Goal: Task Accomplishment & Management: Manage account settings

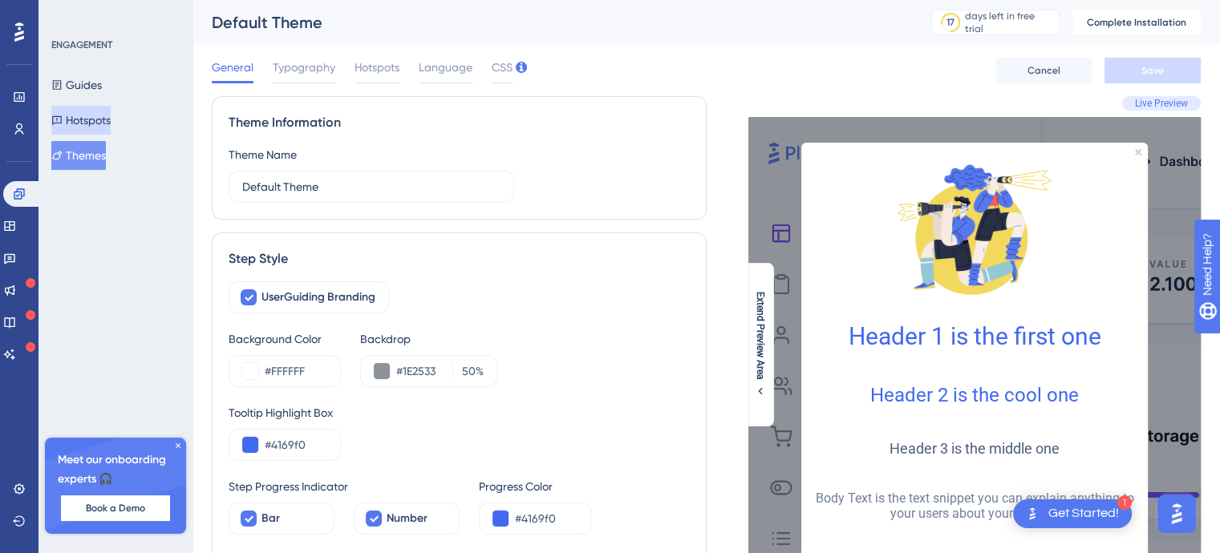
click at [87, 121] on button "Hotspots" at bounding box center [80, 120] width 59 height 29
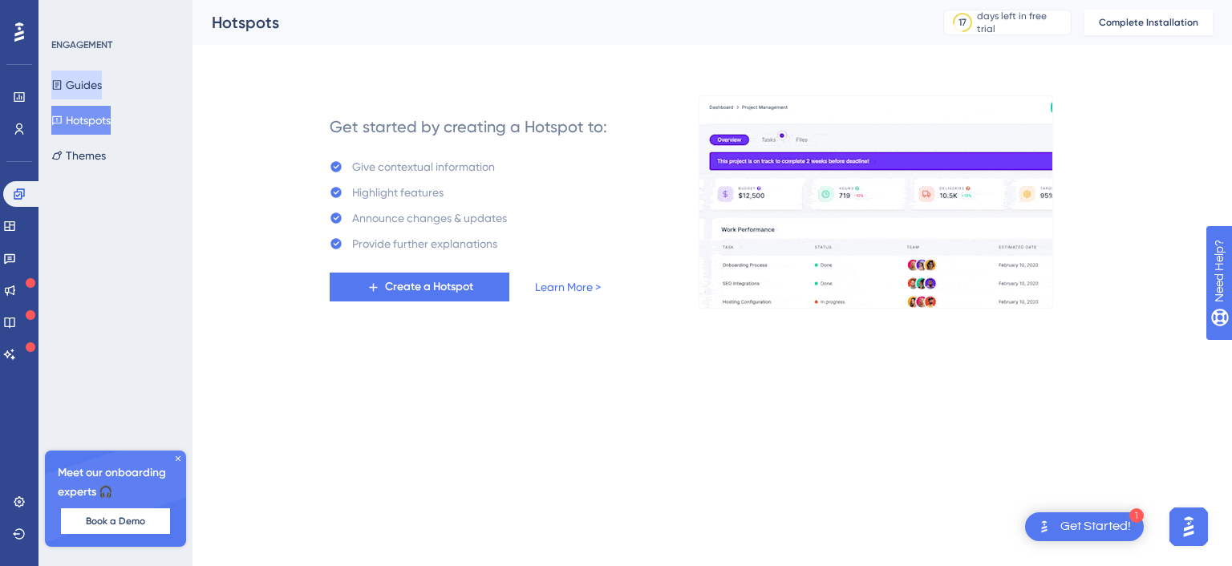
click at [94, 86] on button "Guides" at bounding box center [76, 85] width 51 height 29
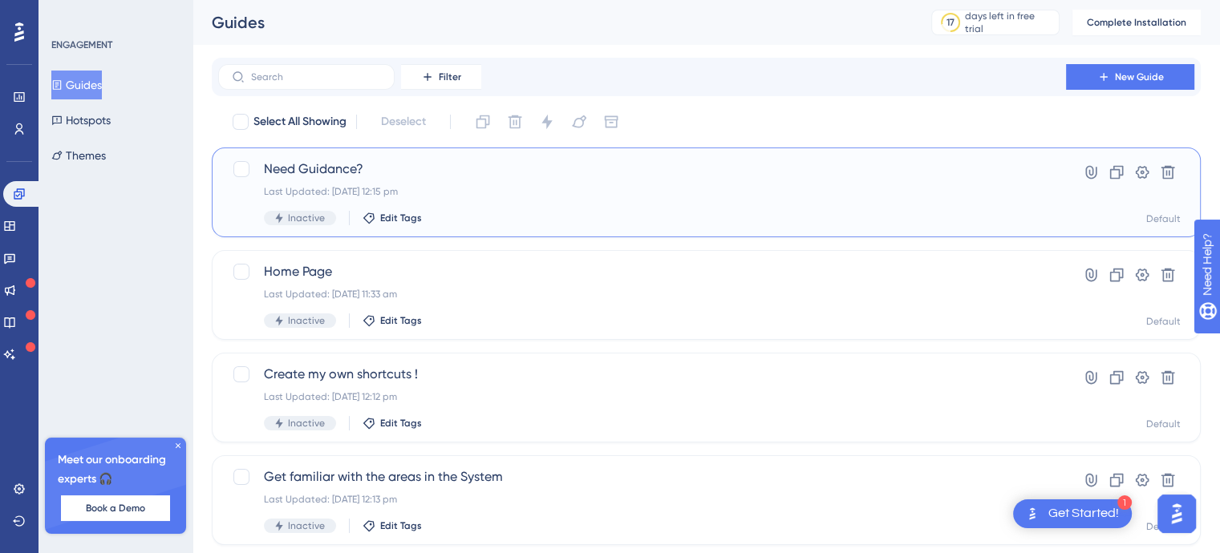
click at [533, 184] on div "Need Guidance? Last Updated: 11 Sept 2025 12:15 pm Inactive Edit Tags" at bounding box center [642, 193] width 756 height 66
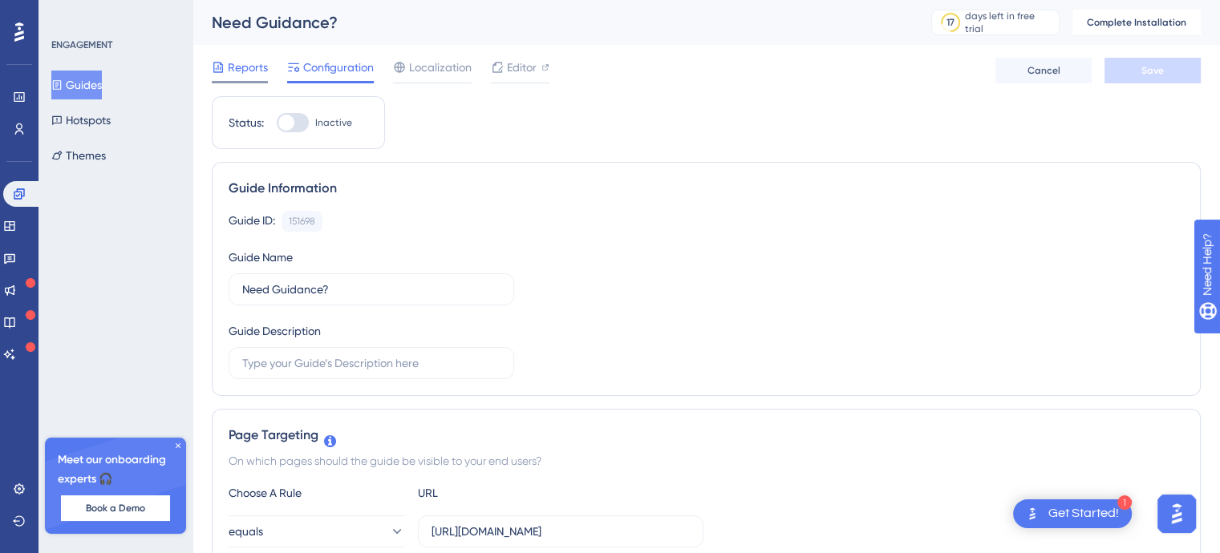
click at [239, 67] on span "Reports" at bounding box center [248, 67] width 40 height 19
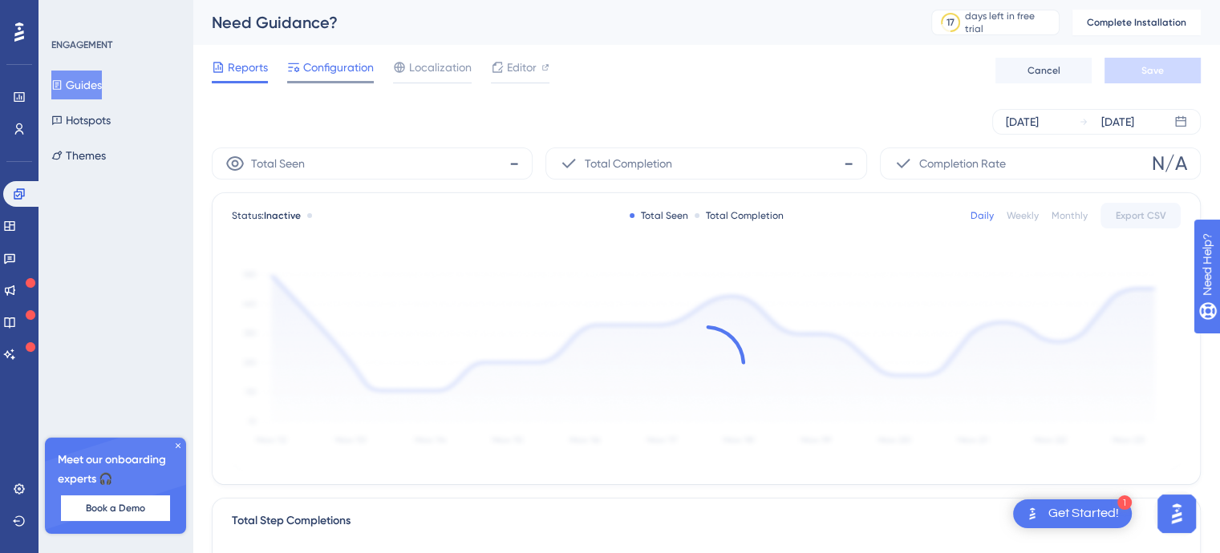
click at [321, 69] on span "Configuration" at bounding box center [338, 67] width 71 height 19
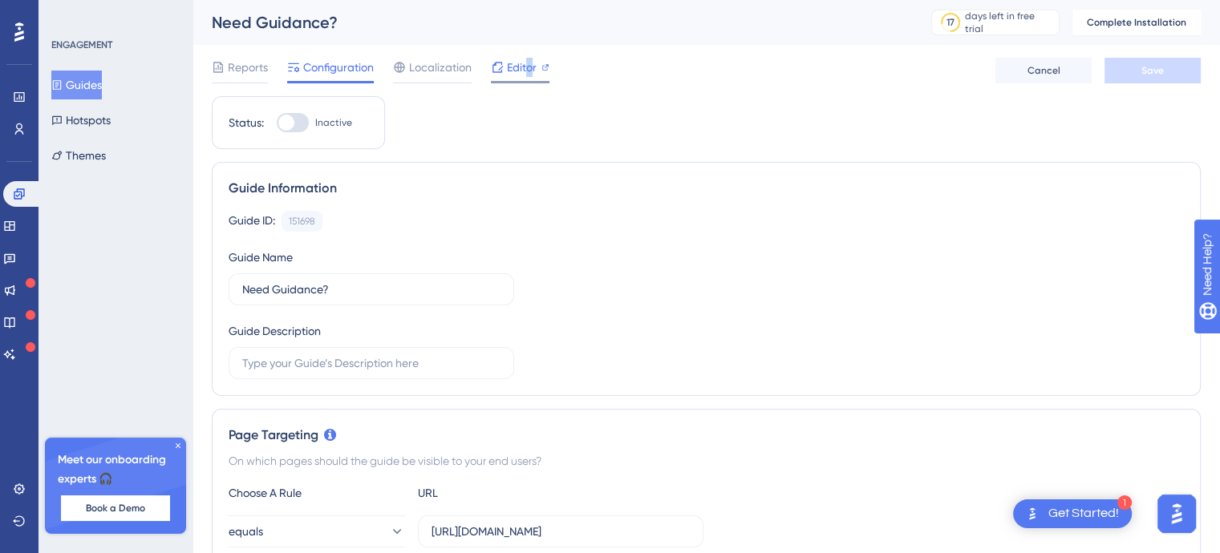
click at [529, 69] on span "Editor" at bounding box center [522, 67] width 30 height 19
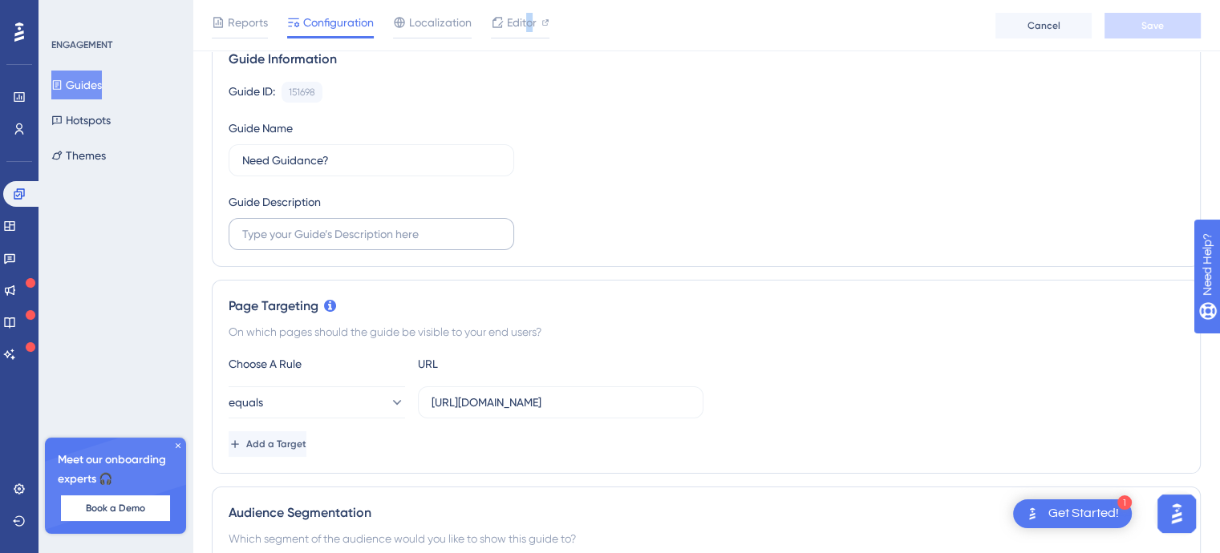
scroll to position [160, 0]
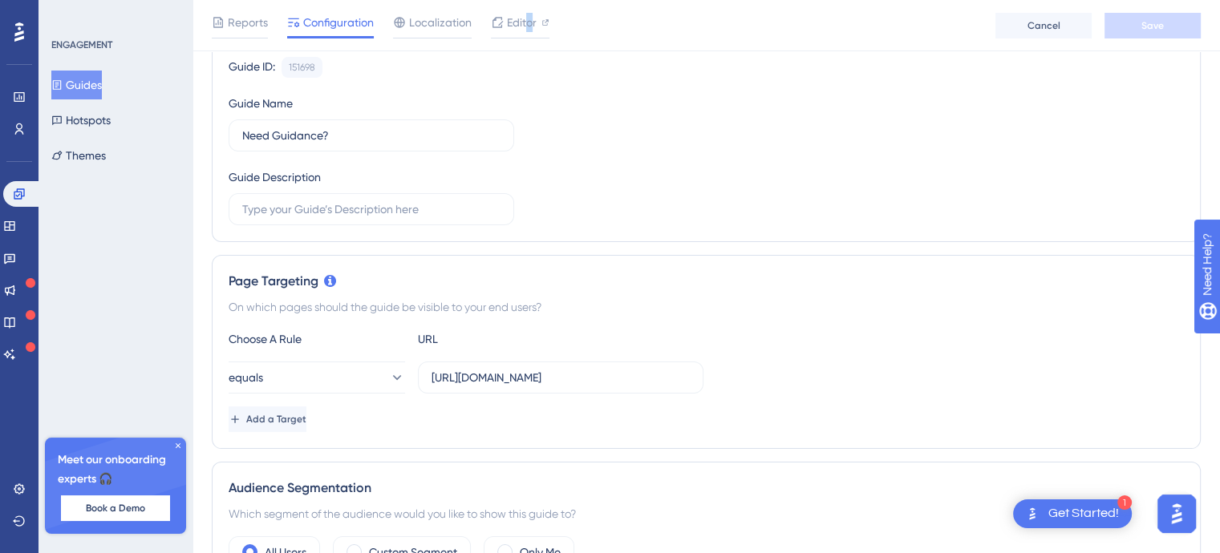
click at [76, 89] on button "Guides" at bounding box center [76, 85] width 51 height 29
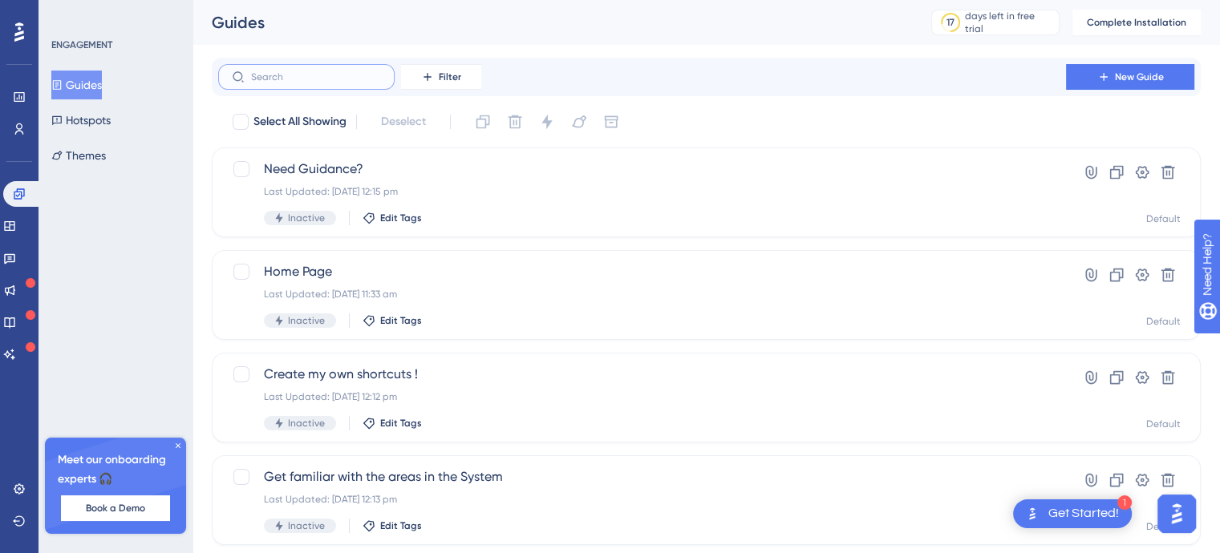
click at [334, 83] on input "text" at bounding box center [316, 76] width 130 height 11
type input "we"
checkbox input "true"
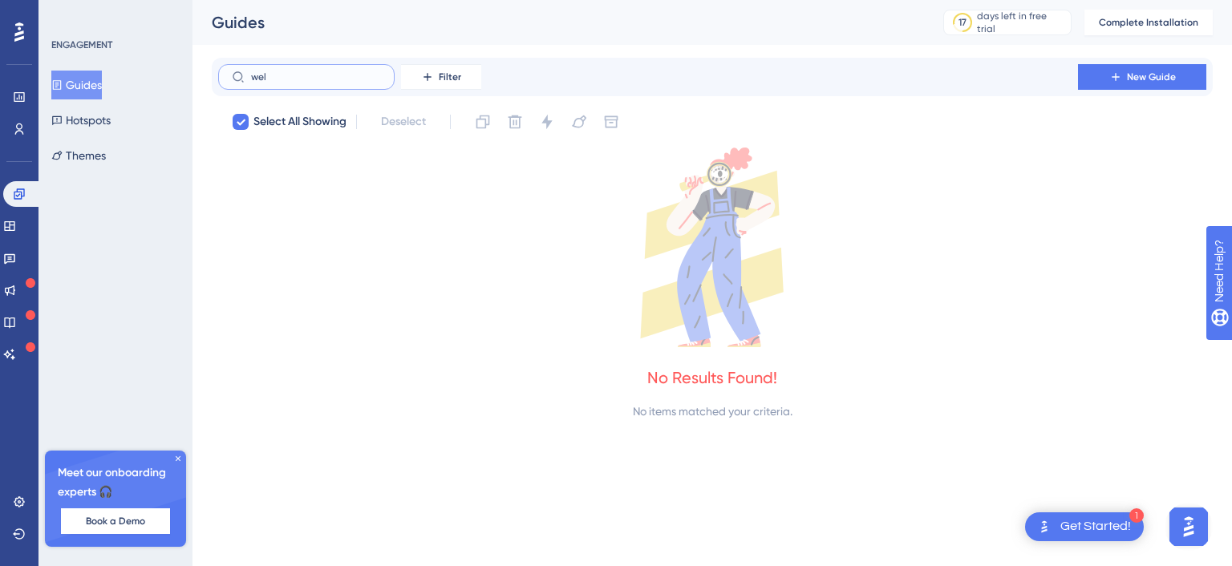
type input "wel"
click at [270, 80] on input "wel" at bounding box center [316, 76] width 130 height 11
checkbox input "false"
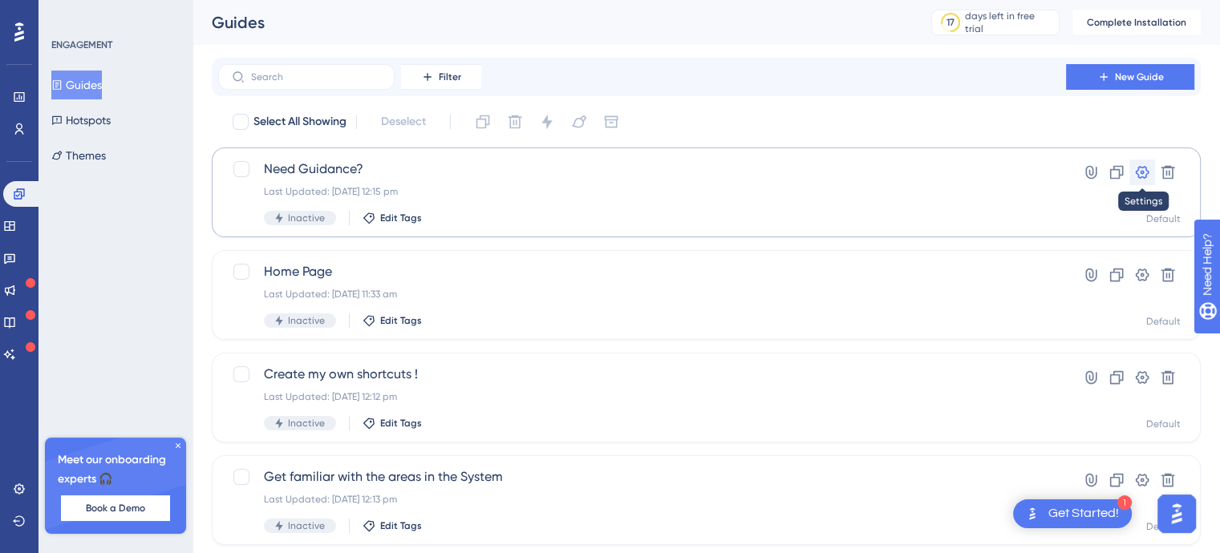
click at [1141, 168] on icon at bounding box center [1143, 172] width 14 height 13
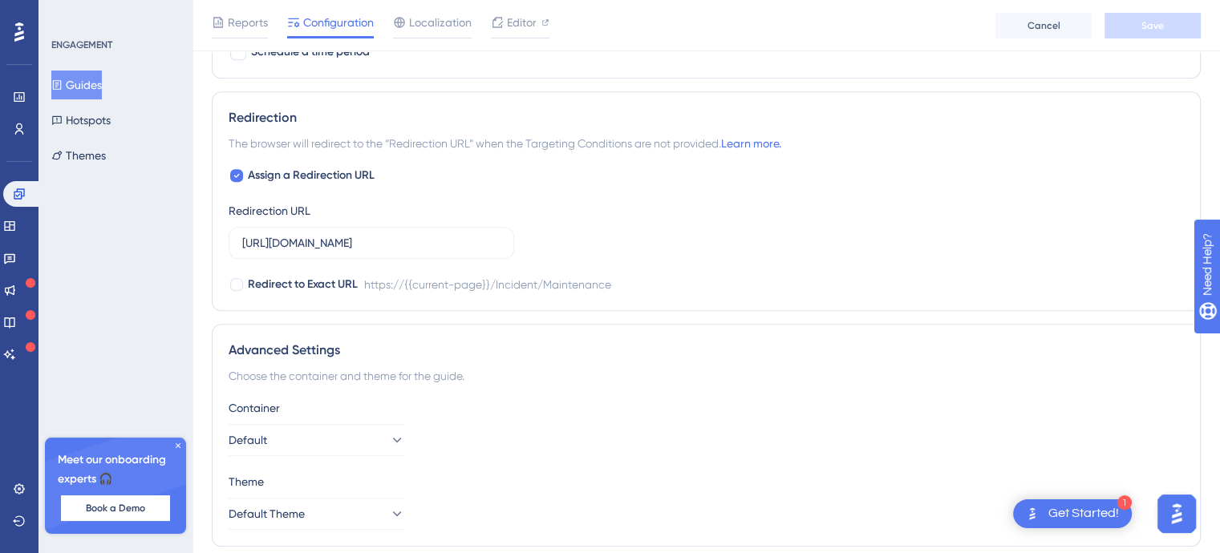
scroll to position [1152, 0]
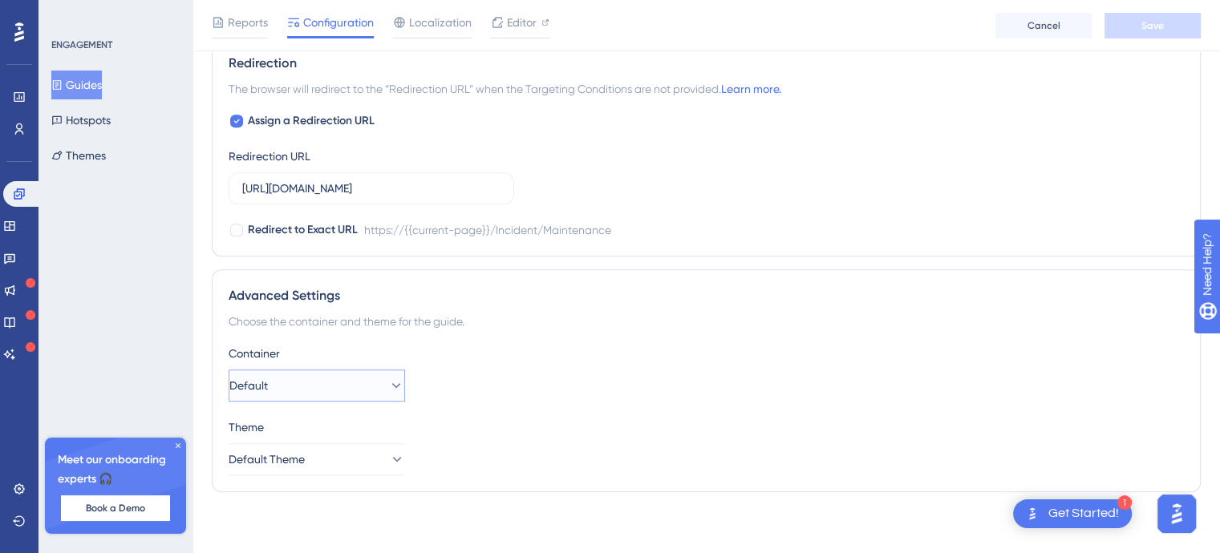
click at [327, 388] on button "Default" at bounding box center [317, 386] width 176 height 32
click at [420, 367] on div "Container Default Default Default" at bounding box center [706, 373] width 955 height 58
click at [392, 458] on icon at bounding box center [396, 459] width 9 height 5
click at [639, 306] on div "Advanced Settings Choose the container and theme for the guide. Container Defau…" at bounding box center [706, 381] width 989 height 223
drag, startPoint x: 88, startPoint y: 160, endPoint x: 116, endPoint y: 153, distance: 28.8
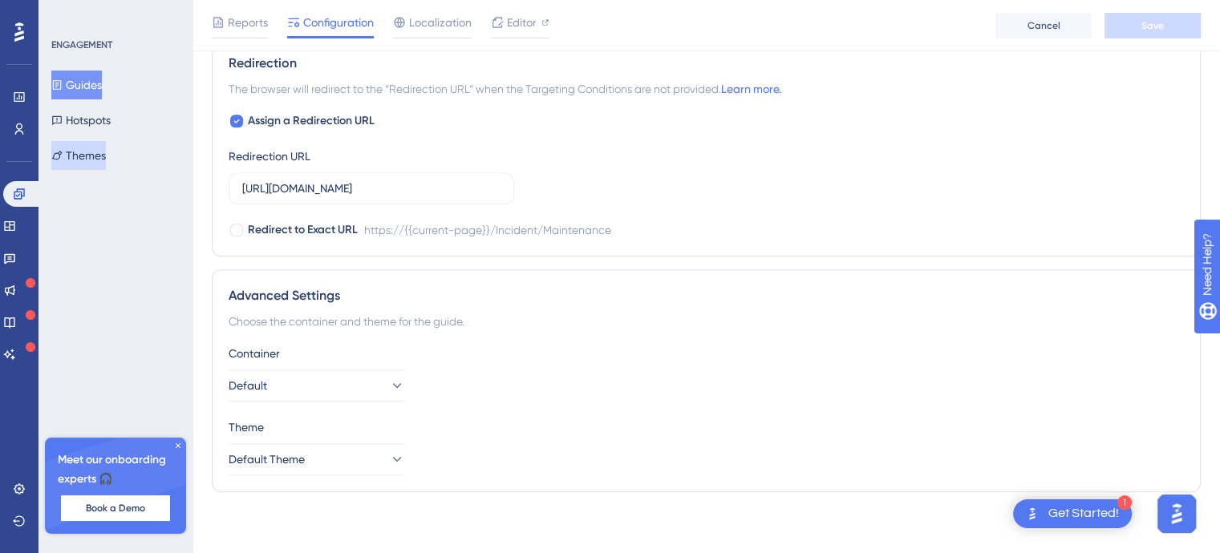
click at [88, 160] on button "Themes" at bounding box center [78, 155] width 55 height 29
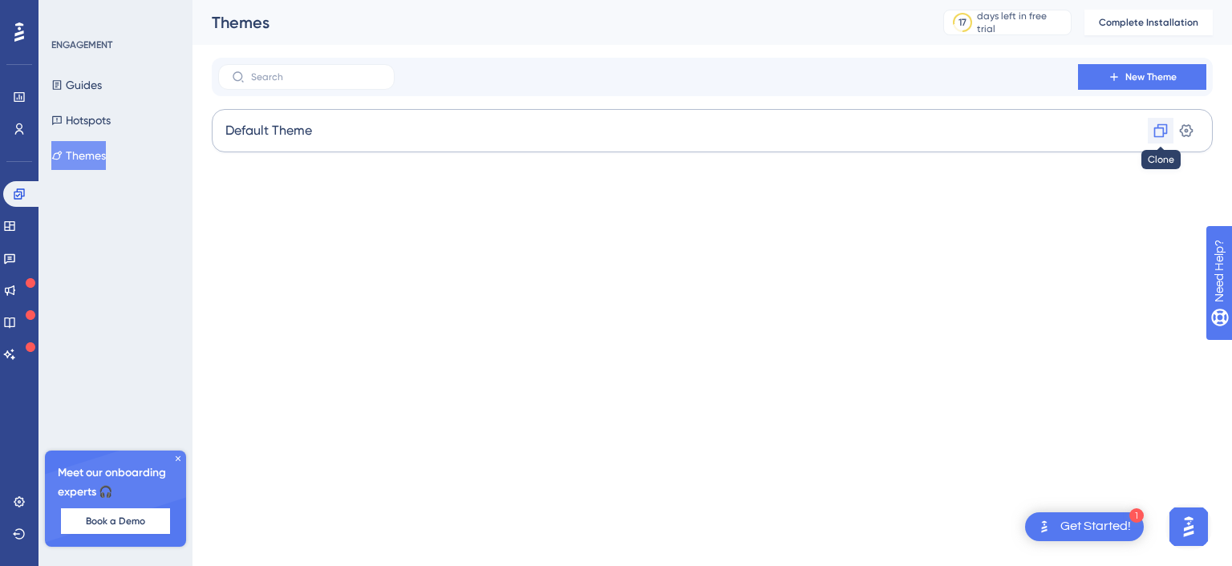
click at [1168, 127] on icon at bounding box center [1161, 131] width 16 height 16
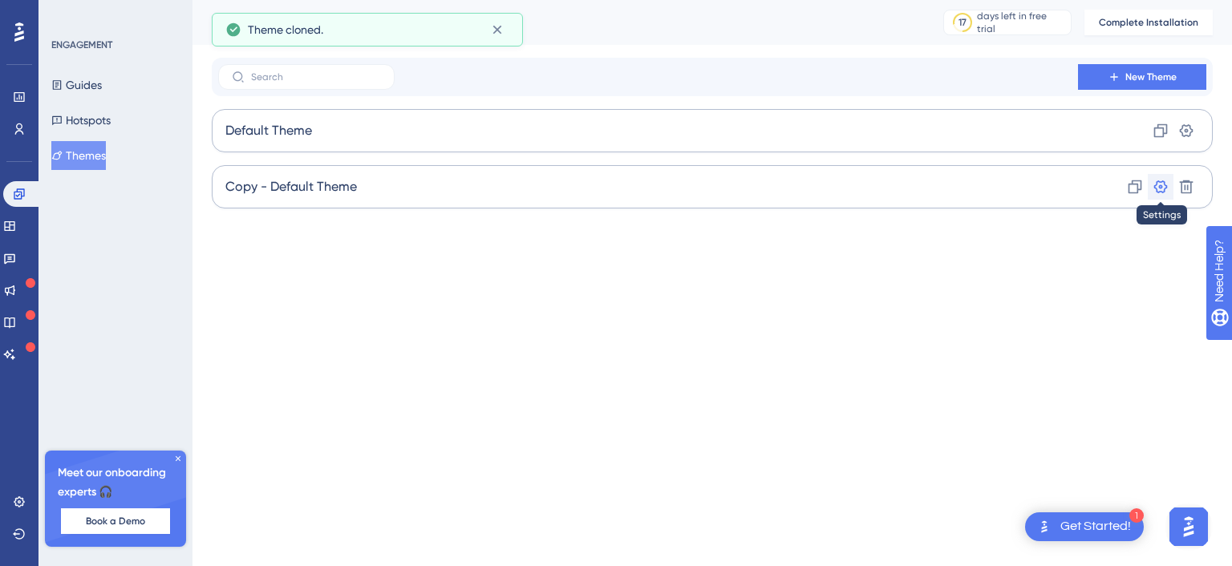
click at [1161, 182] on icon at bounding box center [1161, 187] width 16 height 16
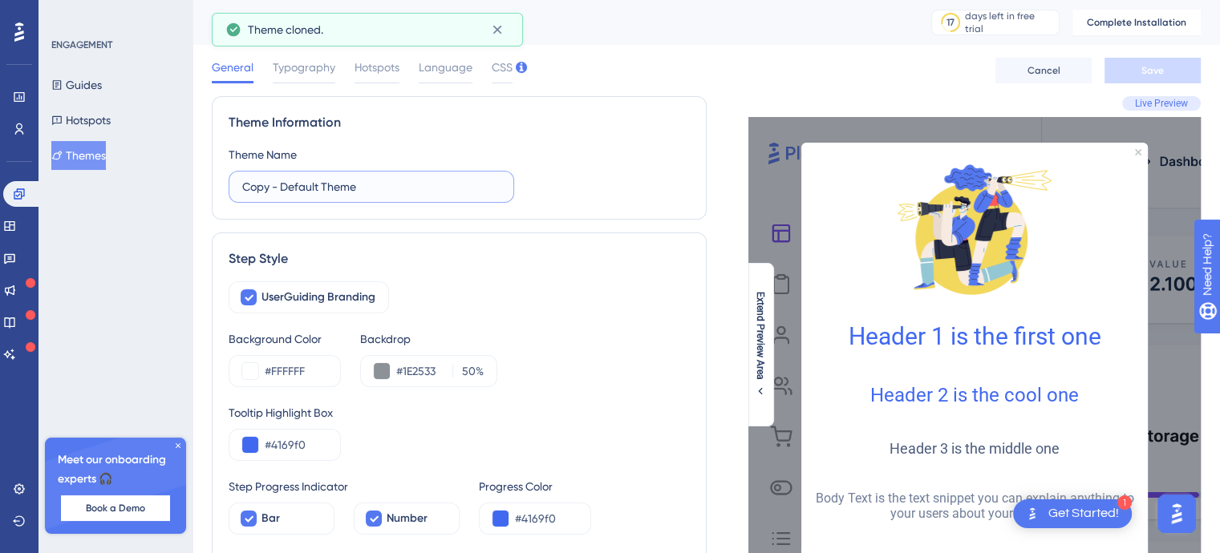
click at [282, 192] on input "Copy - Default Theme" at bounding box center [371, 187] width 258 height 18
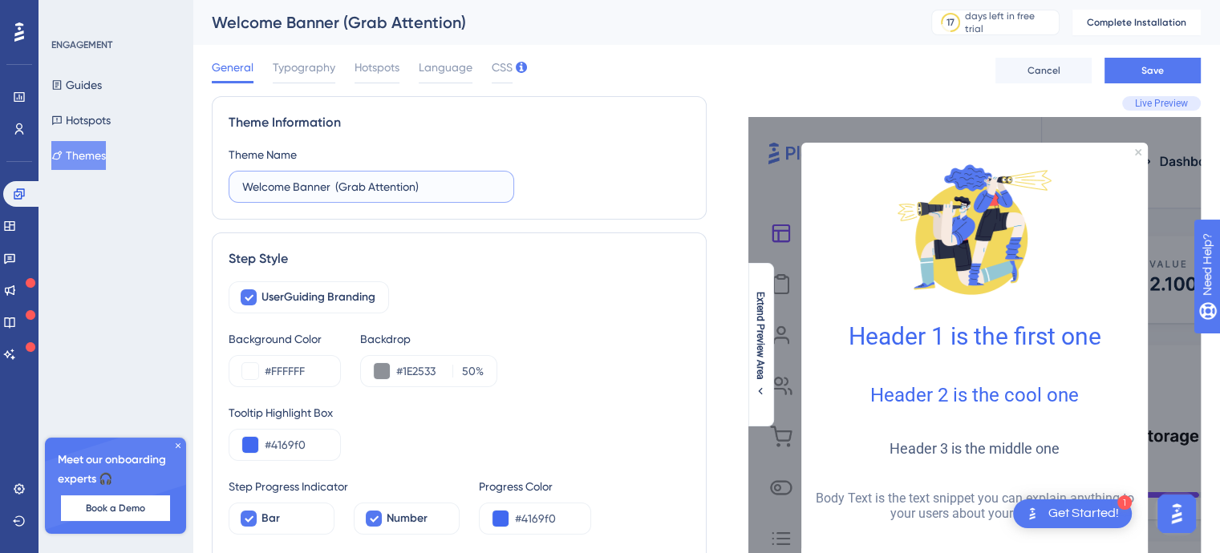
click at [341, 190] on input "Welcome Banner (Grab Attention)" at bounding box center [371, 187] width 258 height 18
click at [339, 188] on input "Welcome Banner or Grab Attention)" at bounding box center [371, 187] width 258 height 18
click at [440, 185] on input "Welcome Banner or Grab Attention)" at bounding box center [371, 187] width 258 height 18
click at [336, 184] on input "Welcome Banner or Grab Attention" at bounding box center [371, 187] width 258 height 18
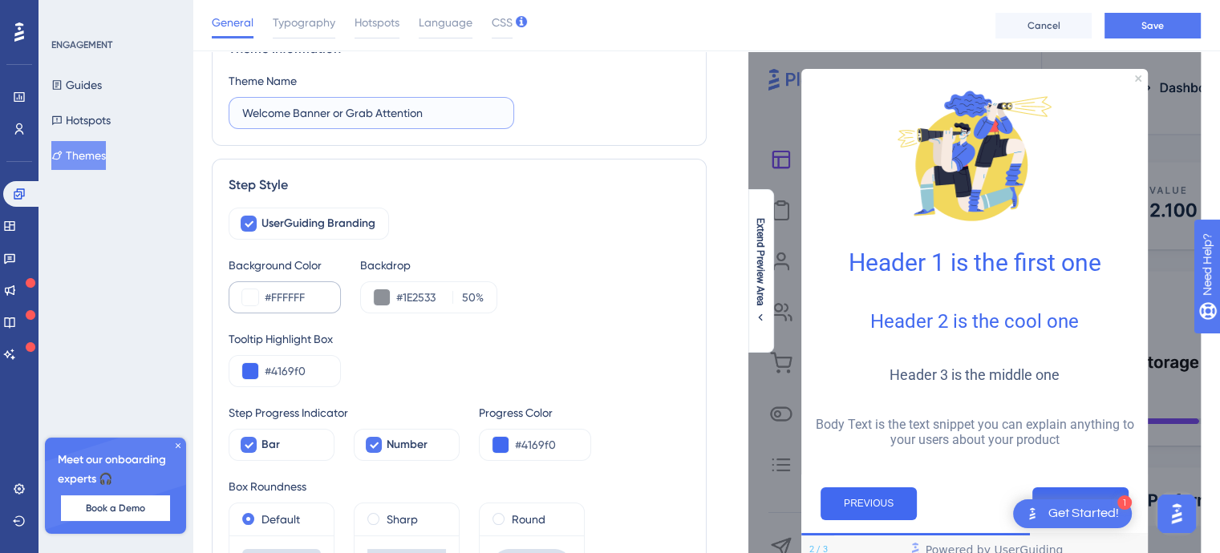
type input "Welcome Banner or Grab Attention"
click at [319, 299] on input "#FFFFFF" at bounding box center [296, 297] width 63 height 19
click at [253, 296] on button at bounding box center [250, 298] width 16 height 16
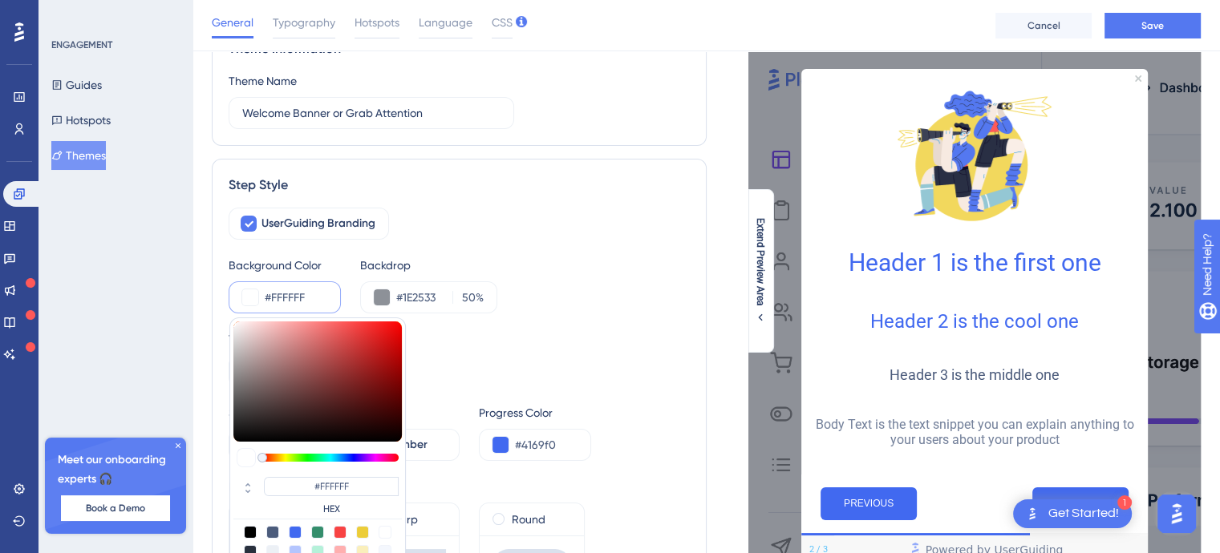
scroll to position [160, 0]
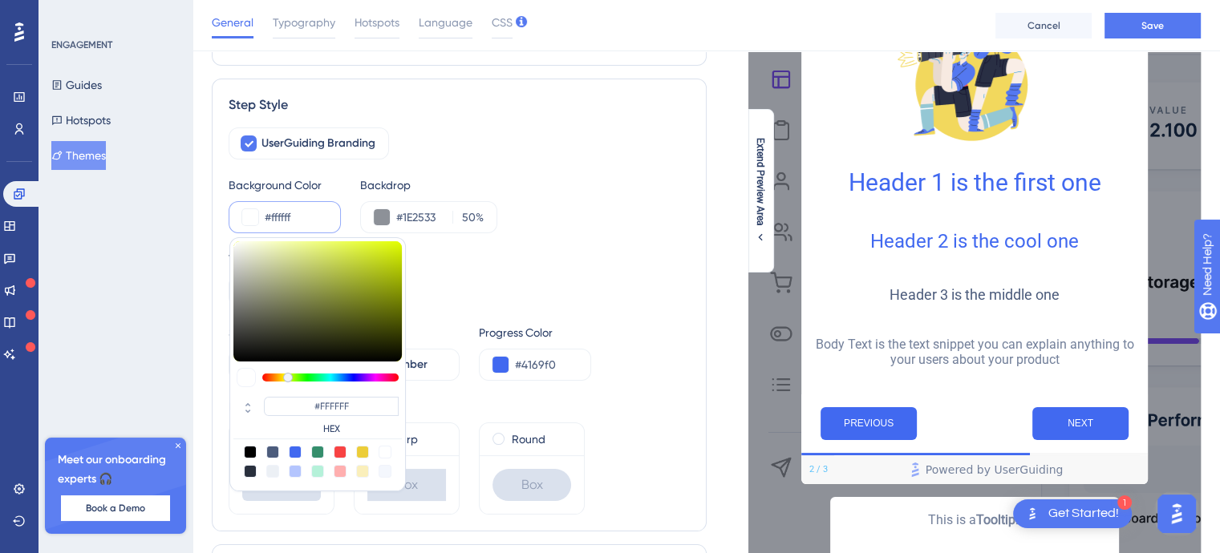
click at [289, 379] on div at bounding box center [330, 378] width 136 height 8
click at [324, 379] on div at bounding box center [330, 378] width 136 height 8
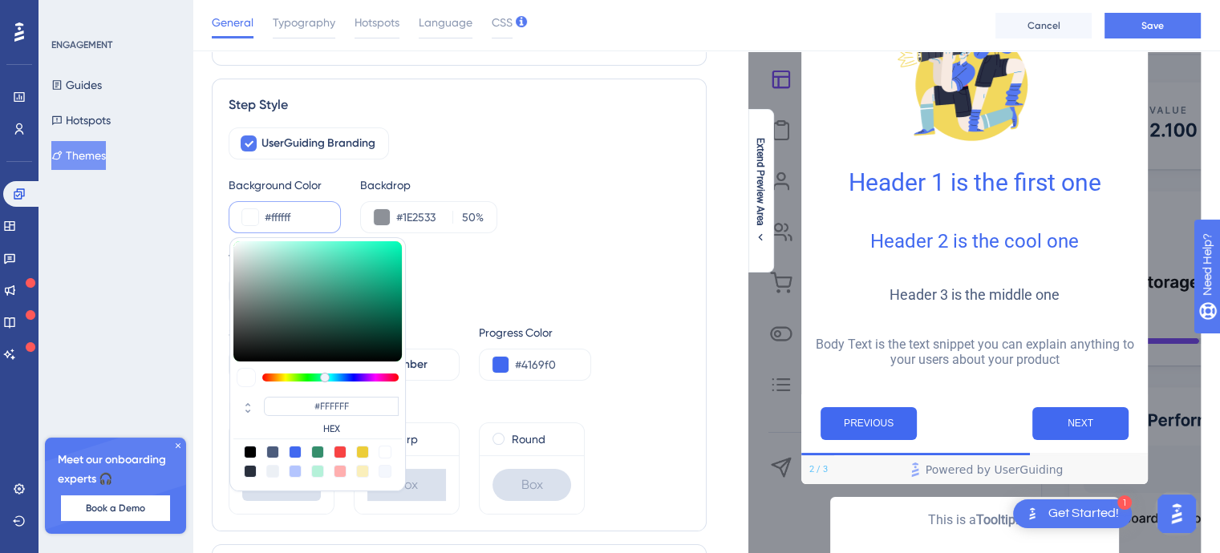
click at [331, 379] on div at bounding box center [330, 378] width 136 height 8
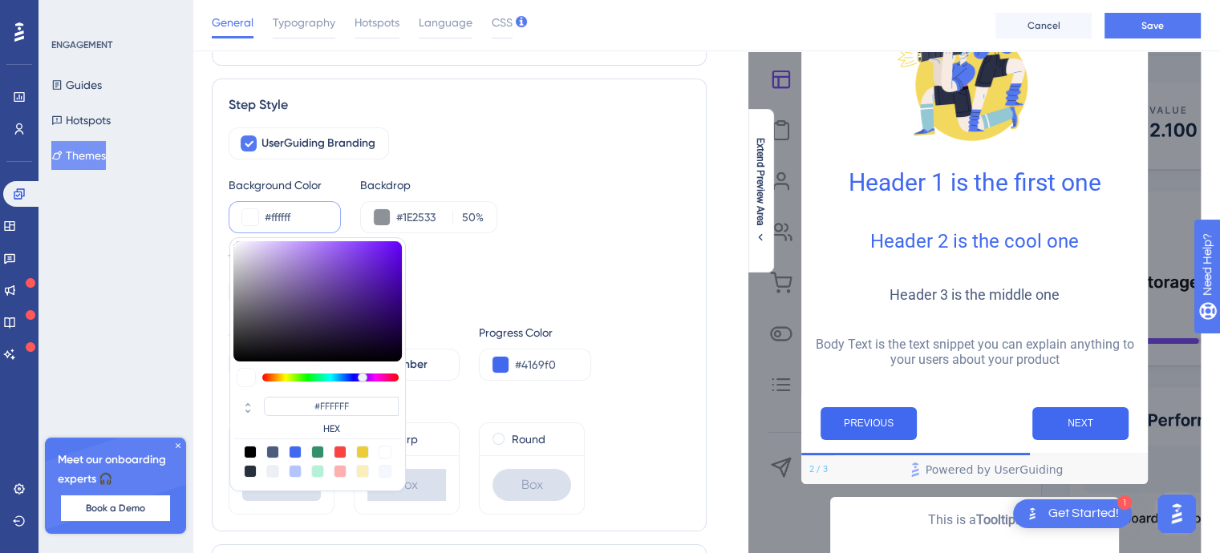
drag, startPoint x: 334, startPoint y: 378, endPoint x: 362, endPoint y: 378, distance: 28.1
click at [362, 378] on div at bounding box center [363, 378] width 10 height 10
click at [359, 470] on div at bounding box center [362, 471] width 13 height 13
type input "#faefbb"
type input "#FAEFBB"
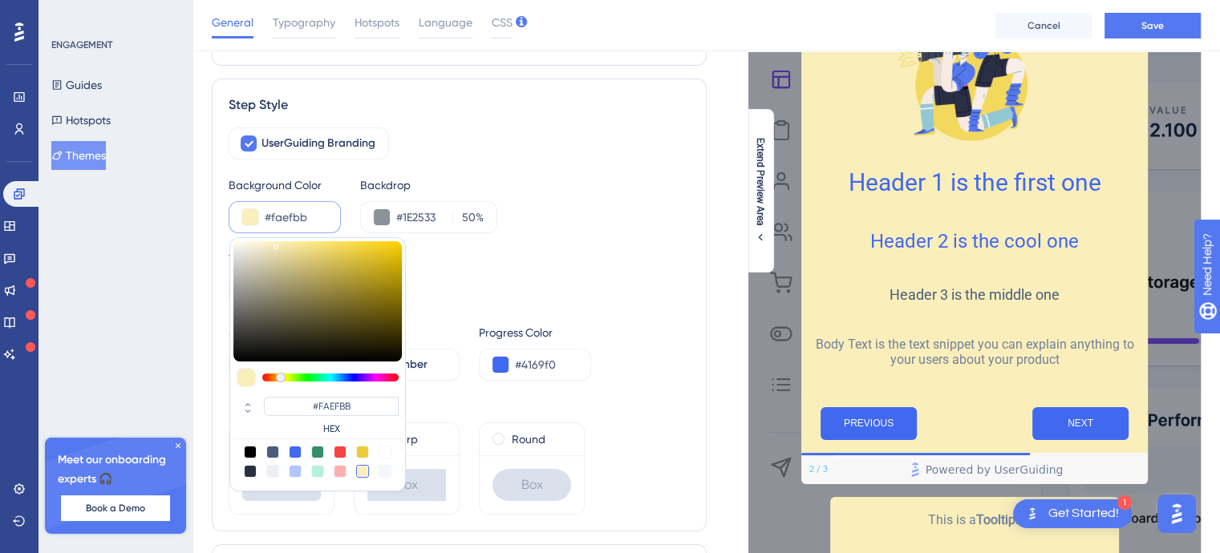
click at [363, 450] on div at bounding box center [362, 452] width 13 height 13
type input "#eccd39"
type input "#ECCD39"
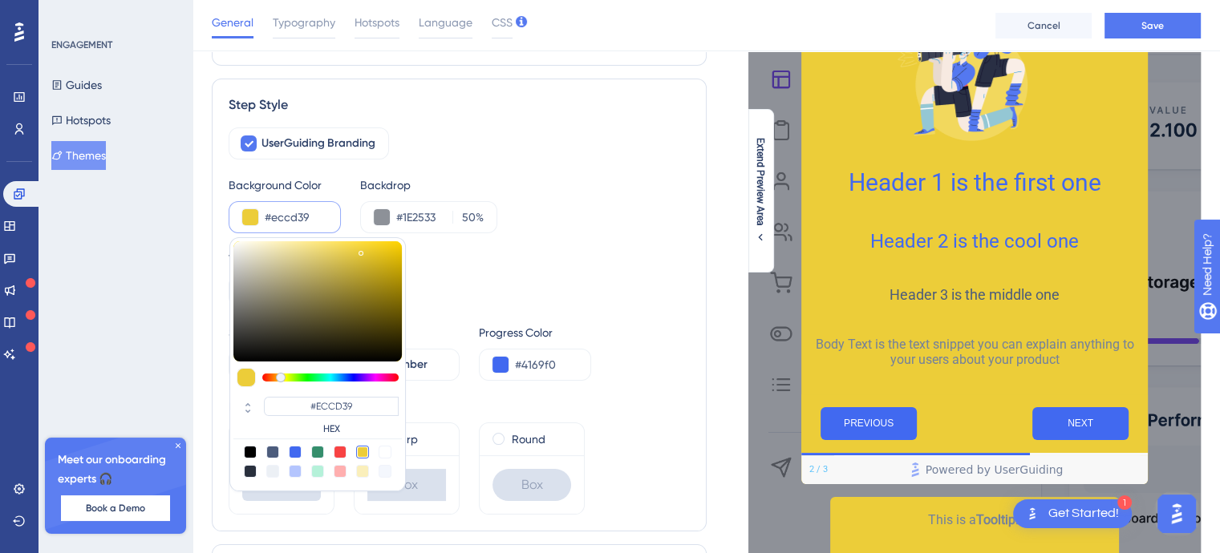
type input "#3996ec"
type input "#3983EC"
type input "#39a3ec"
type input "#3996EC"
type input "#39afec"
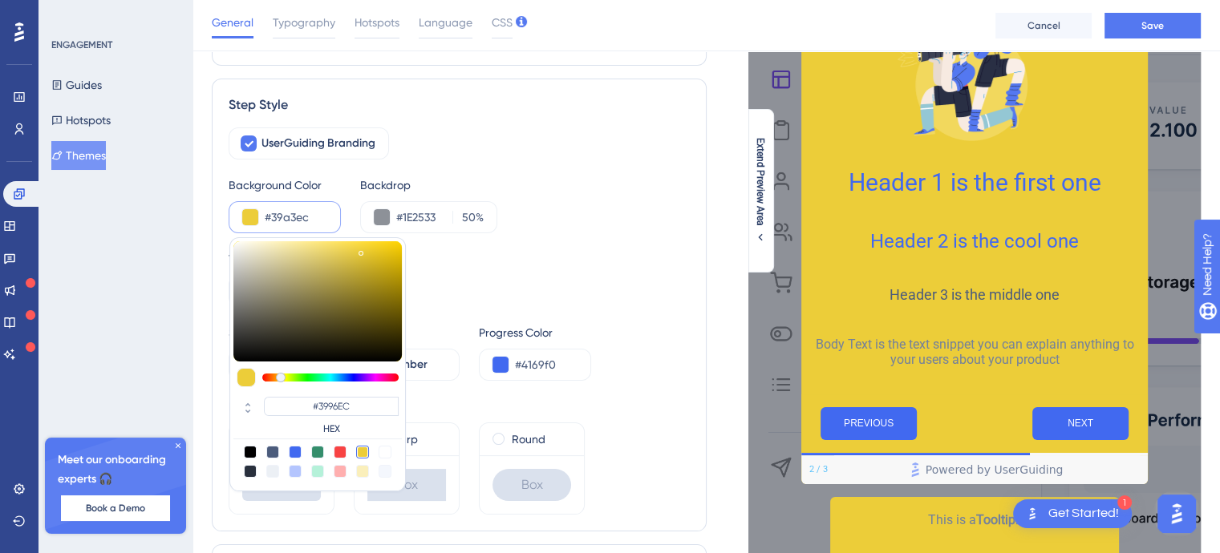
type input "#39A3EC"
type input "#39bcec"
type input "#39AFEC"
type input "#39cfec"
type input "#39BCEC"
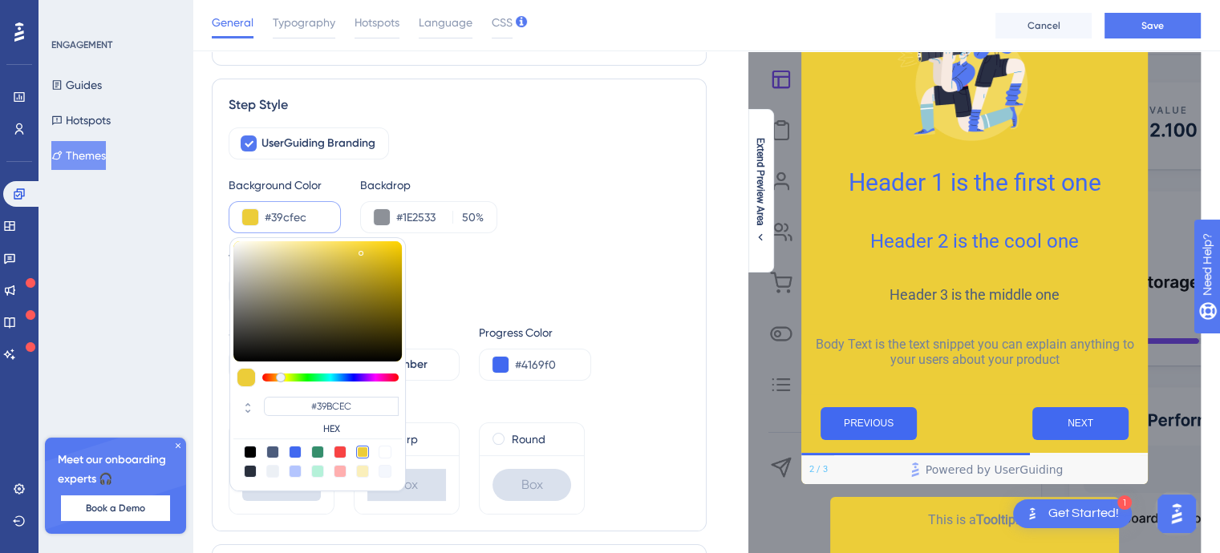
type input "#39d5ec"
type input "#39CFEC"
type input "#39dcec"
type input "#39D5EC"
type input "#39e2ec"
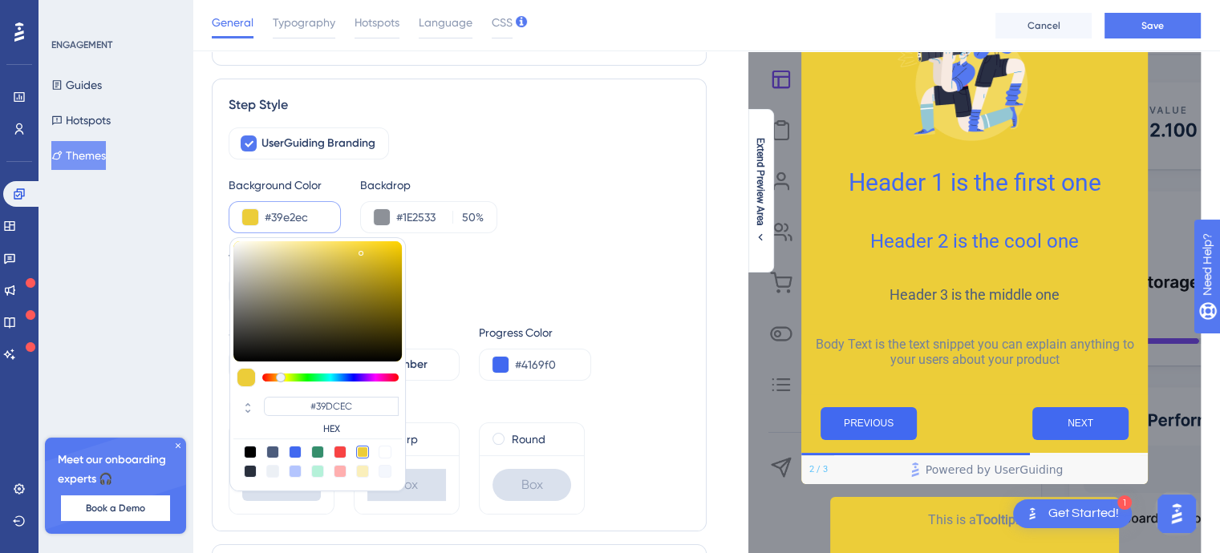
type input "#39E2EC"
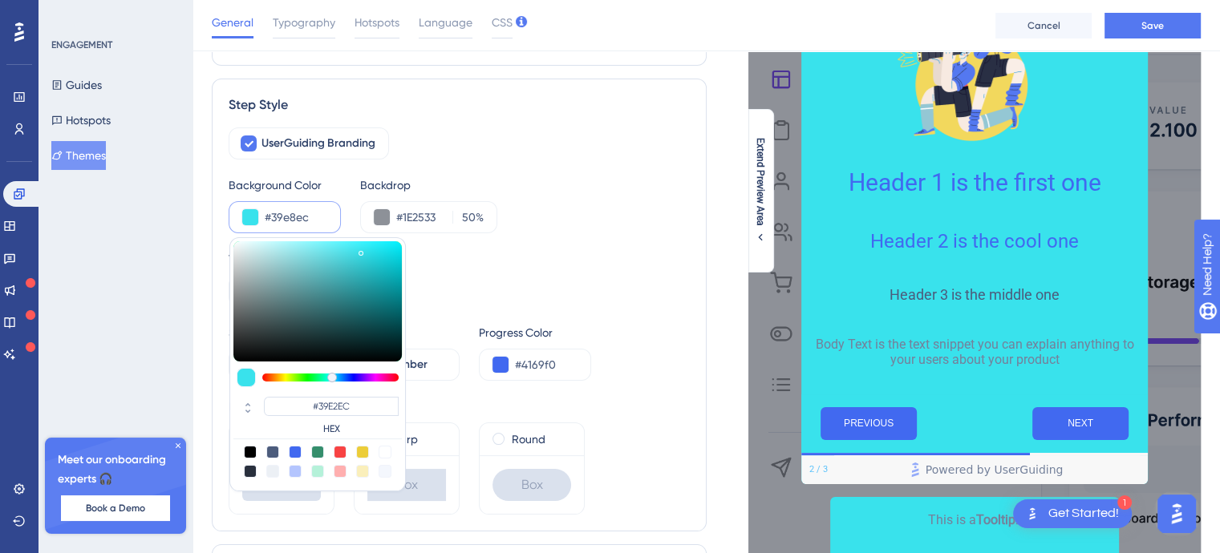
type input "#39ece9"
type input "#39E8EC"
type input "#39ecd7"
type input "#39ECE9"
type input "#39ecca"
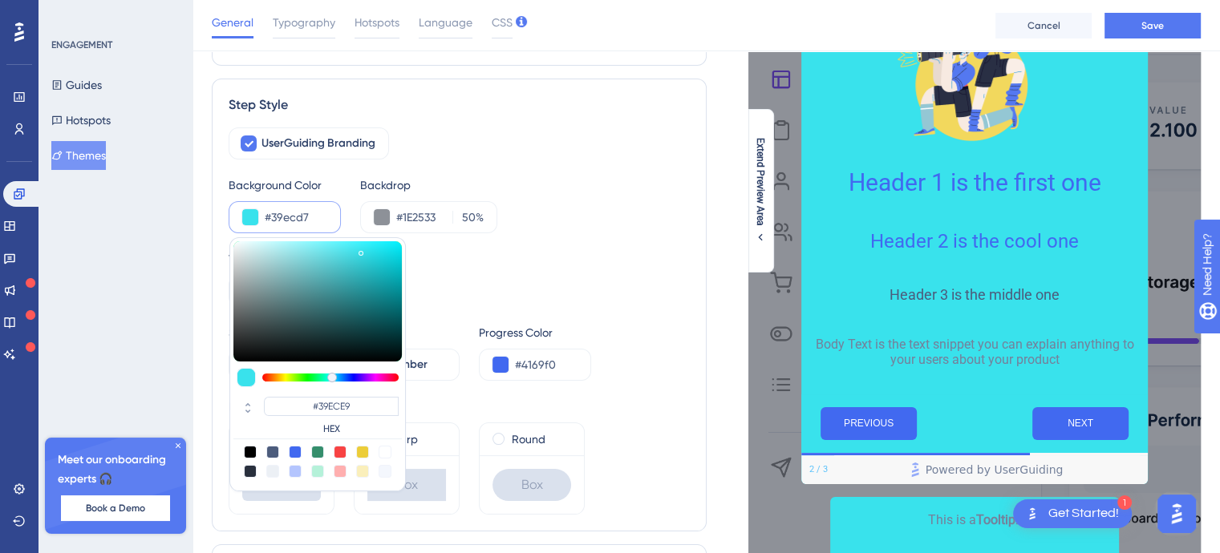
type input "#39ECD7"
type input "#39ecbd"
type input "#39ECCA"
type input "#39eca4"
type input "#39ECBD"
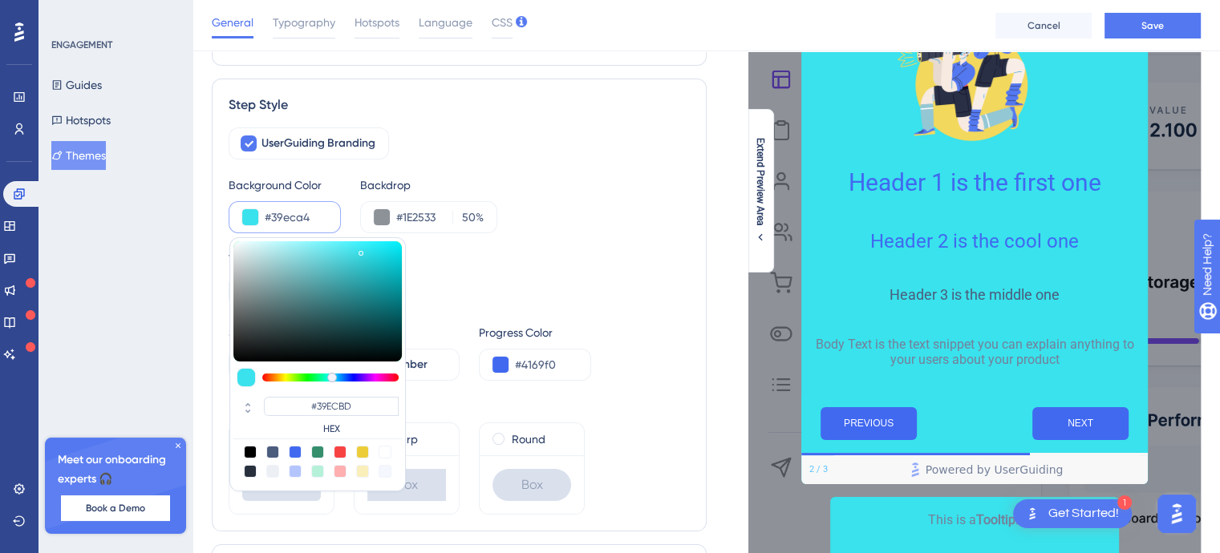
type input "#39ec9e"
type input "#39EC9E"
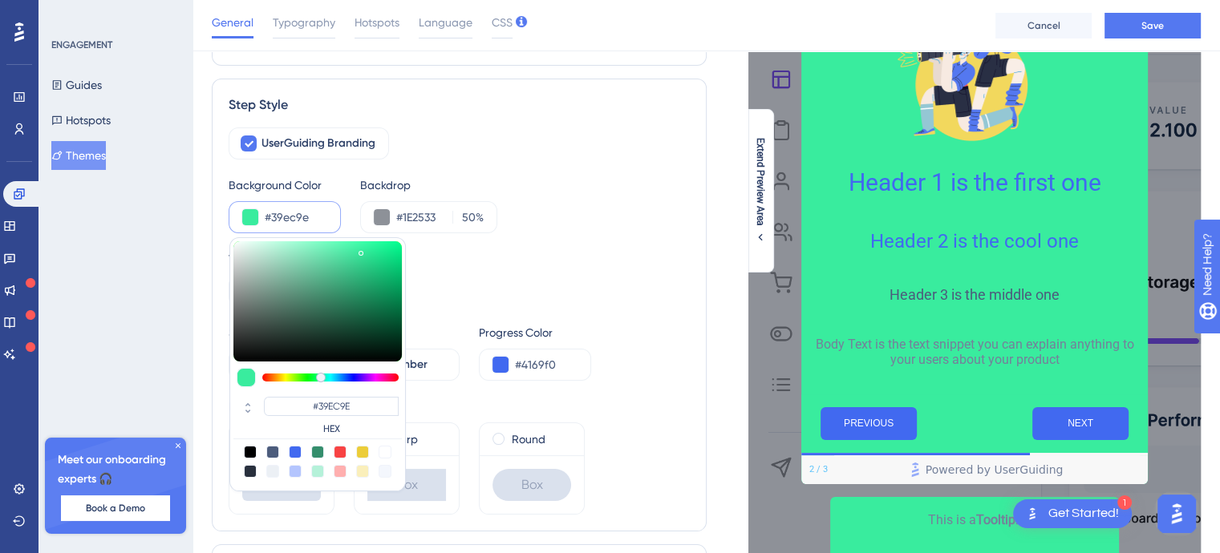
type input "#39ec97"
type input "#39EC97"
type input "#39ec8b"
type input "#39EC91"
type input "#39ec7e"
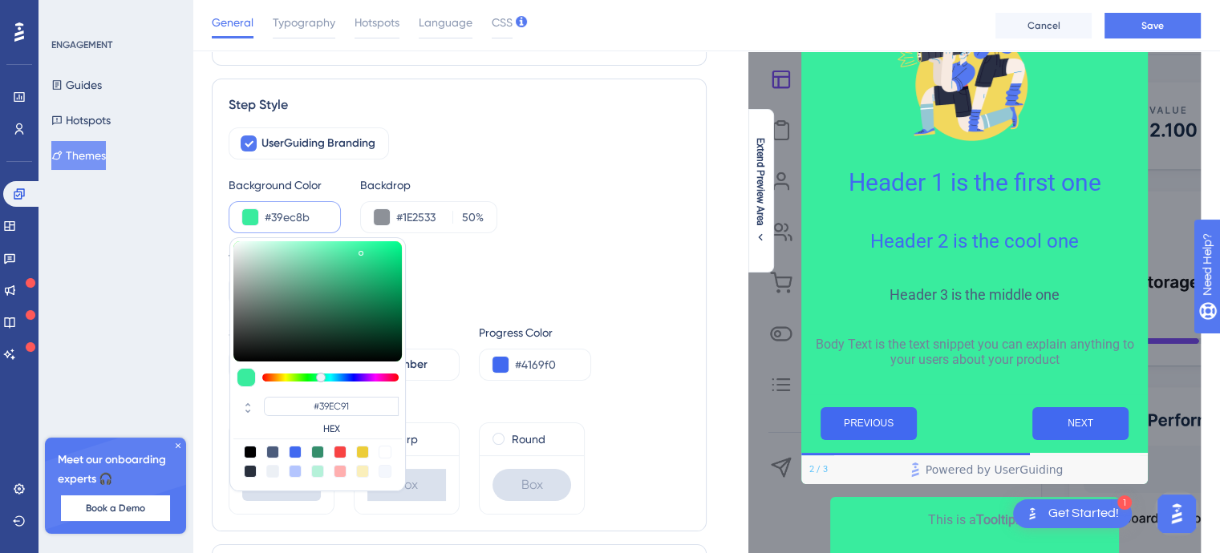
type input "#39EC7E"
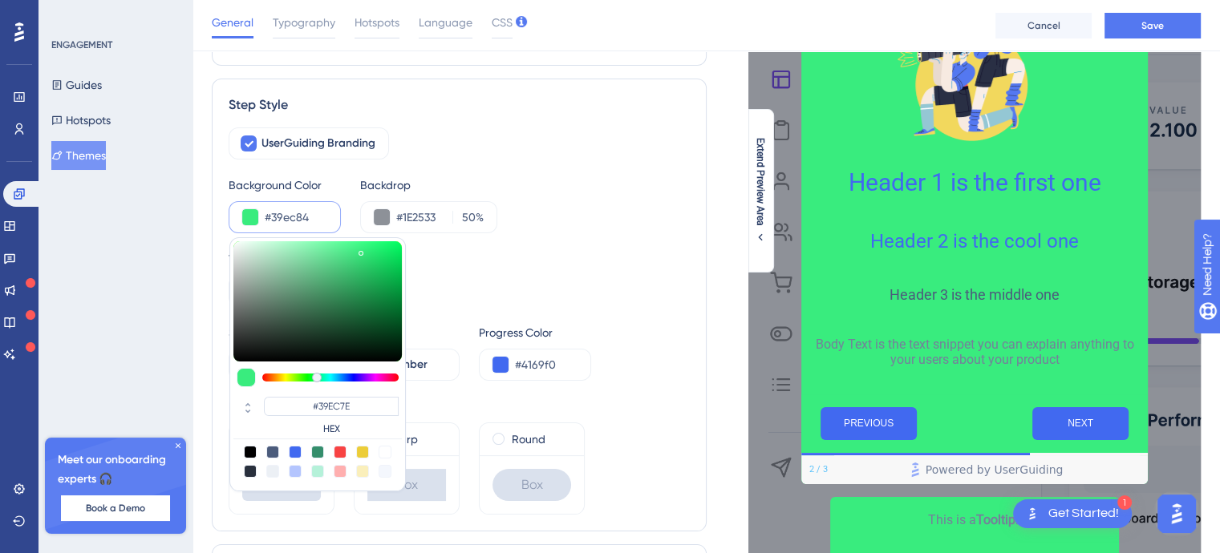
type input "#39ec8b"
type input "#39EC8B"
type input "#39ec91"
type input "#39EC91"
type input "#39ec97"
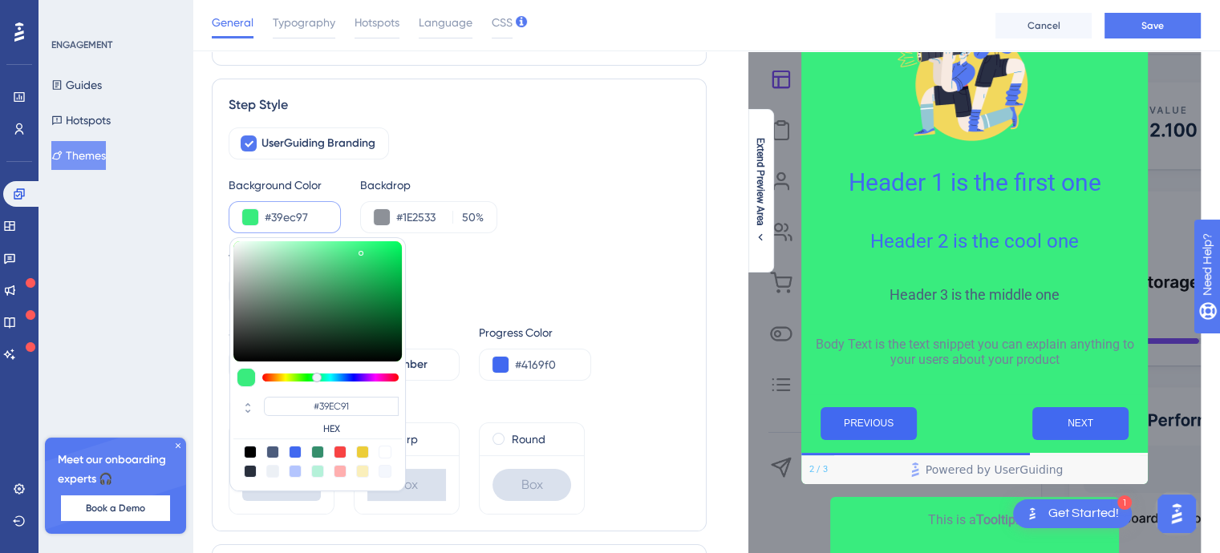
drag, startPoint x: 332, startPoint y: 375, endPoint x: 319, endPoint y: 375, distance: 12.8
click at [319, 375] on div at bounding box center [330, 378] width 136 height 8
type input "#39EC97"
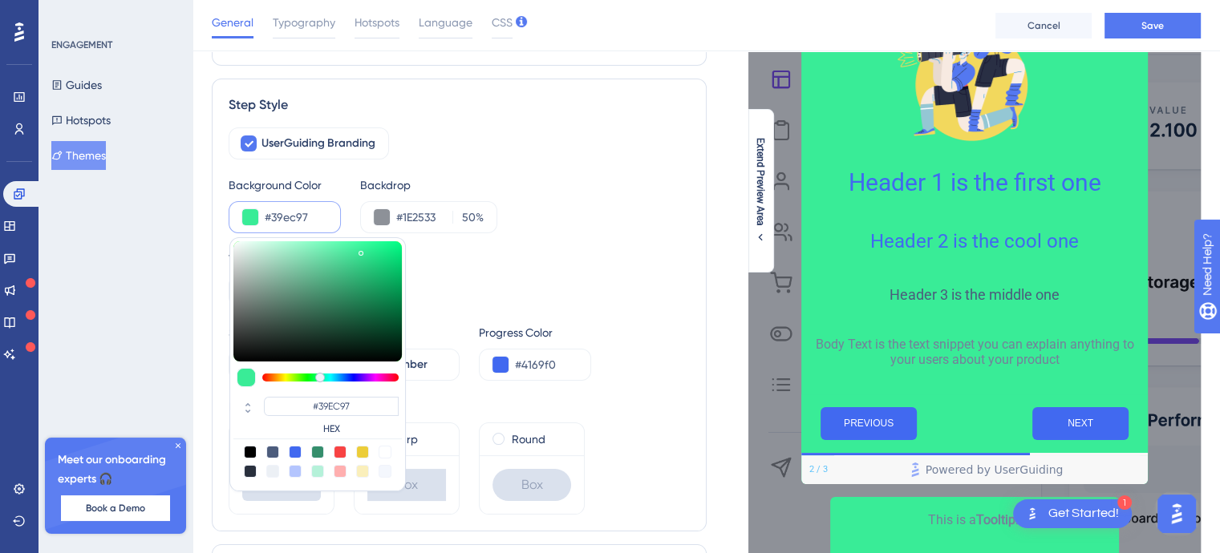
type input "#8ee7bd"
type input "#8EE7BD"
type input "#90e9bf"
type input "#90E9BF"
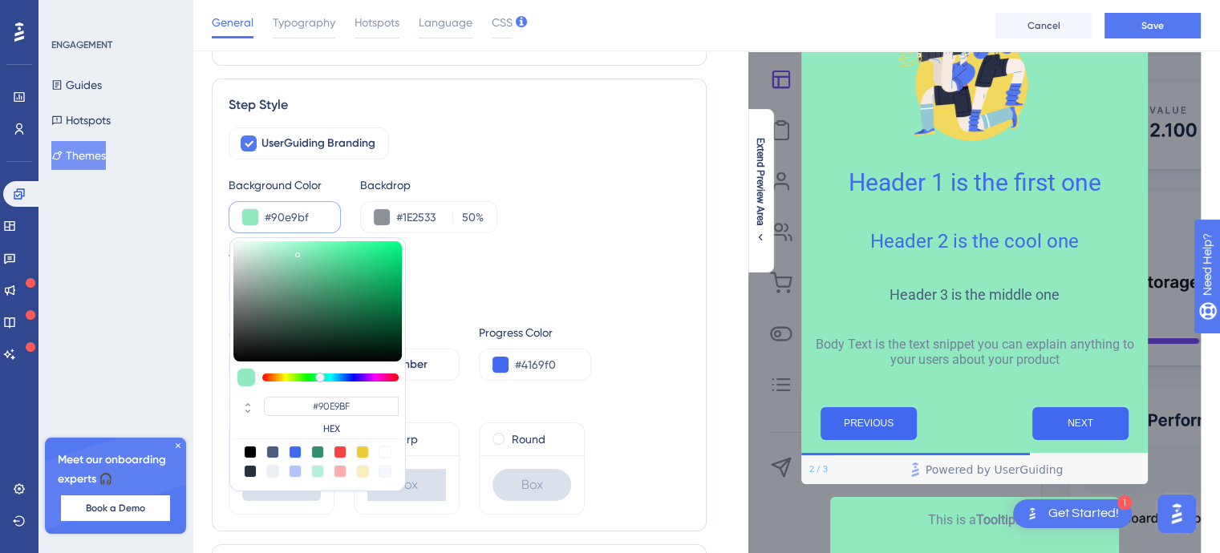
type input "#8ee9be"
type input "#8EE9BE"
type input "#90ecc1"
type input "#90ECC1"
type input "#92eec3"
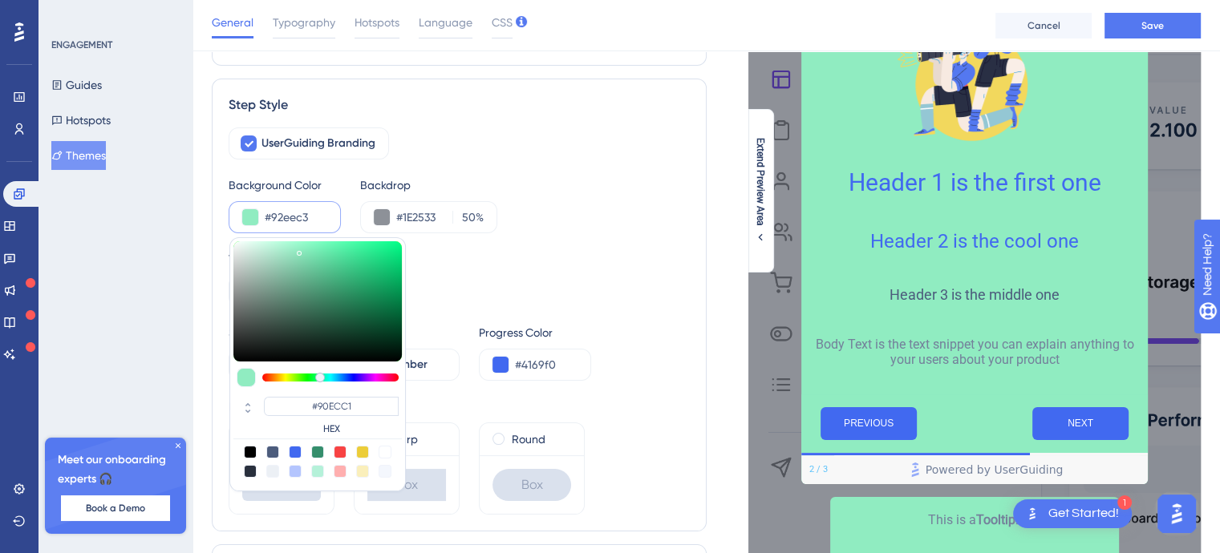
type input "#92EEC3"
type input "#96f3c8"
type input "#96F3C8"
type input "#98f3c9"
type input "#98F3C9"
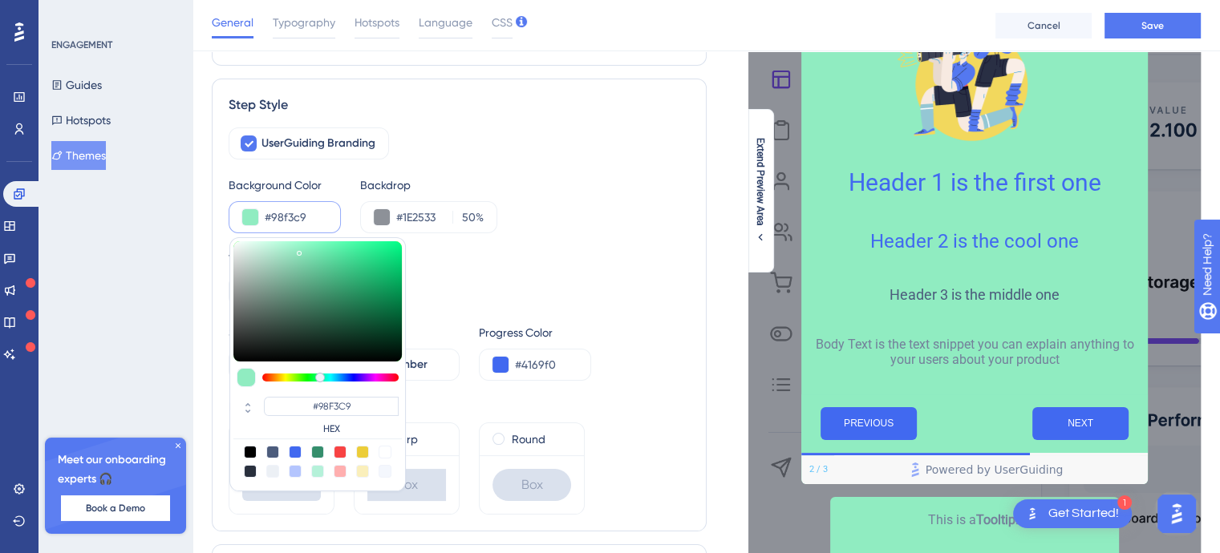
type input "#99f3ca"
type input "#99F3CA"
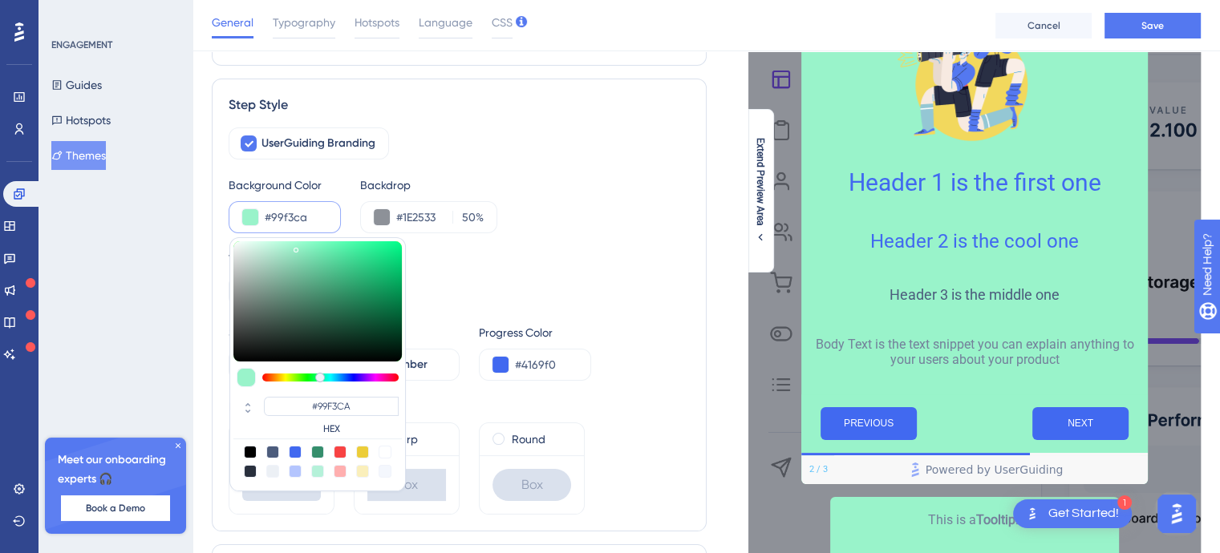
type input "#9cf3cb"
type input "#9CF3CB"
click at [294, 246] on div at bounding box center [317, 301] width 168 height 120
type input "#9cabf3"
type input "#9CABF3"
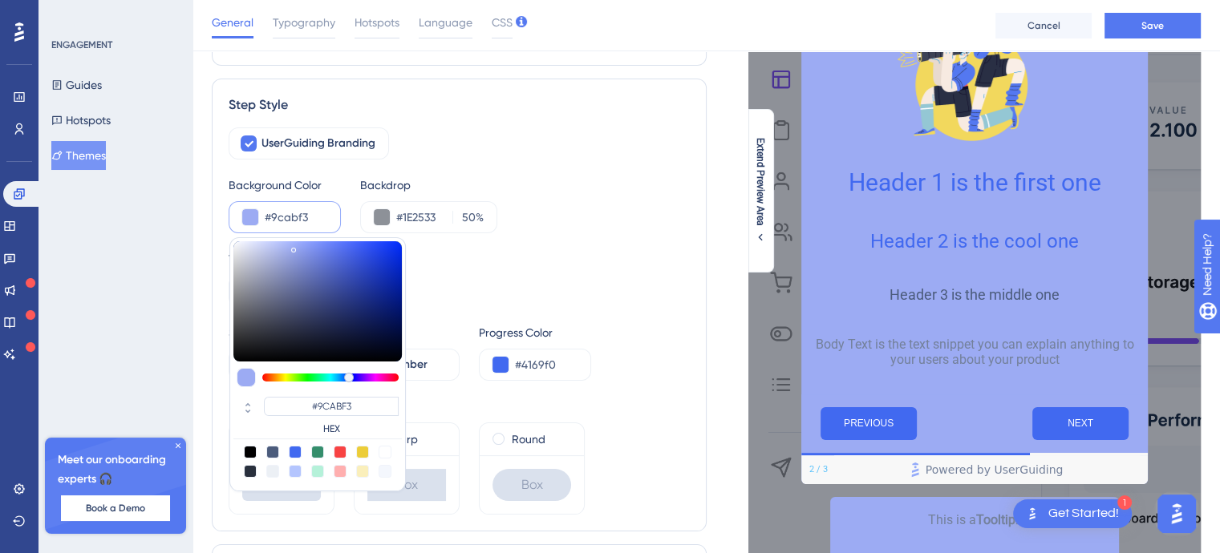
type input "#9ca7f3"
type input "#9CA7F3"
type input "#9c9ef3"
type input "#9CA4F3"
type input "#a09cf3"
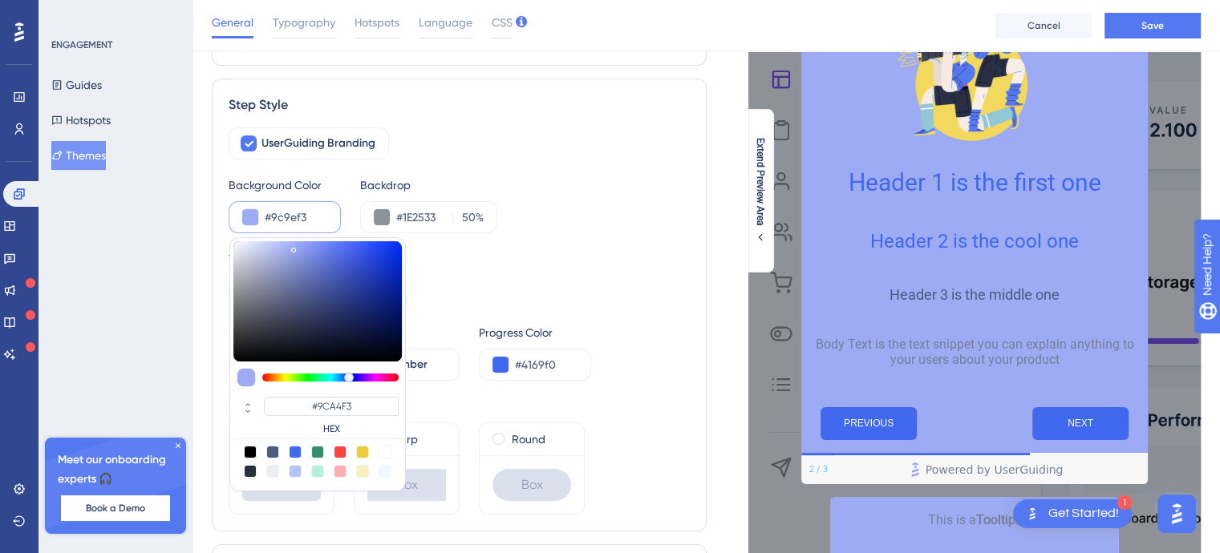
type input "#9C9EF3"
type input "#a39cf3"
type input "#A09CF3"
type input "#a69cf3"
type input "#A39CF3"
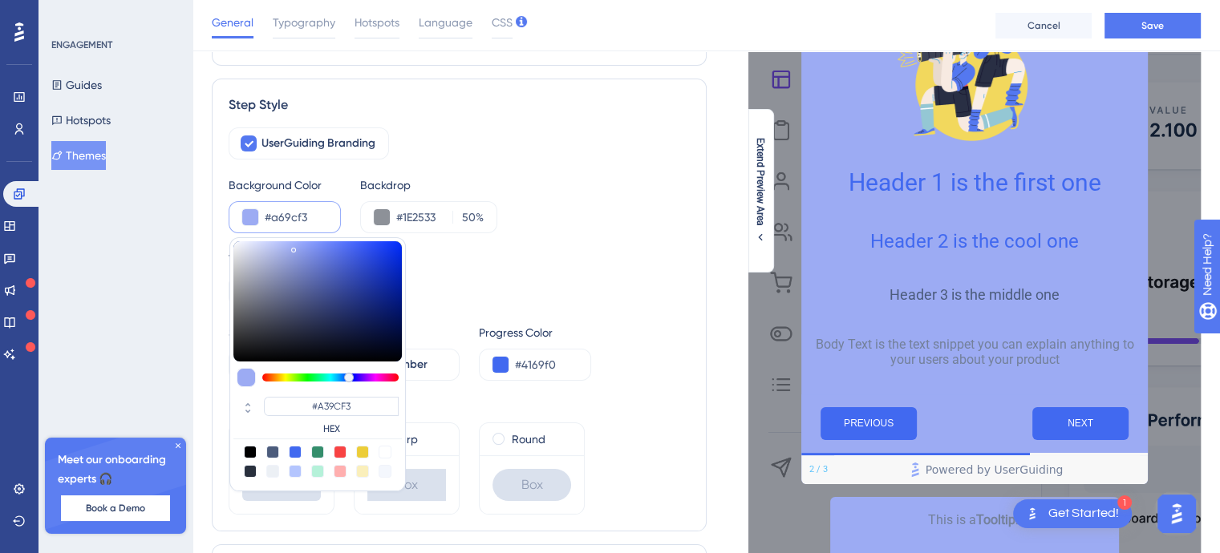
type input "#a99cf3"
type input "#A99CF3"
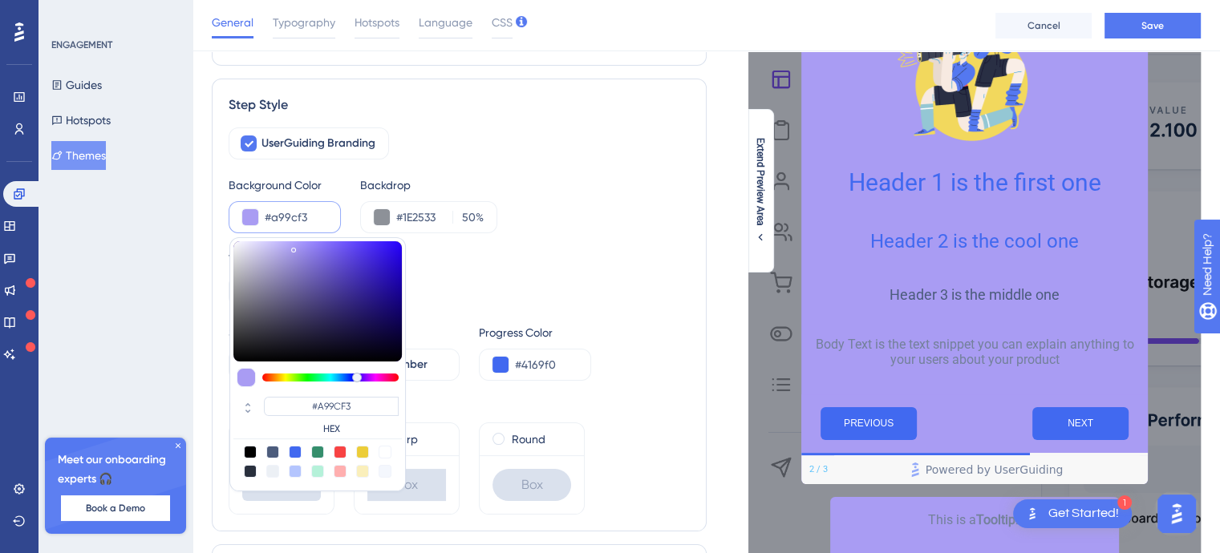
type input "#ac9cf3"
type input "#AC9CF3"
type input "#b59cf3"
type input "#AF9CF3"
type input "#bf9cf3"
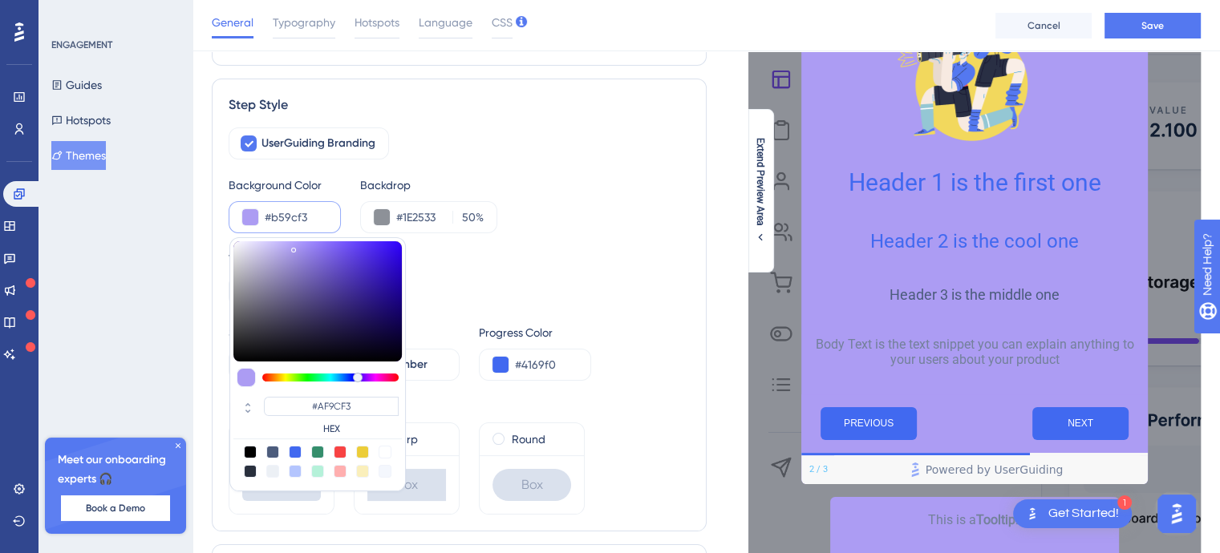
type input "#B59CF3"
type input "#c59cf3"
type input "#BF9CF3"
type input "#c89cf3"
type input "#C59CF3"
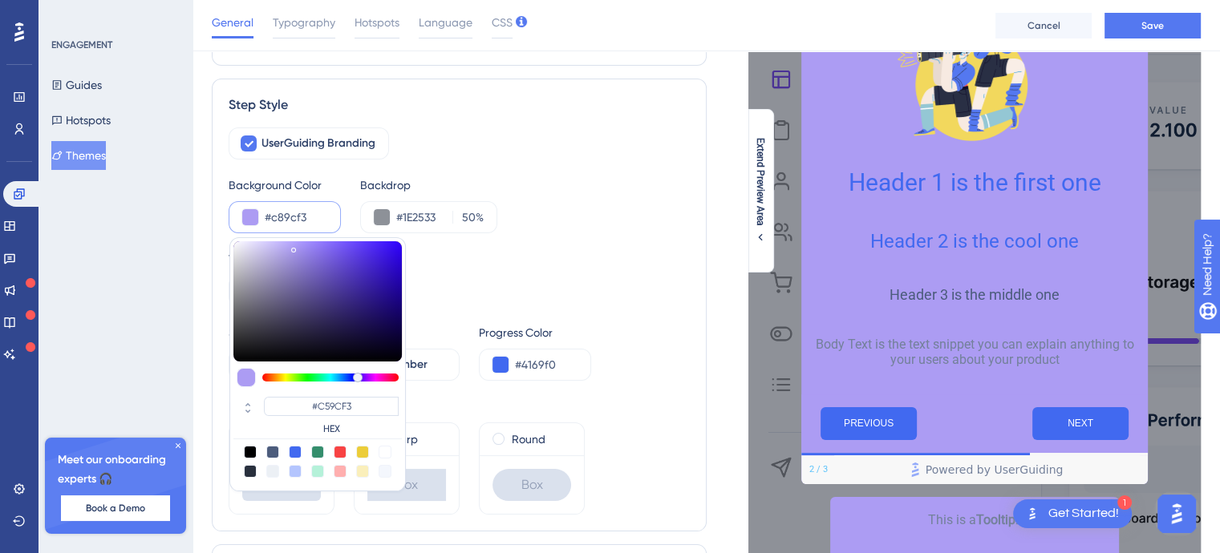
type input "#ce9cf3"
type input "#CE9CF3"
type input "#d49cf3"
type input "#D49CF3"
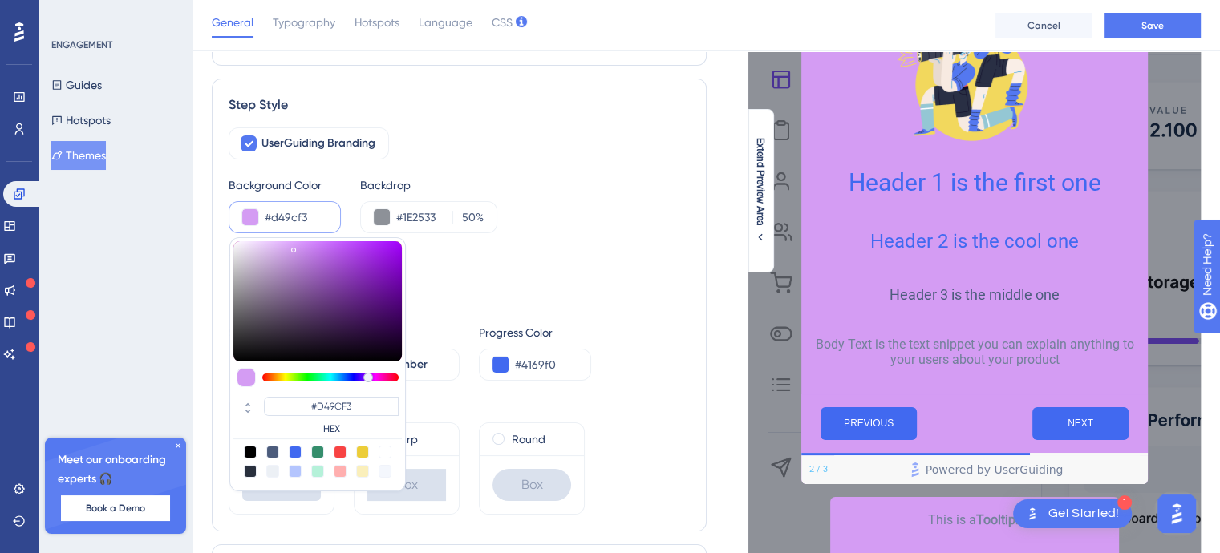
type input "#d79cf3"
type input "#D79CF3"
type input "#da9cf3"
type input "#DA9CF3"
type input "#c29cf3"
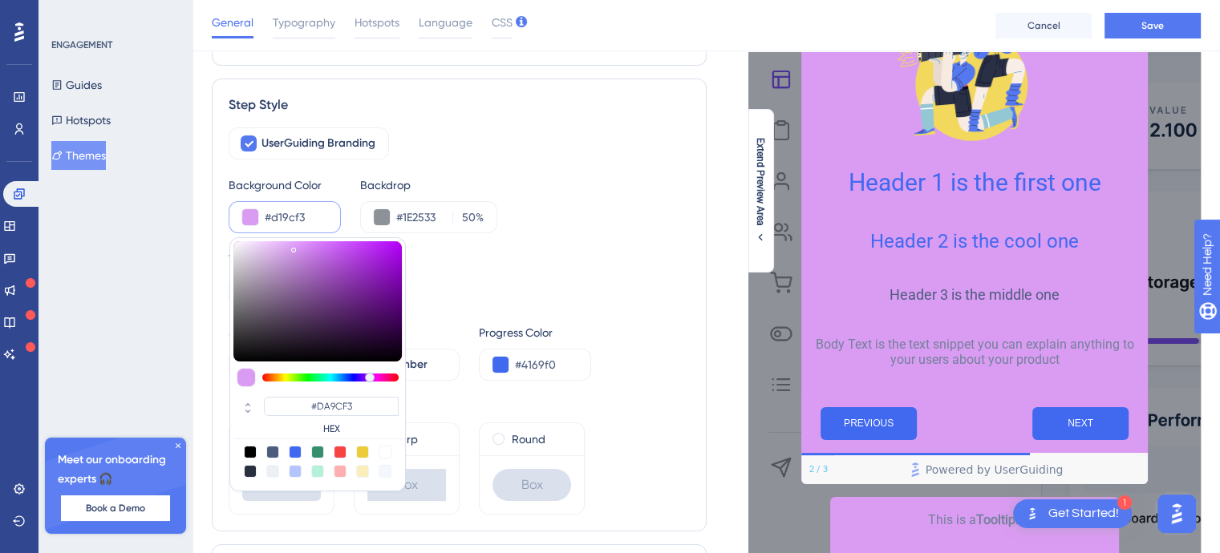
type input "#D19CF3"
type input "#b59cf3"
type input "#C29CF3"
type input "#ac9cf3"
type input "#B59CF3"
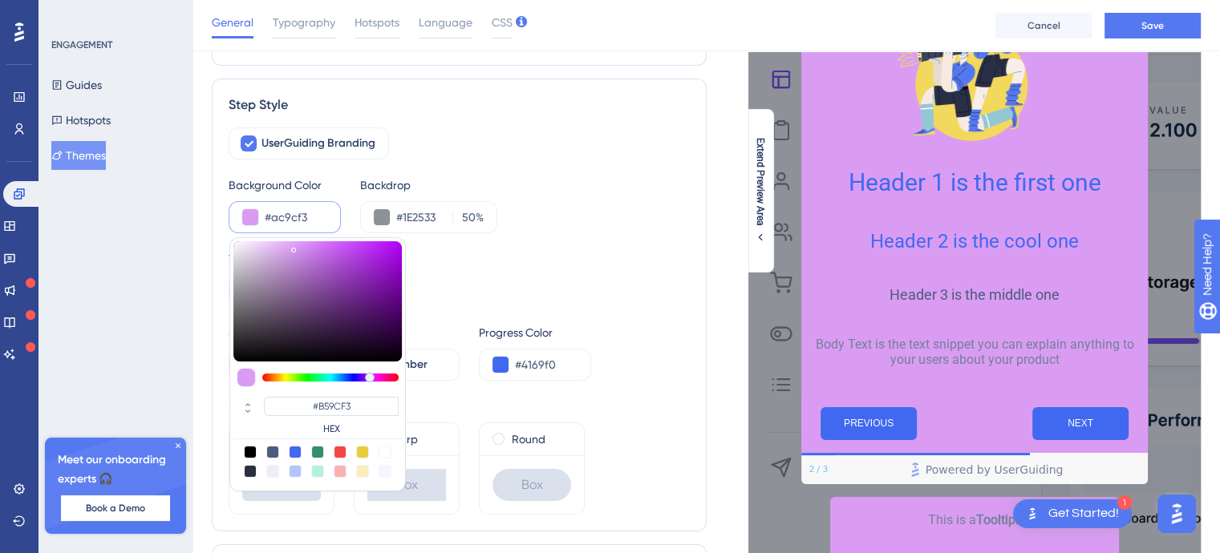
type input "#a69cf3"
type input "#AC9CF3"
type input "#9ca7f3"
type input "#A69CF3"
type input "#9caef3"
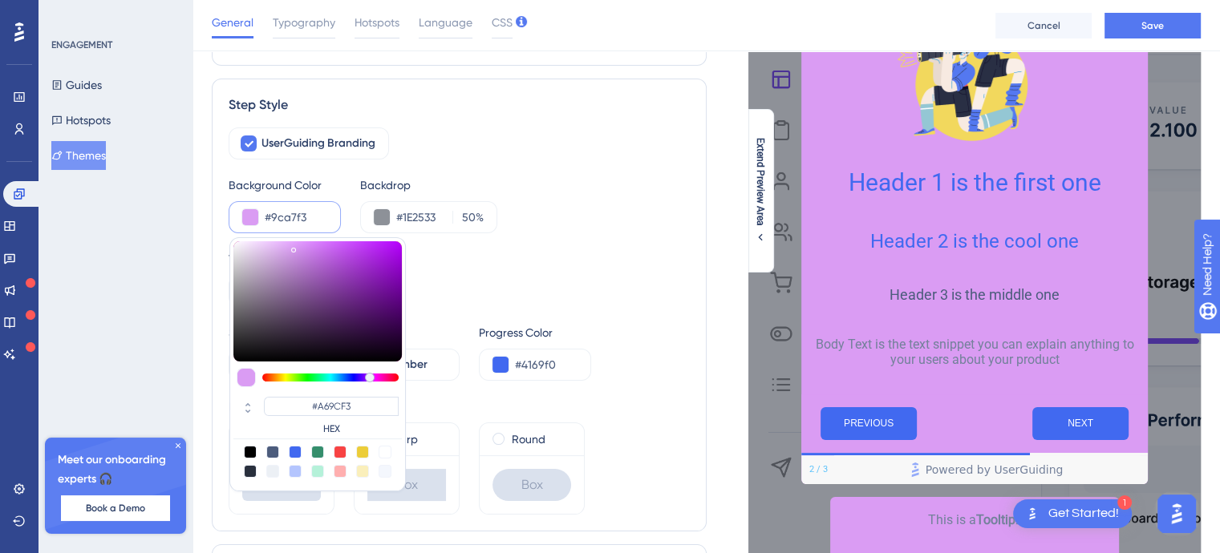
type input "#9CA7F3"
type input "#9cc3f3"
type input "#9CAEF3"
type input "#9ccff3"
type input "#9CC3F3"
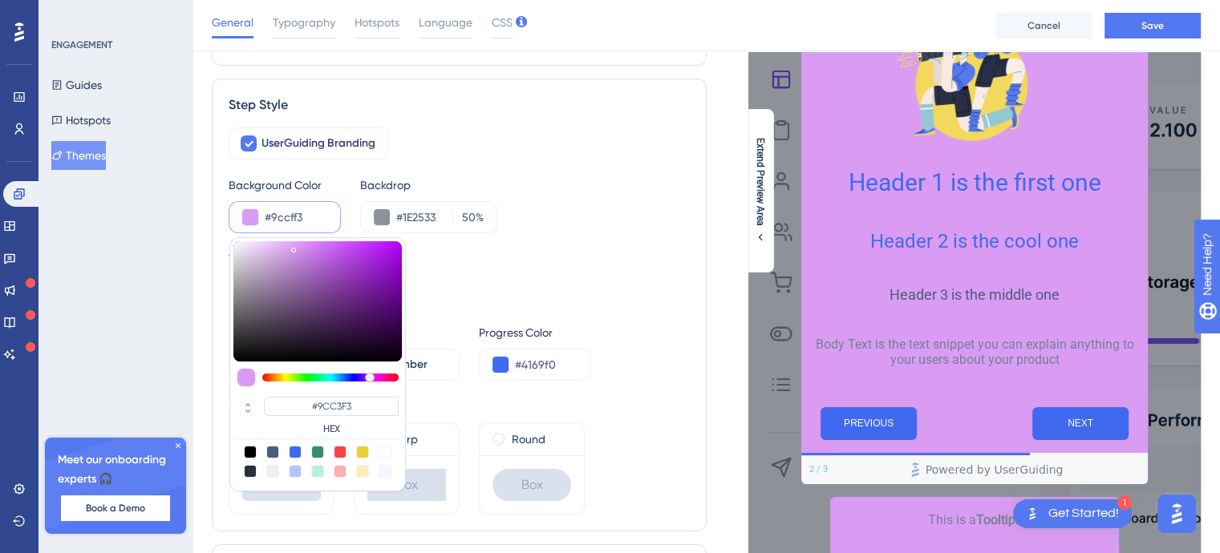
type input "#9cd6f3"
type input "#9CCFF3"
type input "#9cd9f3"
type input "#9CD9F3"
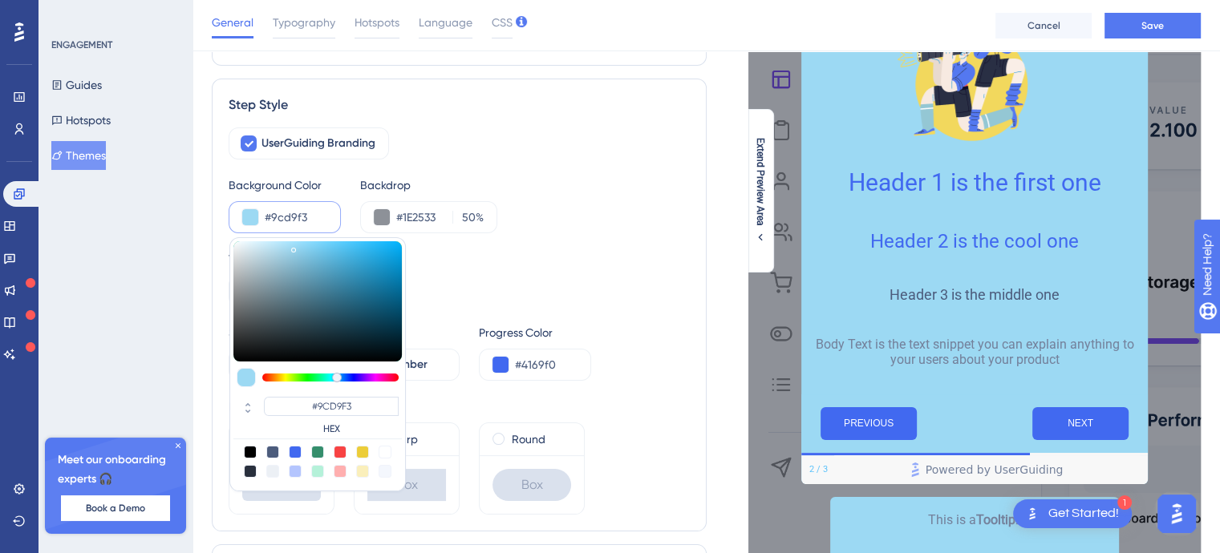
type input "#9cdcf3"
type input "#9CDCF3"
type input "#9cdff3"
type input "#9CDFF3"
type input "#9ce2f3"
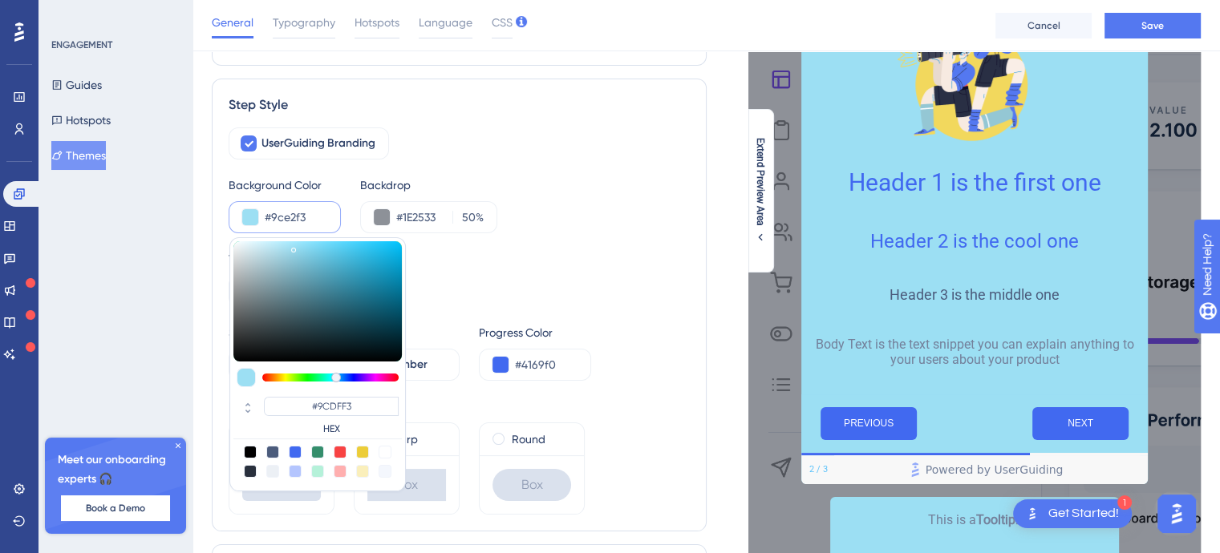
type input "#9CE2F3"
type input "#9ce5f3"
type input "#9CE5F3"
type input "#9cebf3"
type input "#9CE8F3"
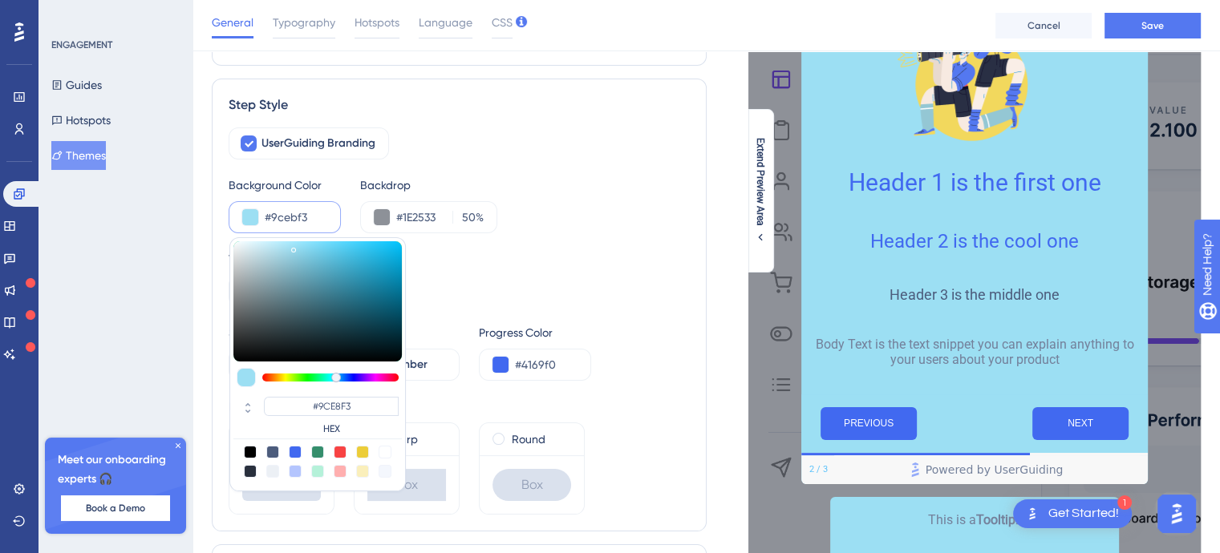
type input "#9ceef3"
type input "#9CEBF3"
type input "#9cf1f3"
type input "#9CF1F3"
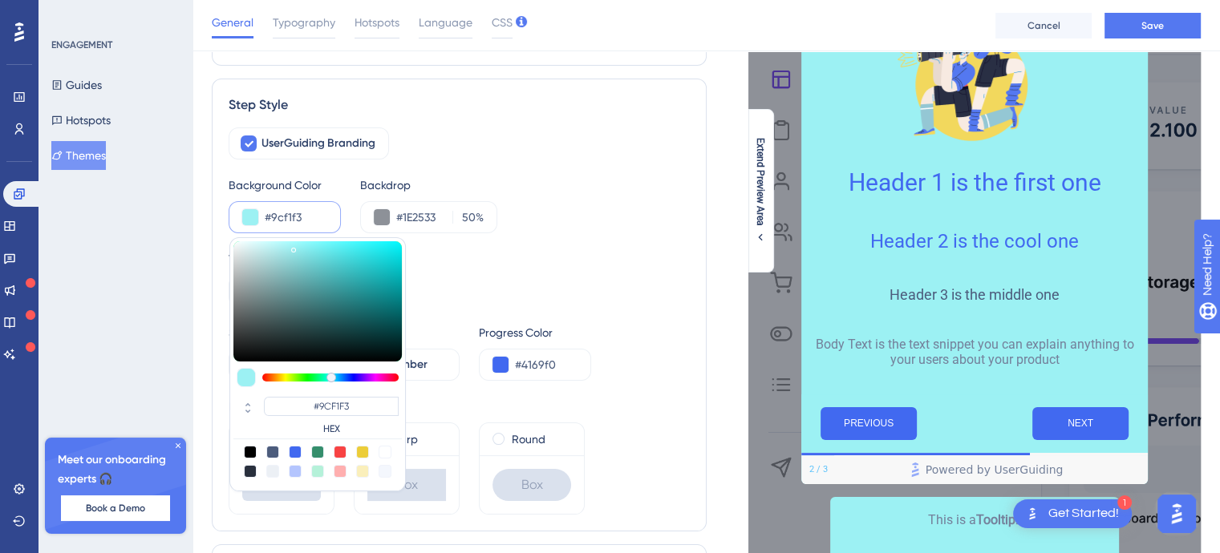
type input "#9cf3f2"
type input "#9CF3F2"
type input "#9cf3ef"
type input "#9CF3EF"
type input "#9cf3ec"
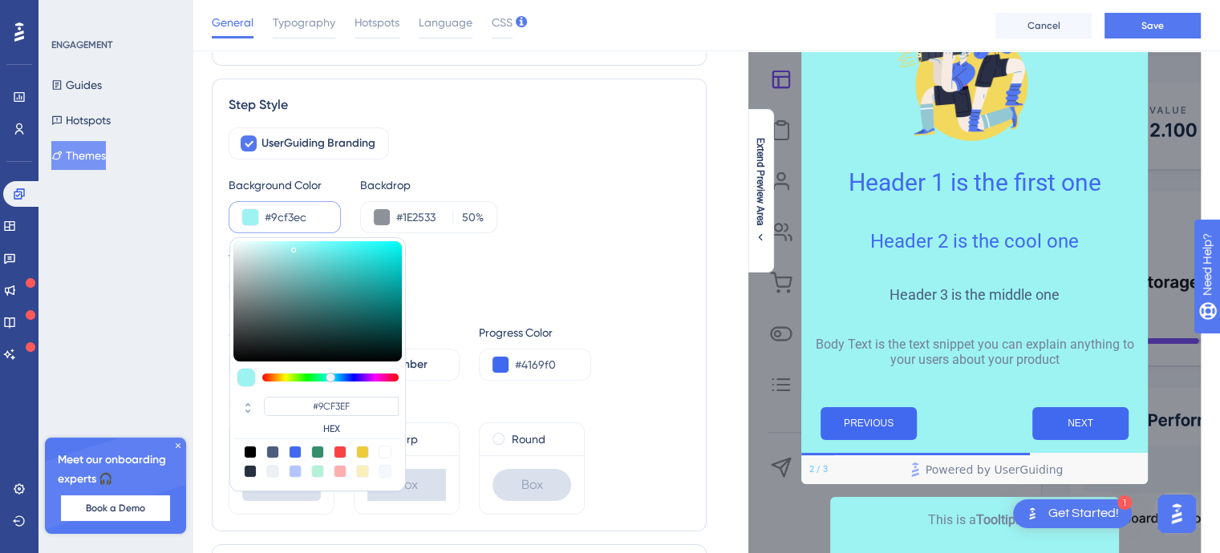
type input "#9CF3EC"
type input "#9cf3e9"
type input "#9CF3E9"
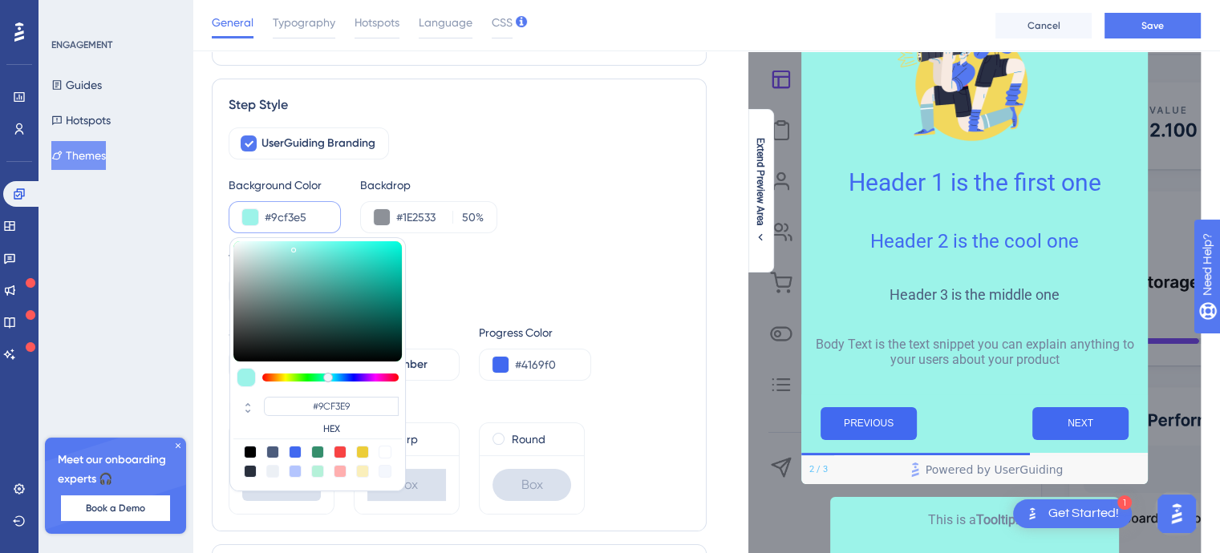
type input "#9cf3df"
type input "#9CF3E5"
type input "#9cf3dc"
type input "#9CF3DC"
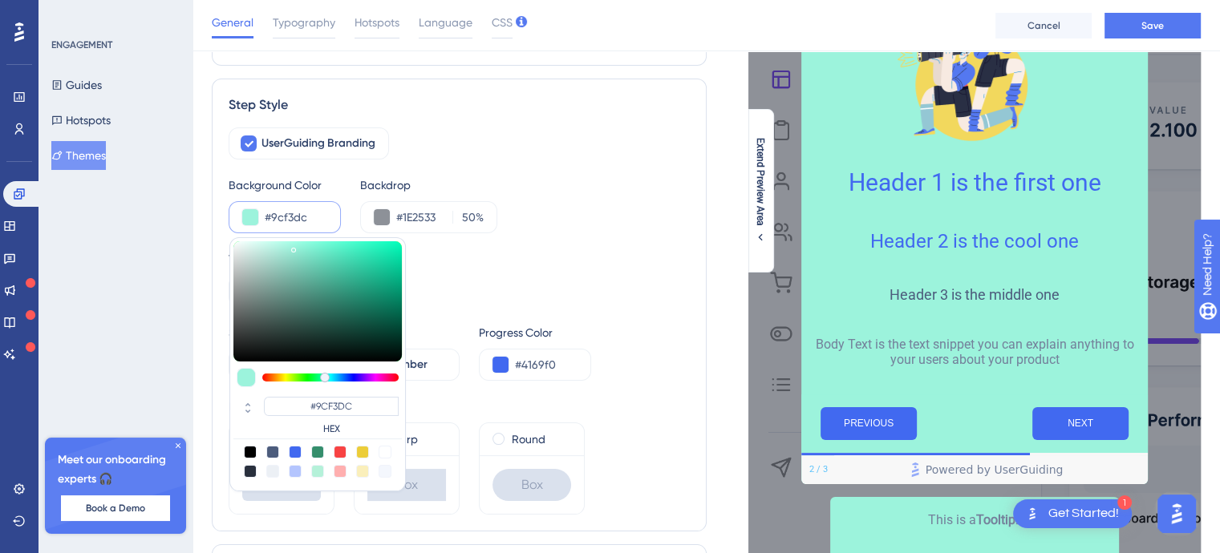
type input "#9cf3d9"
type input "#9CF3D9"
type input "#9cf3d6"
type input "#9CF3D6"
type input "#9cf3d3"
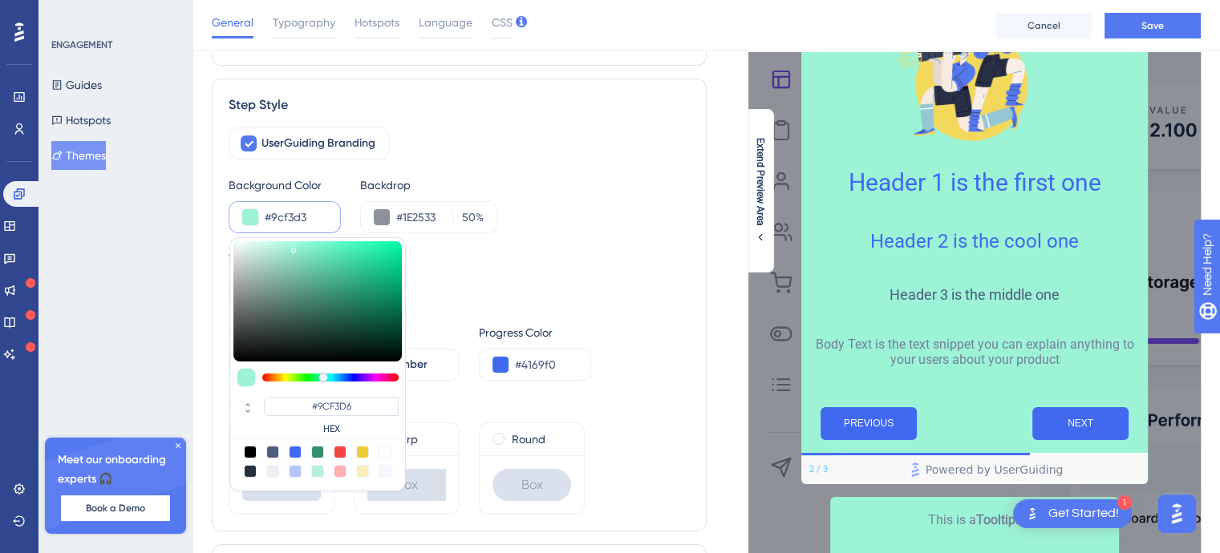
type input "#9CF3D3"
type input "#9cf3d0"
type input "#9CF3D0"
type input "#9cf3c4"
type input "#9CF3CD"
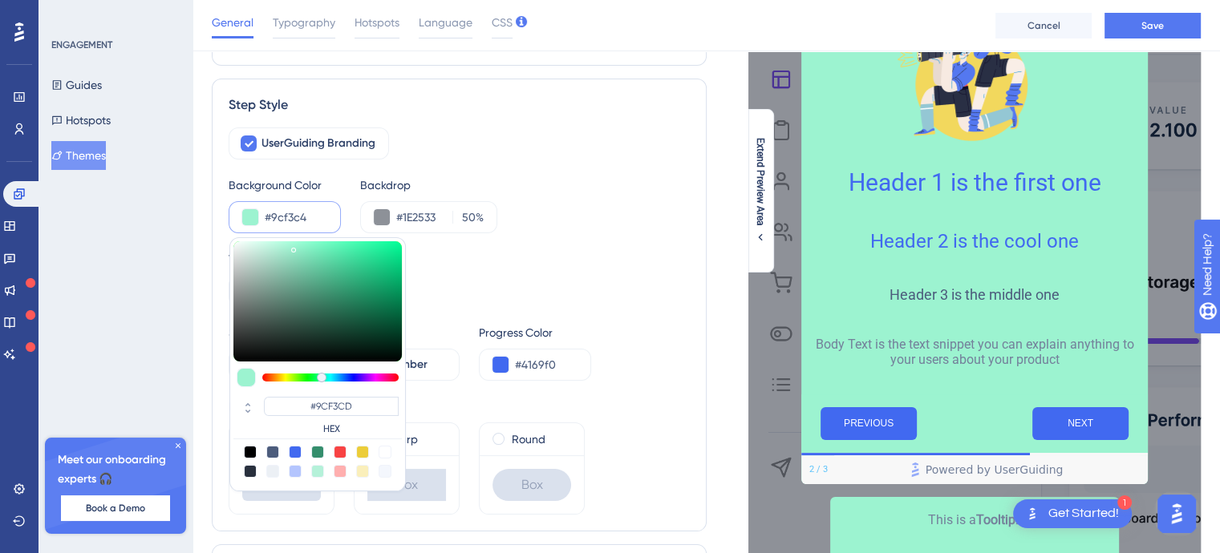
type input "#9cf3c1"
type input "#9CF3C1"
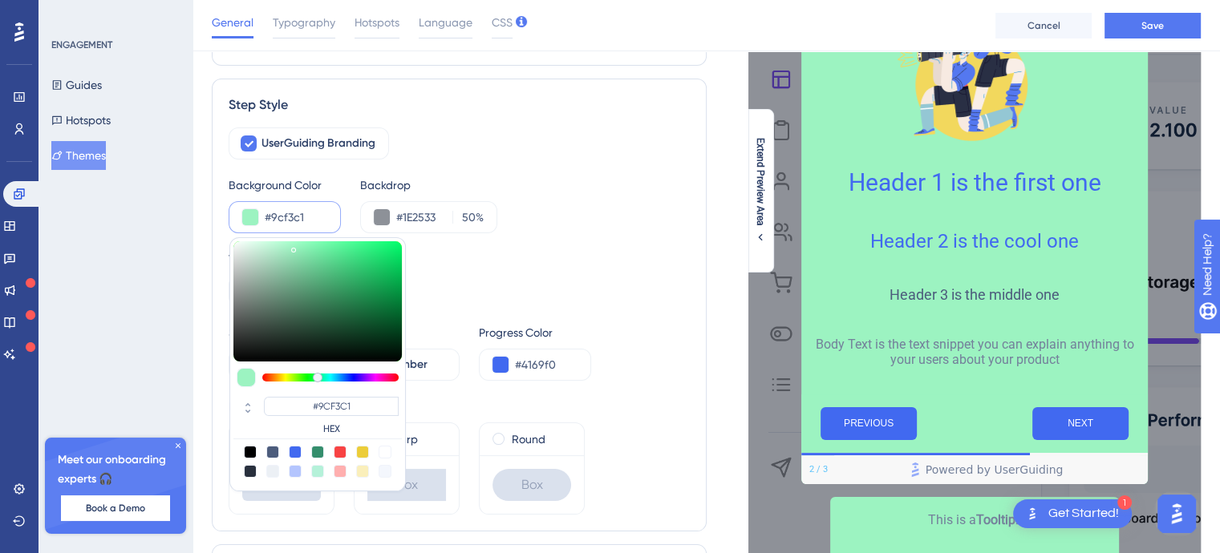
drag, startPoint x: 349, startPoint y: 379, endPoint x: 317, endPoint y: 380, distance: 32.1
click at [317, 380] on div at bounding box center [330, 378] width 136 height 8
type input "#98dab4"
type input "#99DBB5"
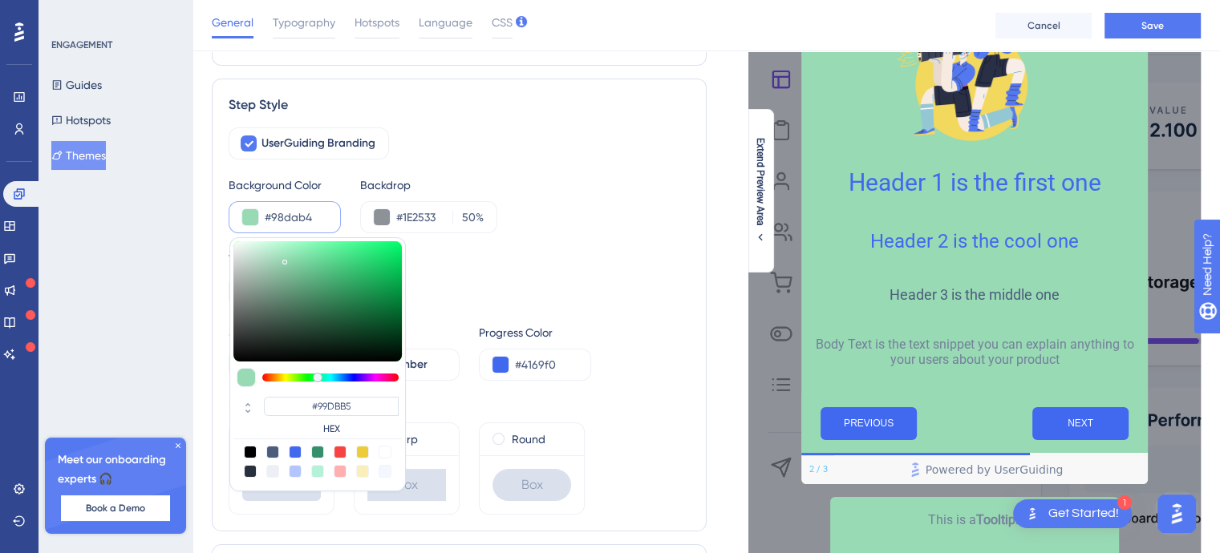
type input "#97d8b2"
type input "#97D8B2"
type input "#95d8b1"
type input "#95D8B1"
type input "#92d4ae"
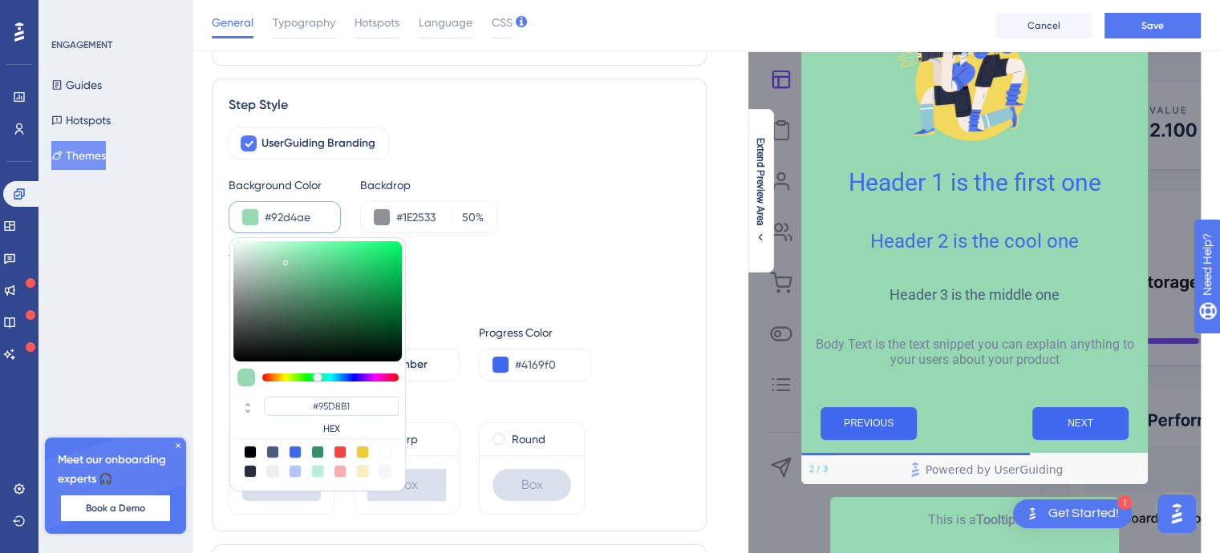
type input "#92D4AE"
type input "#90d1ac"
type input "#90D1AC"
type input "#8ed1aa"
type input "#8ED1AA"
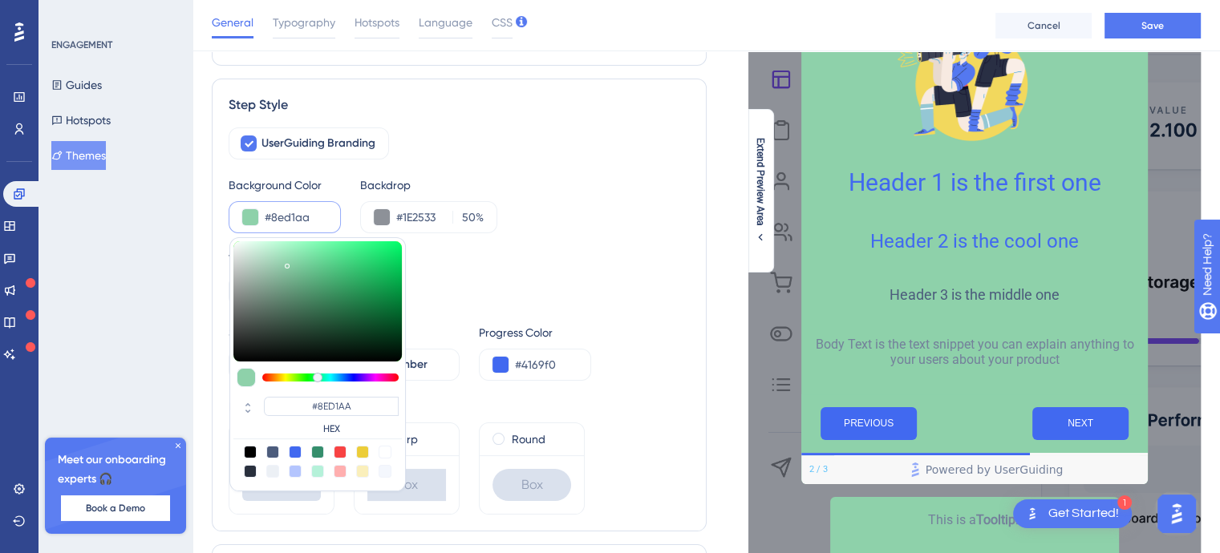
type input "#8dcfa9"
type input "#8DCFA9"
type input "#8bcea8"
type input "#8BCEA8"
type input "#89cca6"
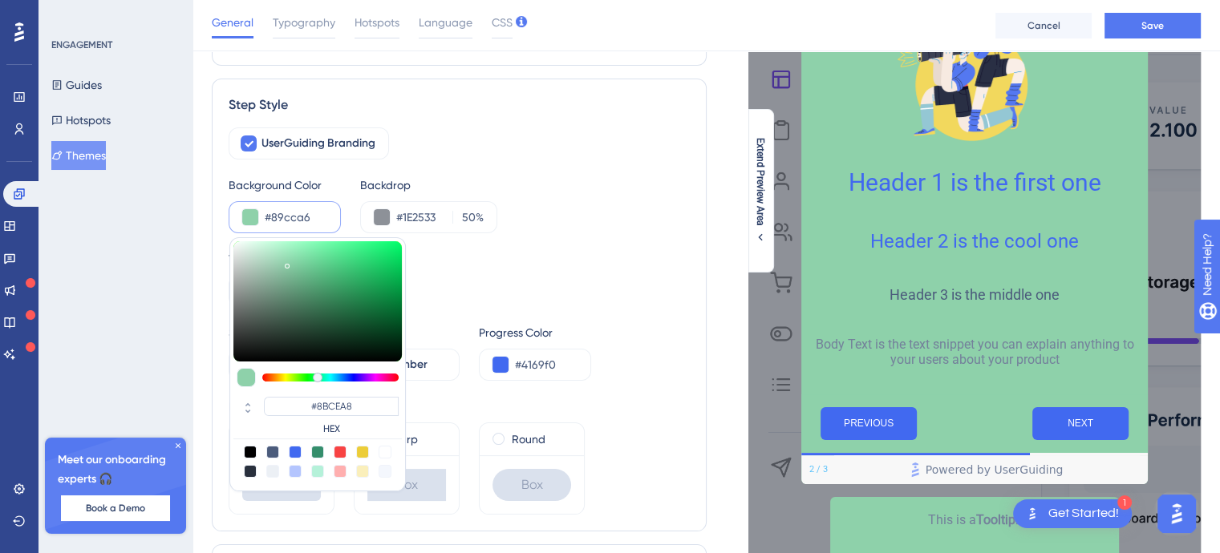
type input "#89CCA6"
type input "#87caa4"
type input "#87CAA4"
type input "#86caa4"
type input "#86CAA4"
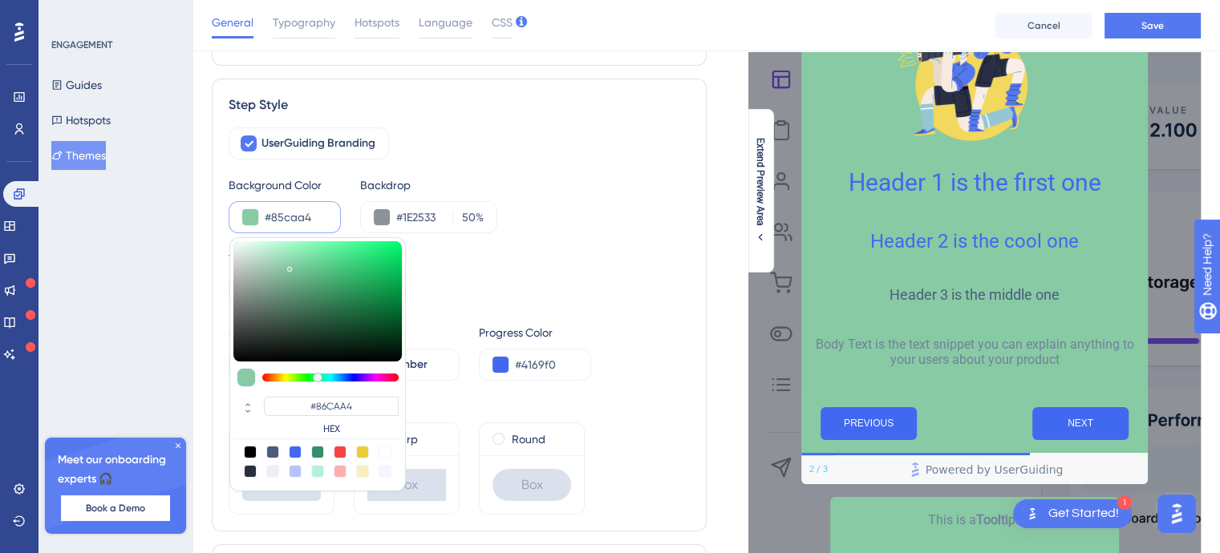
type input "#84caa4"
type input "#84CAA4"
type input "#83caa4"
type input "#83CAA4"
type input "#81caa3"
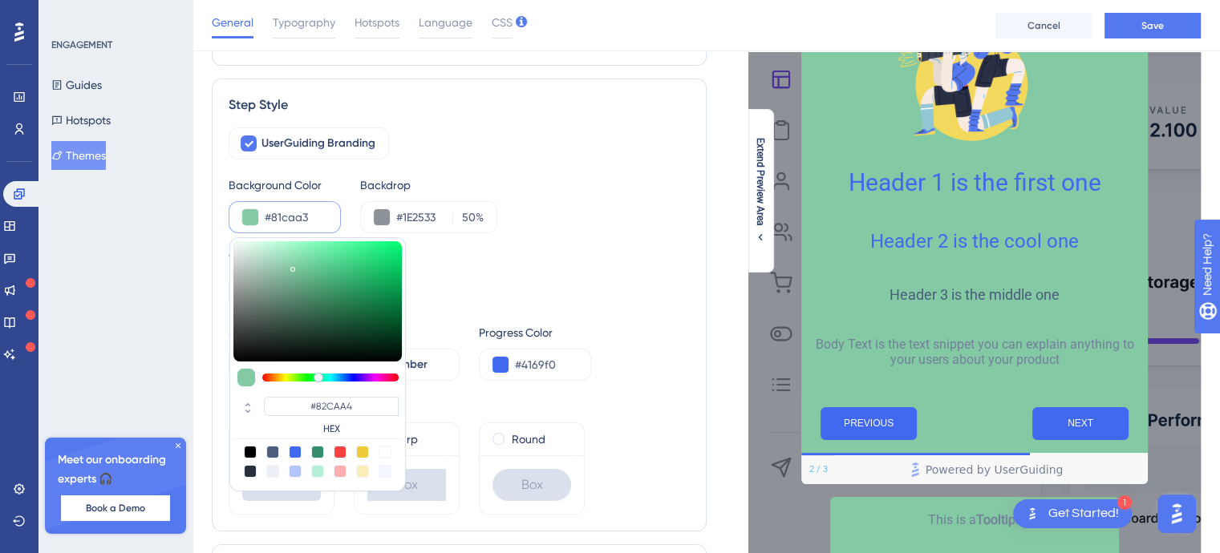
type input "#81CAA3"
type input "#81cca4"
type input "#81CCA4"
type input "#82cea5"
type input "#82CEA5"
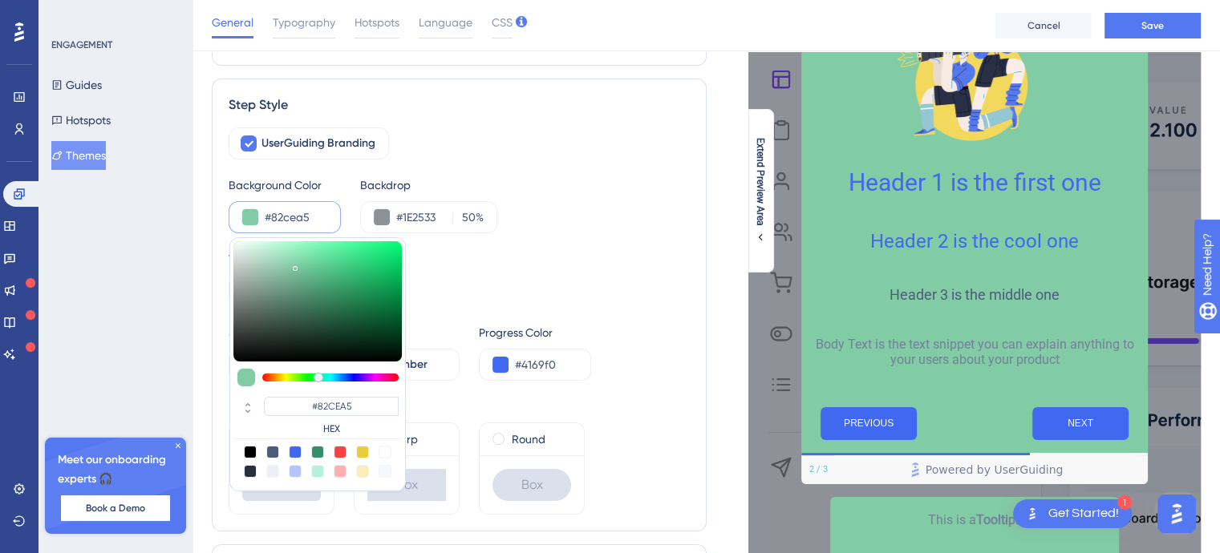
type input "#85d3a9"
type input "#85D3A9"
type input "#86d8ac"
type input "#86D8AC"
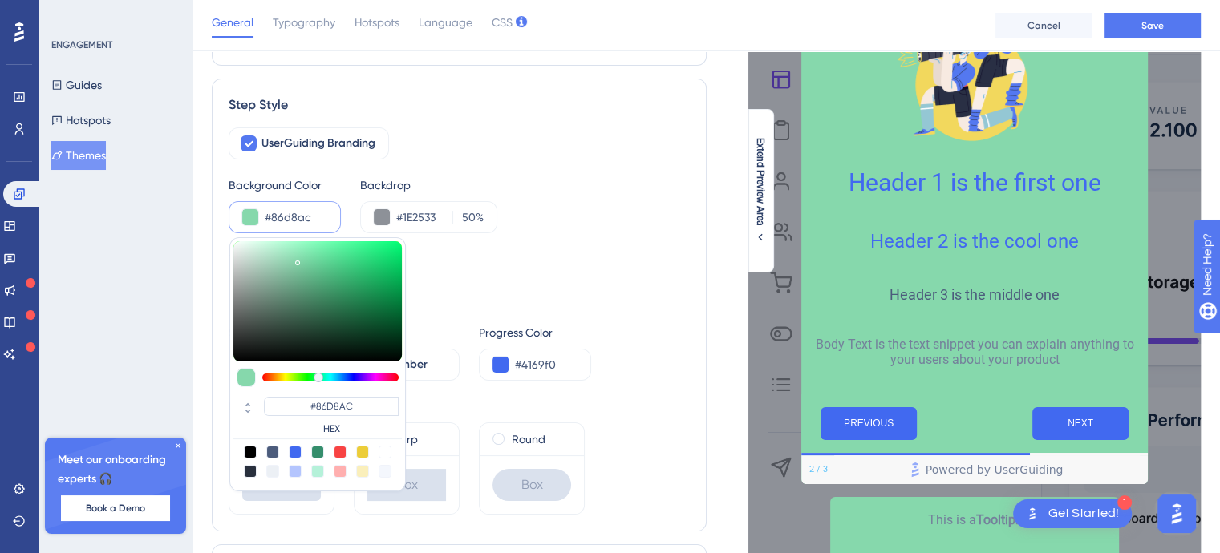
type input "#85daac"
type input "#85DAAC"
type input "#86dbad"
type input "#86DBAD"
type input "#87ddaf"
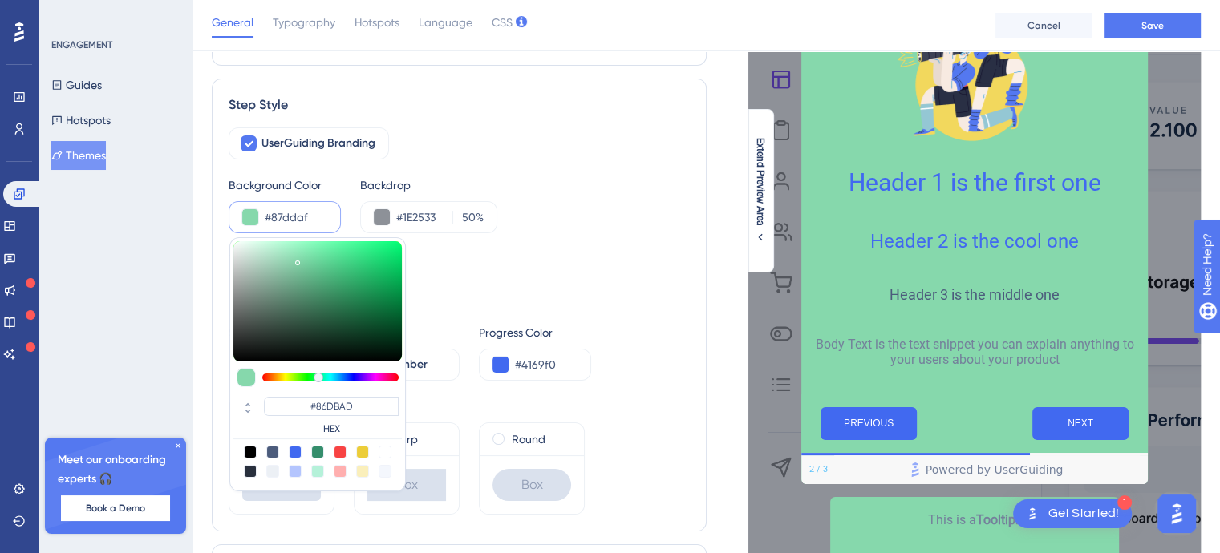
type input "#87DDAF"
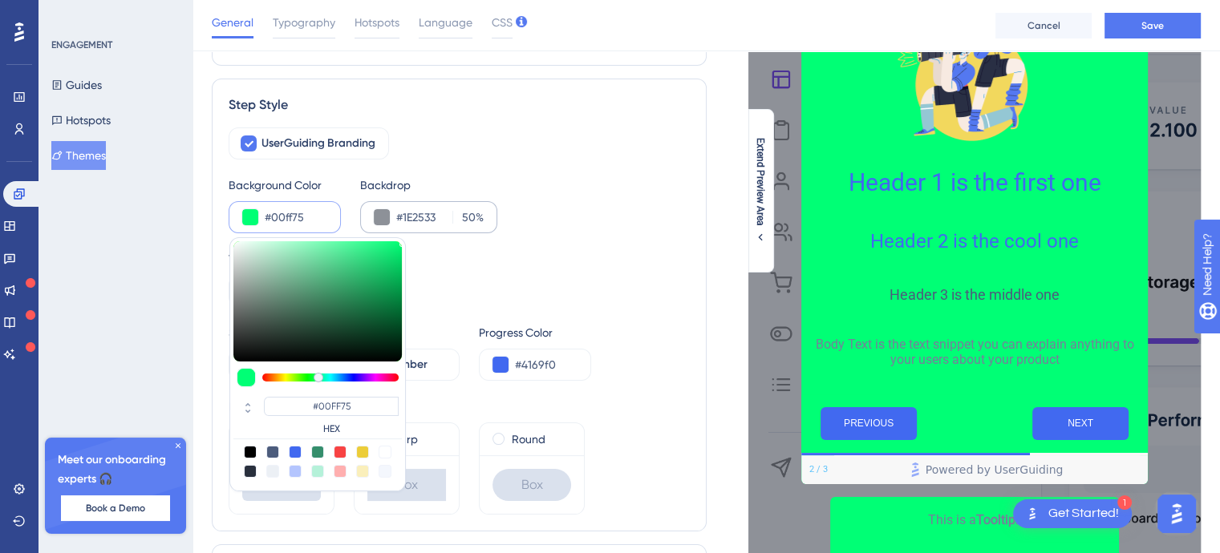
drag, startPoint x: 284, startPoint y: 257, endPoint x: 474, endPoint y: 215, distance: 194.8
click at [474, 215] on div "Background Color #00ff75 #00FF75 HEX Backdrop #1E2533 50 %" at bounding box center [459, 205] width 461 height 58
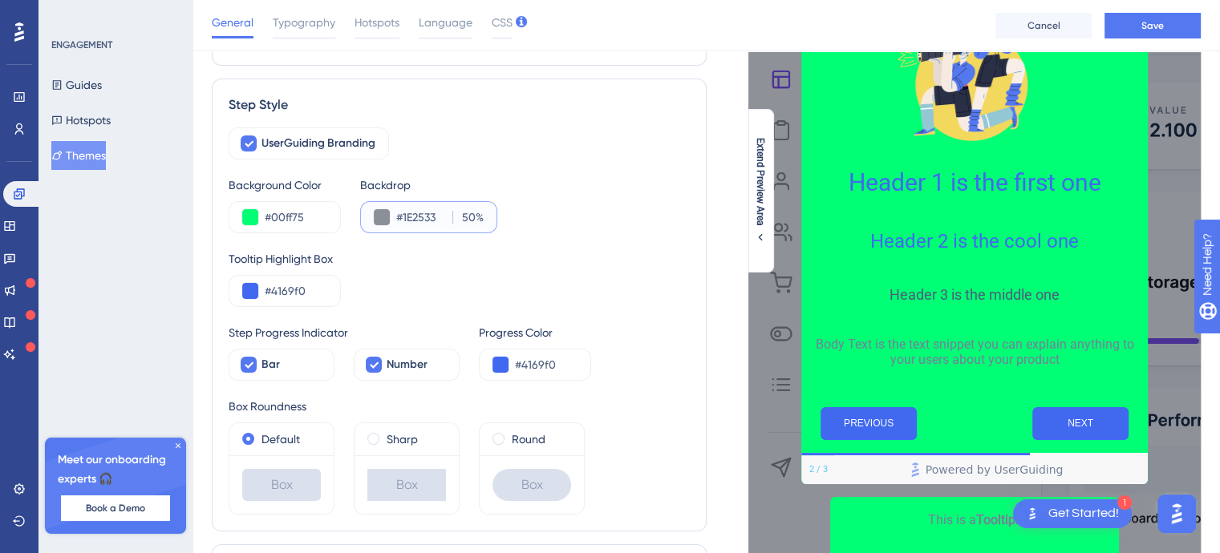
click at [474, 213] on input "50" at bounding box center [467, 217] width 18 height 19
click at [290, 215] on input "#00ff75" at bounding box center [296, 217] width 63 height 19
click at [272, 216] on input "#00ff75" at bounding box center [296, 217] width 63 height 19
click at [253, 219] on button at bounding box center [250, 217] width 16 height 16
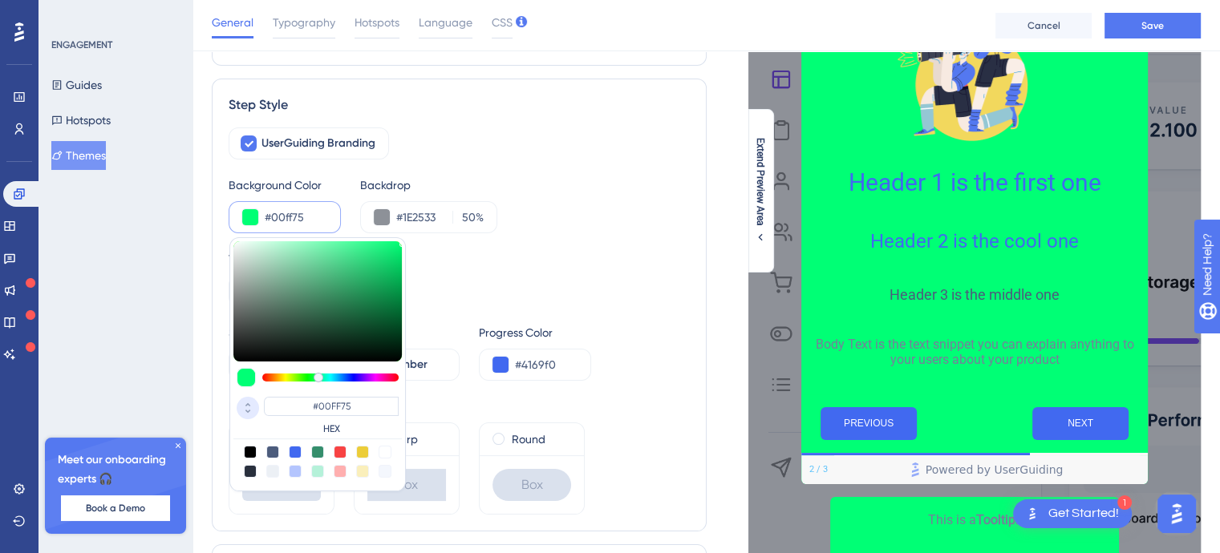
click at [246, 408] on icon at bounding box center [247, 411] width 19 height 14
click at [317, 376] on div at bounding box center [319, 378] width 10 height 10
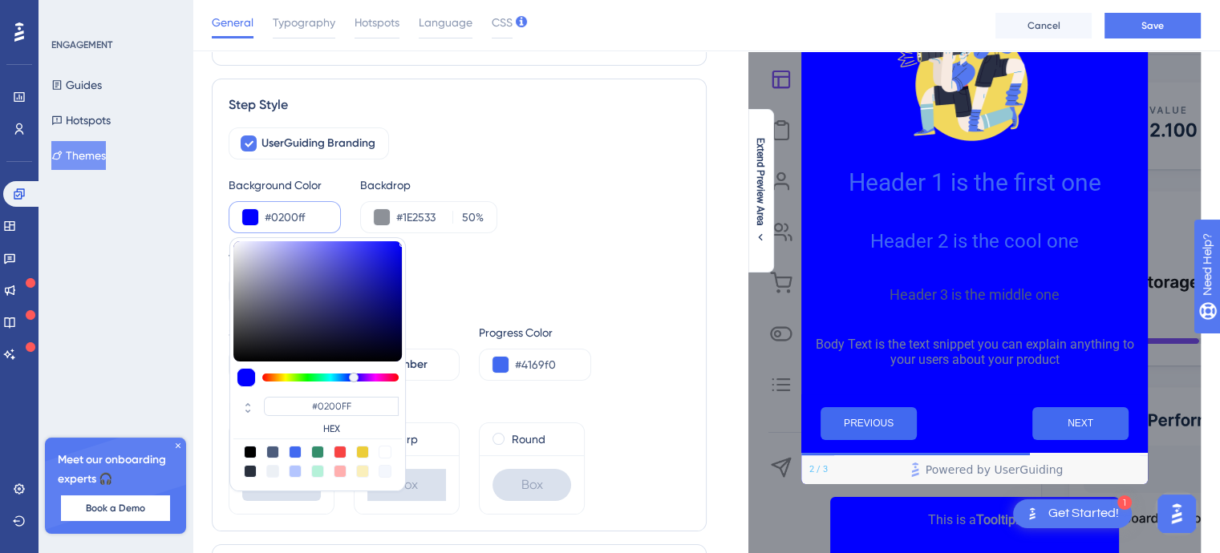
drag, startPoint x: 324, startPoint y: 375, endPoint x: 353, endPoint y: 375, distance: 28.9
click at [353, 375] on div at bounding box center [330, 378] width 136 height 8
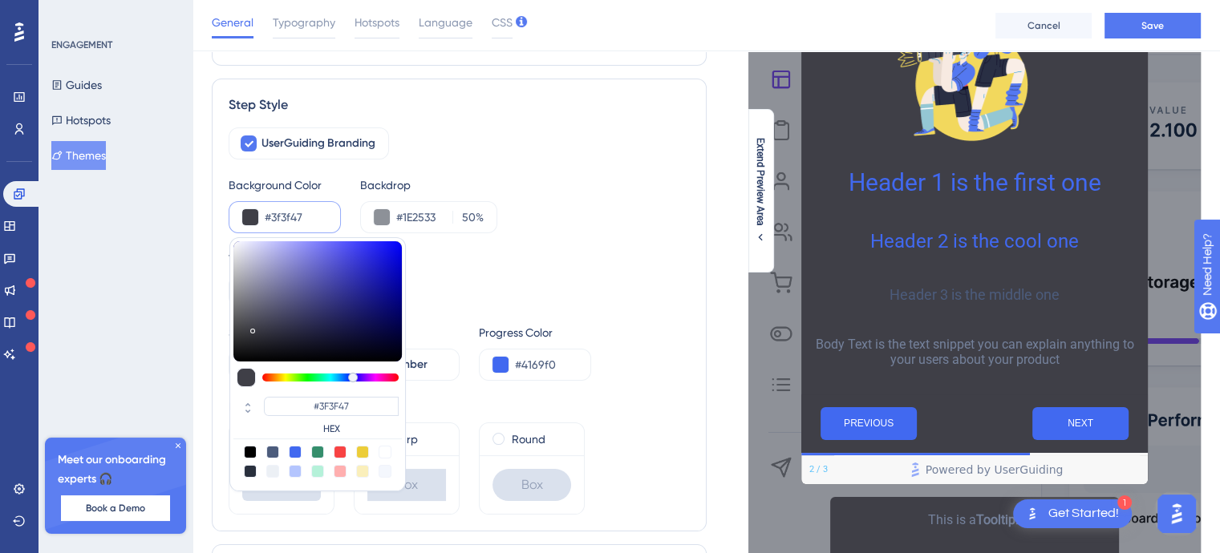
drag, startPoint x: 385, startPoint y: 336, endPoint x: 252, endPoint y: 327, distance: 133.4
click at [252, 327] on div at bounding box center [317, 301] width 168 height 120
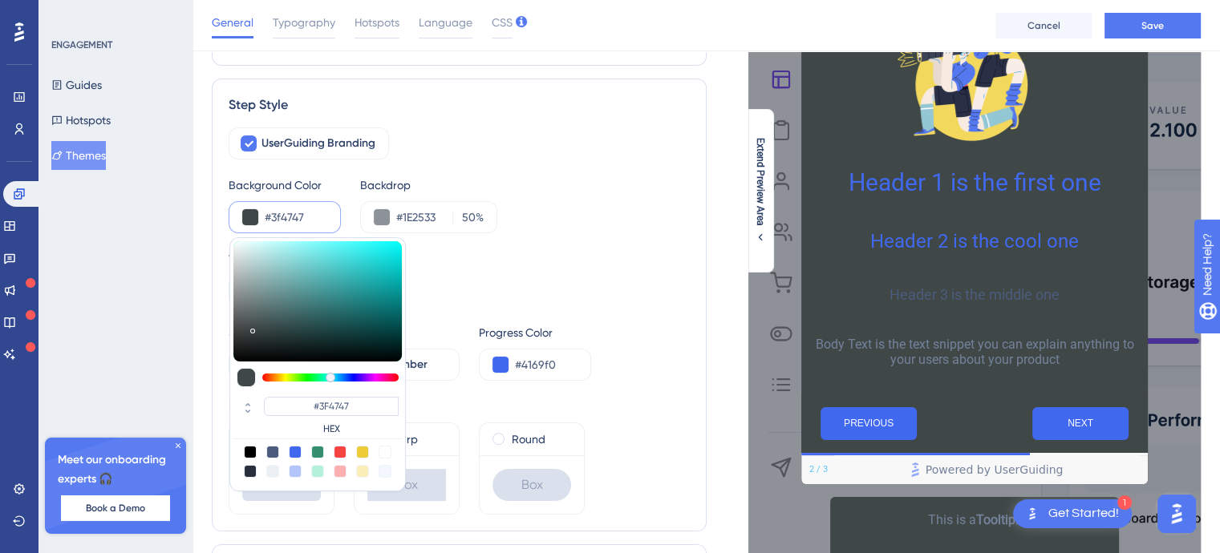
click at [329, 375] on div at bounding box center [330, 378] width 136 height 8
click at [329, 376] on div at bounding box center [331, 378] width 10 height 10
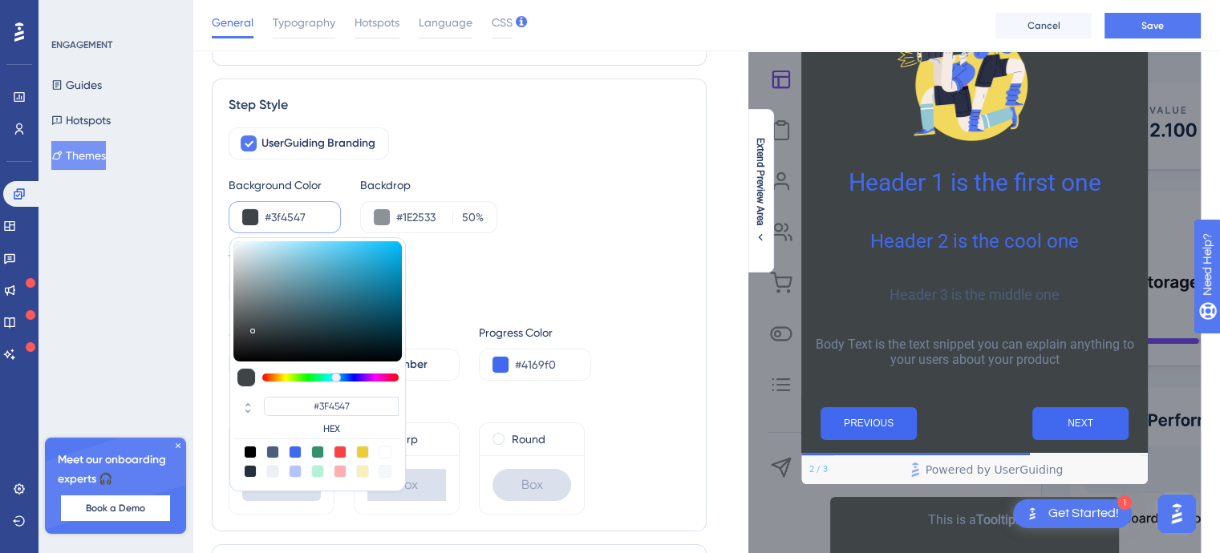
click at [335, 376] on div at bounding box center [330, 378] width 136 height 8
click at [340, 376] on div at bounding box center [336, 378] width 10 height 10
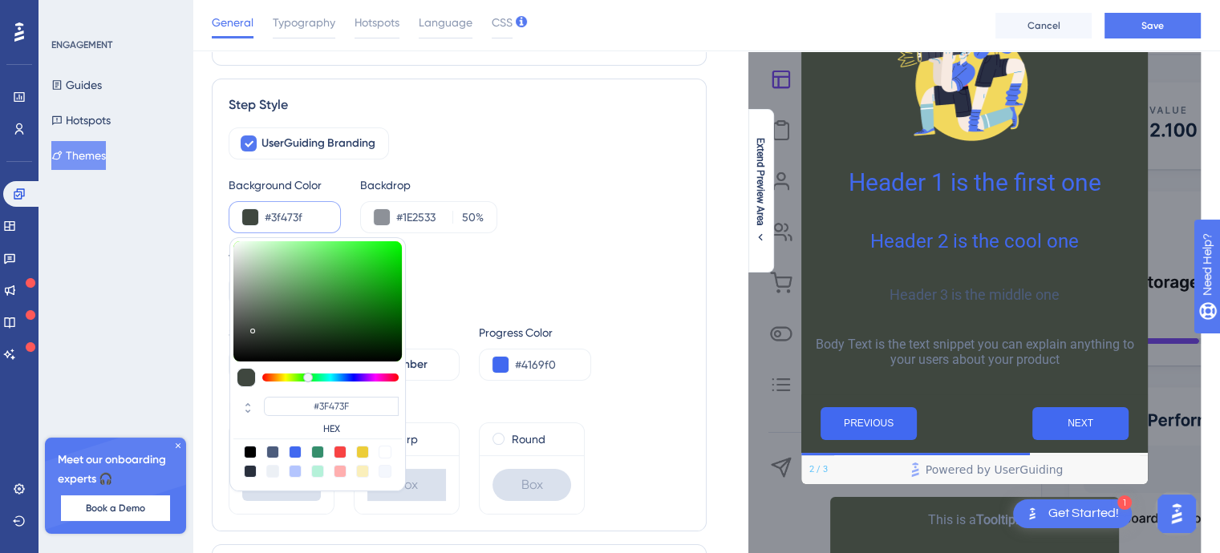
click at [308, 376] on div at bounding box center [330, 378] width 136 height 8
click at [305, 377] on div at bounding box center [308, 378] width 10 height 10
click at [295, 378] on div at bounding box center [330, 378] width 136 height 8
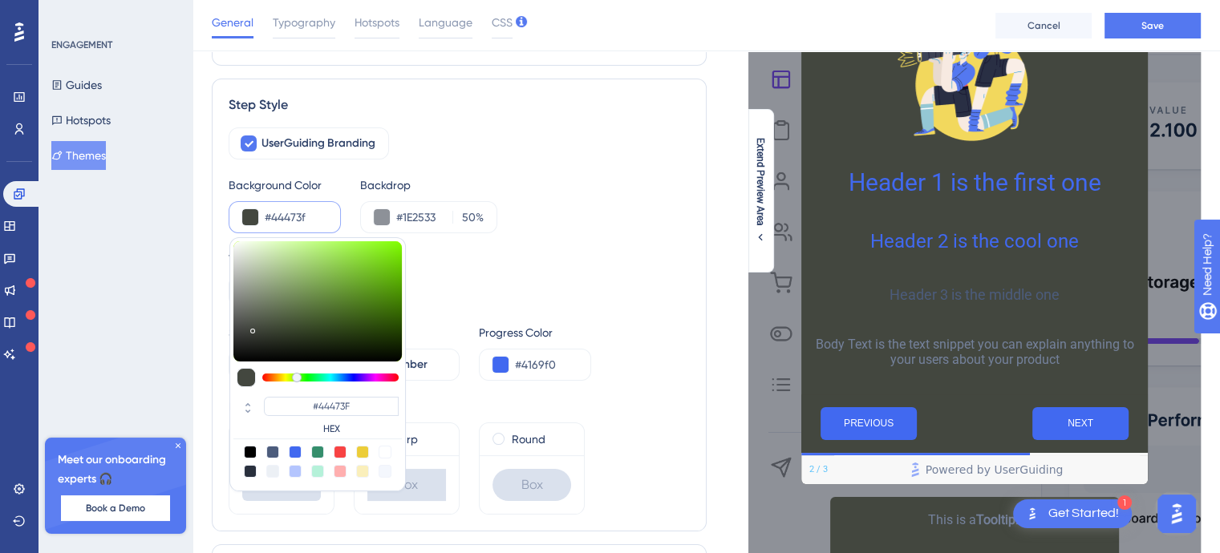
click at [292, 379] on div at bounding box center [297, 378] width 10 height 10
click at [296, 278] on div at bounding box center [317, 301] width 168 height 120
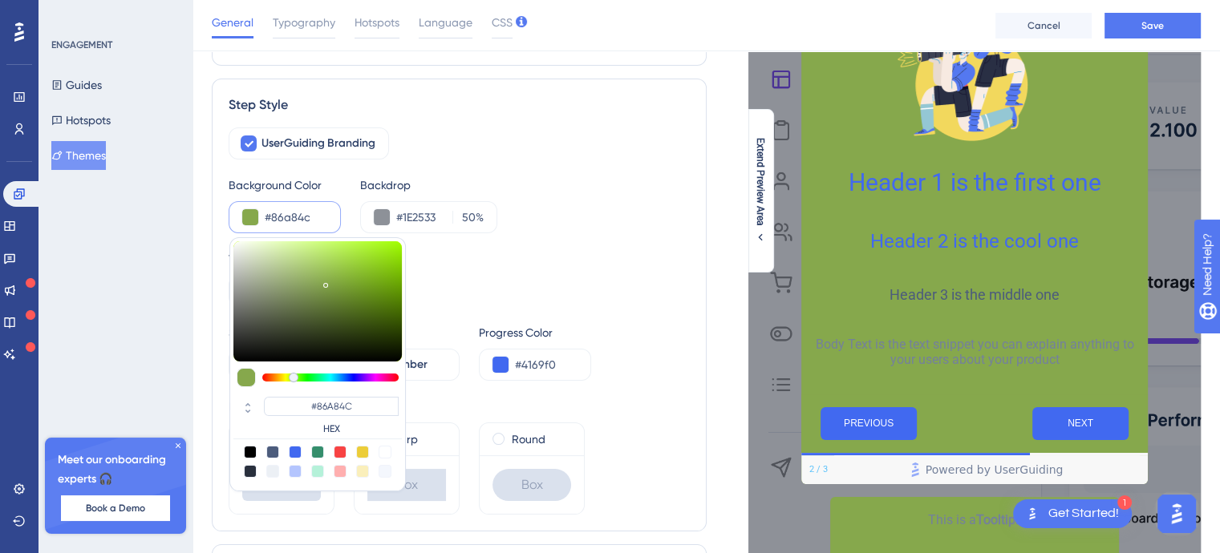
click at [325, 282] on div at bounding box center [317, 301] width 168 height 120
click at [318, 374] on div at bounding box center [330, 378] width 136 height 8
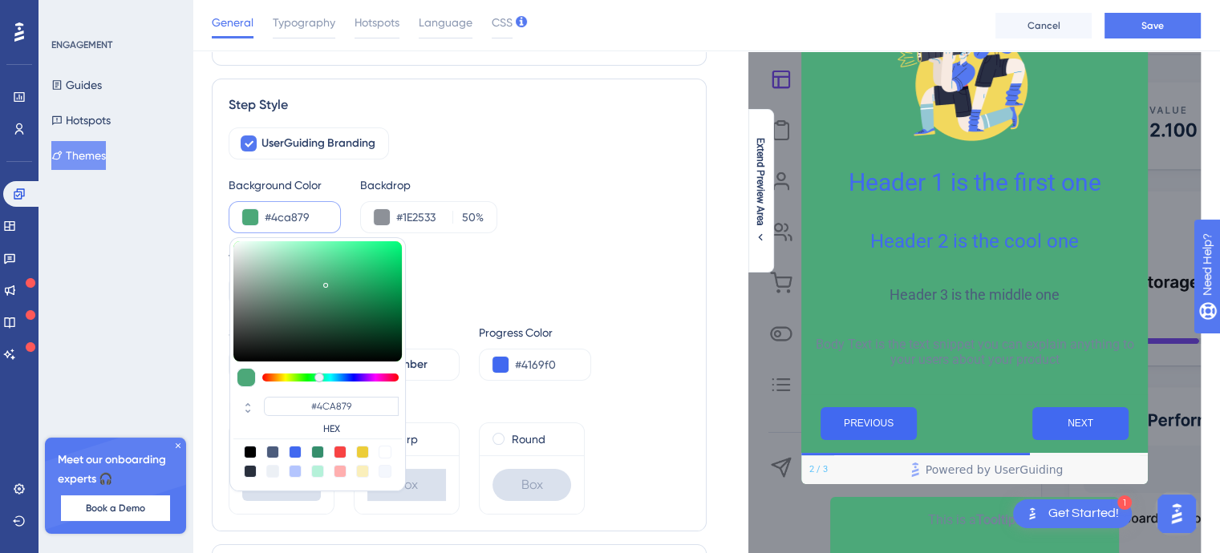
click at [310, 379] on div at bounding box center [330, 378] width 136 height 8
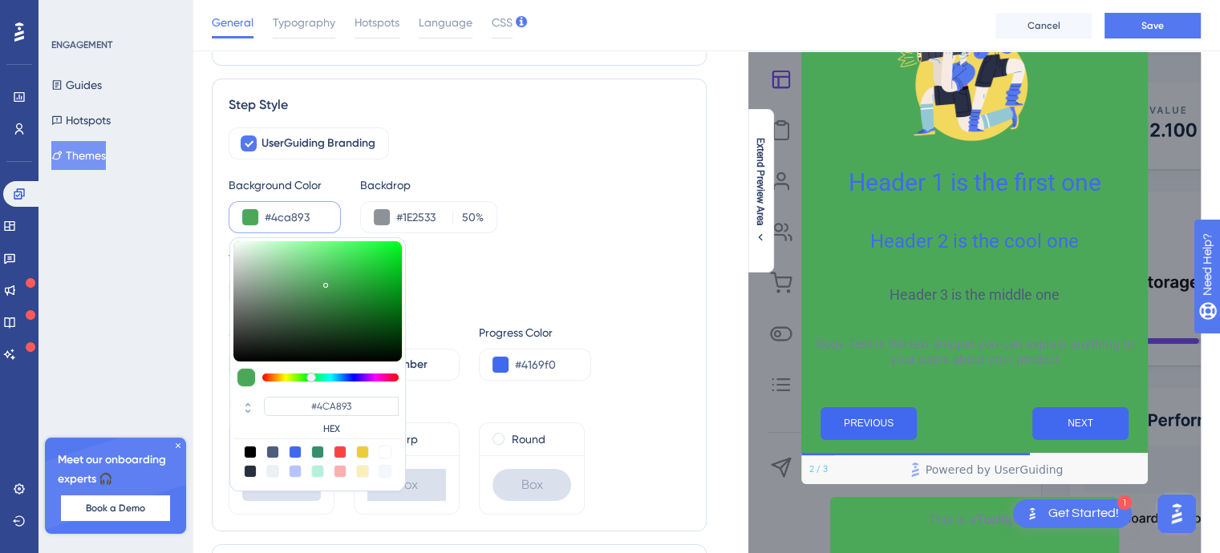
click at [325, 379] on div at bounding box center [330, 378] width 136 height 8
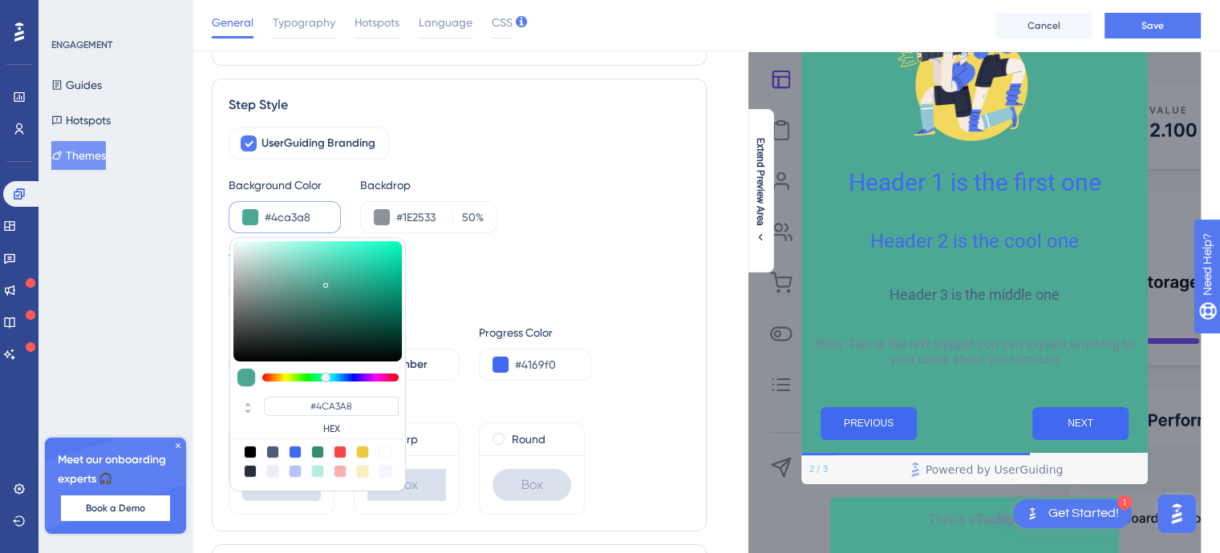
click at [331, 380] on div at bounding box center [330, 378] width 136 height 8
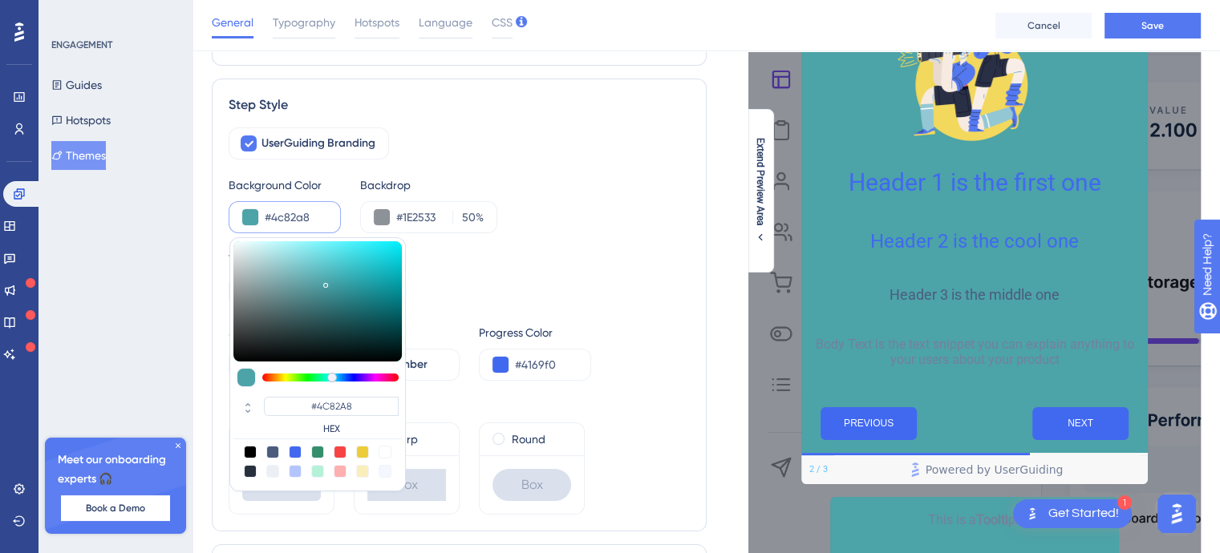
click at [339, 379] on div at bounding box center [330, 378] width 136 height 8
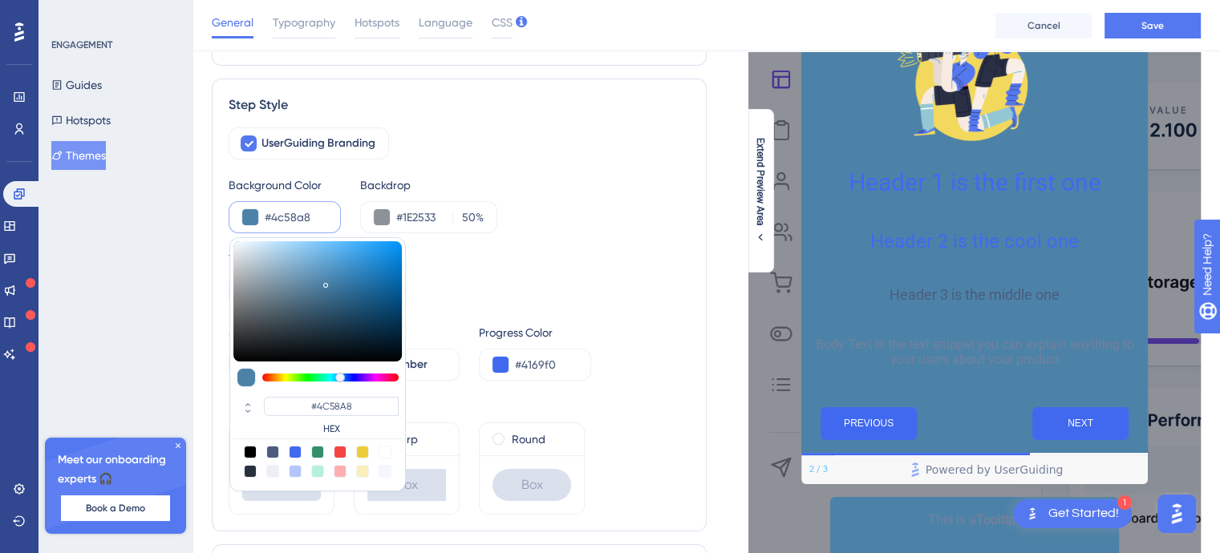
click at [350, 379] on div at bounding box center [330, 378] width 136 height 8
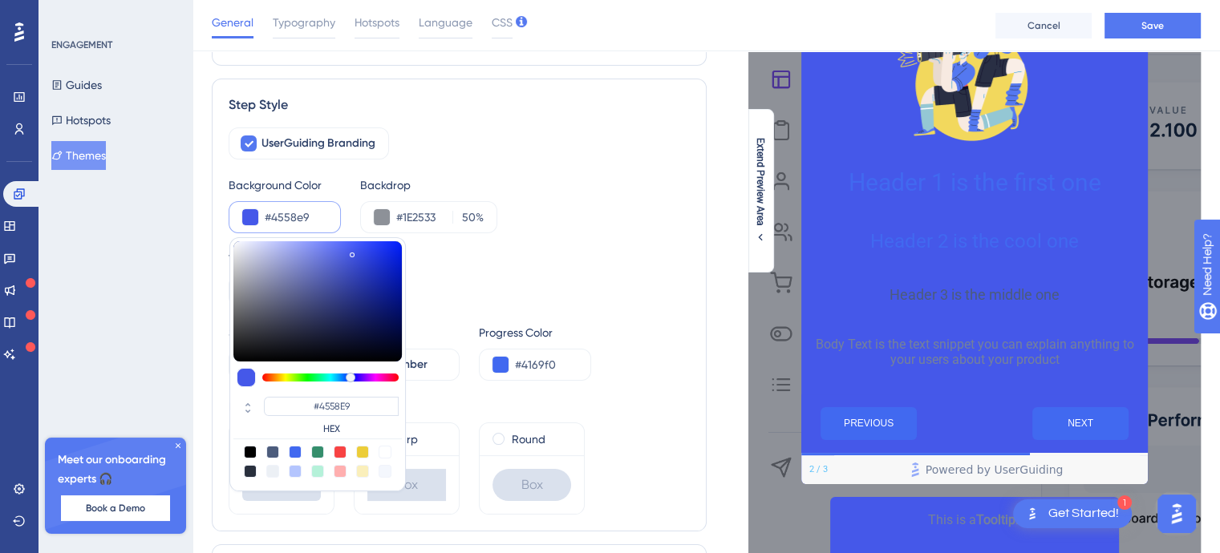
drag, startPoint x: 318, startPoint y: 281, endPoint x: 351, endPoint y: 251, distance: 44.9
click at [351, 251] on div at bounding box center [317, 301] width 168 height 120
click at [351, 253] on div at bounding box center [352, 255] width 5 height 5
click at [522, 362] on input "#4169f0" at bounding box center [546, 364] width 63 height 19
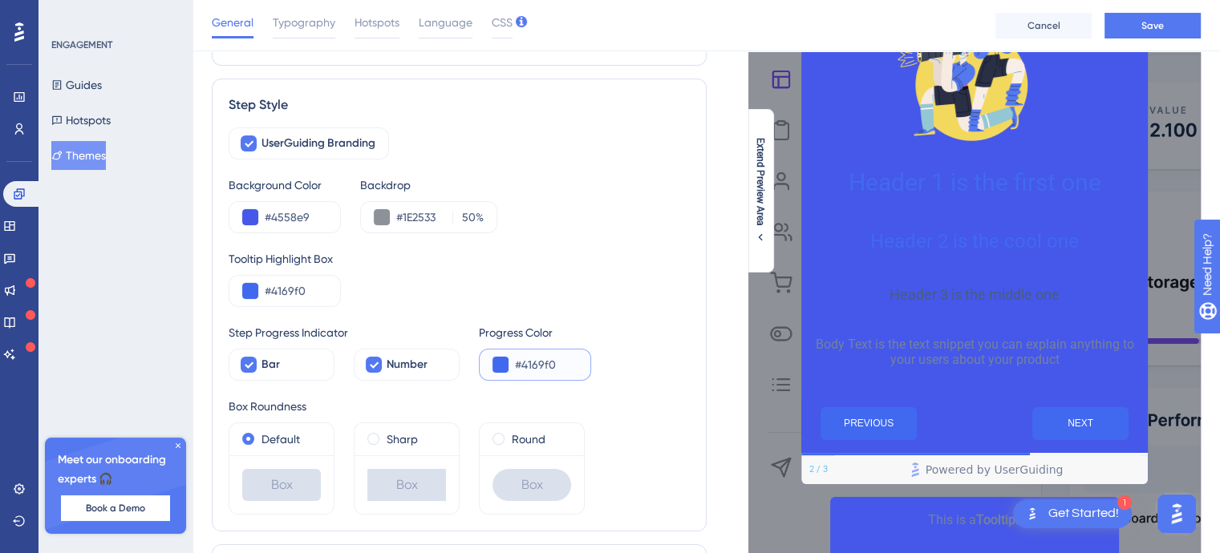
click at [519, 364] on input "#4169f0" at bounding box center [546, 364] width 63 height 19
click at [287, 217] on input "#4558e9" at bounding box center [296, 217] width 63 height 19
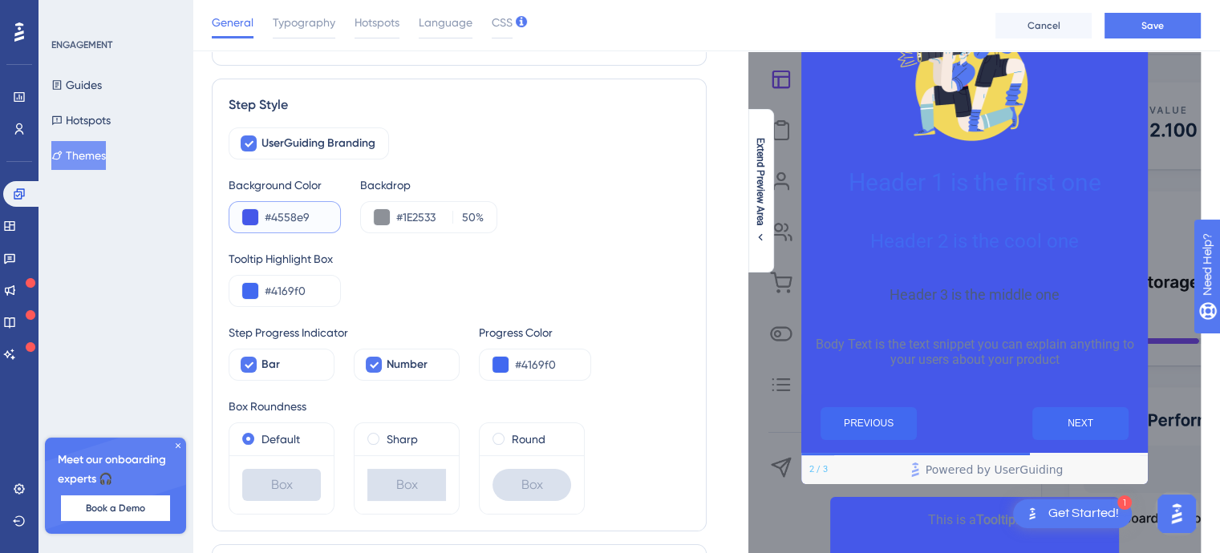
click at [287, 217] on input "#4558e9" at bounding box center [296, 217] width 63 height 19
paste input "169F0"
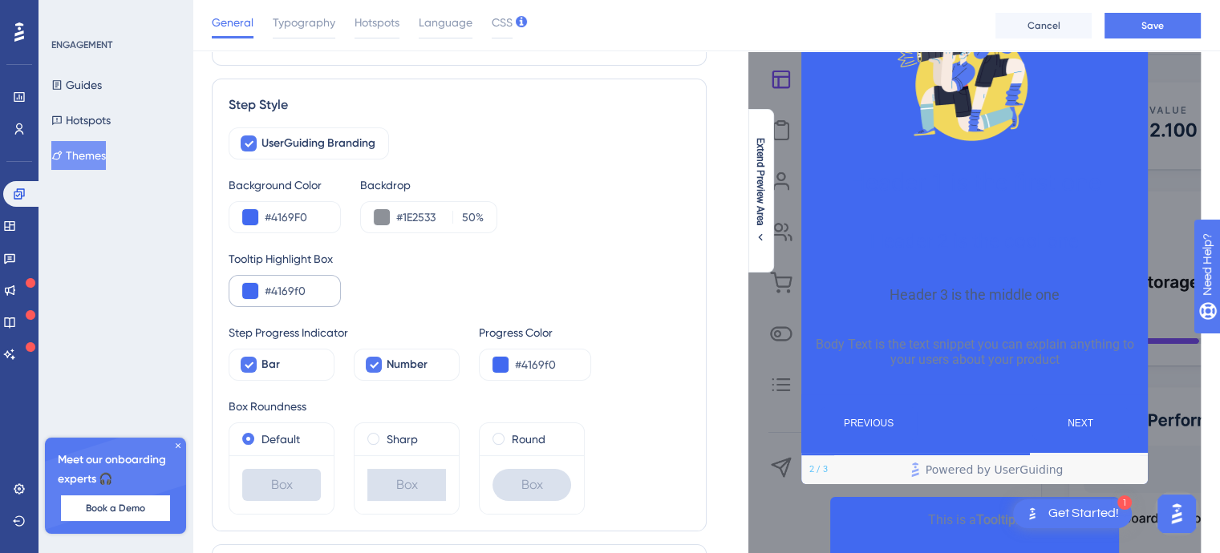
click at [259, 287] on div "#4169f0" at bounding box center [285, 291] width 112 height 32
click at [254, 289] on button at bounding box center [250, 291] width 16 height 16
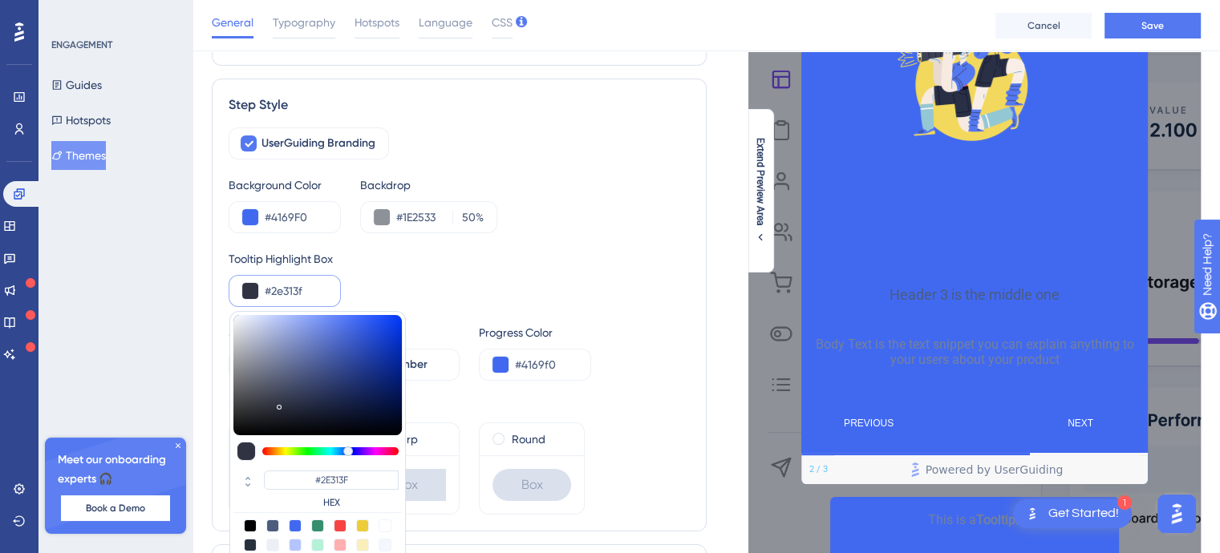
drag, startPoint x: 287, startPoint y: 356, endPoint x: 279, endPoint y: 405, distance: 49.6
click at [279, 405] on div at bounding box center [317, 375] width 168 height 120
click at [280, 405] on div at bounding box center [279, 407] width 5 height 5
click at [323, 405] on div at bounding box center [317, 375] width 168 height 120
click at [321, 413] on div at bounding box center [317, 375] width 168 height 120
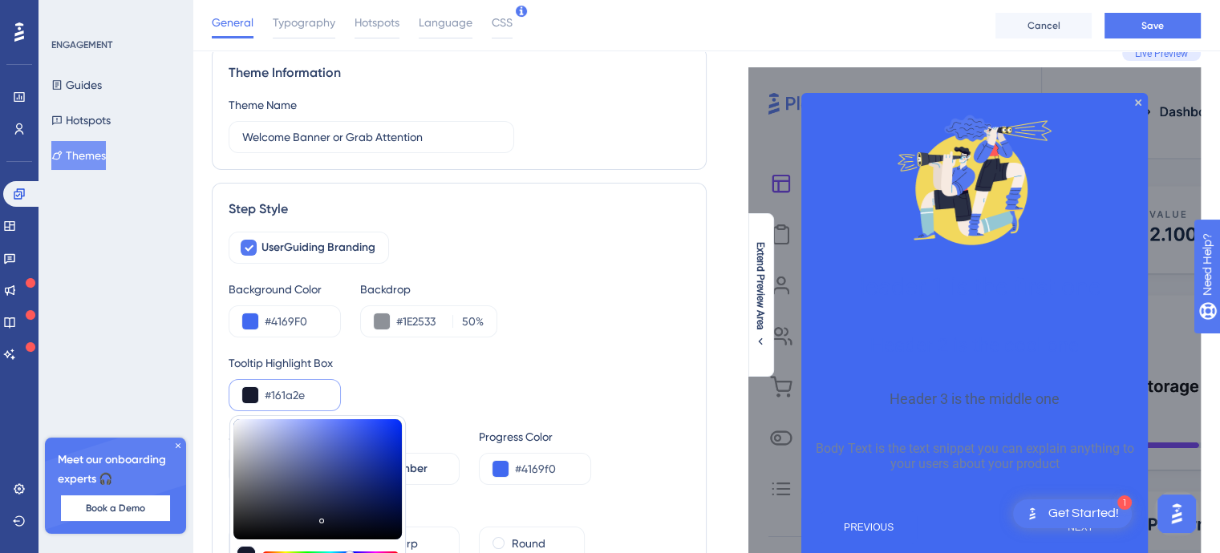
scroll to position [80, 0]
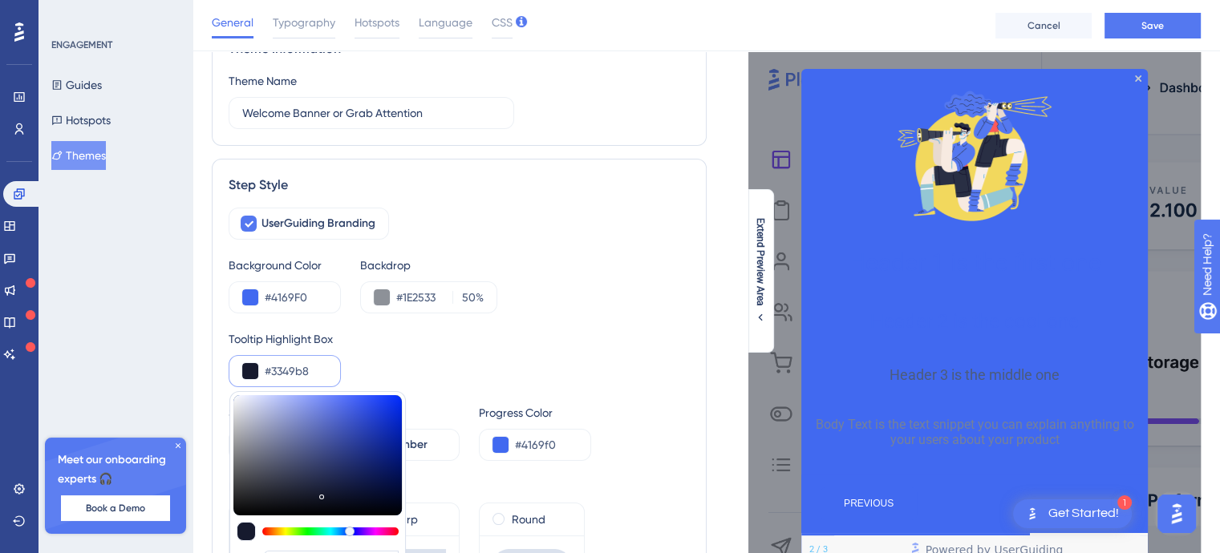
click at [355, 428] on div at bounding box center [317, 455] width 168 height 120
click at [342, 448] on div at bounding box center [317, 455] width 168 height 120
click at [289, 465] on div at bounding box center [317, 455] width 168 height 120
drag, startPoint x: 303, startPoint y: 509, endPoint x: 295, endPoint y: 525, distance: 17.2
click at [303, 510] on div at bounding box center [317, 455] width 168 height 120
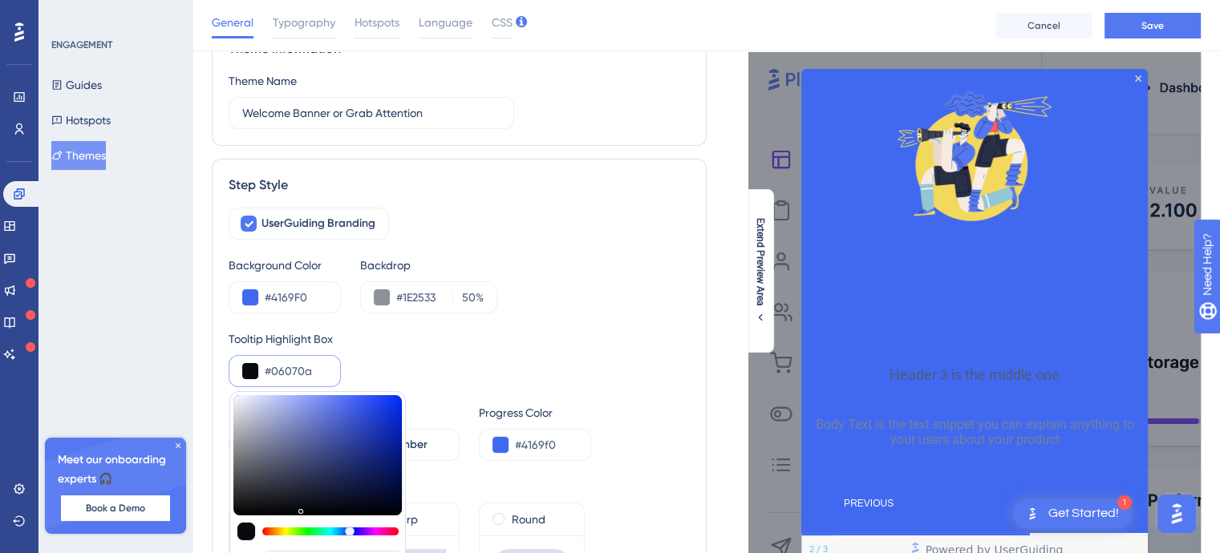
click at [289, 530] on div at bounding box center [330, 532] width 136 height 8
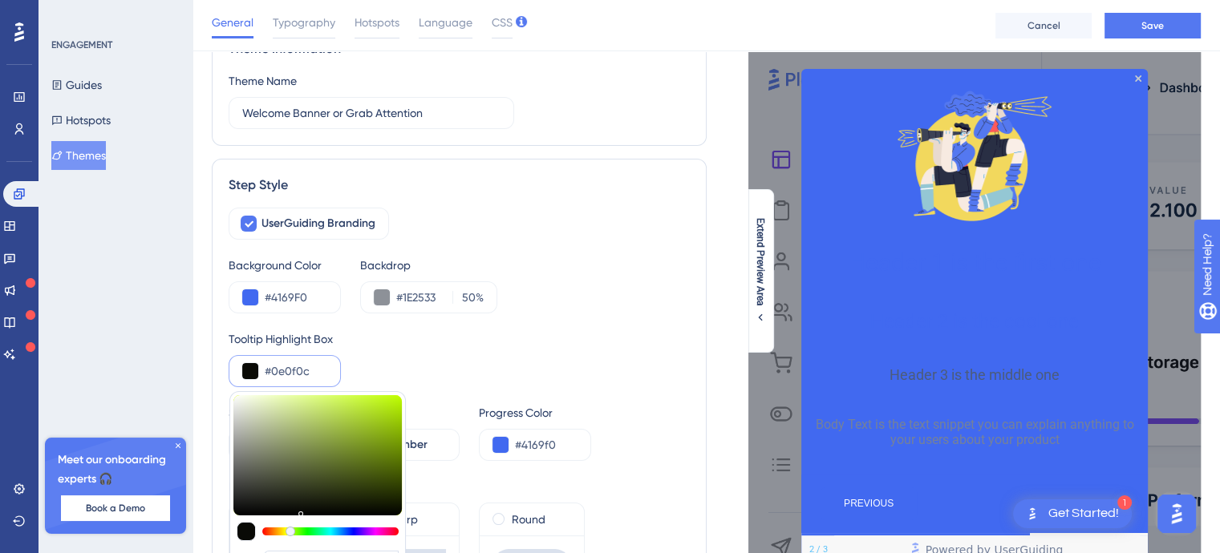
click at [270, 509] on div at bounding box center [317, 455] width 168 height 120
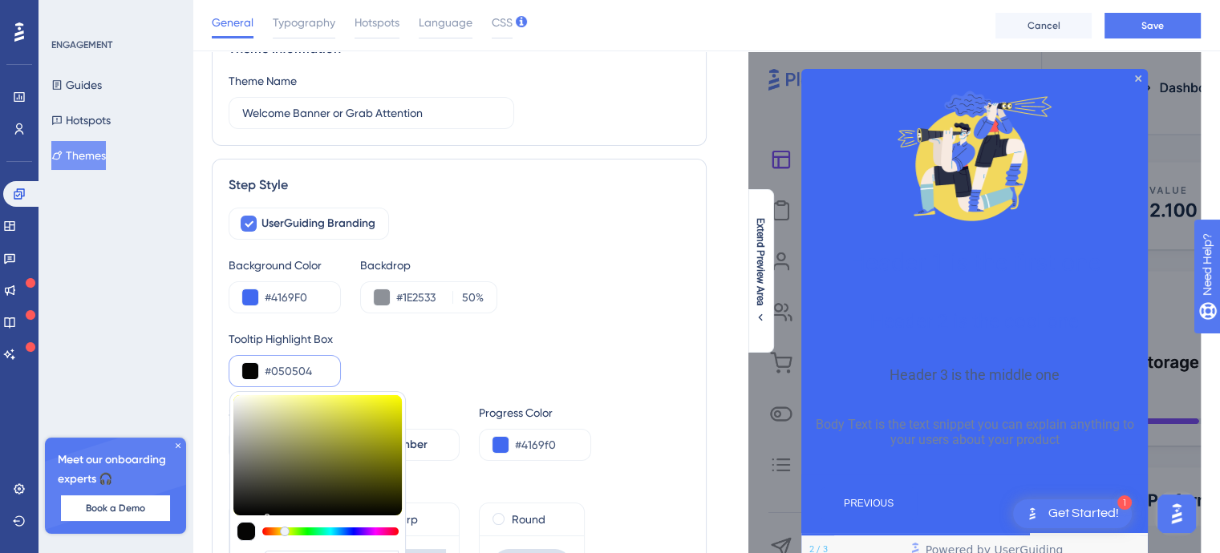
click at [255, 513] on div at bounding box center [317, 455] width 168 height 120
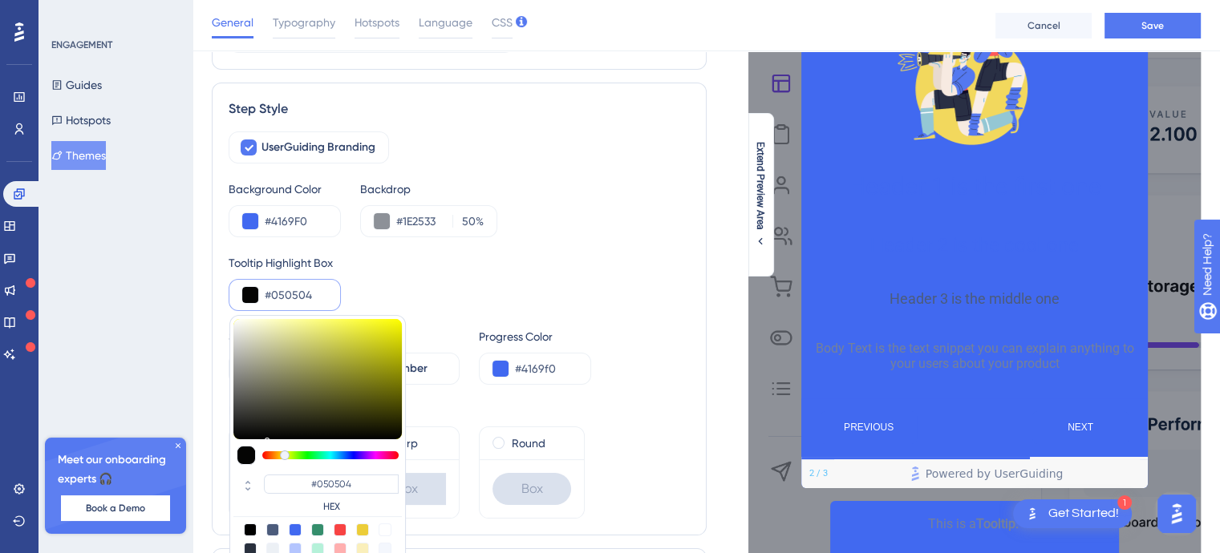
scroll to position [160, 0]
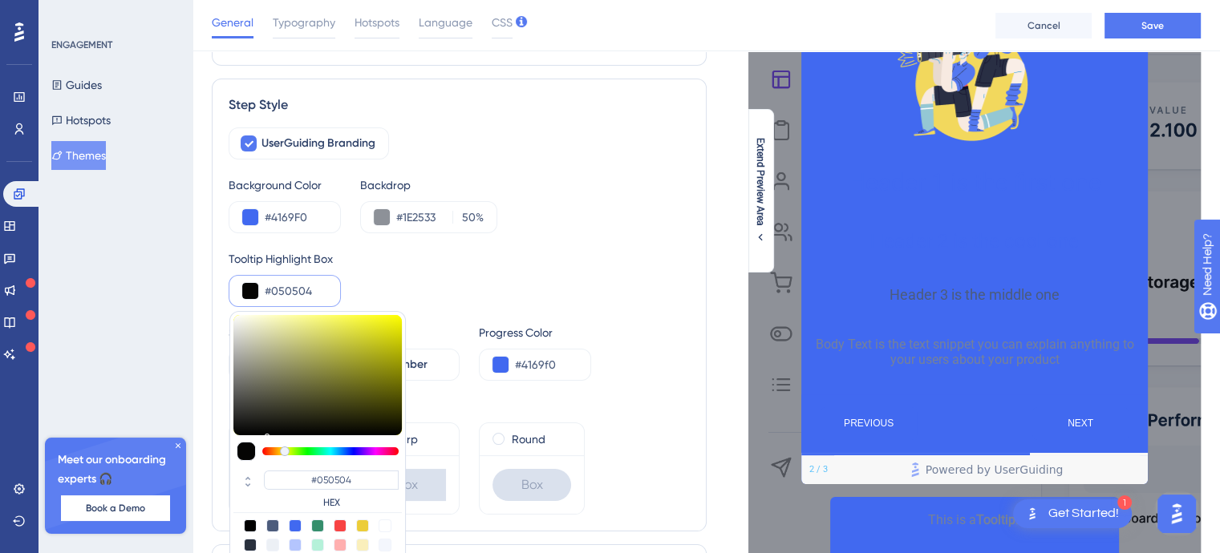
click at [289, 383] on div at bounding box center [317, 375] width 168 height 120
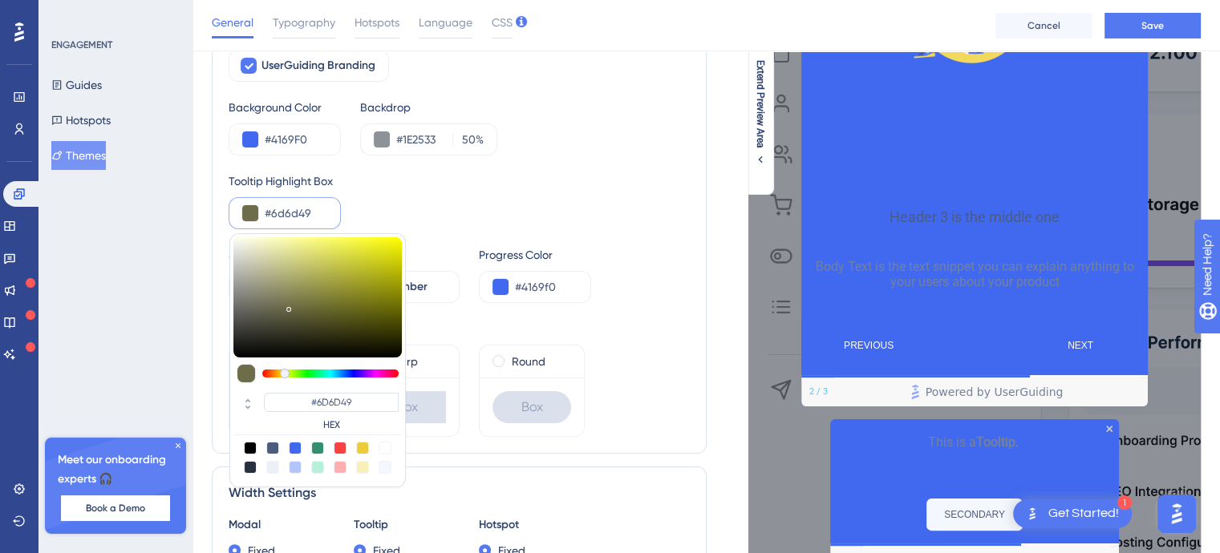
scroll to position [241, 0]
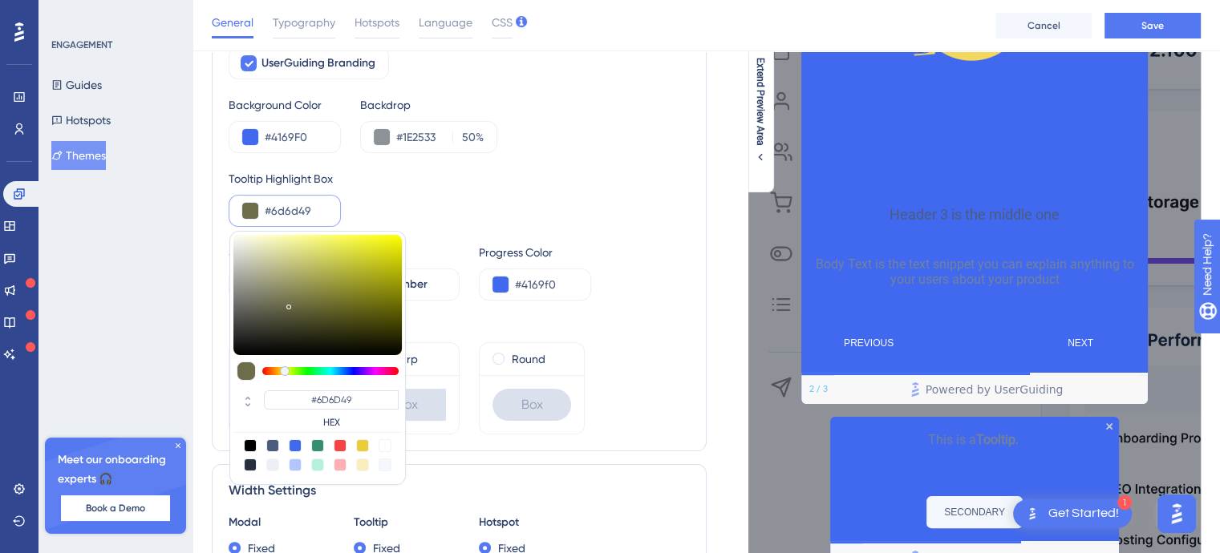
click at [272, 463] on div at bounding box center [272, 465] width 13 height 13
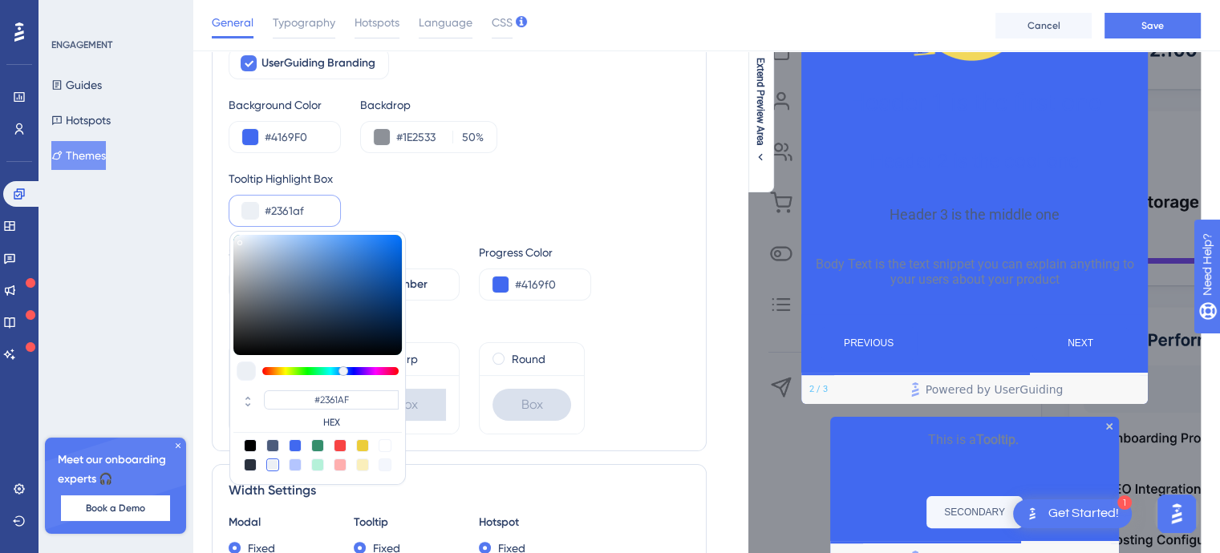
click at [367, 272] on div at bounding box center [317, 295] width 168 height 120
click at [334, 322] on div at bounding box center [317, 295] width 168 height 120
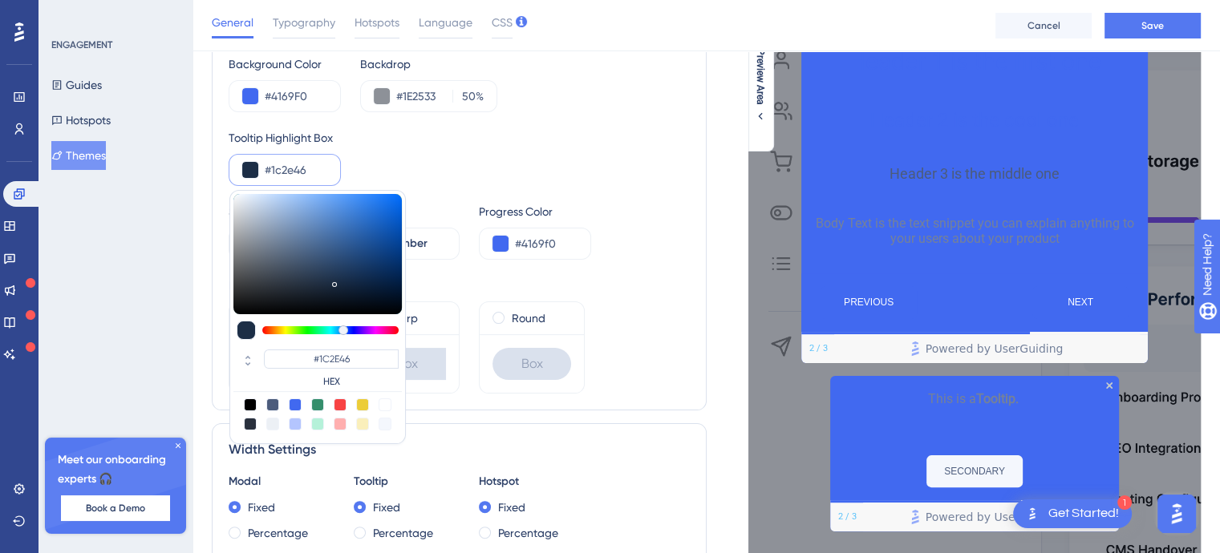
scroll to position [321, 0]
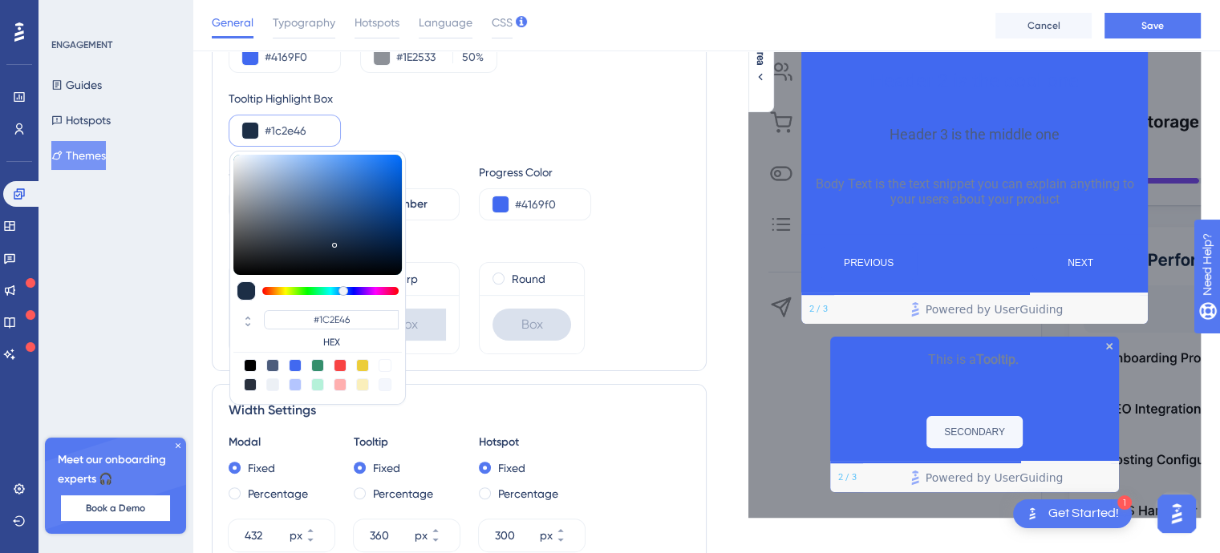
click at [270, 380] on div at bounding box center [272, 385] width 13 height 13
click at [432, 126] on div "Tooltip Highlight Box #ecf0f5 #ECF0F5 HEX" at bounding box center [459, 118] width 461 height 58
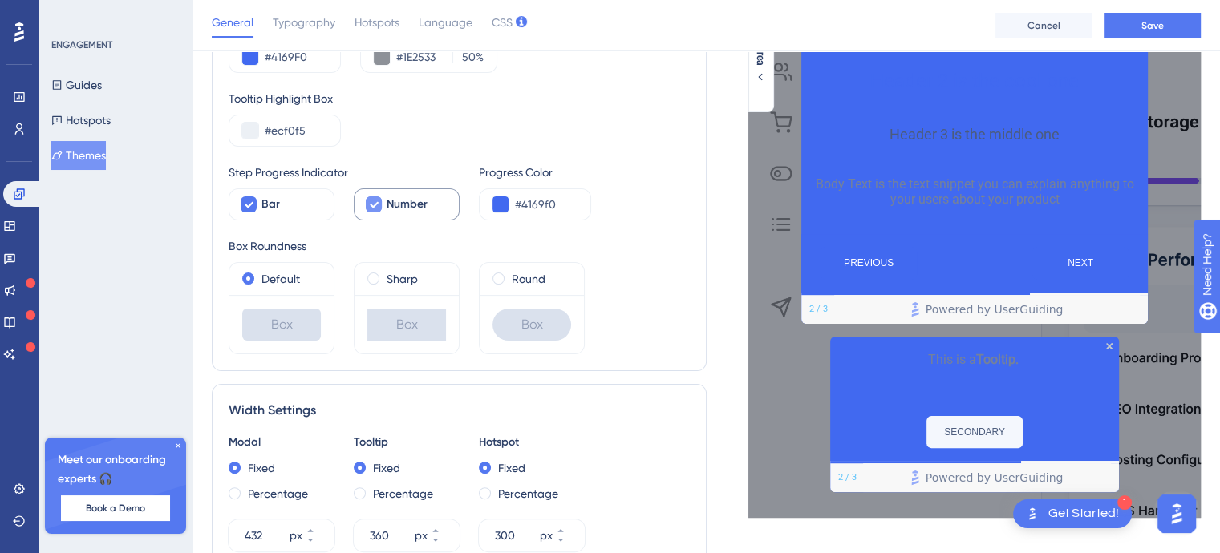
scroll to position [241, 0]
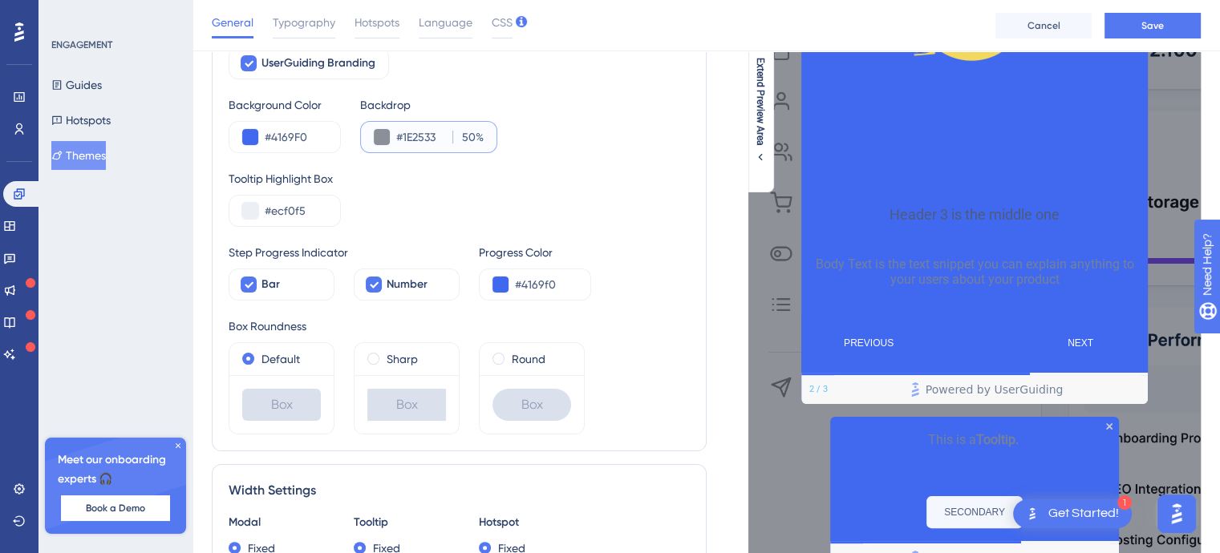
click at [414, 140] on input "#1E2533" at bounding box center [421, 137] width 50 height 19
click at [385, 137] on button at bounding box center [382, 137] width 16 height 16
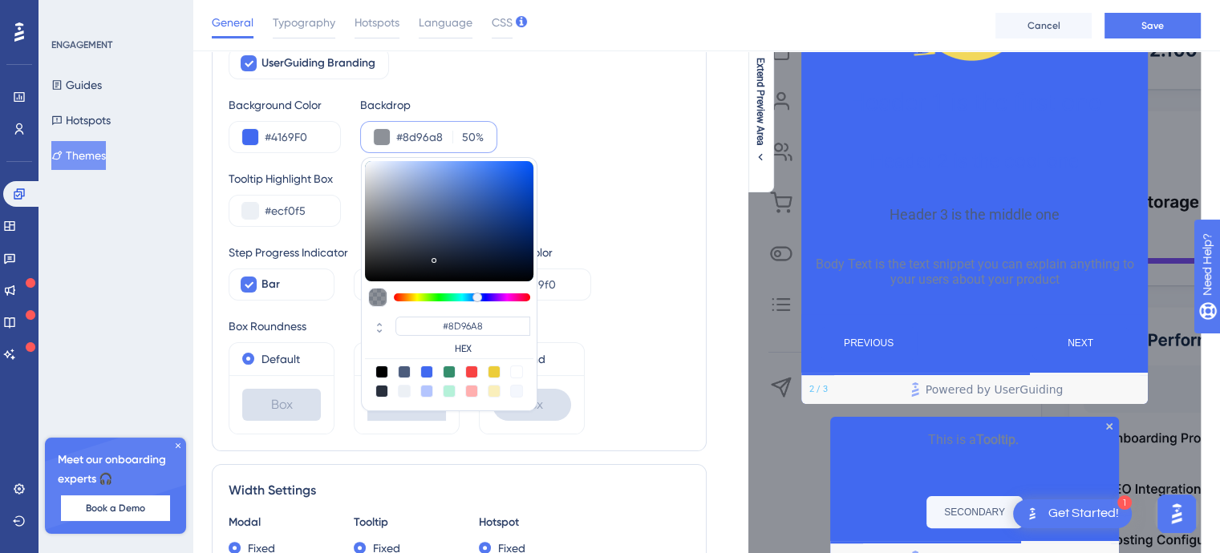
click at [391, 201] on div at bounding box center [449, 221] width 168 height 120
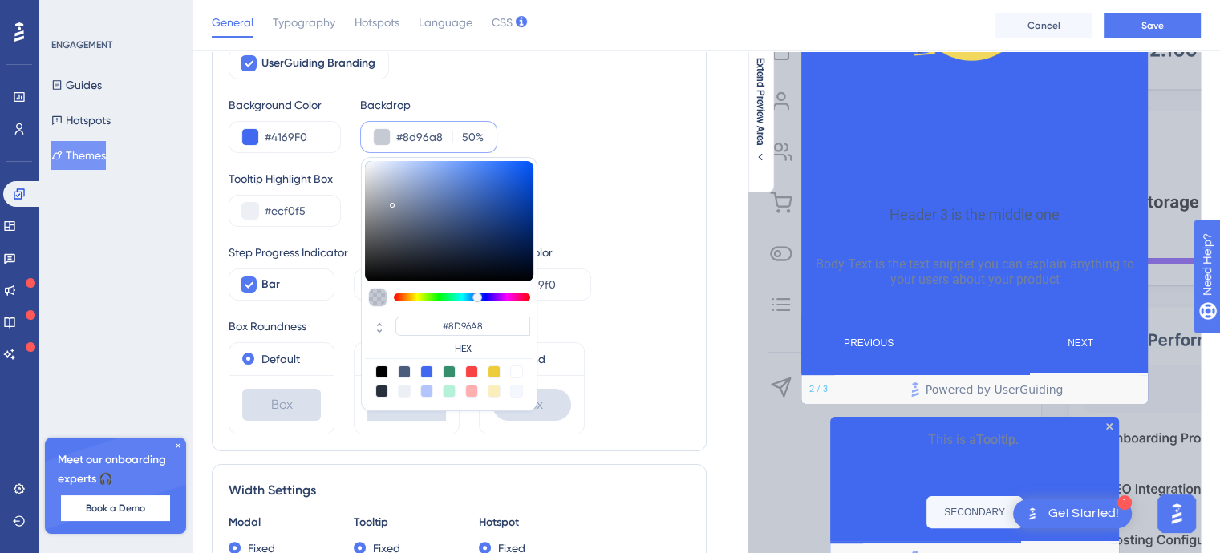
click at [386, 221] on div at bounding box center [449, 221] width 168 height 120
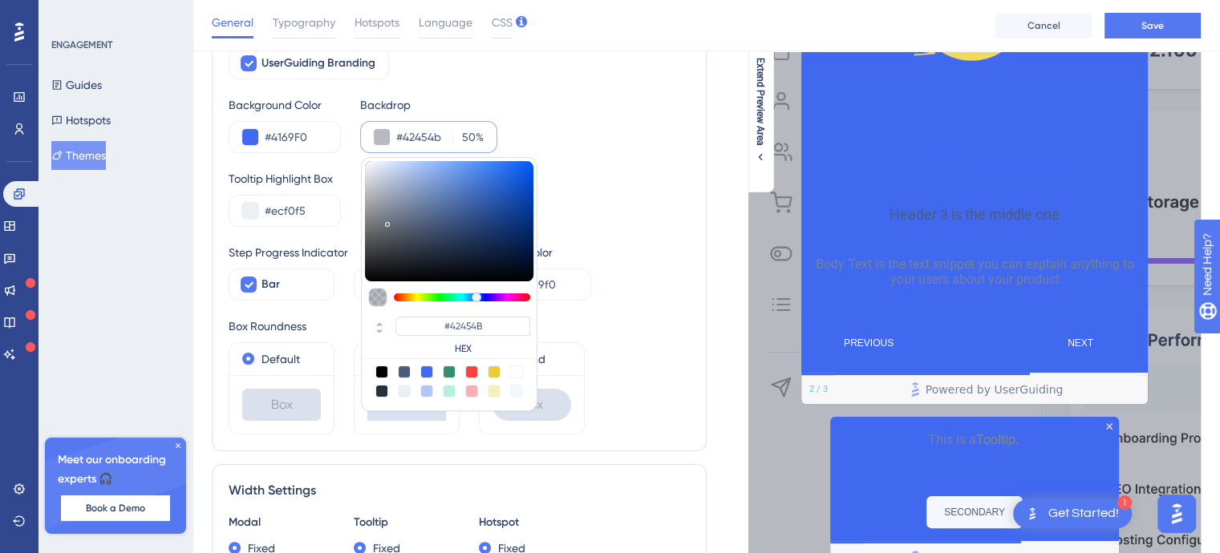
click at [385, 245] on div at bounding box center [449, 221] width 168 height 120
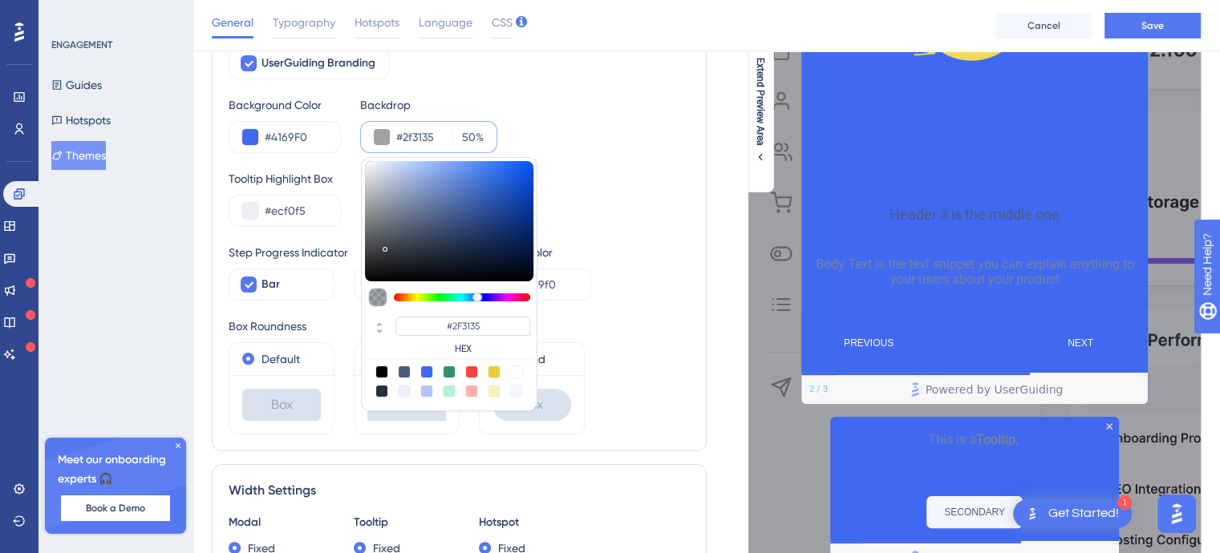
click at [382, 256] on div at bounding box center [449, 221] width 168 height 120
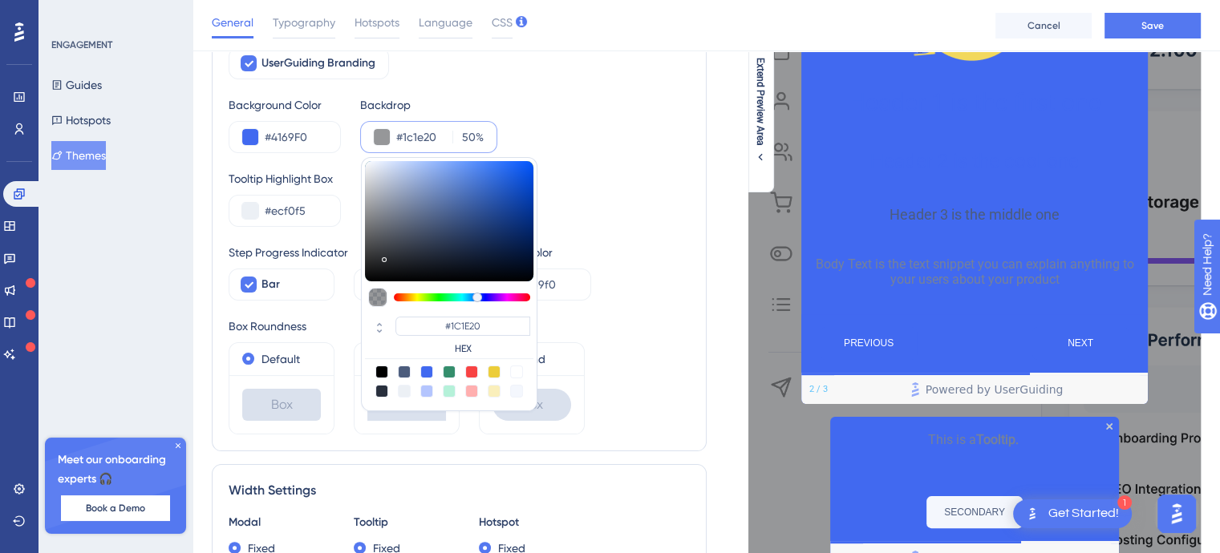
click at [387, 266] on div at bounding box center [449, 221] width 168 height 120
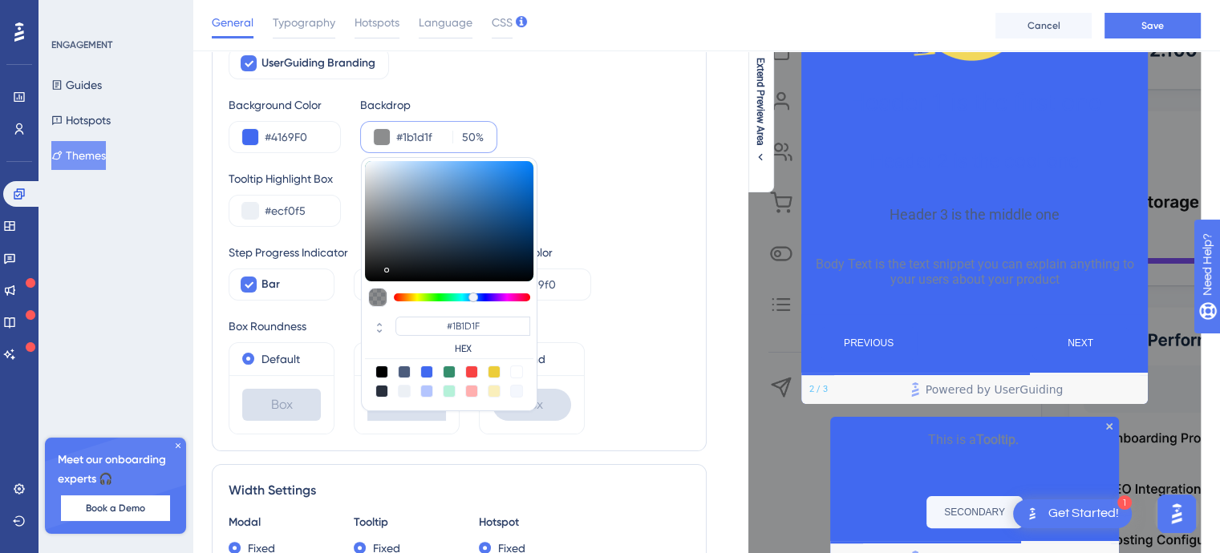
click at [363, 121] on div "Backdrop #1b1d1f 50 % #1B1D1F HEX" at bounding box center [428, 124] width 137 height 58
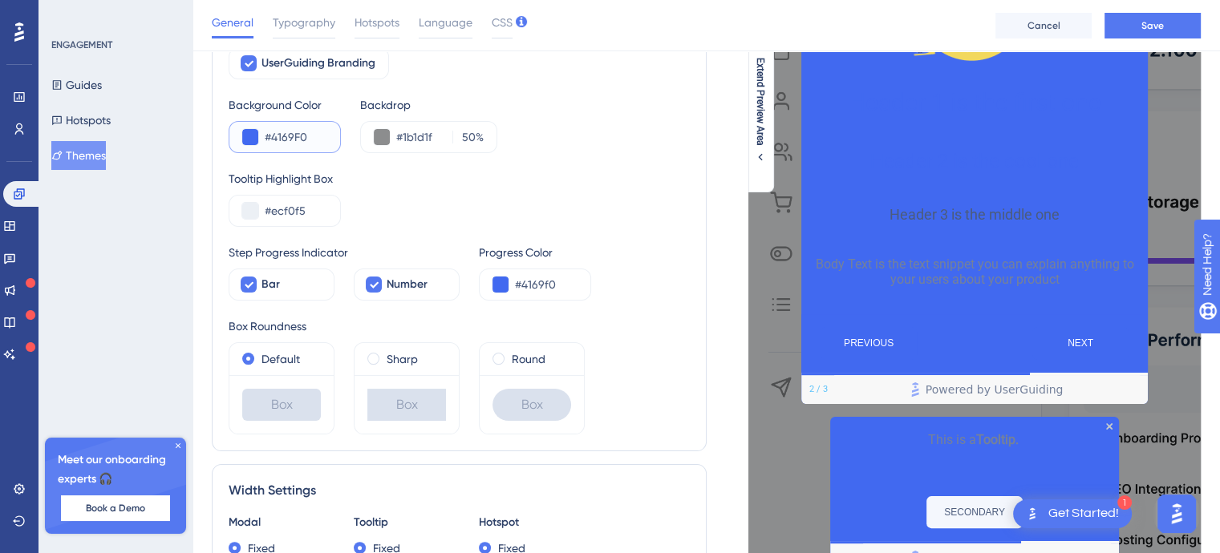
click at [248, 138] on button at bounding box center [250, 137] width 16 height 16
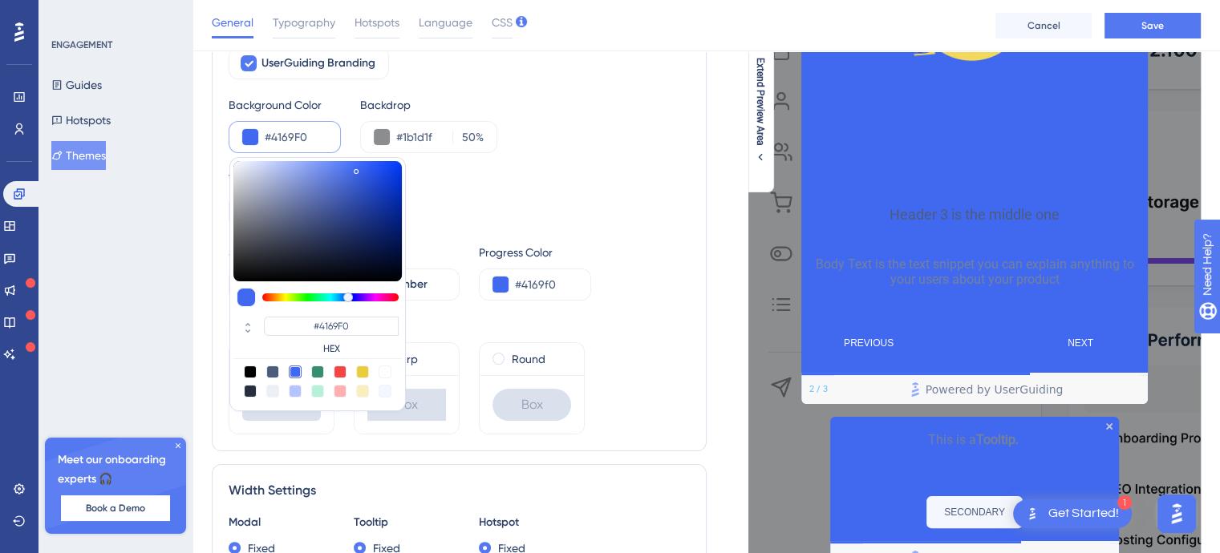
click at [249, 295] on div at bounding box center [246, 297] width 19 height 19
click at [545, 180] on div "Tooltip Highlight Box" at bounding box center [459, 178] width 461 height 19
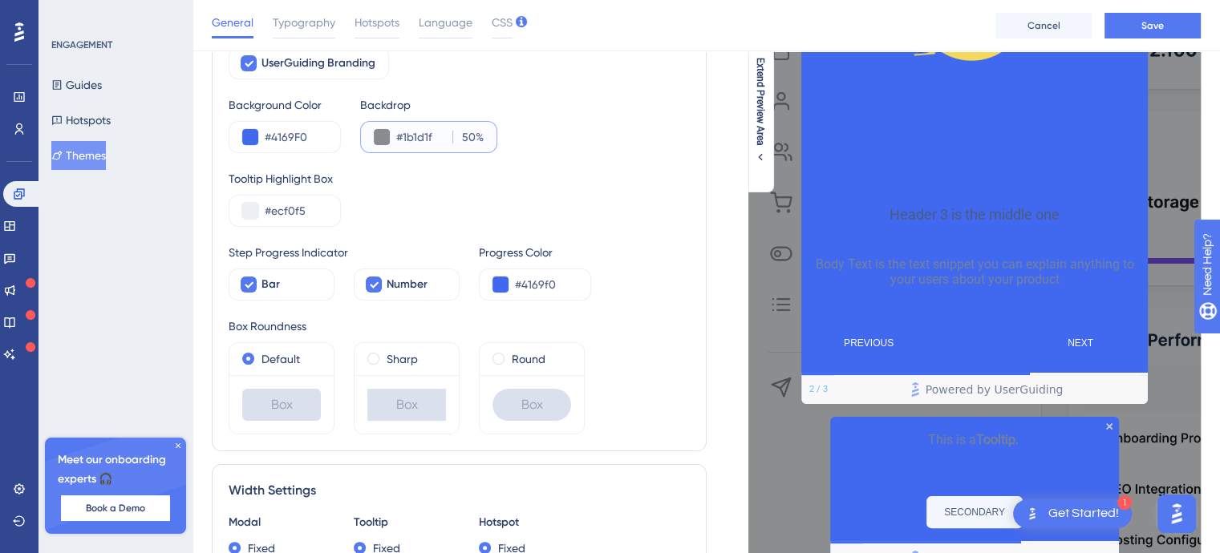
click at [470, 140] on input "50" at bounding box center [467, 137] width 18 height 19
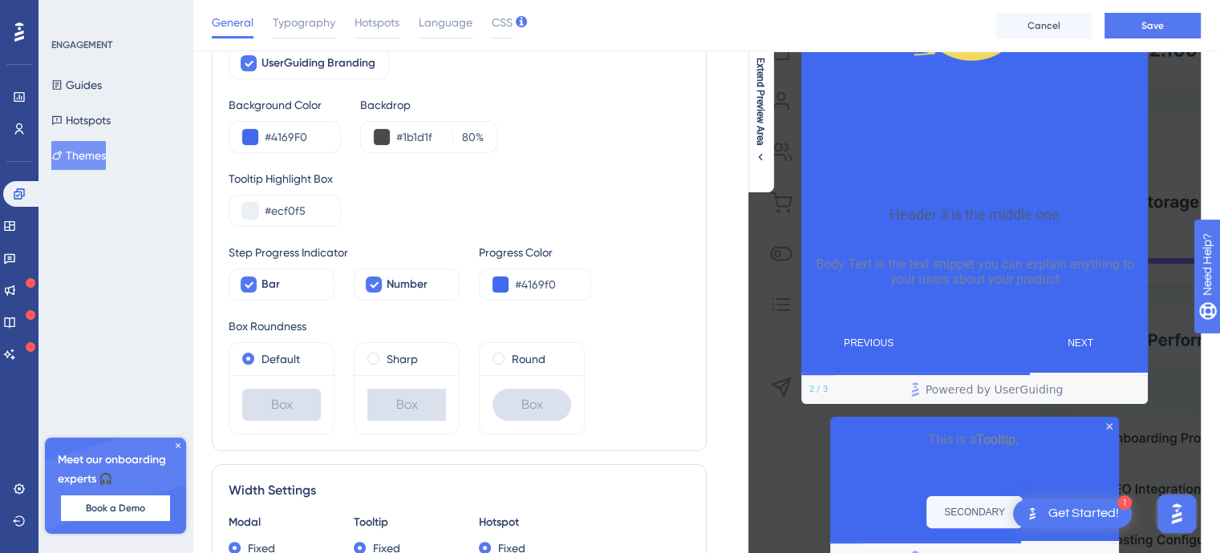
click at [505, 128] on div "Background Color #4169F0 Backdrop #1b1d1f 80 %" at bounding box center [459, 124] width 461 height 58
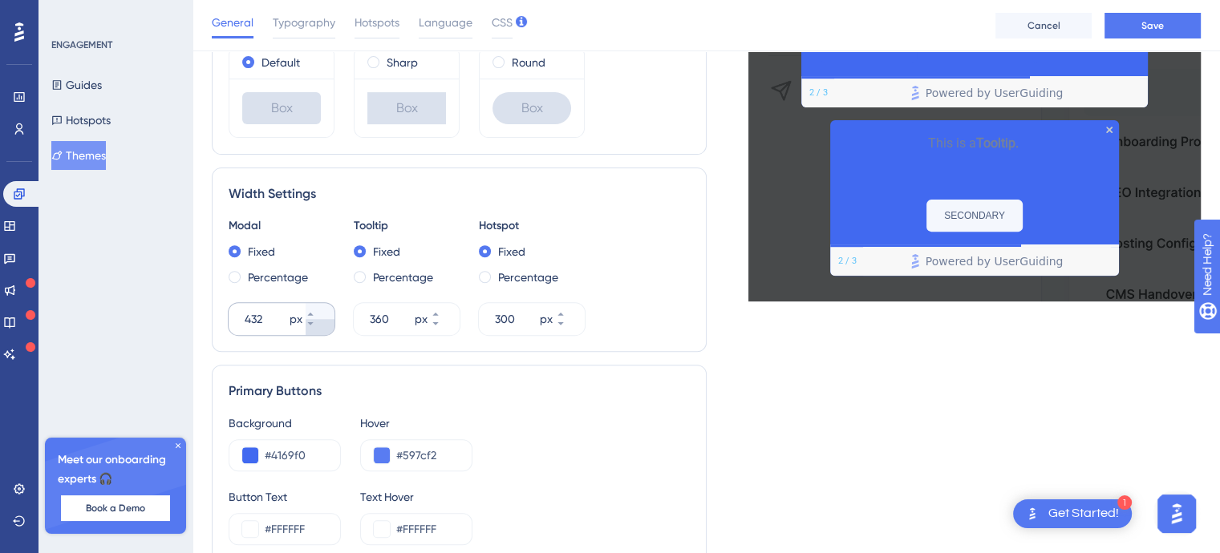
scroll to position [562, 0]
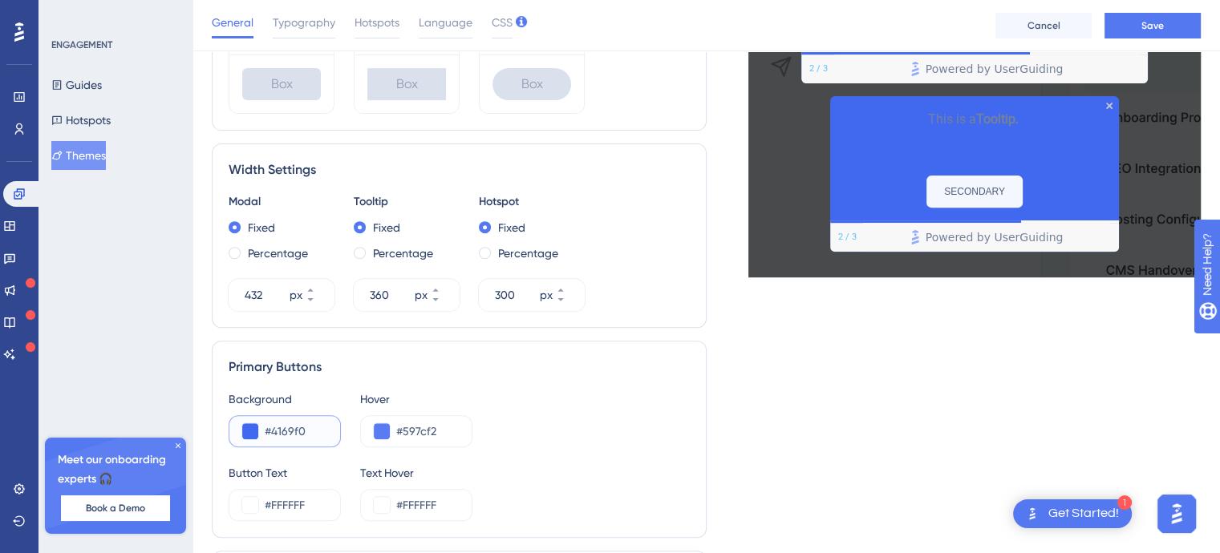
click at [253, 429] on button at bounding box center [250, 432] width 16 height 16
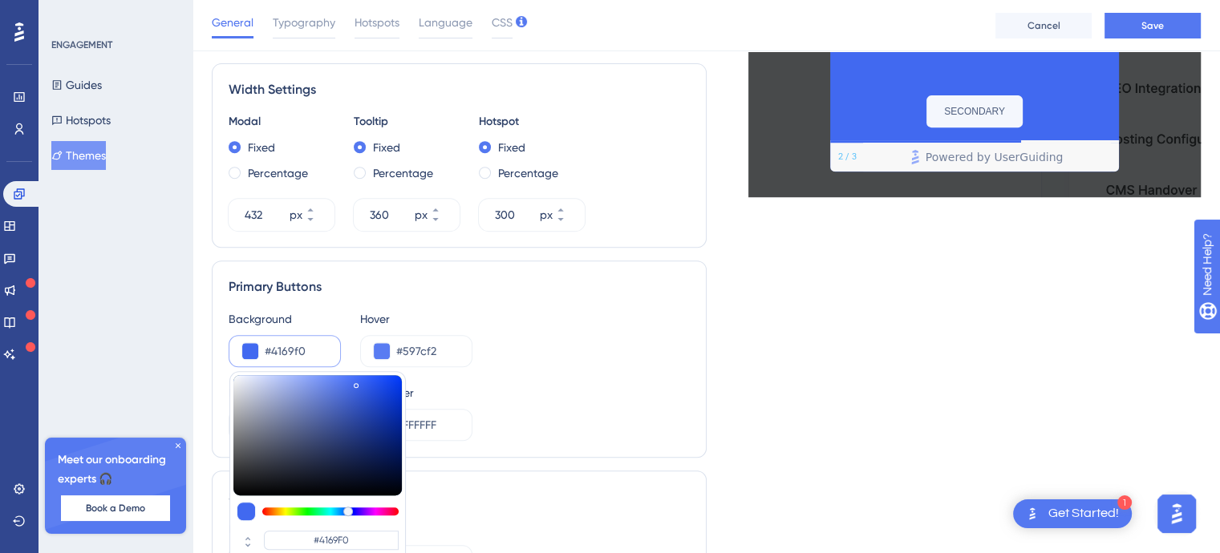
scroll to position [722, 0]
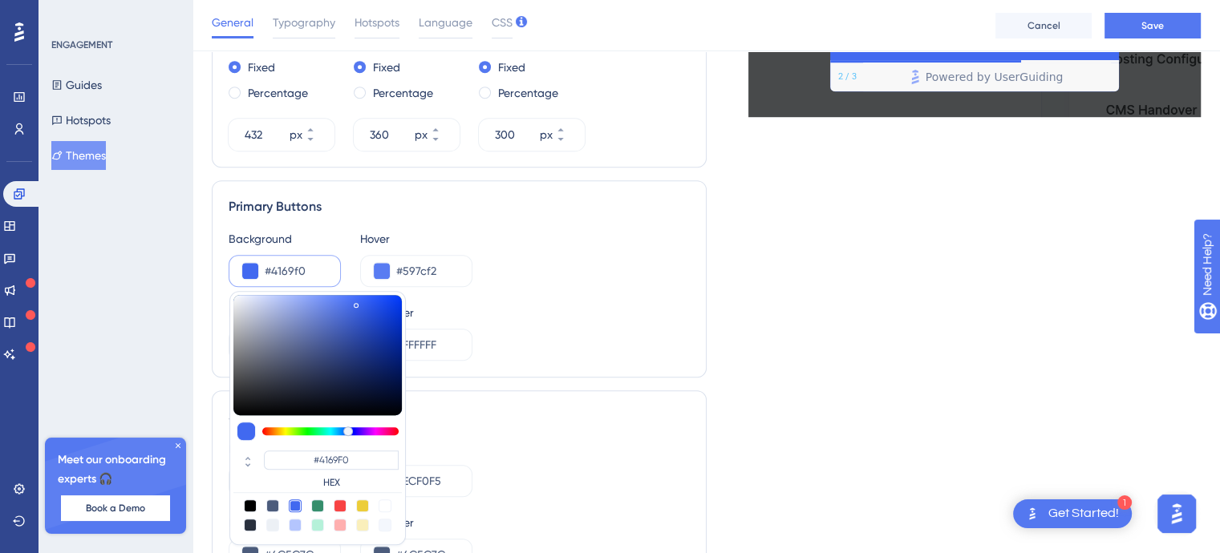
click at [626, 252] on div "Background #4169f0 #4169F0 HEX Hover #597cf2" at bounding box center [459, 258] width 461 height 58
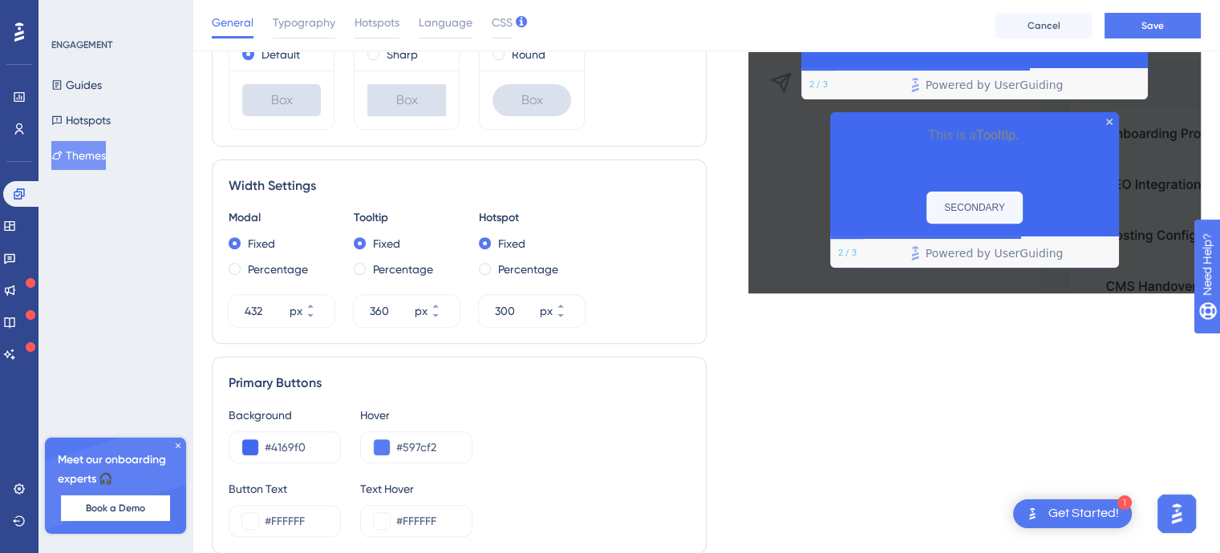
scroll to position [562, 0]
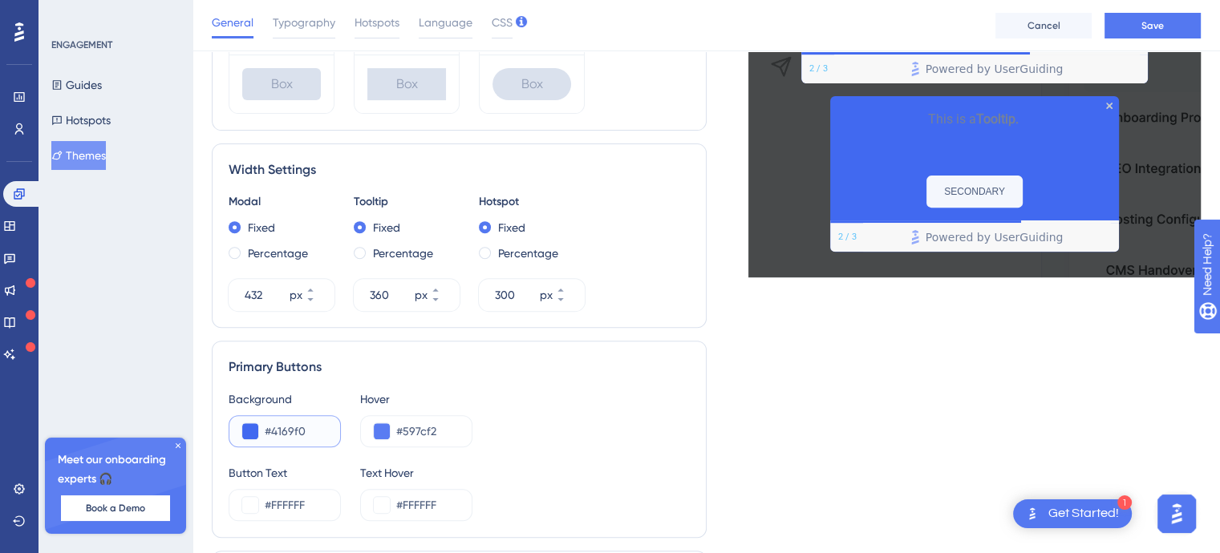
click at [272, 429] on input "#4169f0" at bounding box center [296, 431] width 63 height 19
click at [270, 429] on input "#4169f0" at bounding box center [296, 431] width 63 height 19
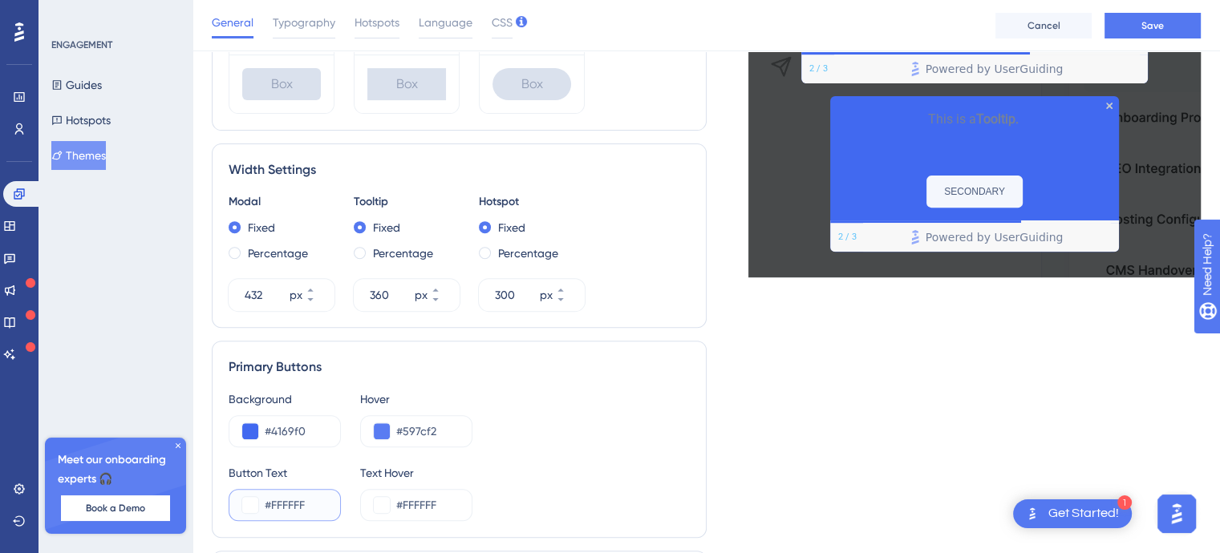
click at [285, 499] on input "#FFFFFF" at bounding box center [296, 505] width 63 height 19
paste input "4169F0"
click at [250, 433] on button at bounding box center [250, 432] width 16 height 16
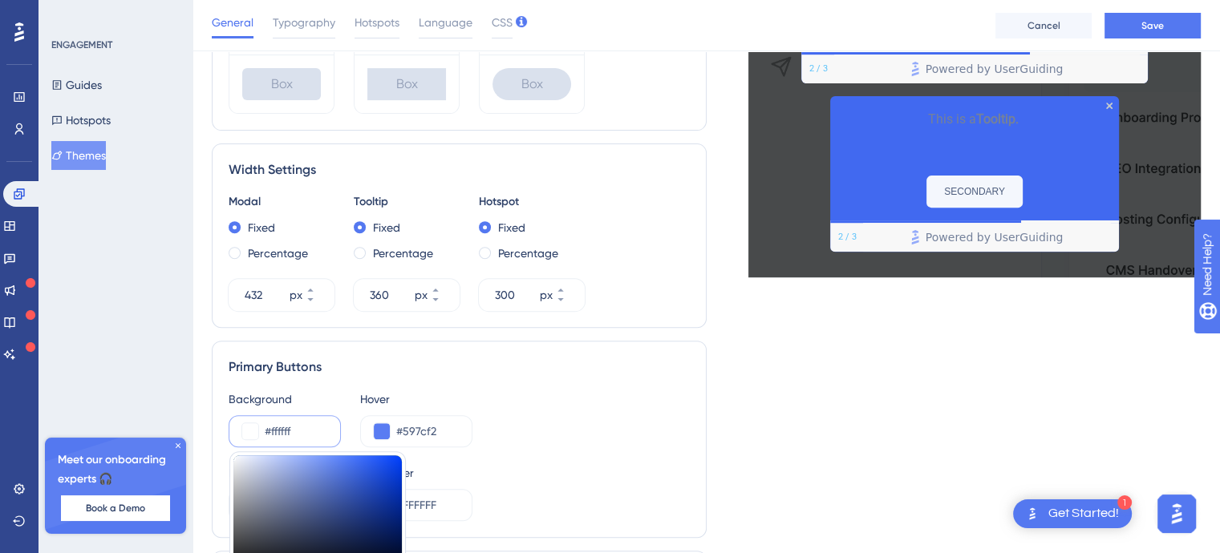
drag, startPoint x: 260, startPoint y: 460, endPoint x: 215, endPoint y: 437, distance: 50.6
click at [215, 437] on div "Primary Buttons Background #ffffff #FFFFFF HEX Hover #597cf2 Button Text #4169F…" at bounding box center [459, 439] width 495 height 197
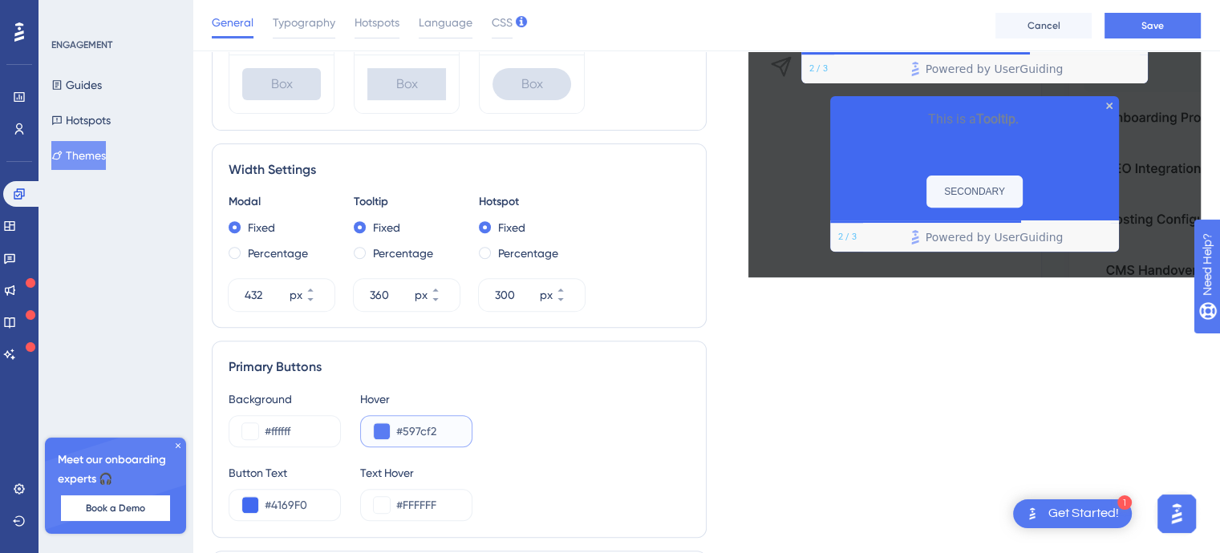
click at [397, 432] on input "#597cf2" at bounding box center [427, 431] width 63 height 19
click at [404, 502] on input "#FFFFFF" at bounding box center [427, 505] width 63 height 19
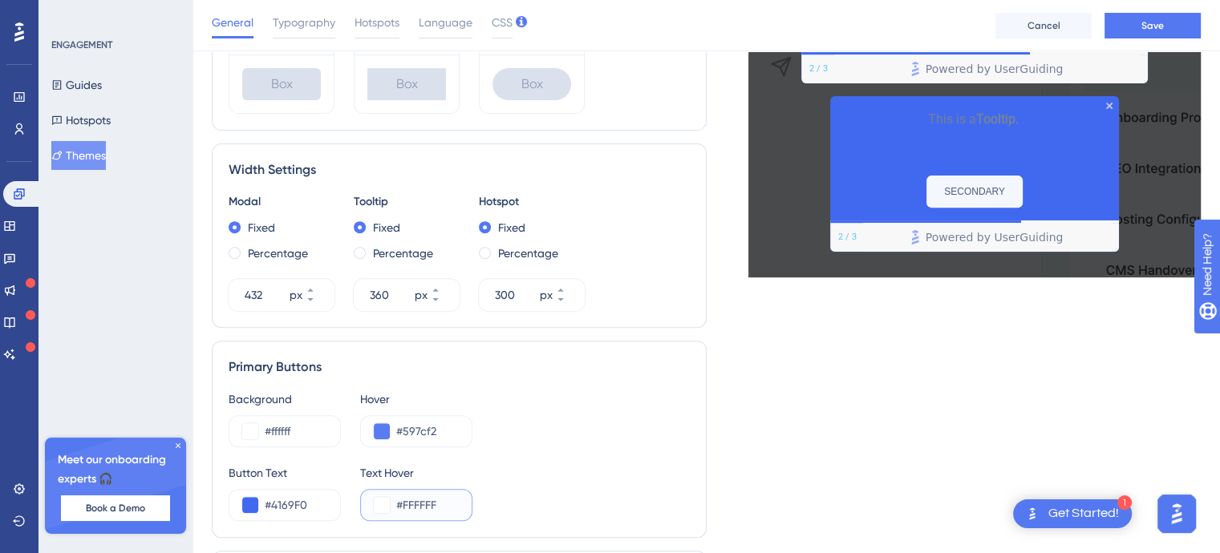
click at [404, 502] on input "#FFFFFF" at bounding box center [427, 505] width 63 height 19
paste input "597CF2"
click at [385, 432] on button at bounding box center [382, 432] width 16 height 16
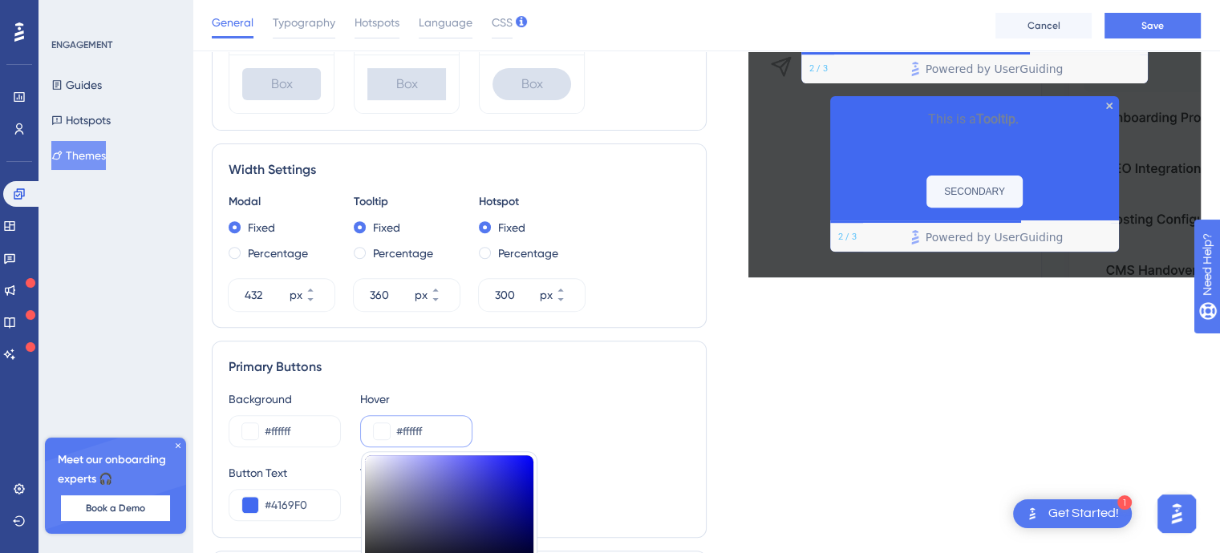
drag, startPoint x: 375, startPoint y: 458, endPoint x: 349, endPoint y: 436, distance: 34.7
click at [349, 436] on div "Background #ffffff Hover #ffffff #FFFFFF HEX" at bounding box center [459, 419] width 461 height 58
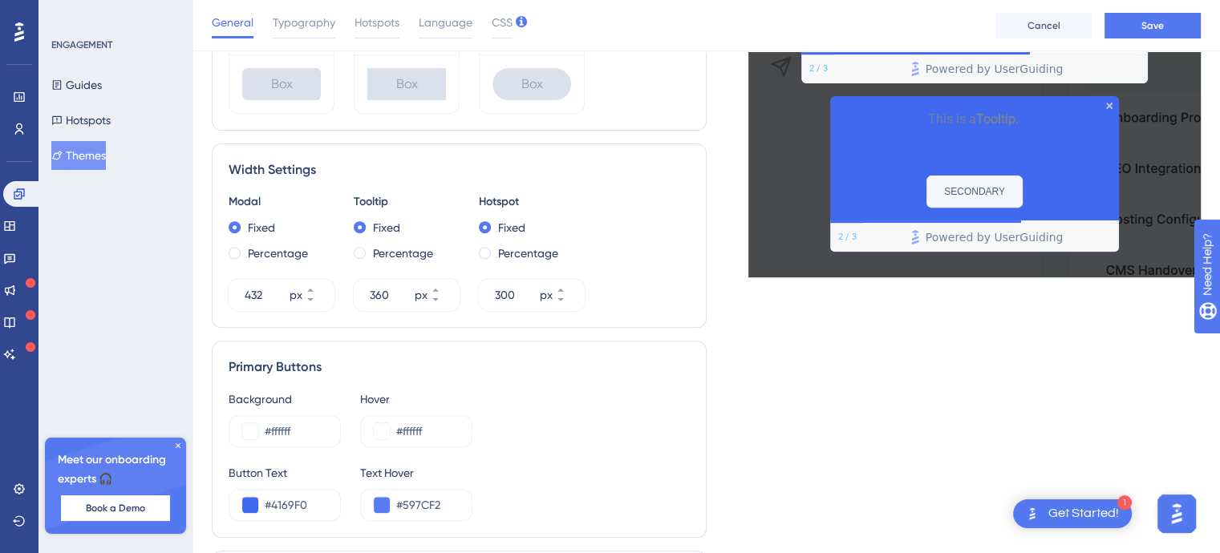
click at [527, 387] on div "Primary Buttons Background #ffffff Hover #ffffff Button Text #4169F0 Text Hover…" at bounding box center [459, 439] width 495 height 197
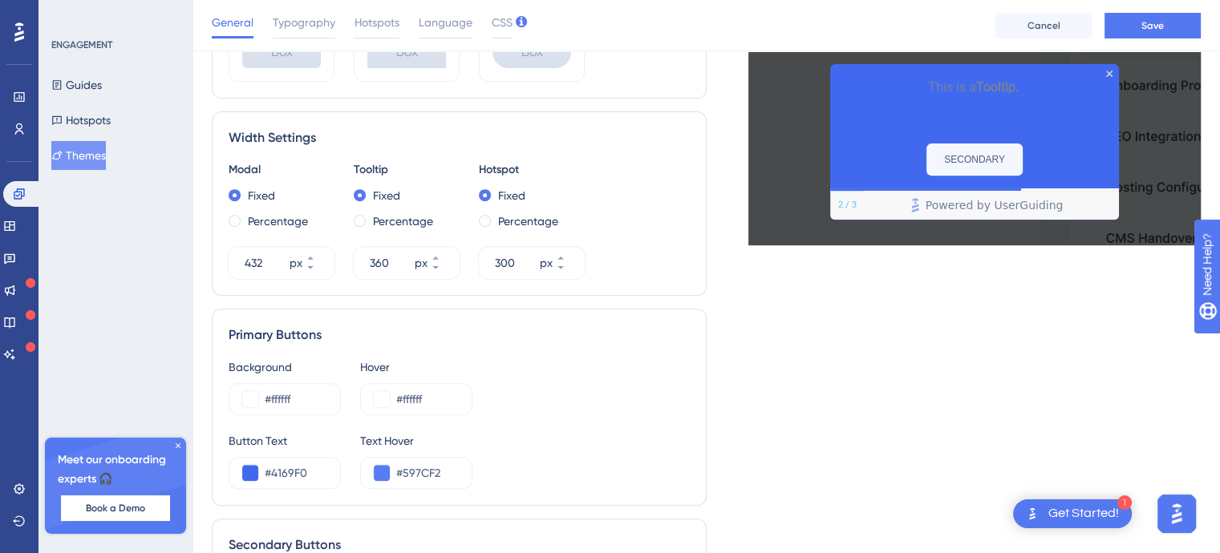
scroll to position [802, 0]
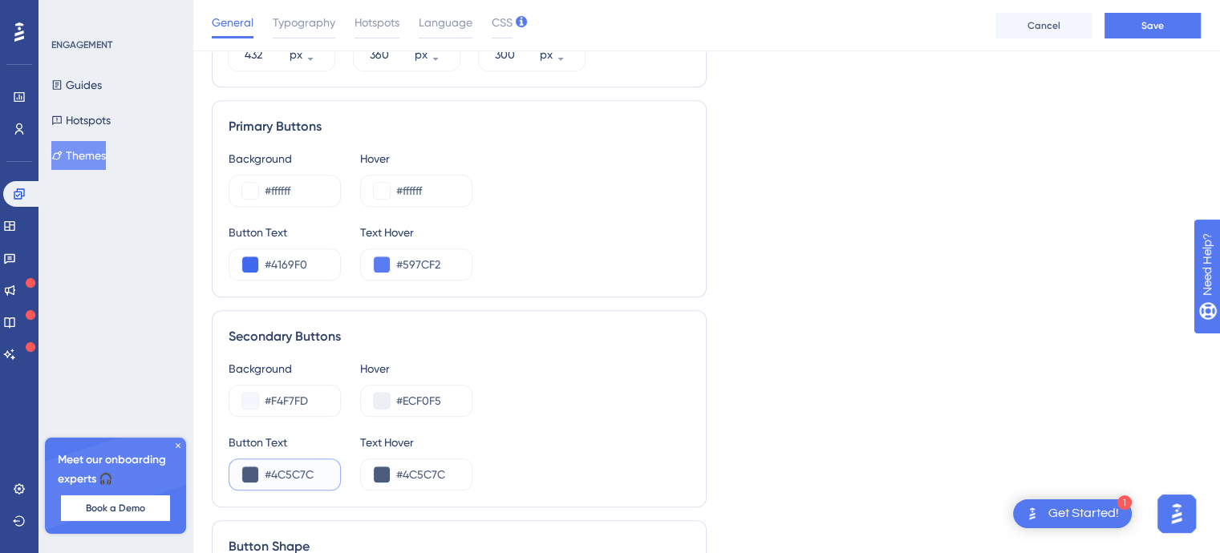
click at [252, 473] on button at bounding box center [250, 475] width 16 height 16
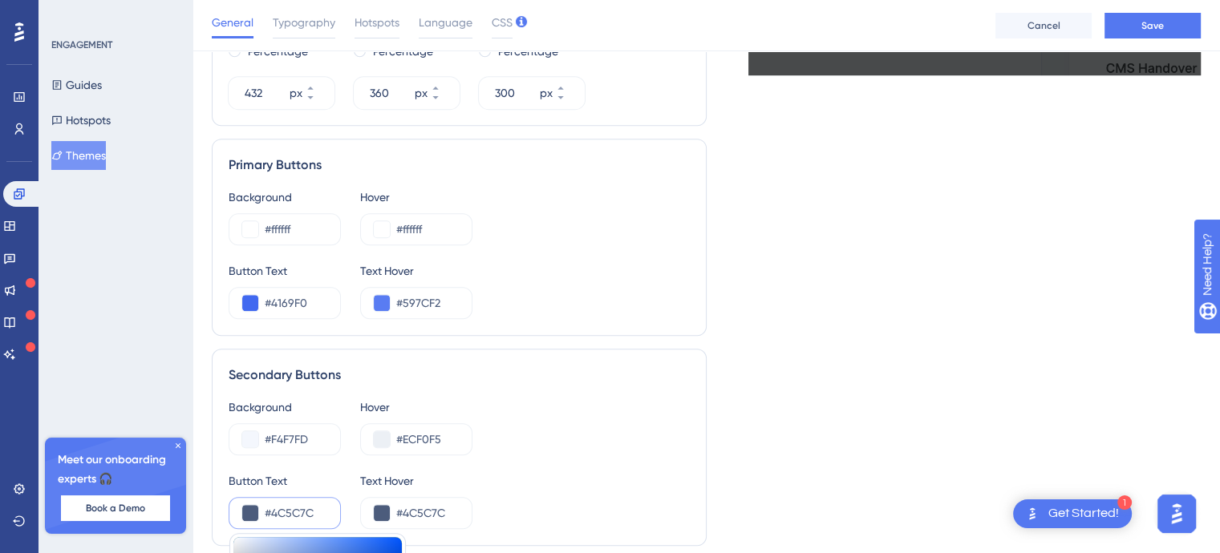
scroll to position [882, 0]
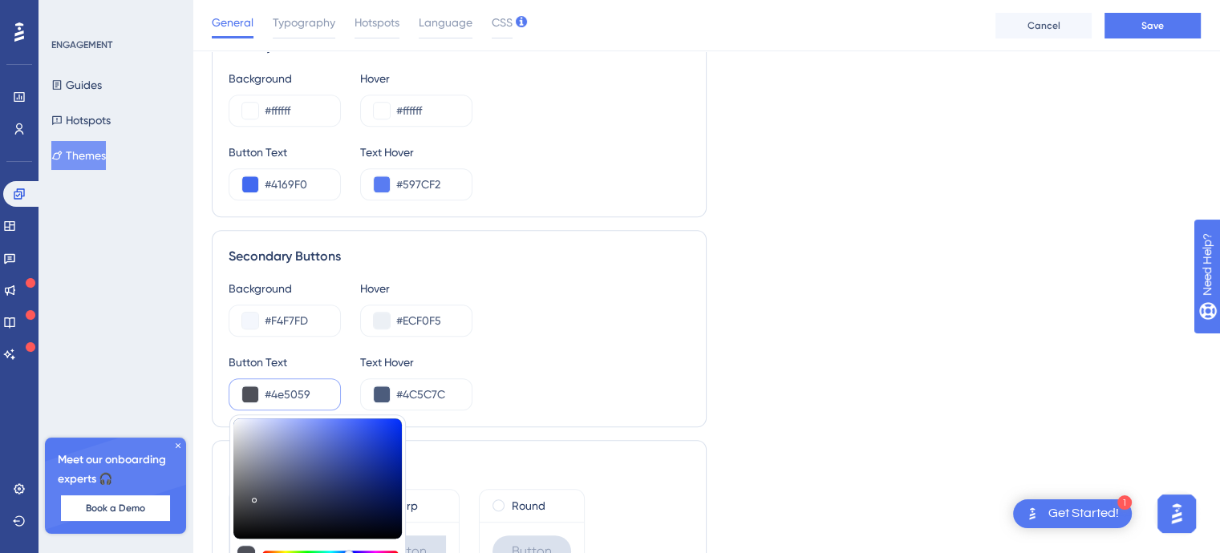
drag, startPoint x: 273, startPoint y: 490, endPoint x: 253, endPoint y: 495, distance: 19.8
click at [253, 495] on div at bounding box center [317, 479] width 168 height 120
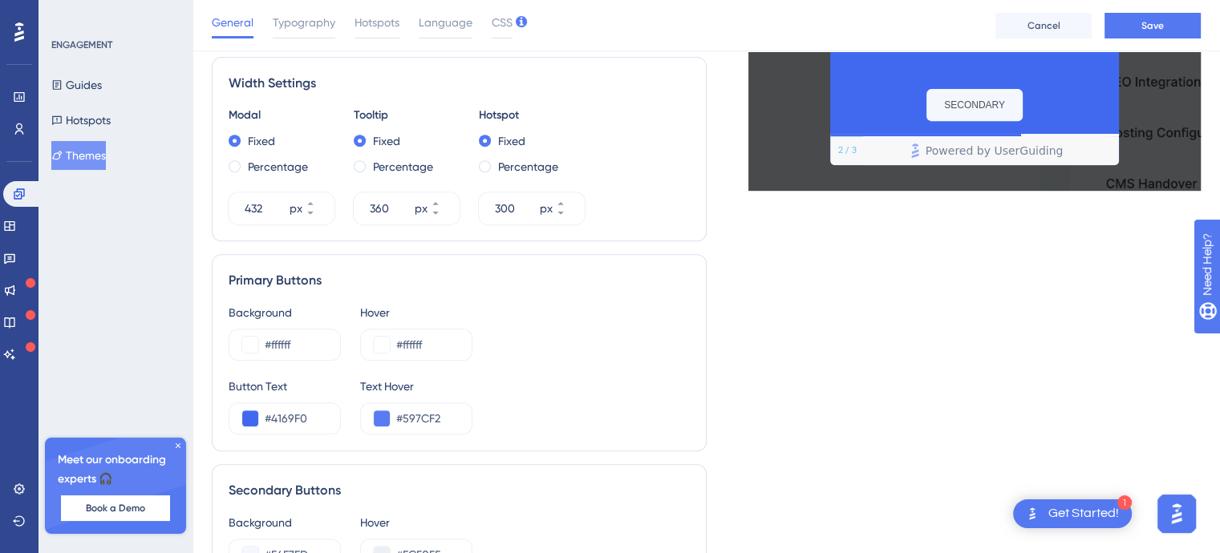
scroll to position [963, 0]
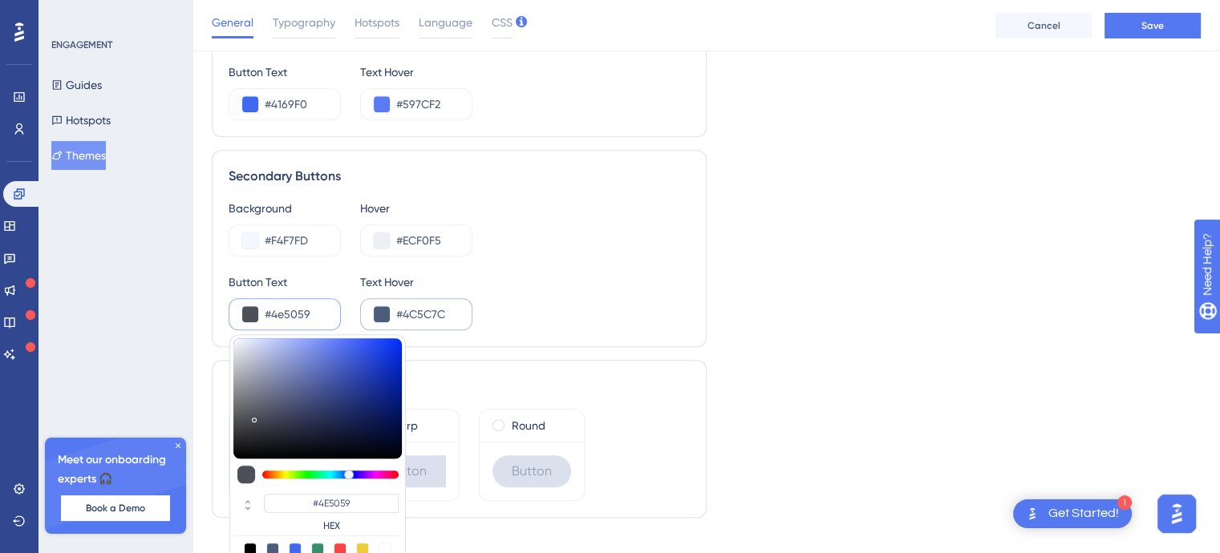
click at [393, 308] on div "#4C5C7C" at bounding box center [416, 314] width 112 height 32
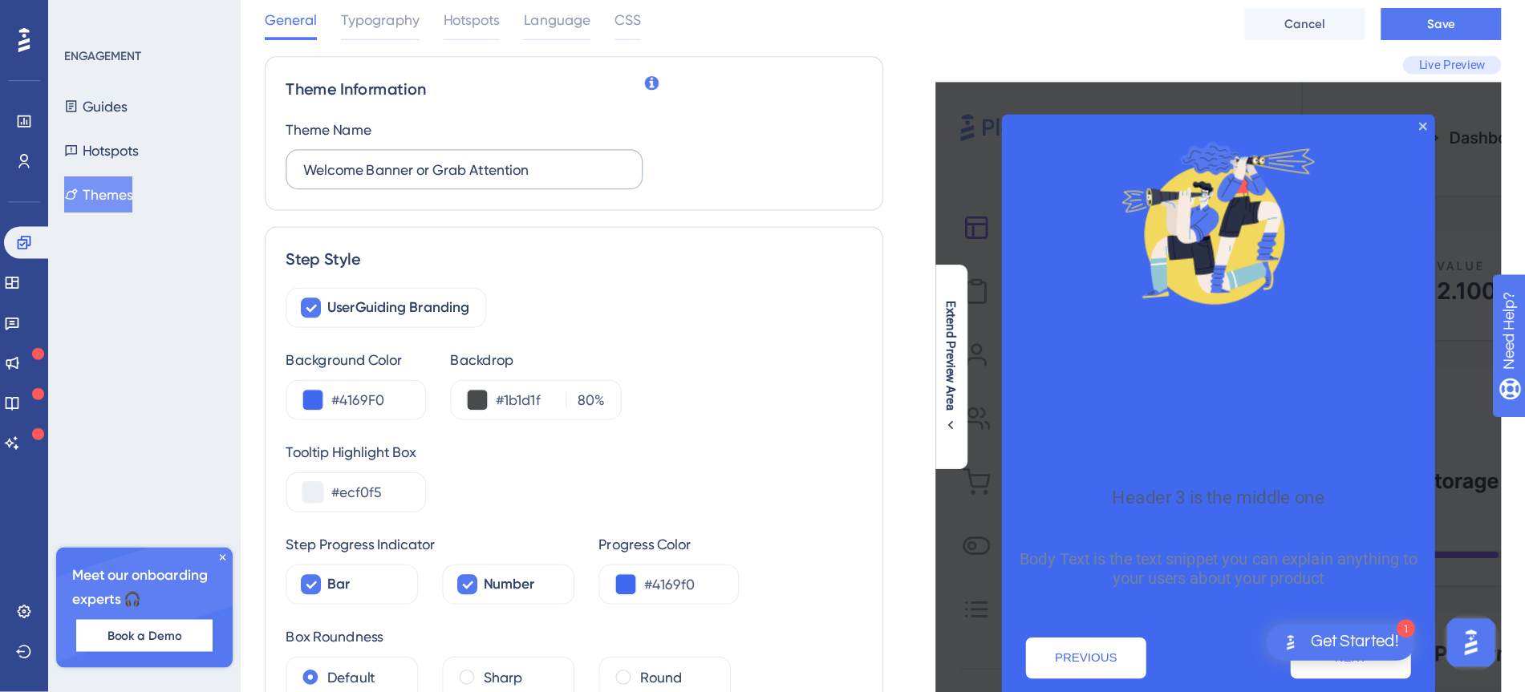
scroll to position [0, 0]
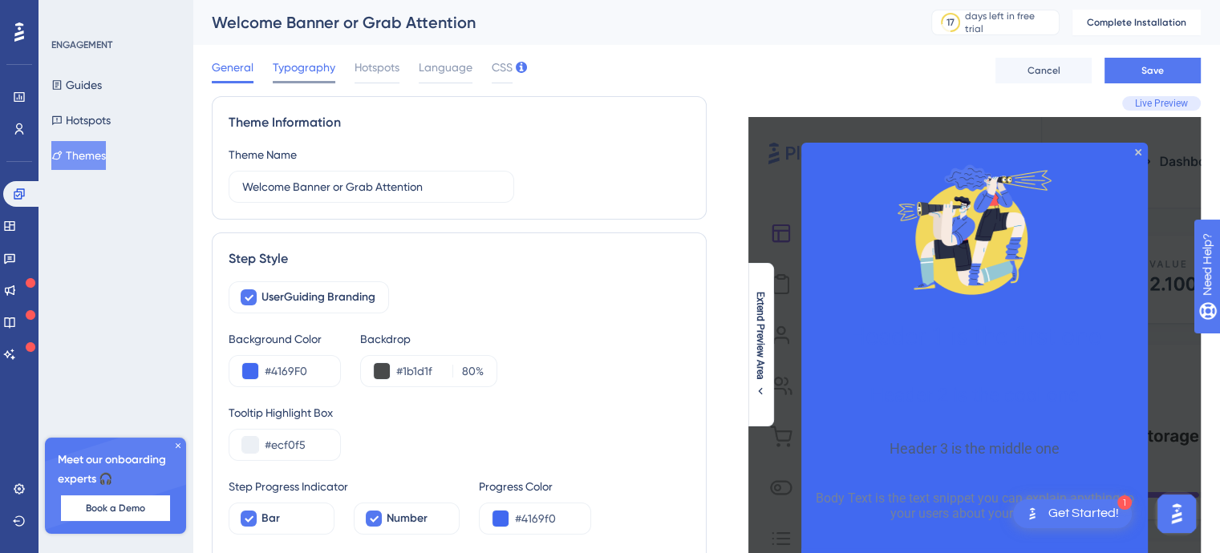
click at [297, 70] on span "Typography" at bounding box center [304, 67] width 63 height 19
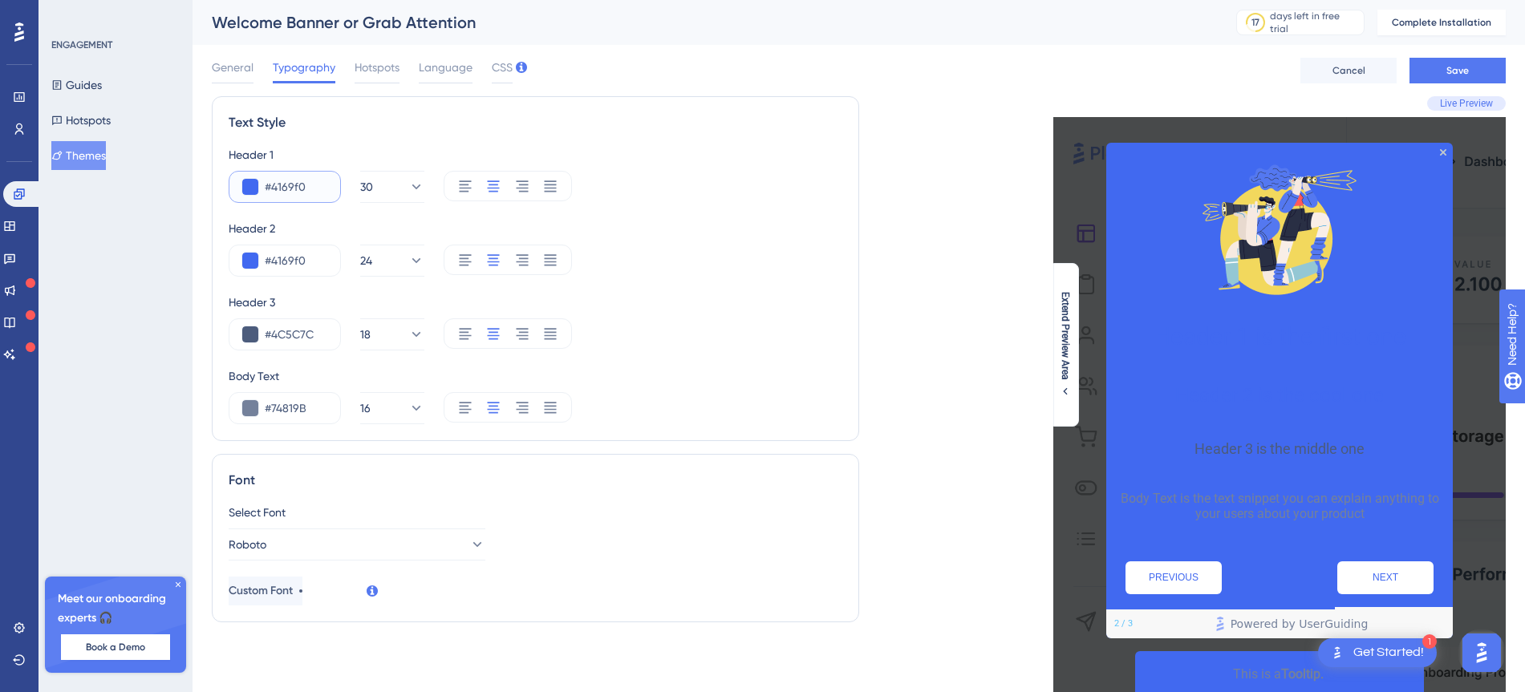
click at [252, 184] on button at bounding box center [250, 187] width 16 height 16
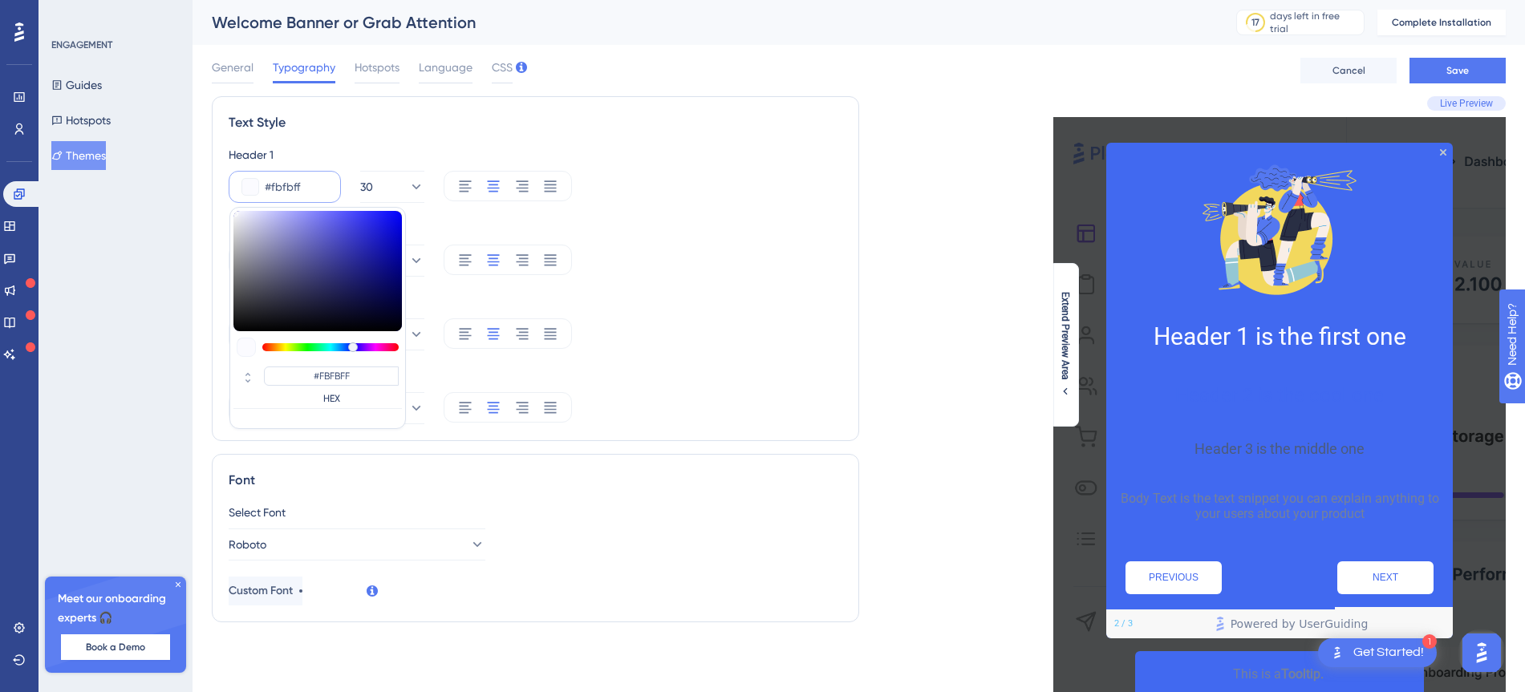
drag, startPoint x: 261, startPoint y: 227, endPoint x: 235, endPoint y: 208, distance: 32.1
click at [235, 208] on div "#FBFBFF HEX" at bounding box center [317, 318] width 176 height 222
drag, startPoint x: 240, startPoint y: 211, endPoint x: 225, endPoint y: 205, distance: 16.5
click at [225, 205] on div "Text Style Header 1 #ffffff #FFFFFF HEX 30 Header 2 #4169f0 24 Header 3 #4C5C7C…" at bounding box center [535, 268] width 647 height 345
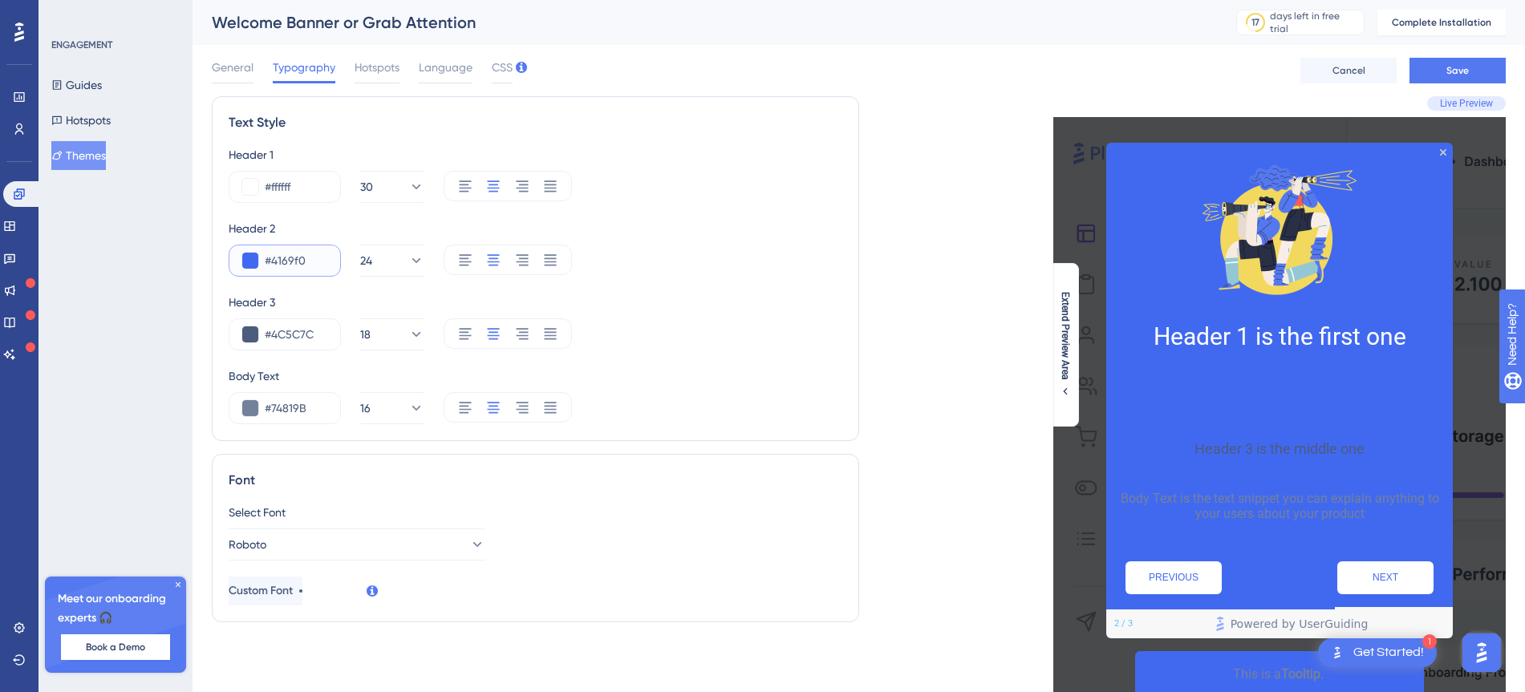
click at [285, 259] on input "#4169f0" at bounding box center [296, 260] width 63 height 19
click at [252, 259] on button at bounding box center [250, 261] width 16 height 16
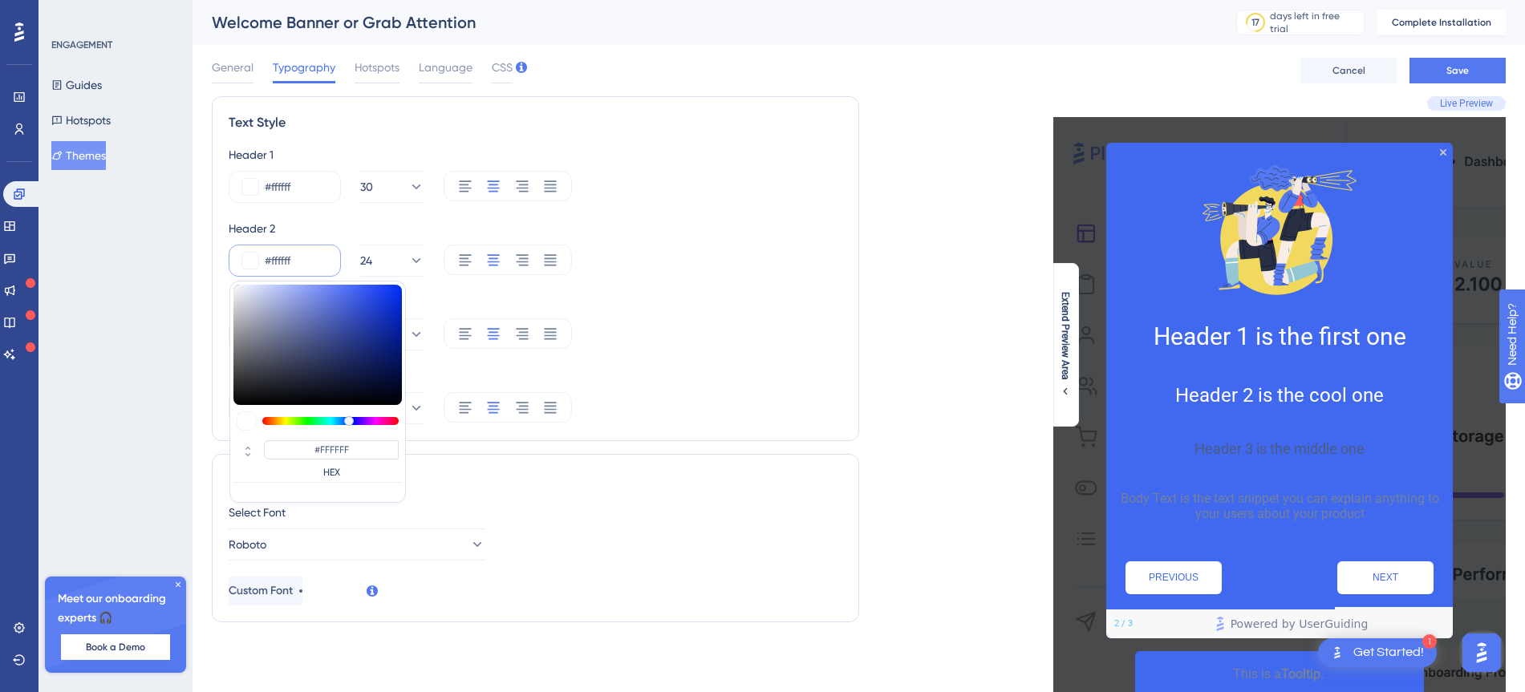
drag, startPoint x: 237, startPoint y: 291, endPoint x: 217, endPoint y: 266, distance: 31.9
click at [217, 266] on div "Text Style Header 1 #ffffff 30 Header 2 #ffffff #FFFFFF HEX 24 Header 3 #4C5C7C…" at bounding box center [535, 268] width 647 height 345
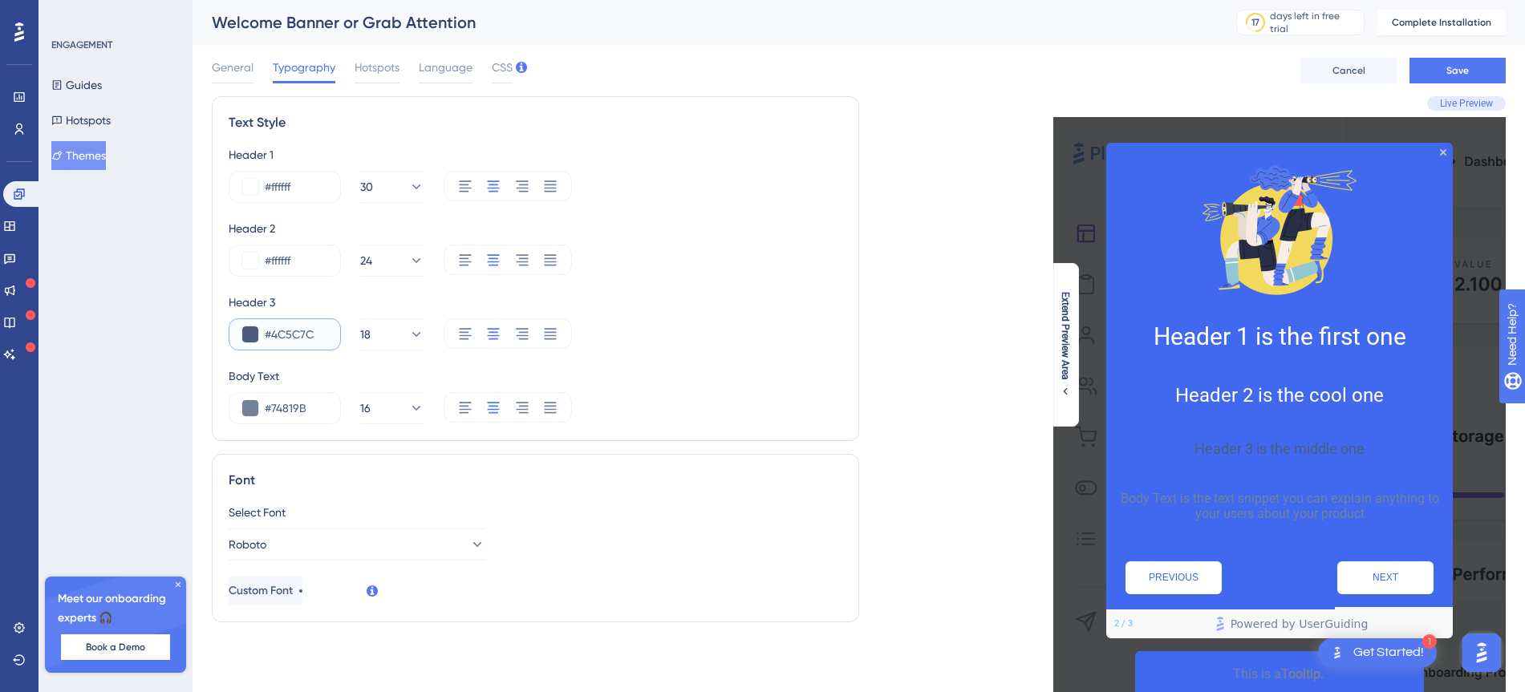
click at [248, 338] on button at bounding box center [250, 334] width 16 height 16
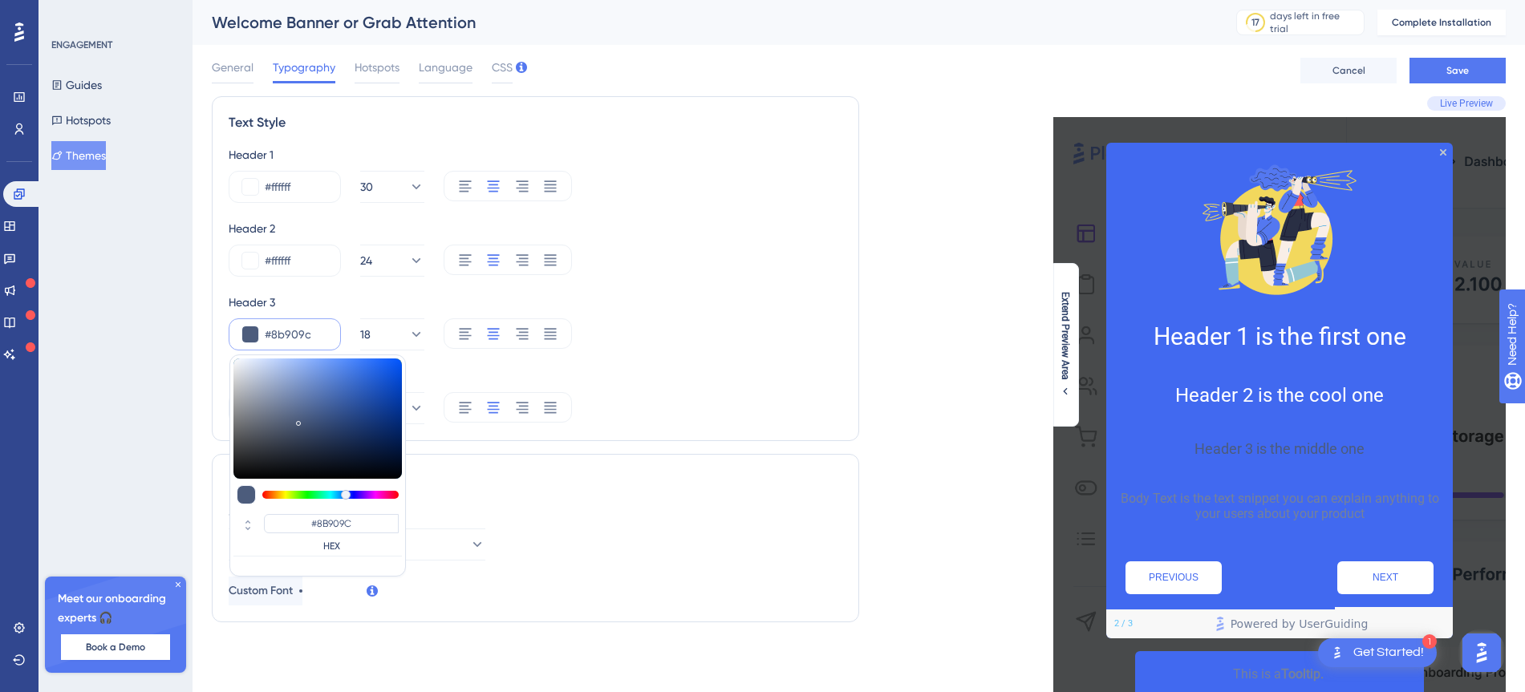
click at [253, 405] on div at bounding box center [317, 419] width 168 height 120
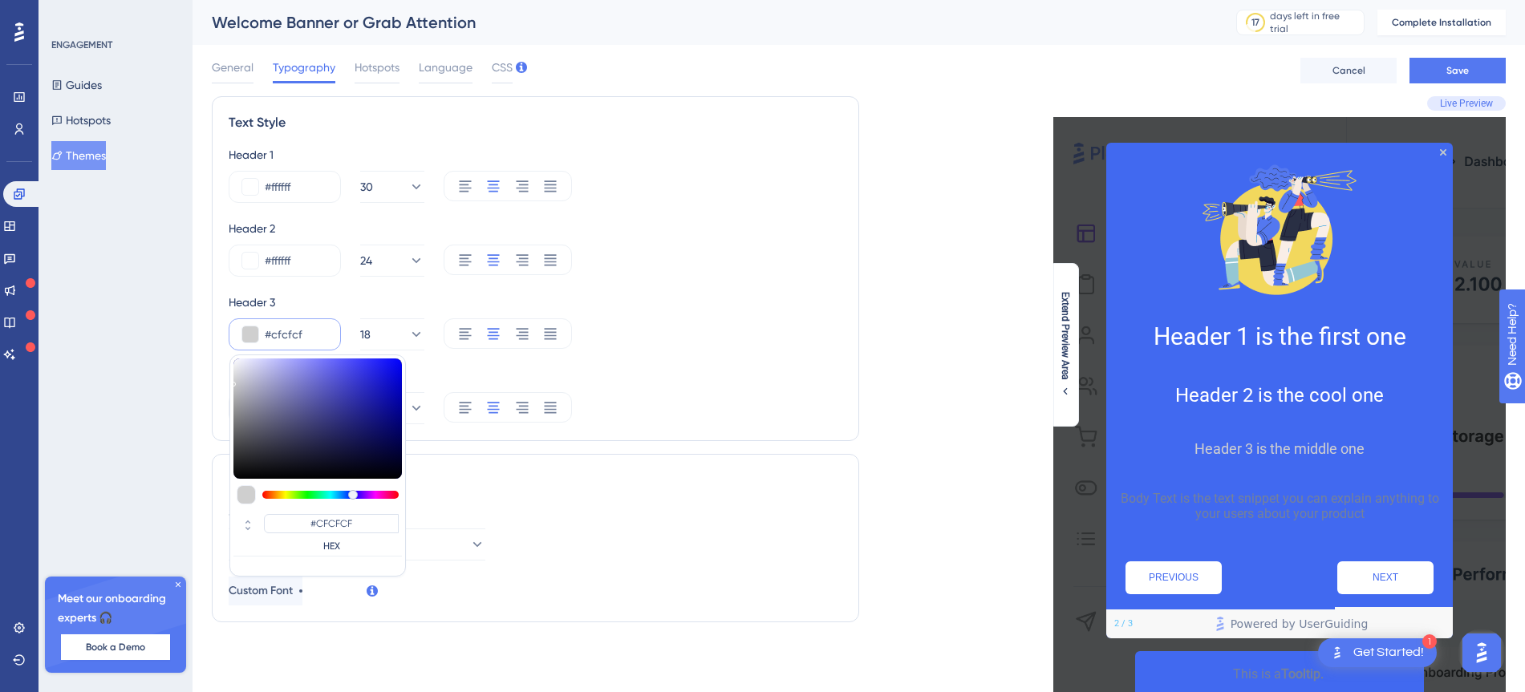
drag, startPoint x: 249, startPoint y: 396, endPoint x: 230, endPoint y: 381, distance: 24.6
click at [230, 381] on div "#CFCFCF HEX" at bounding box center [317, 466] width 176 height 222
click at [663, 349] on div "#cfcfcf #CFCFCF HEX 18" at bounding box center [536, 334] width 614 height 32
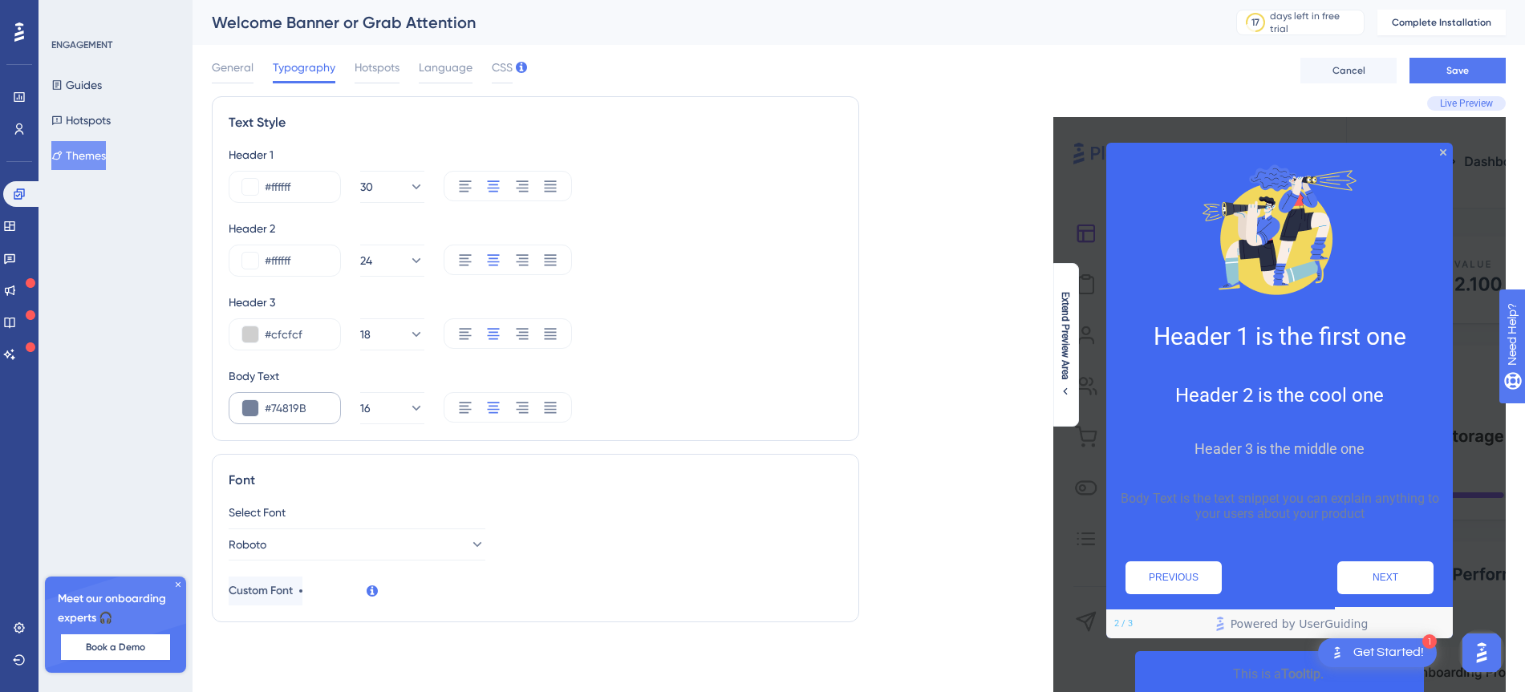
click at [260, 407] on div "#74819B" at bounding box center [285, 408] width 112 height 32
click at [253, 407] on button at bounding box center [250, 408] width 16 height 16
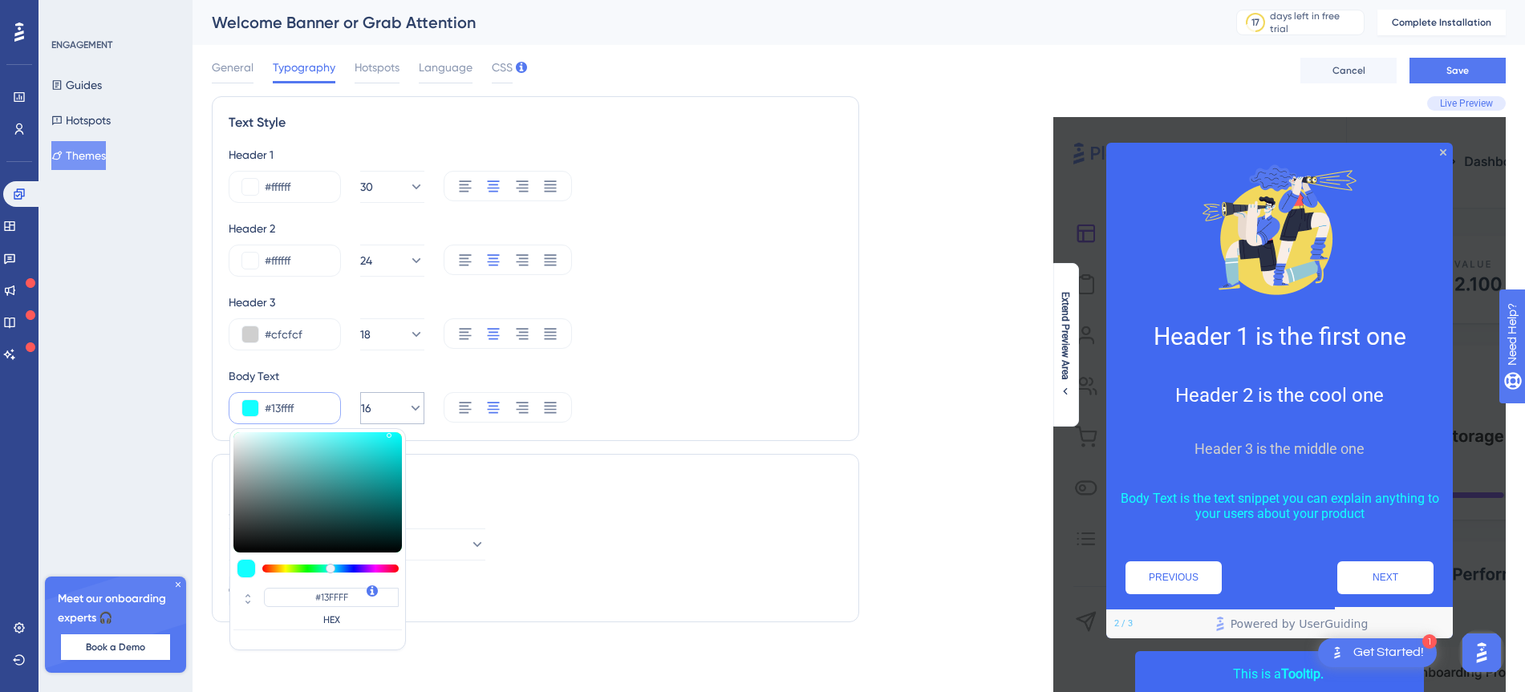
drag, startPoint x: 245, startPoint y: 460, endPoint x: 389, endPoint y: 424, distance: 148.1
click at [389, 424] on div "#13ffff #13FFFF HEX 16" at bounding box center [536, 408] width 614 height 32
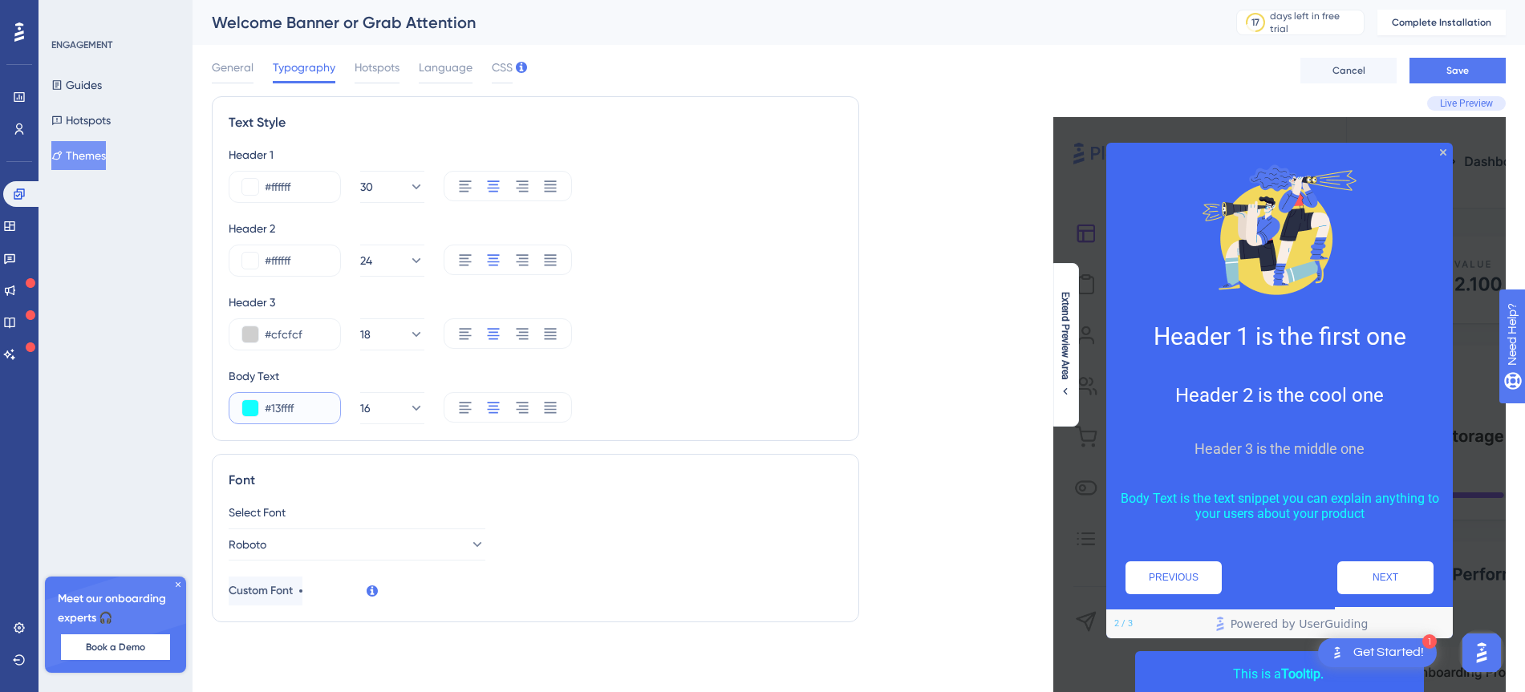
click at [247, 410] on button at bounding box center [250, 408] width 16 height 16
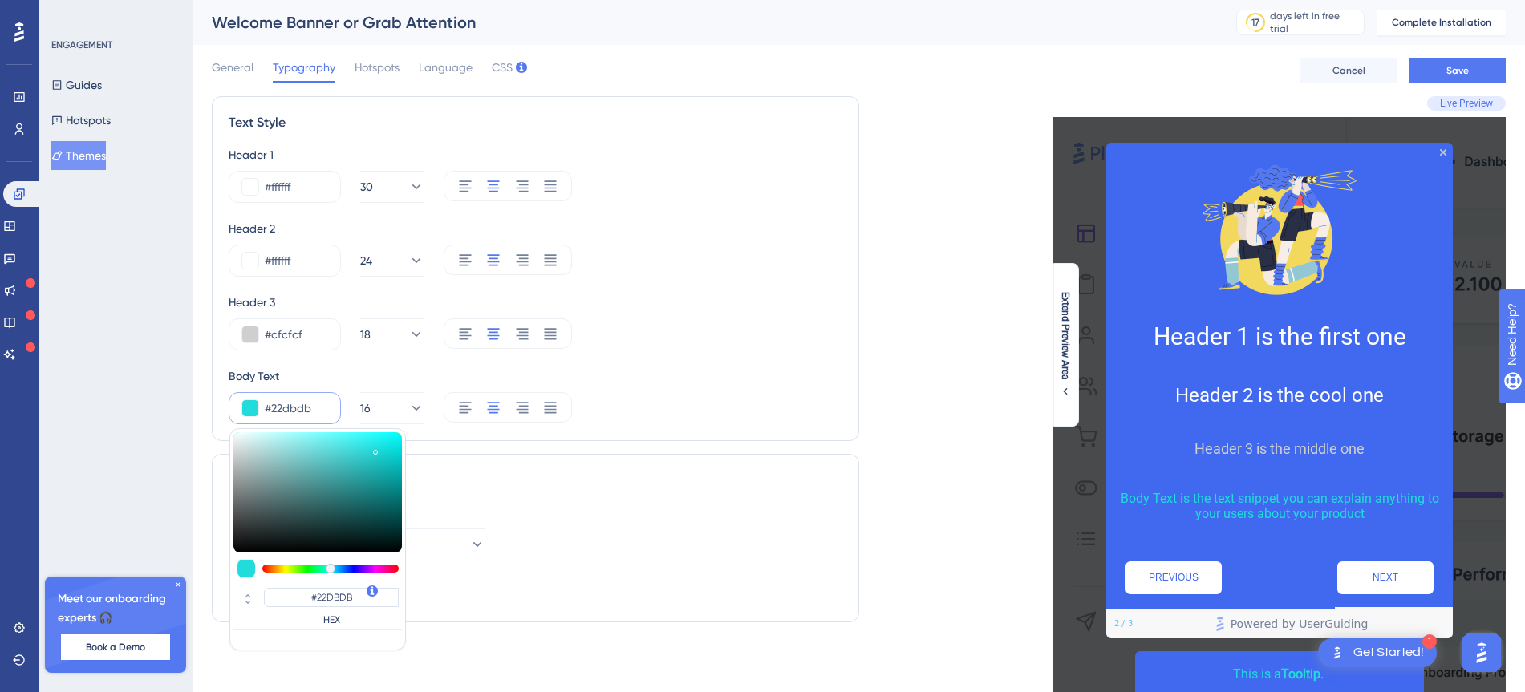
drag, startPoint x: 351, startPoint y: 451, endPoint x: 375, endPoint y: 449, distance: 24.9
click at [375, 449] on div at bounding box center [317, 492] width 168 height 120
click at [734, 428] on div "Text Style Header 1 #ffffff 30 Header 2 #ffffff 24 Header 3 #cfcfcf 18 Body Tex…" at bounding box center [535, 268] width 647 height 345
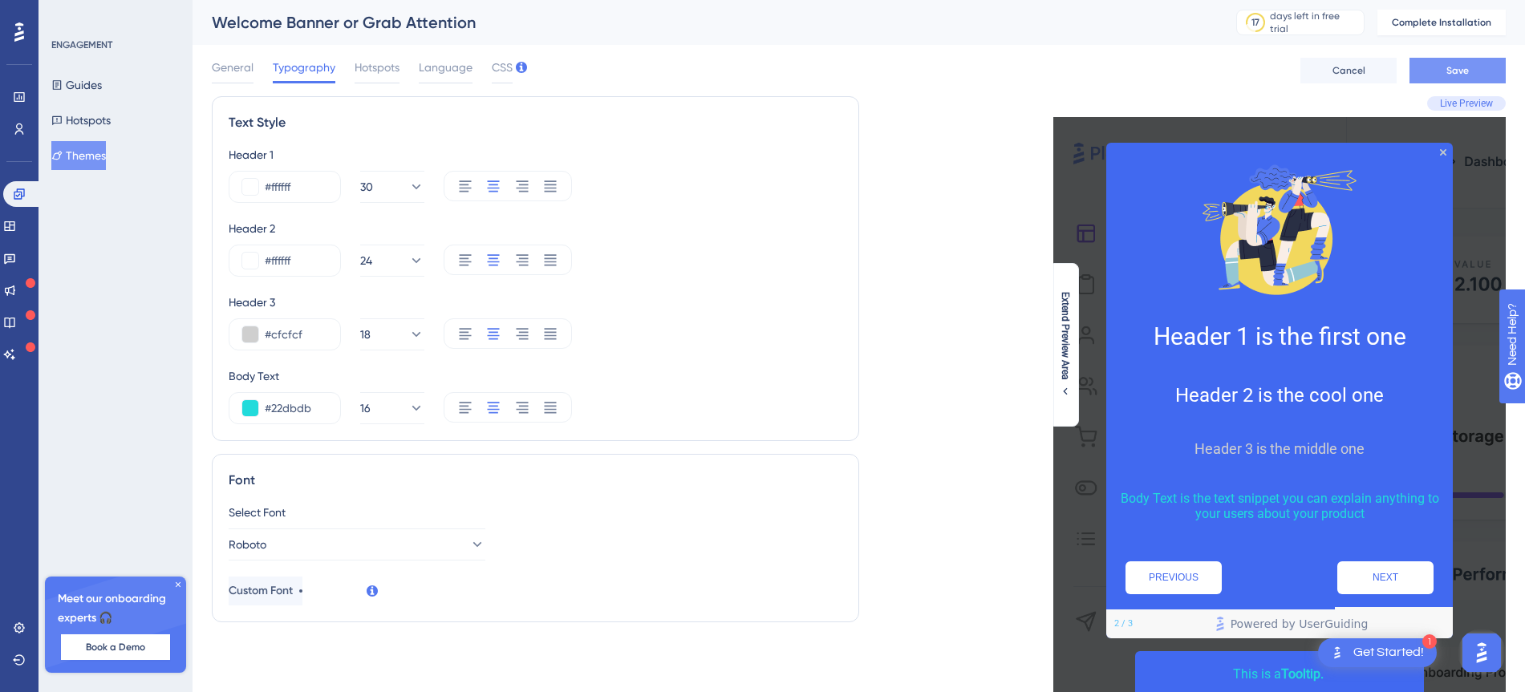
click at [1219, 70] on button "Save" at bounding box center [1457, 71] width 96 height 26
click at [98, 148] on button "Themes" at bounding box center [78, 155] width 55 height 29
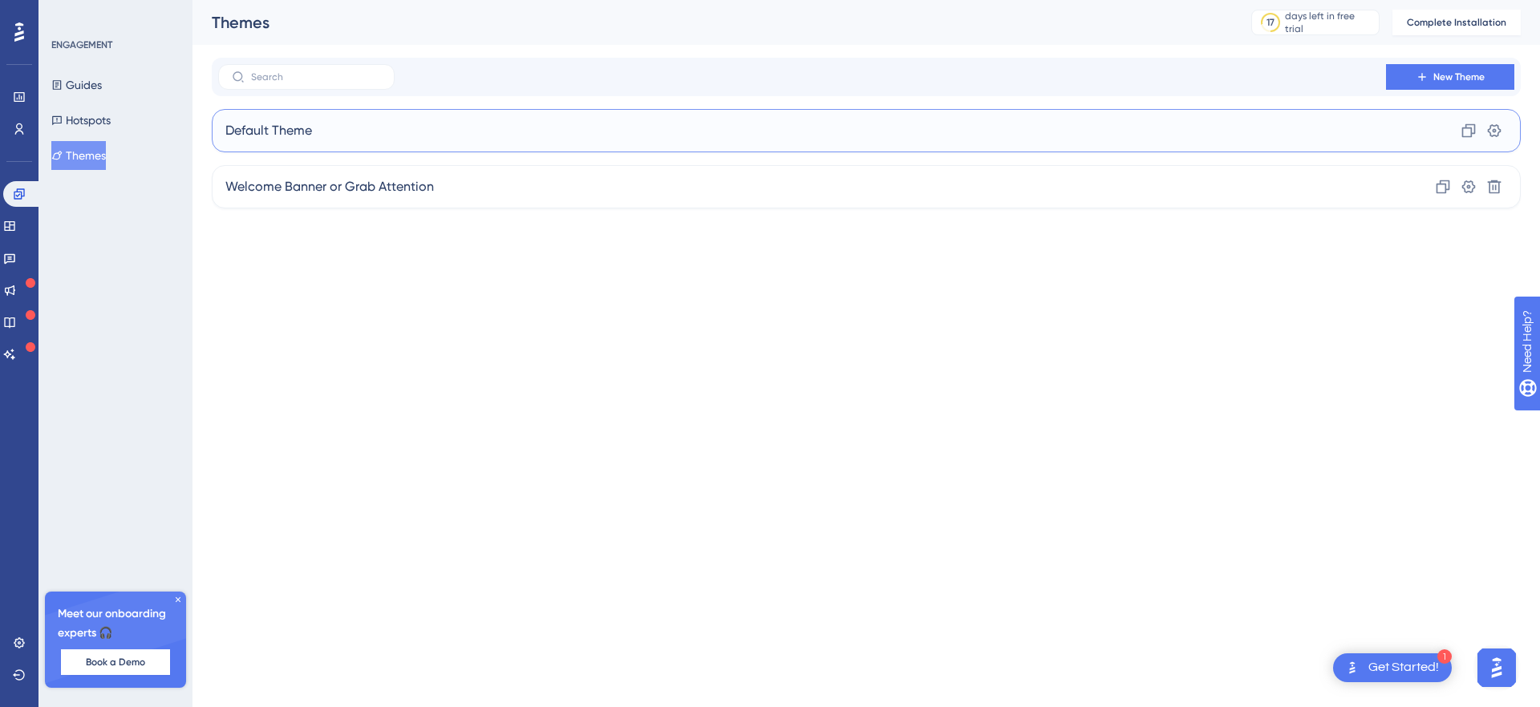
click at [316, 139] on div "Default Theme Clone Settings" at bounding box center [866, 130] width 1309 height 43
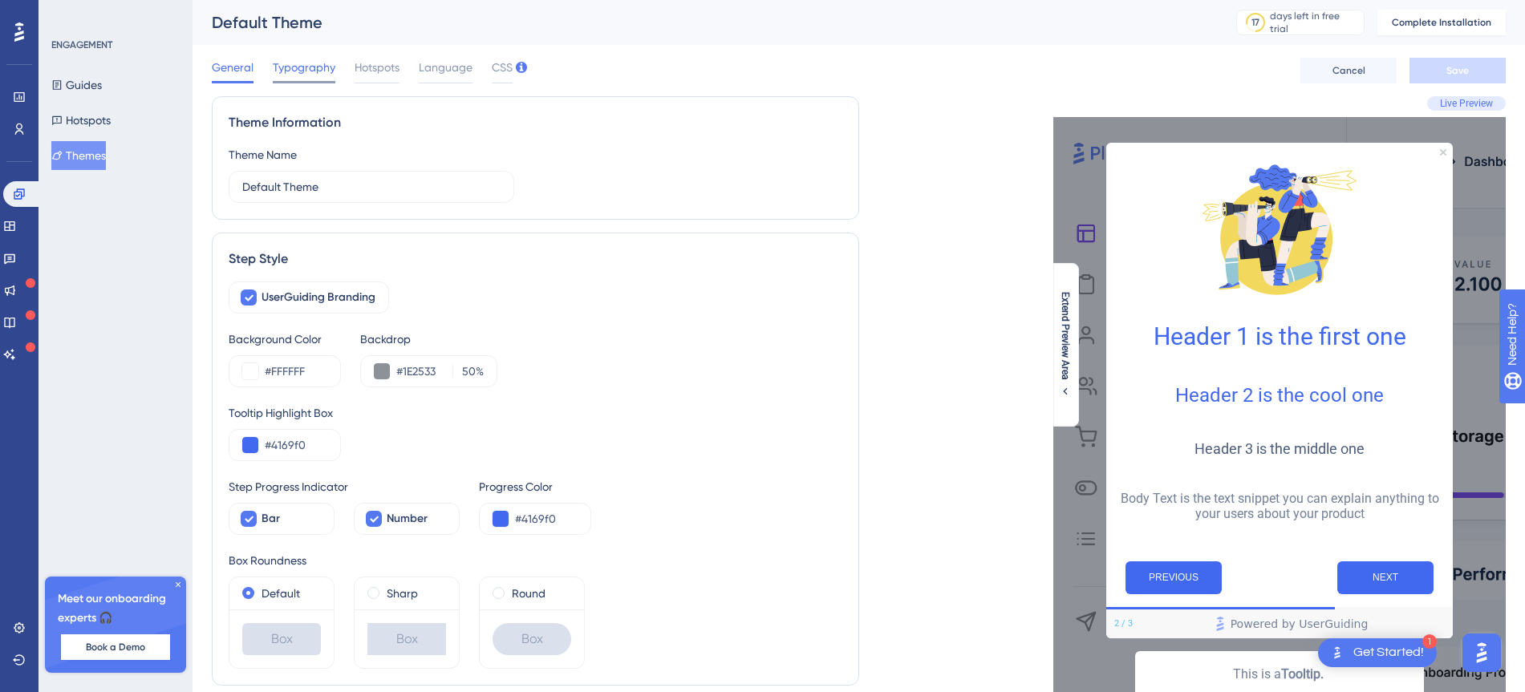
click at [318, 62] on span "Typography" at bounding box center [304, 67] width 63 height 19
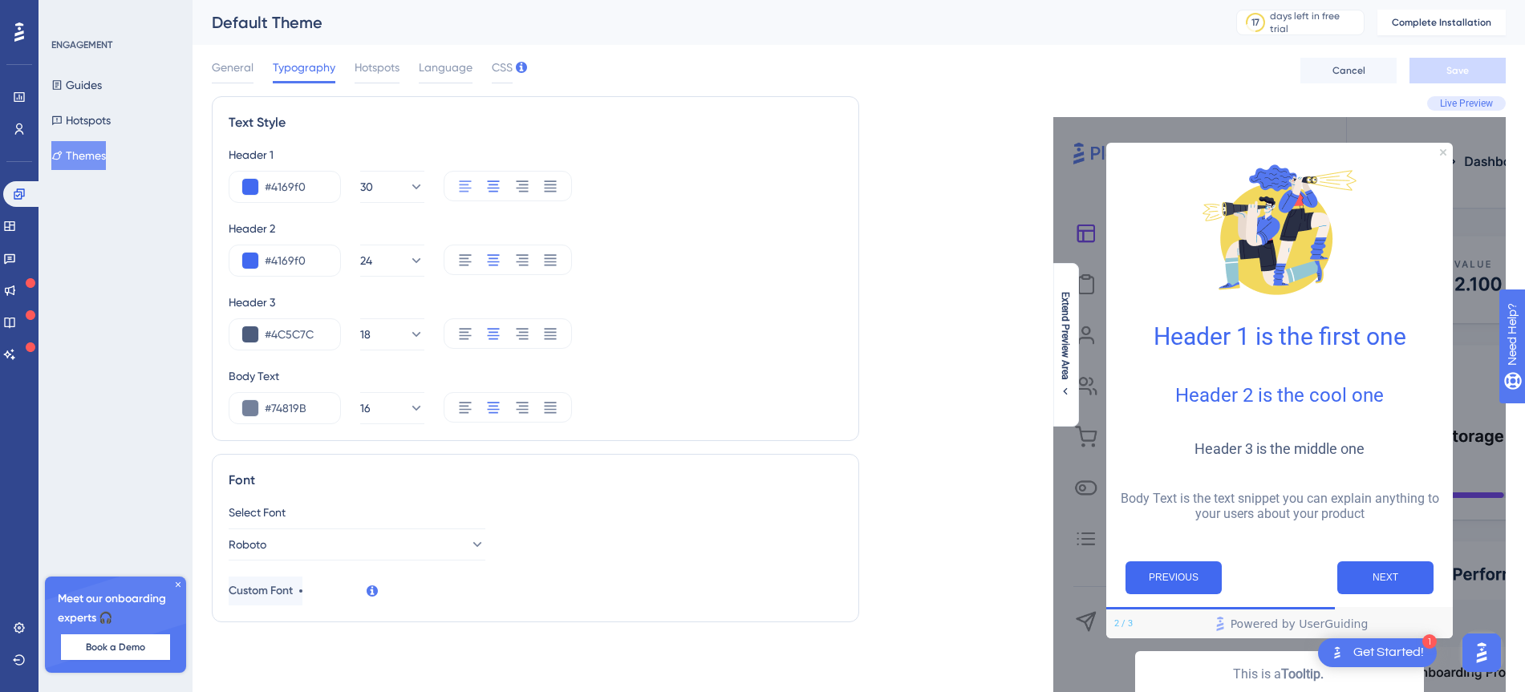
click at [464, 187] on icon at bounding box center [465, 185] width 12 height 11
click at [465, 250] on div at bounding box center [465, 260] width 16 height 30
drag, startPoint x: 460, startPoint y: 331, endPoint x: 464, endPoint y: 353, distance: 22.0
click at [461, 331] on icon at bounding box center [465, 333] width 12 height 11
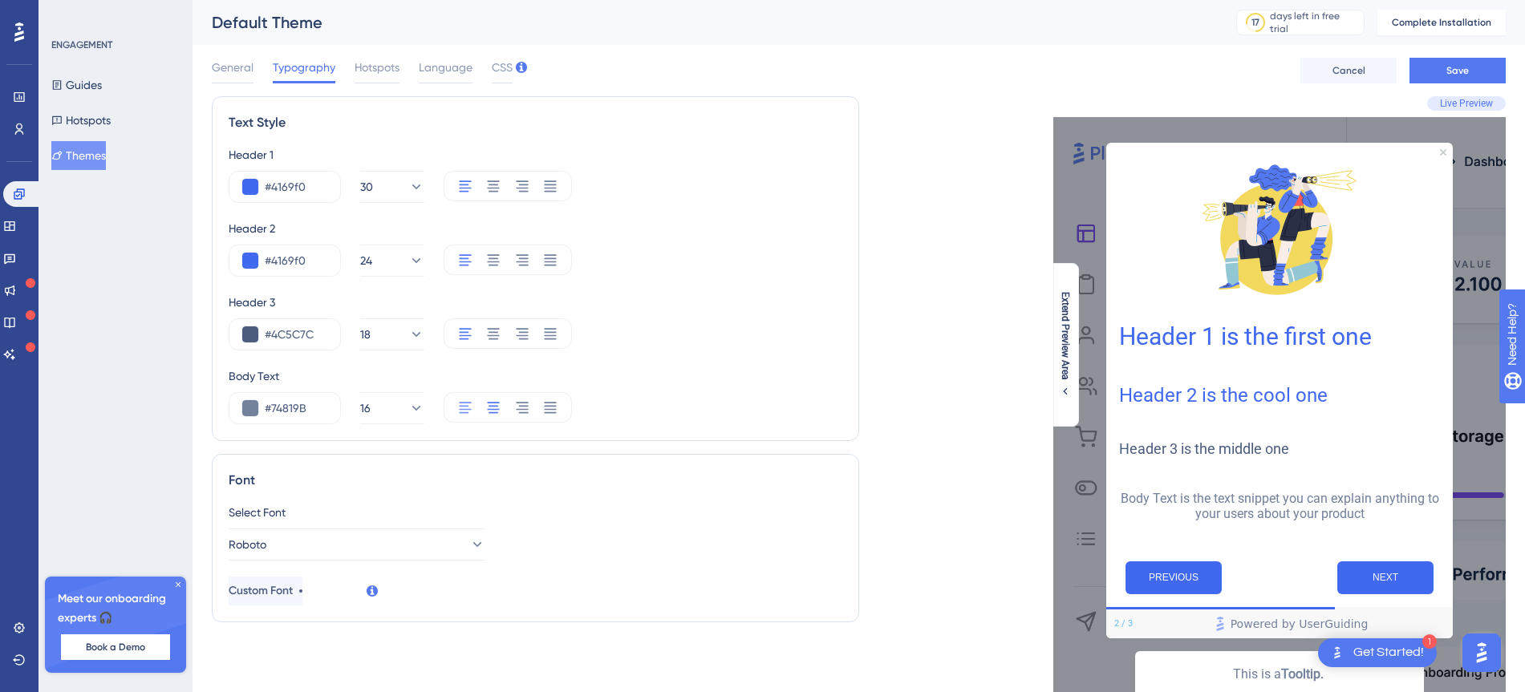
click at [460, 407] on icon at bounding box center [465, 407] width 16 height 16
click at [1219, 68] on span "Save" at bounding box center [1457, 70] width 22 height 13
click at [449, 75] on span "Language" at bounding box center [446, 67] width 54 height 19
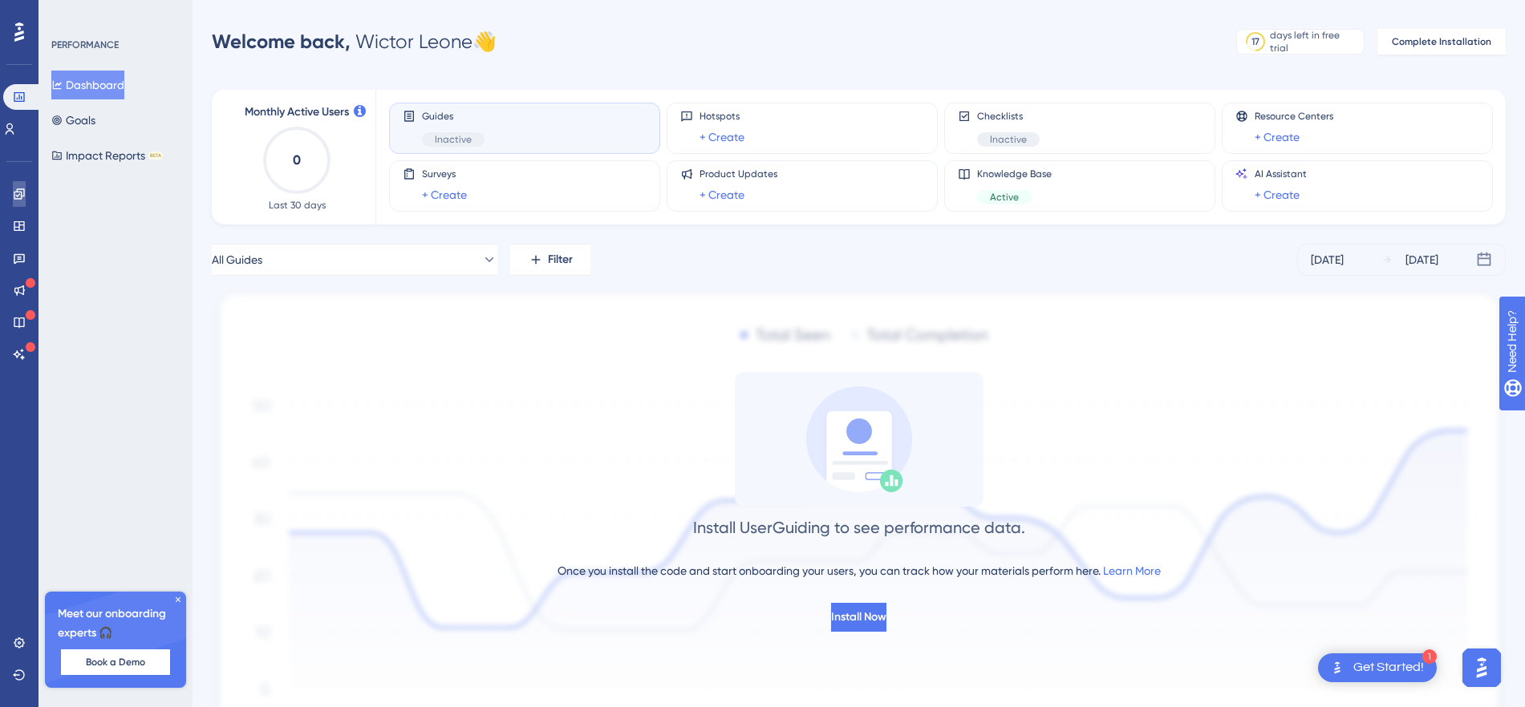
click at [19, 192] on icon at bounding box center [19, 194] width 10 height 10
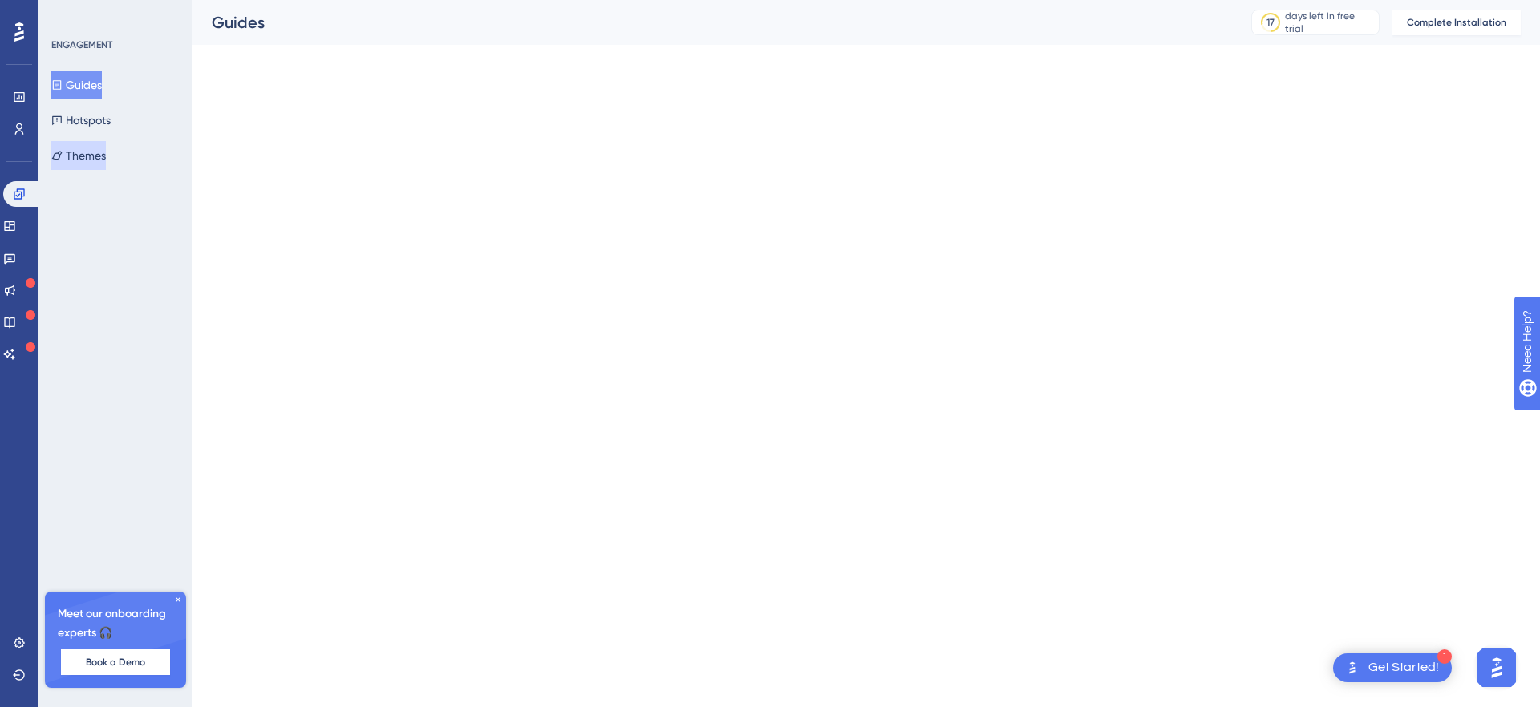
click at [94, 156] on button "Themes" at bounding box center [78, 155] width 55 height 29
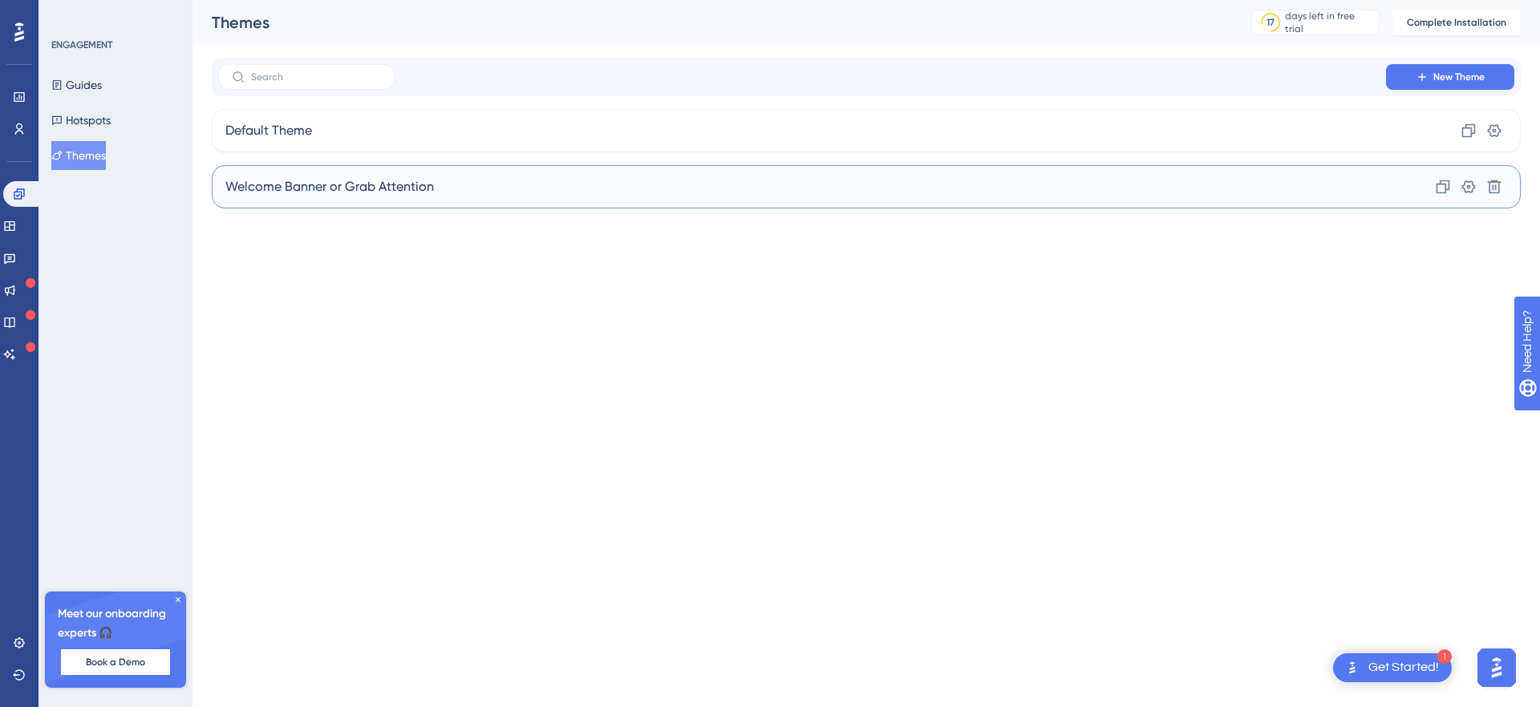
click at [606, 183] on div "Welcome Banner or Grab Attention Clone Settings Delete" at bounding box center [866, 186] width 1309 height 43
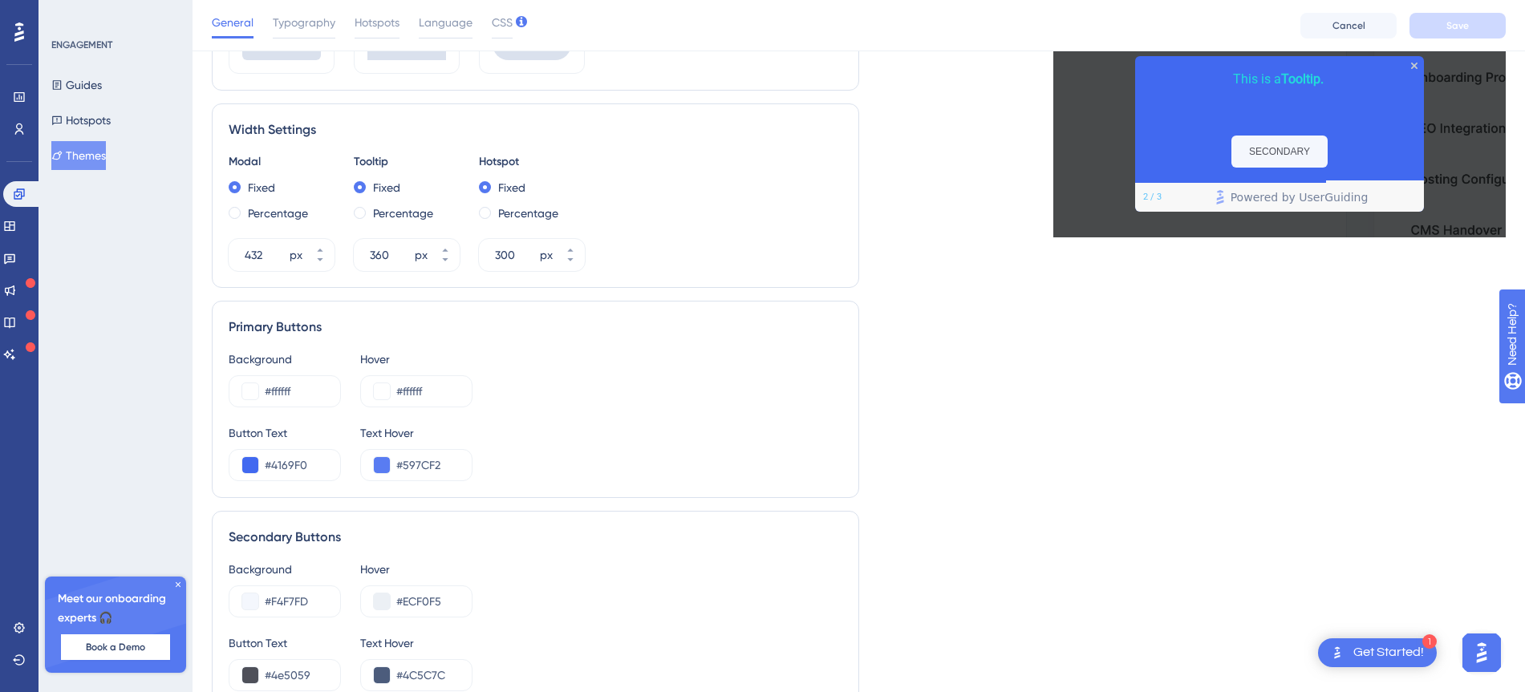
scroll to position [702, 0]
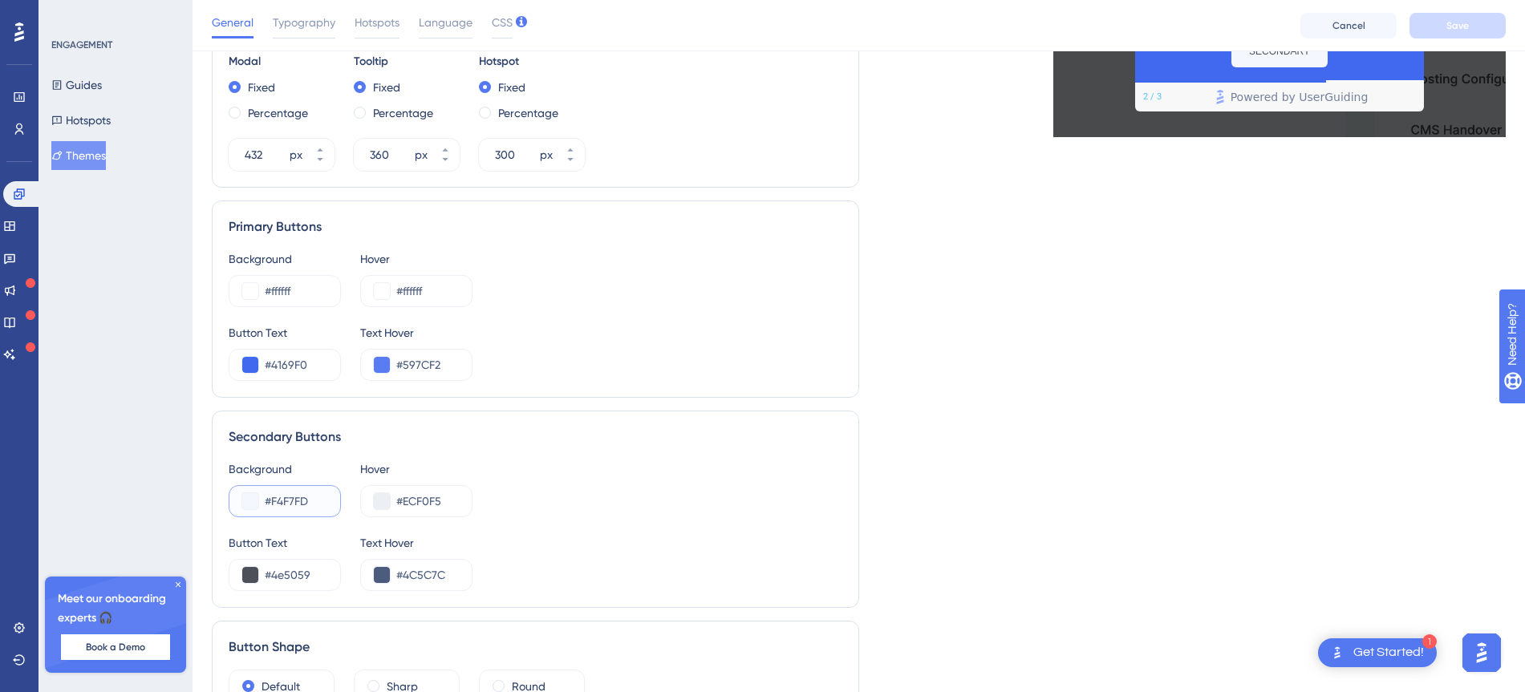
click at [252, 502] on button at bounding box center [250, 501] width 16 height 16
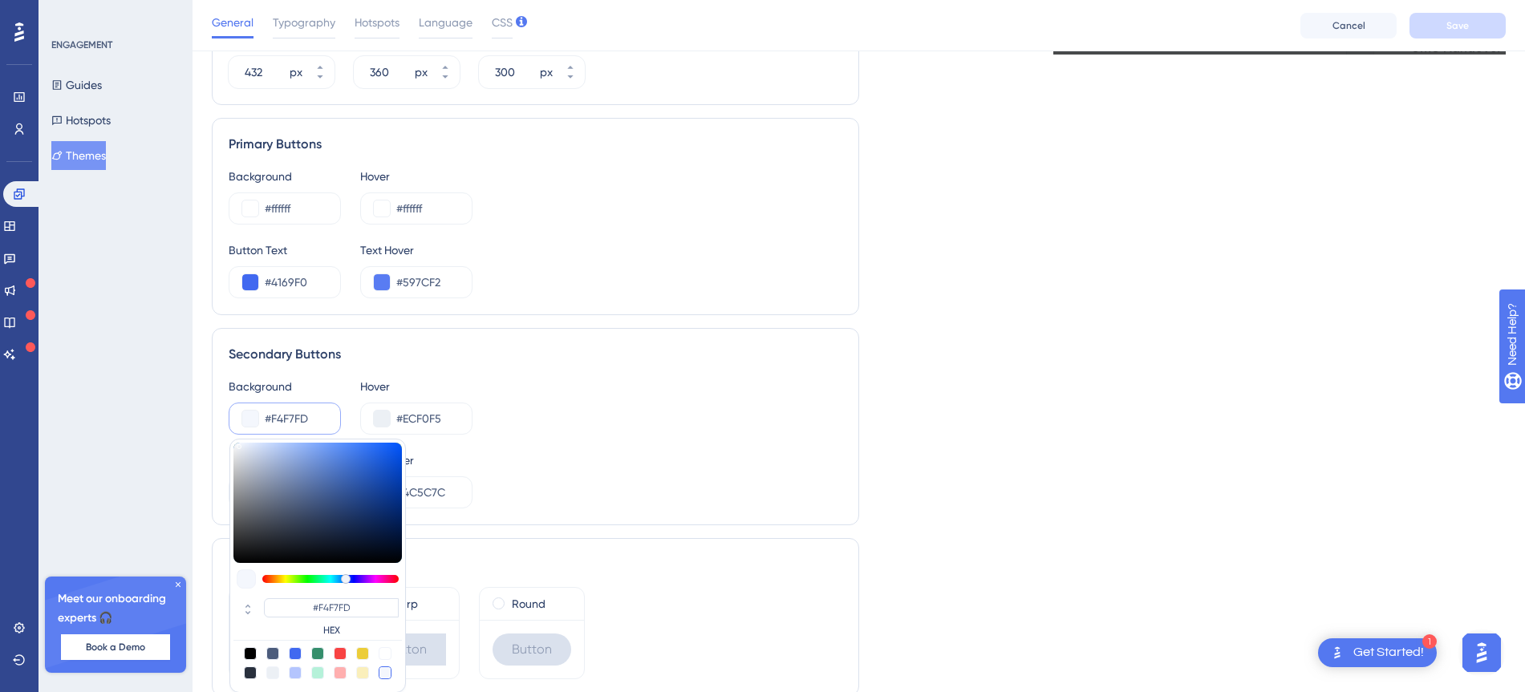
scroll to position [802, 0]
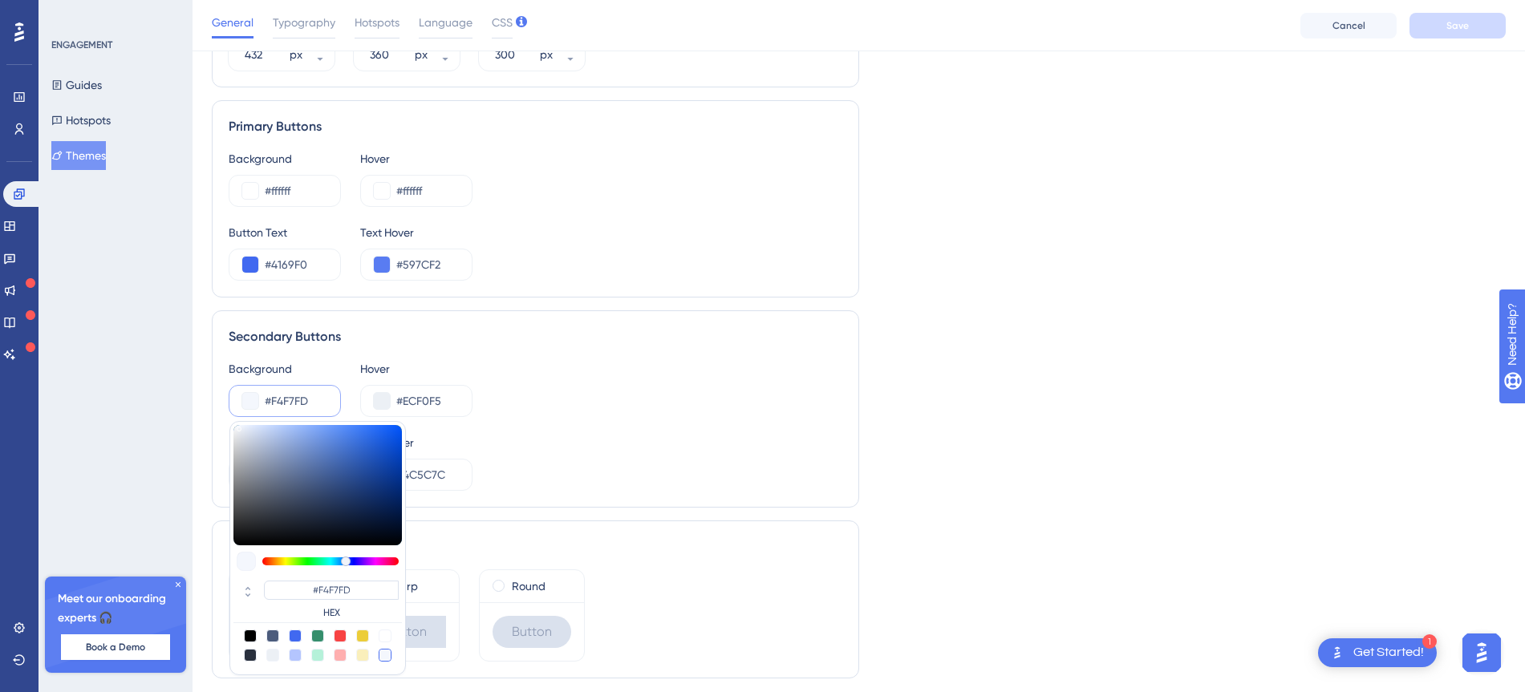
type input "#838a97"
type input "#838A97"
type input "#878e99"
type input "#878E99"
type input "#949aa1"
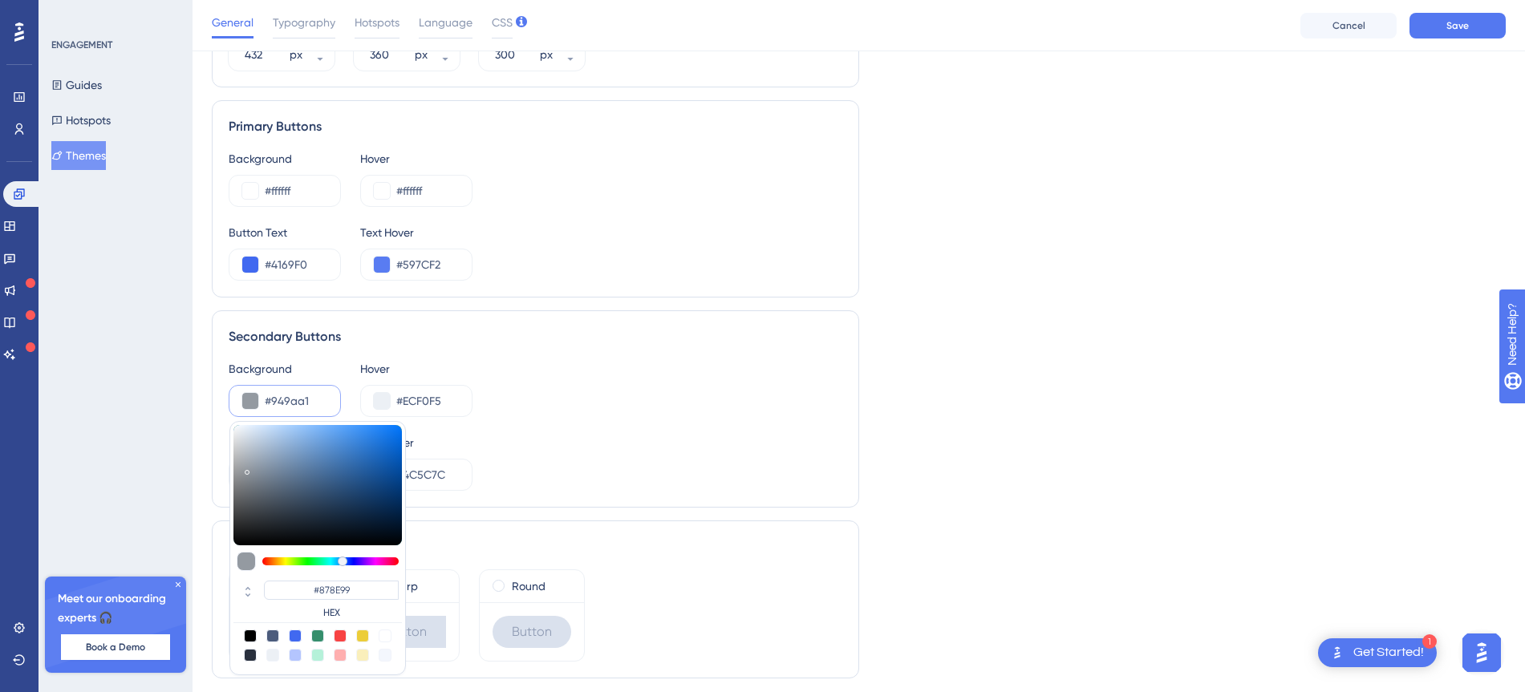
type input "#949AA1"
type input "#a2a5aa"
type input "#A2A5AA"
type input "#a5a8ad"
type input "#A5A8AD"
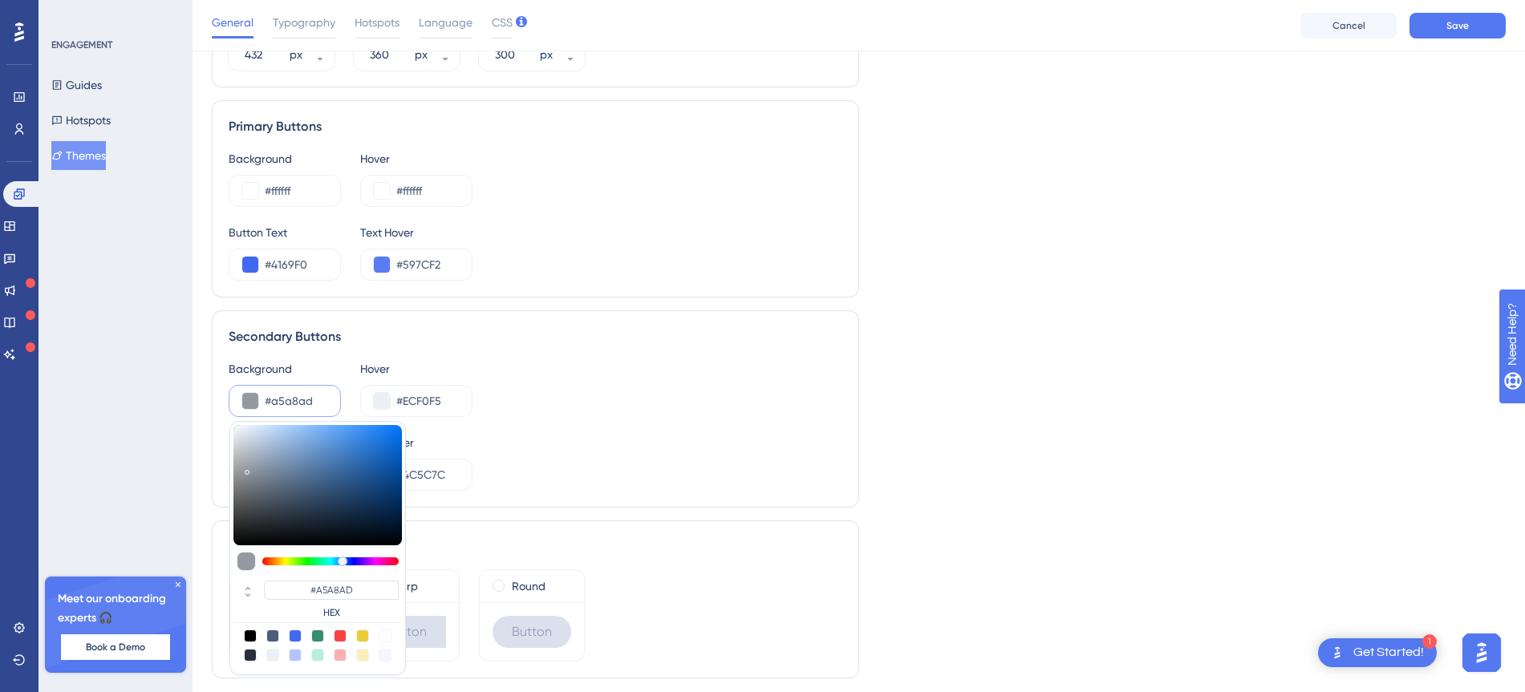
type input "#a9abaf"
type input "#A9ABAF"
type input "#b1b2b4"
type input "#B1B2B4"
type input "#b8b8b8"
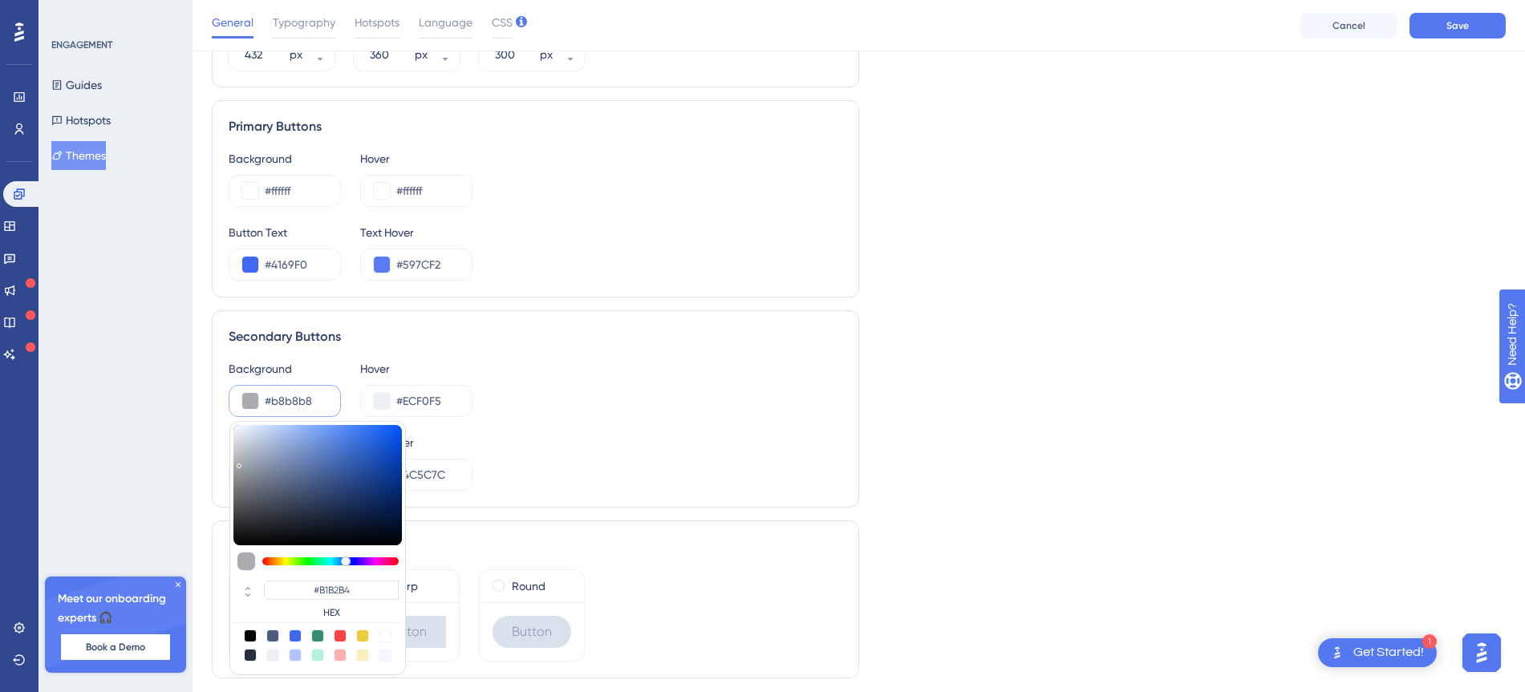
type input "#B8B8B8"
type input "#b9b9b9"
type input "#B9B9B9"
type input "#bbbbbb"
type input "#BBBBBB"
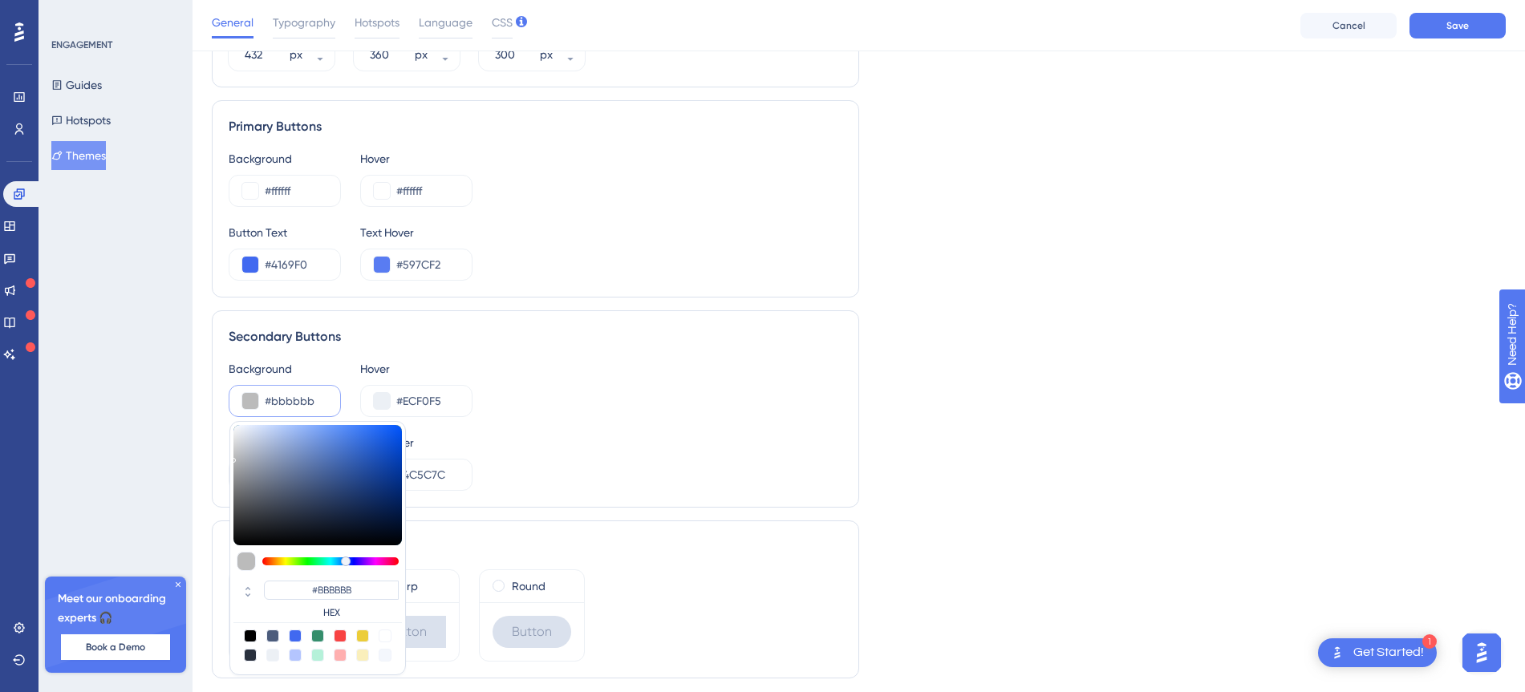
type input "#c3c3c3"
type input "#C3C3C3"
type input "#c7c7c7"
type input "#C7C7C7"
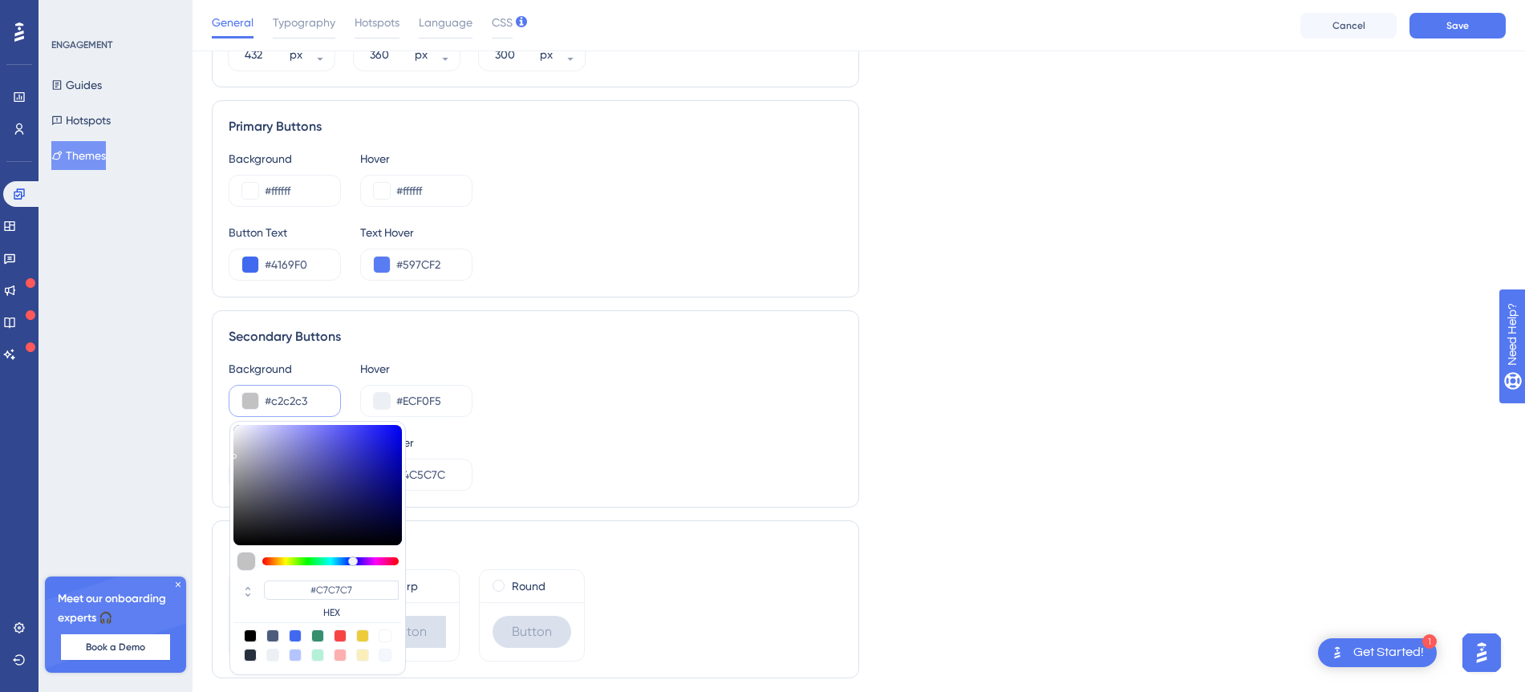
type input "#c1c1c3"
type input "#C2C2C3"
type input "#c0c0c3"
type input "#C0C0C3"
type input "#bfbfc3"
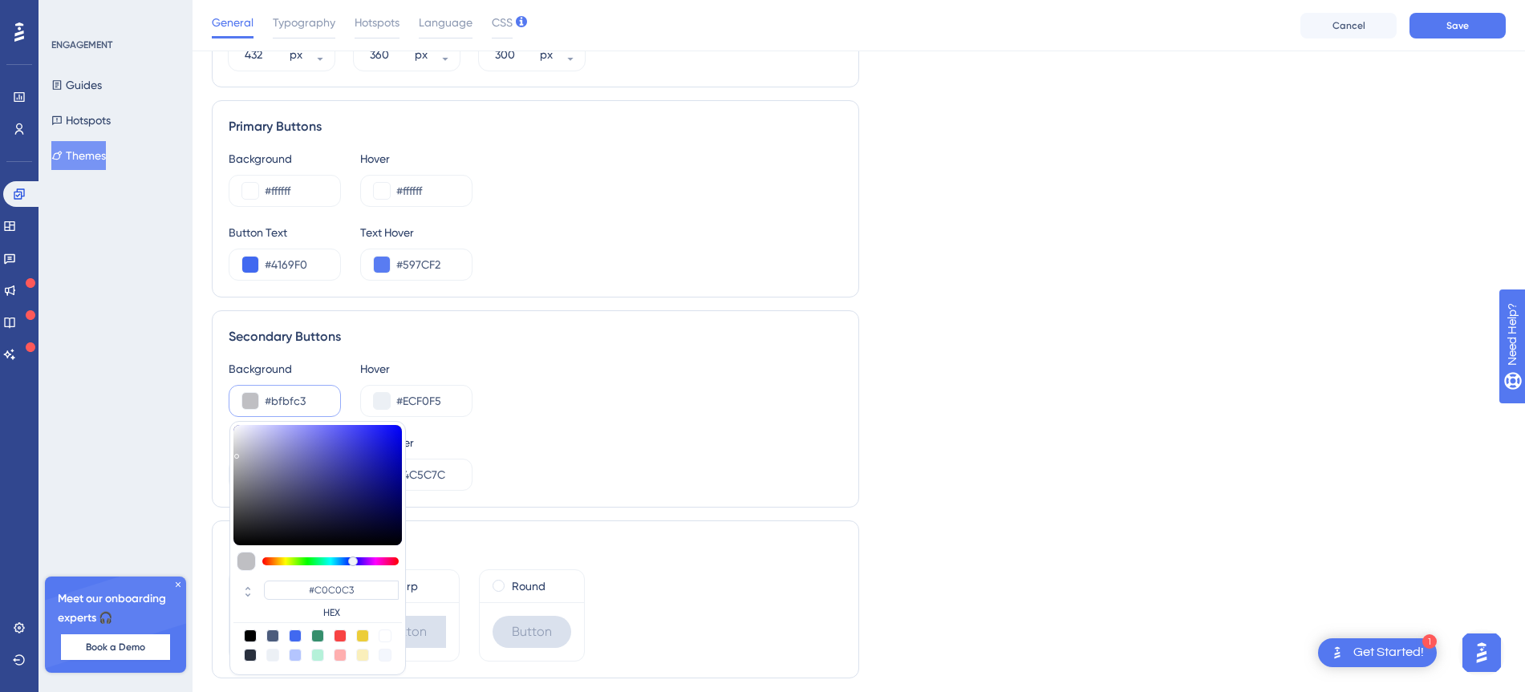
type input "#BFBFC3"
type input "#c0c0c5"
type input "#C0C0C5"
drag, startPoint x: 257, startPoint y: 475, endPoint x: 237, endPoint y: 452, distance: 29.6
click at [237, 452] on div at bounding box center [317, 485] width 168 height 120
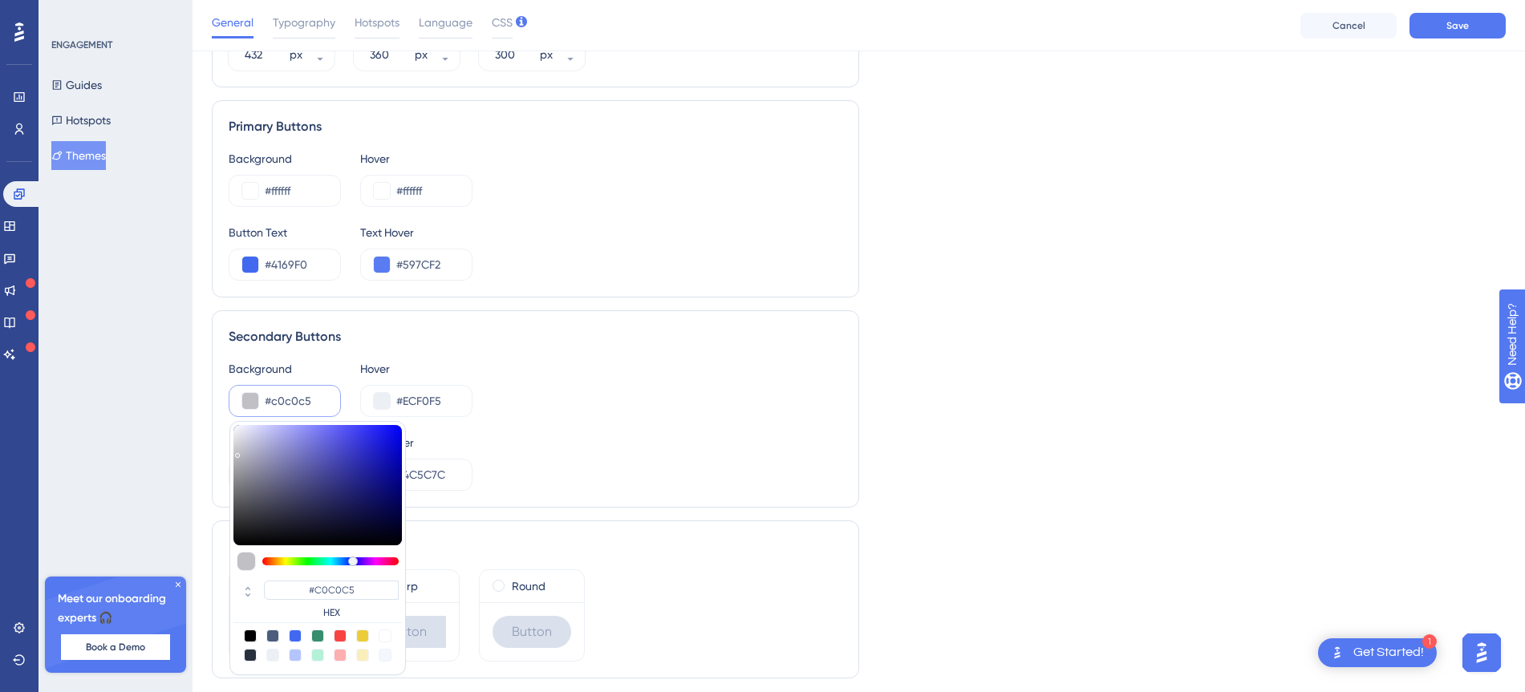
type input "#d2d2d6"
type input "#D2D2D6"
type input "#d1d1d6"
type input "#D1D1D6"
type input "#c9c9d6"
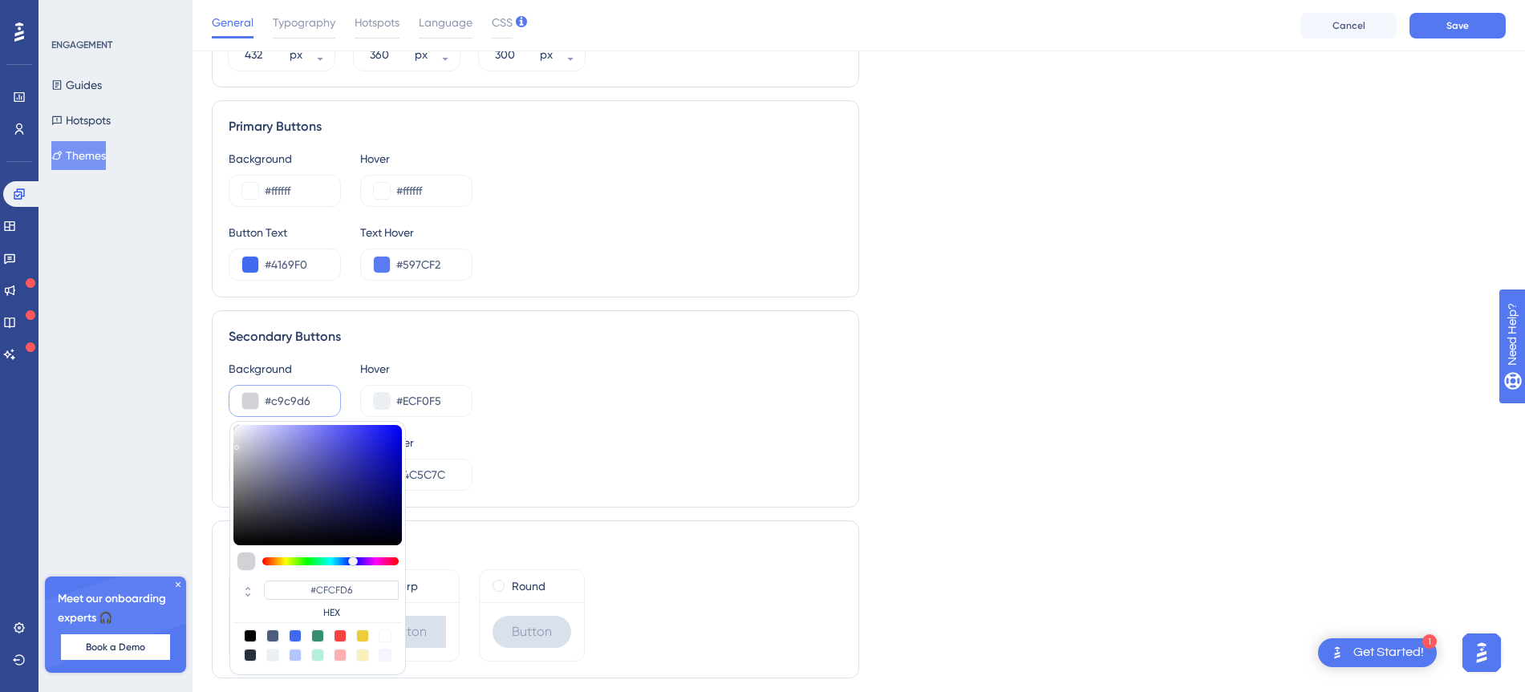
type input "#C9C9D6"
type input "#ababd3"
type input "#BCBCD6"
type input "#a0a0cf"
type input "#A0A0CF"
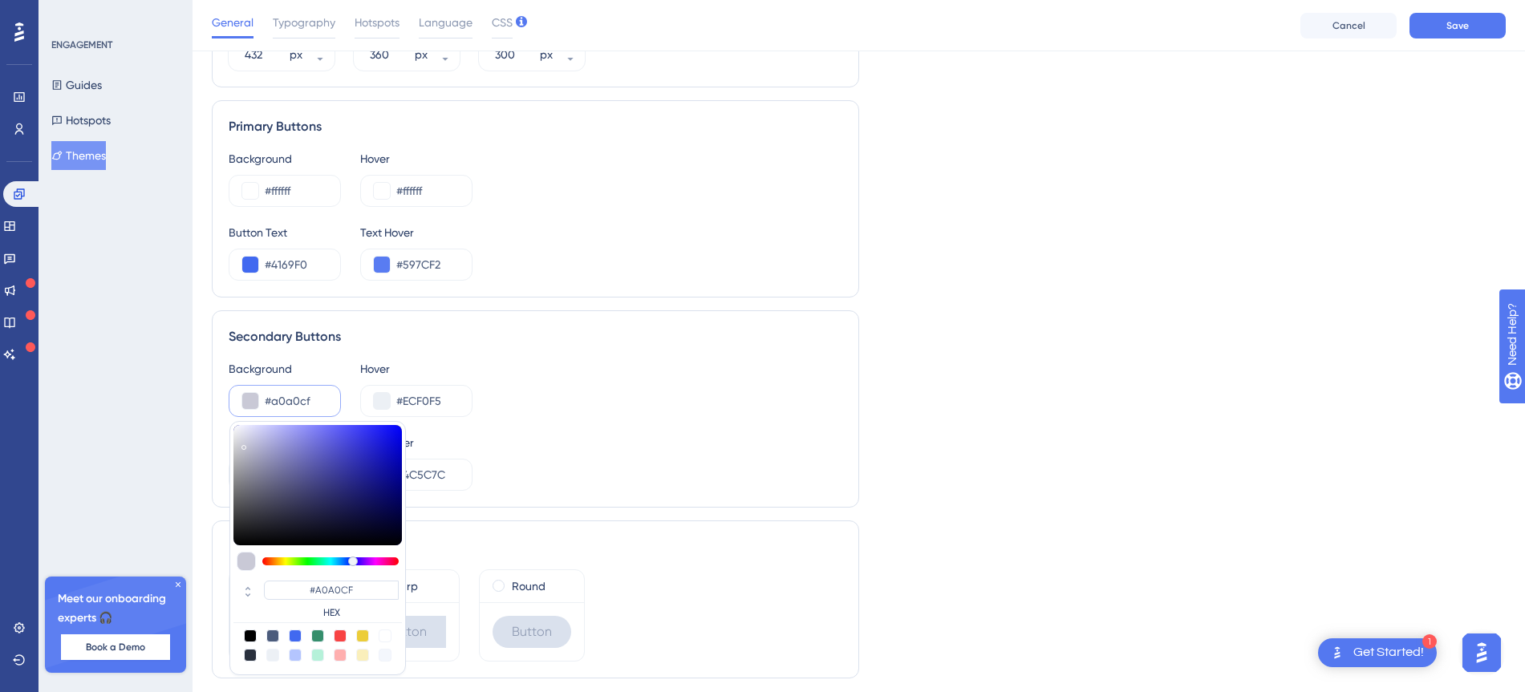
type input "#9393ca"
type input "#9393CA"
type input "#8e8ec9"
type input "#8E8EC9"
type input "#8c8cc7"
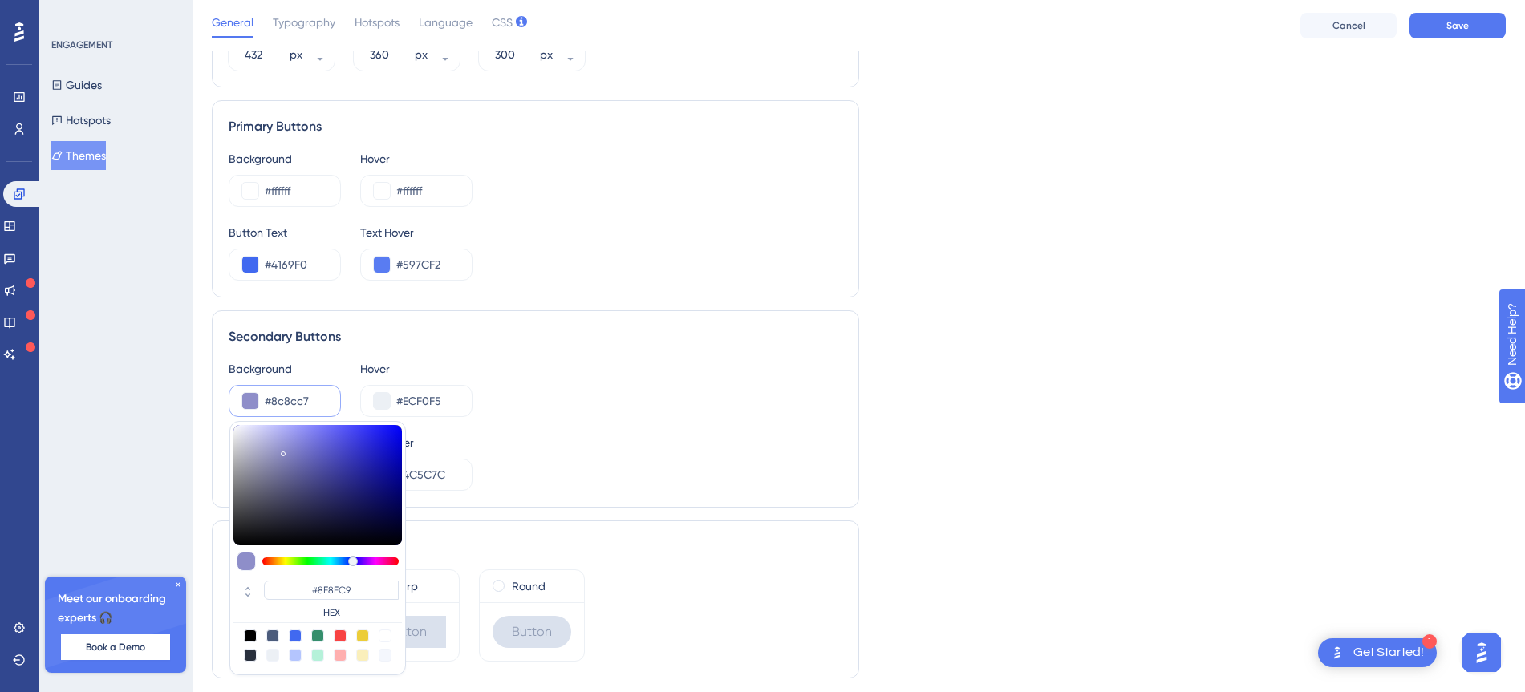
type input "#8C8CC7"
type input "#8282be"
type input "#8B8BC7"
type input "#7a7ab9"
type input "#7A7AB9"
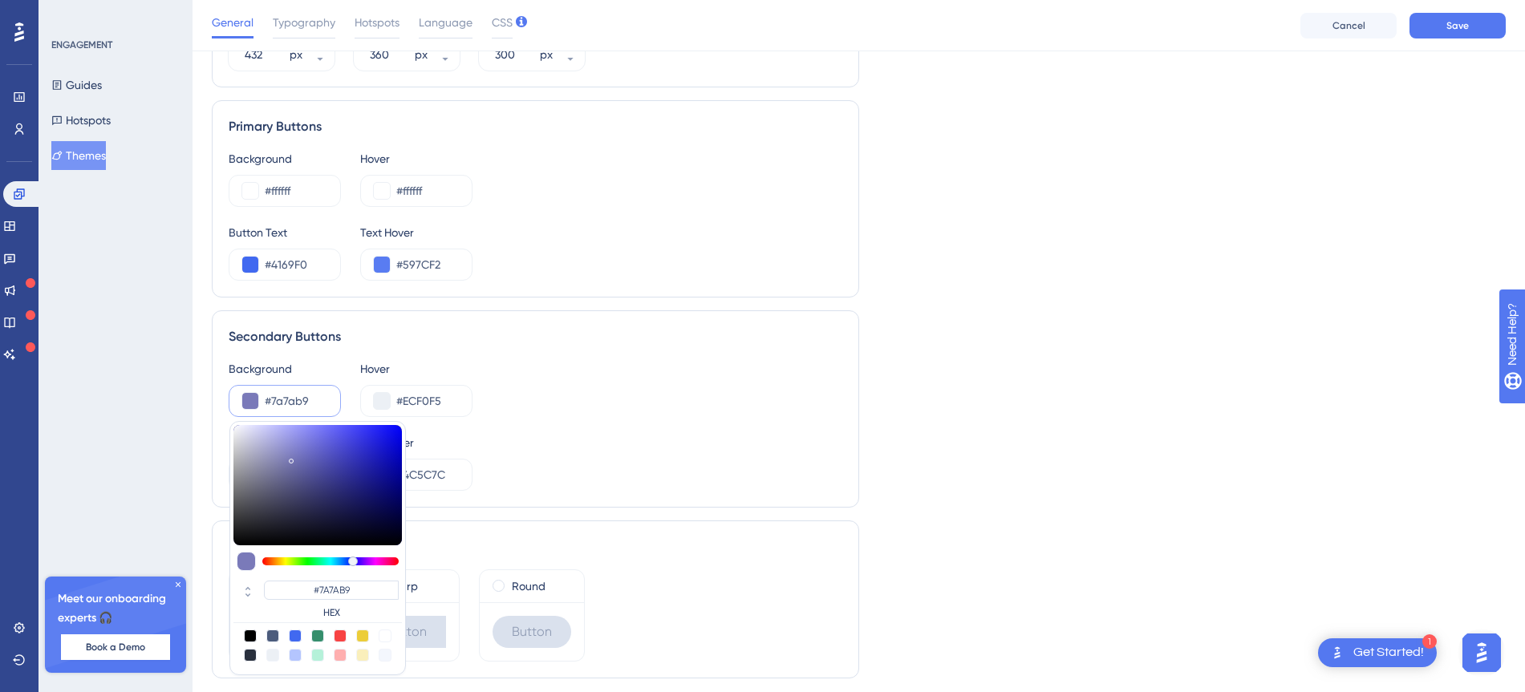
type input "#7272b6"
type input "#7272B6"
type input "#7070b6"
type input "#7070B6"
type input "#6c6cb6"
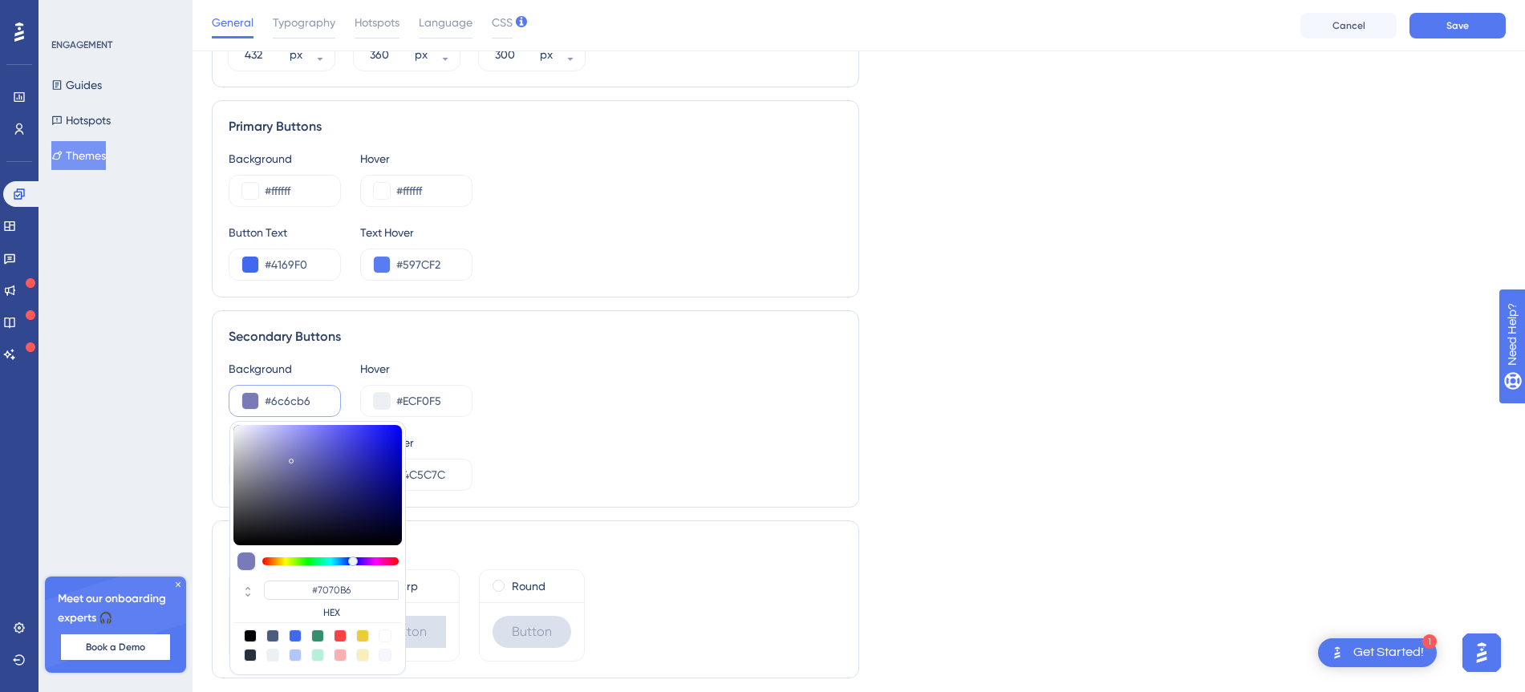
type input "#6C6CB6"
type input "#6767b6"
type input "#6767B6"
type input "#6565b6"
type input "#6565B6"
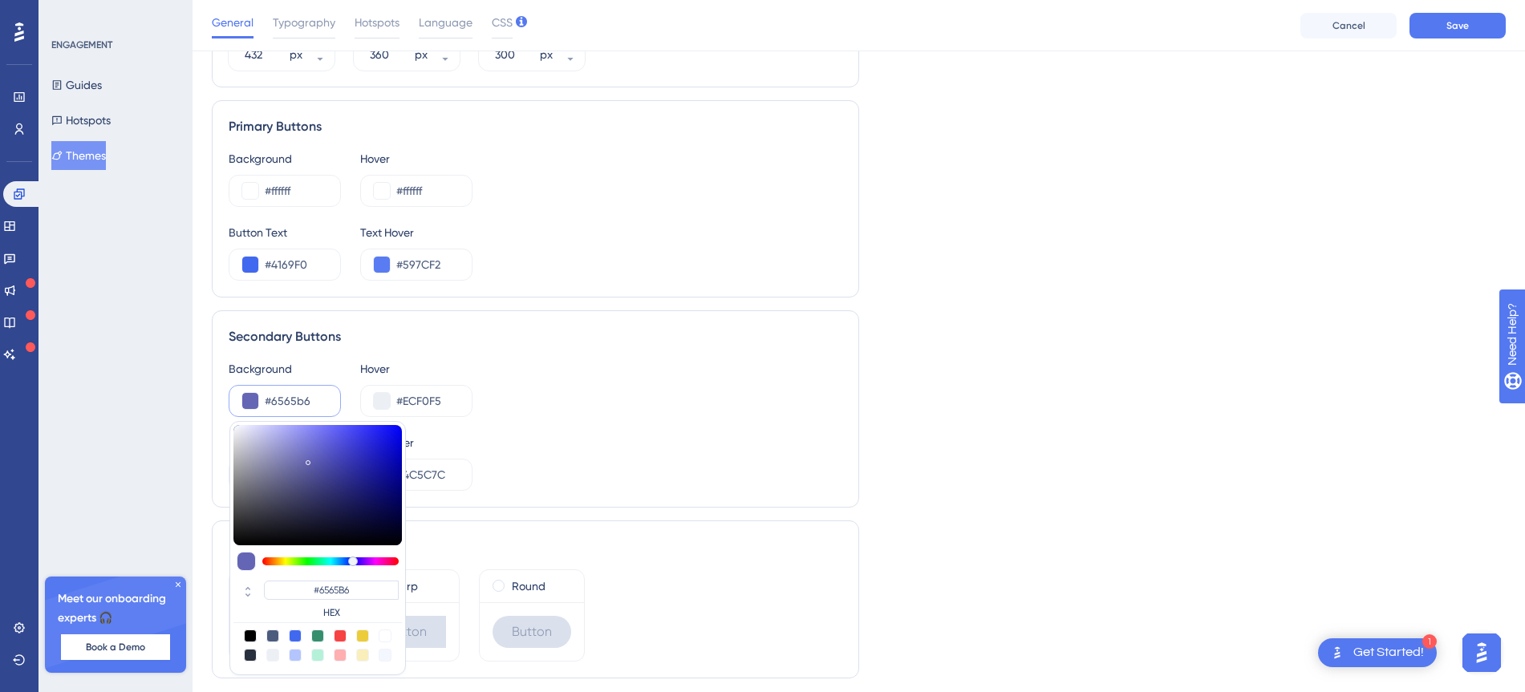
drag, startPoint x: 237, startPoint y: 444, endPoint x: 308, endPoint y: 460, distance: 72.2
click at [308, 460] on div at bounding box center [317, 485] width 168 height 120
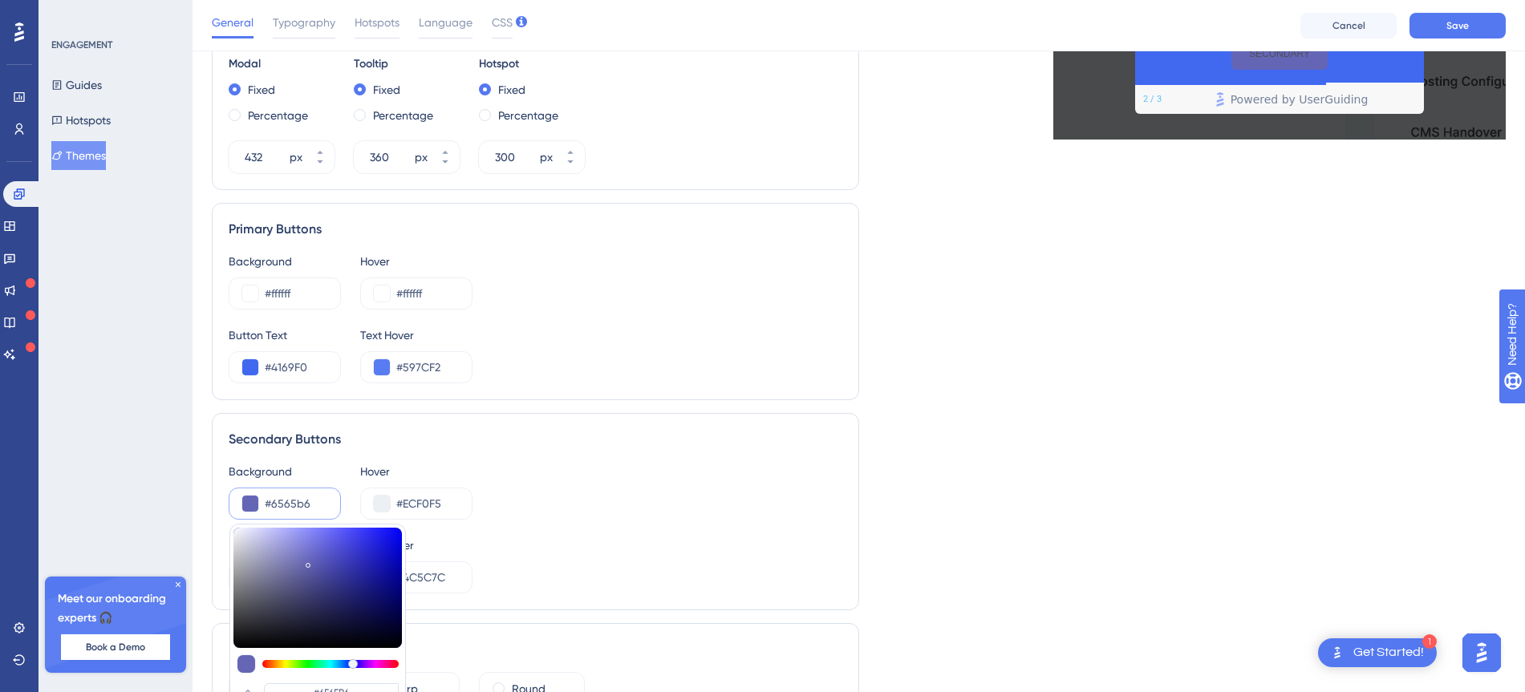
scroll to position [702, 0]
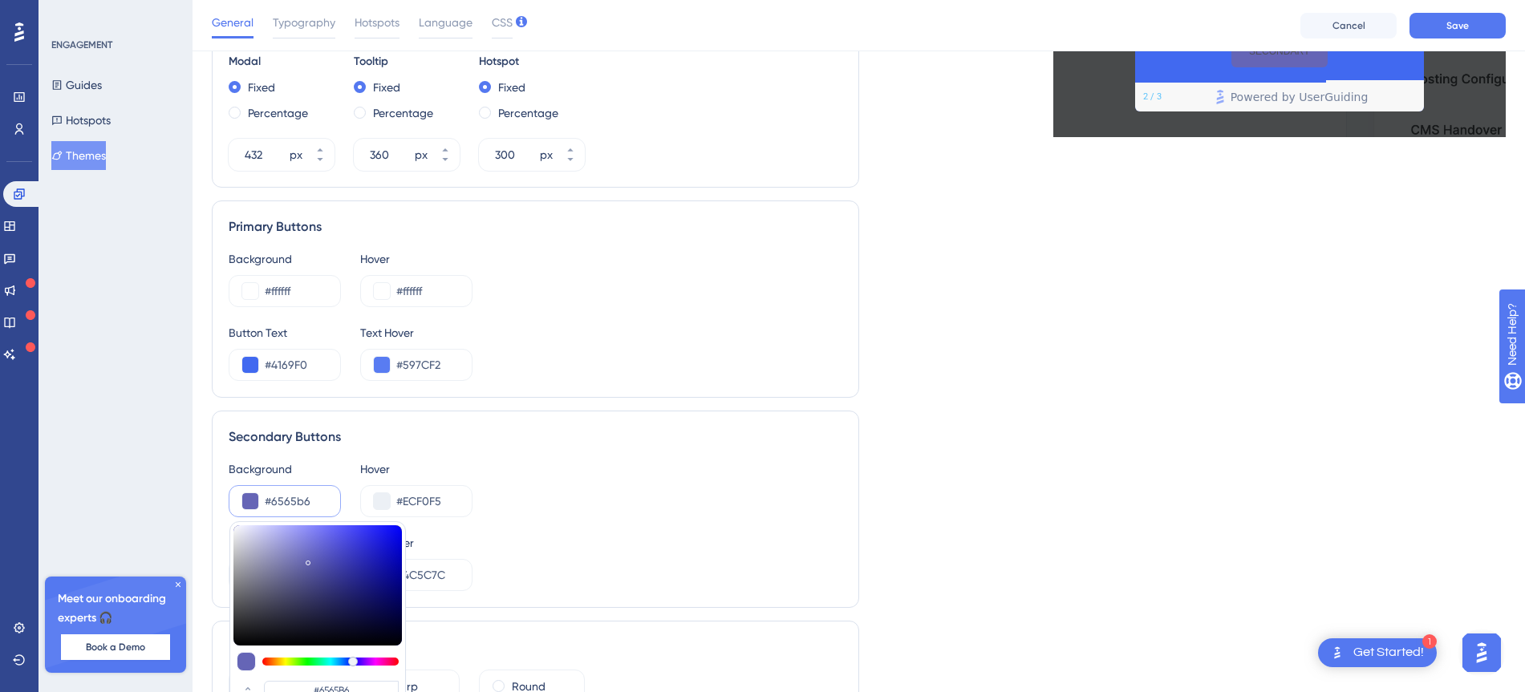
type input "#3f3f81"
type input "#3F3F81"
type input "#424285"
click at [318, 583] on div at bounding box center [317, 585] width 168 height 120
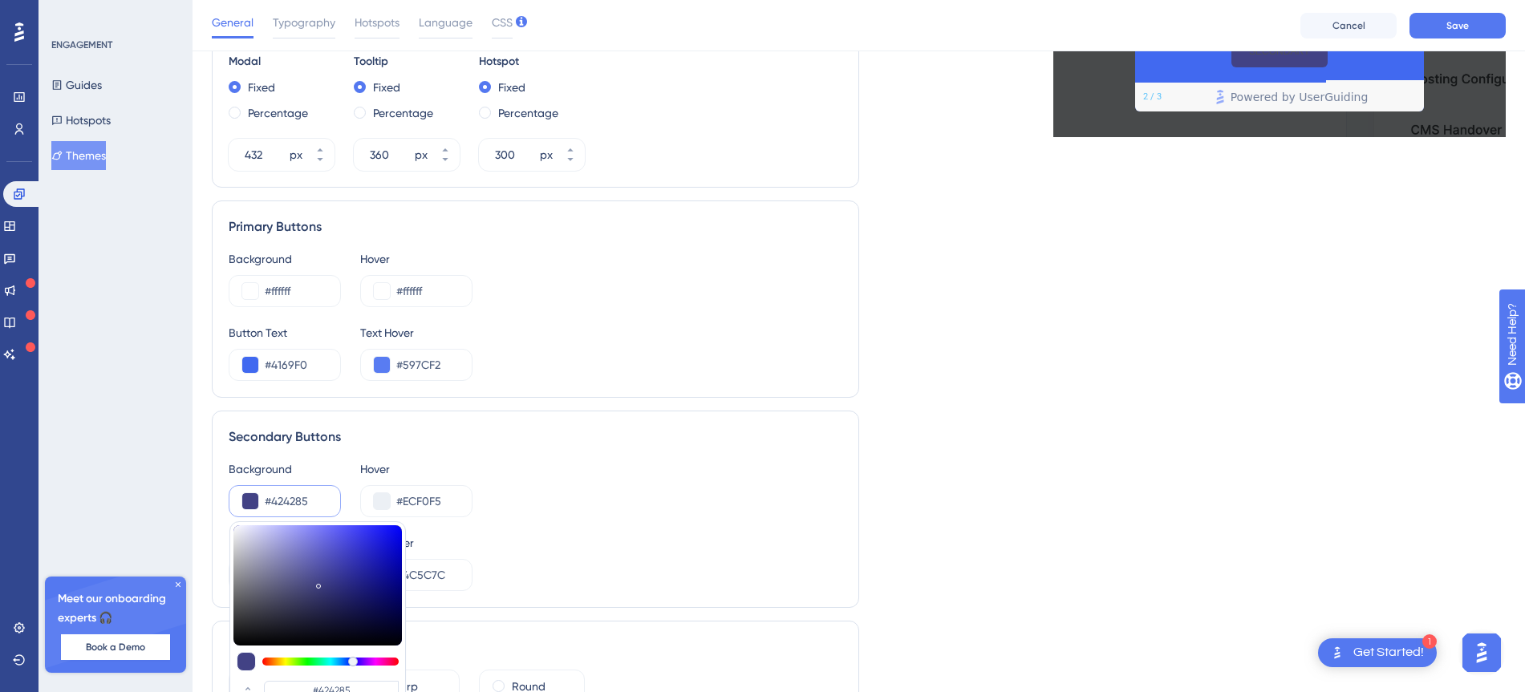
type input "#4c4c8d"
type input "#4A4A8B"
type input "#53538d"
type input "#53538D"
type input "#58588f"
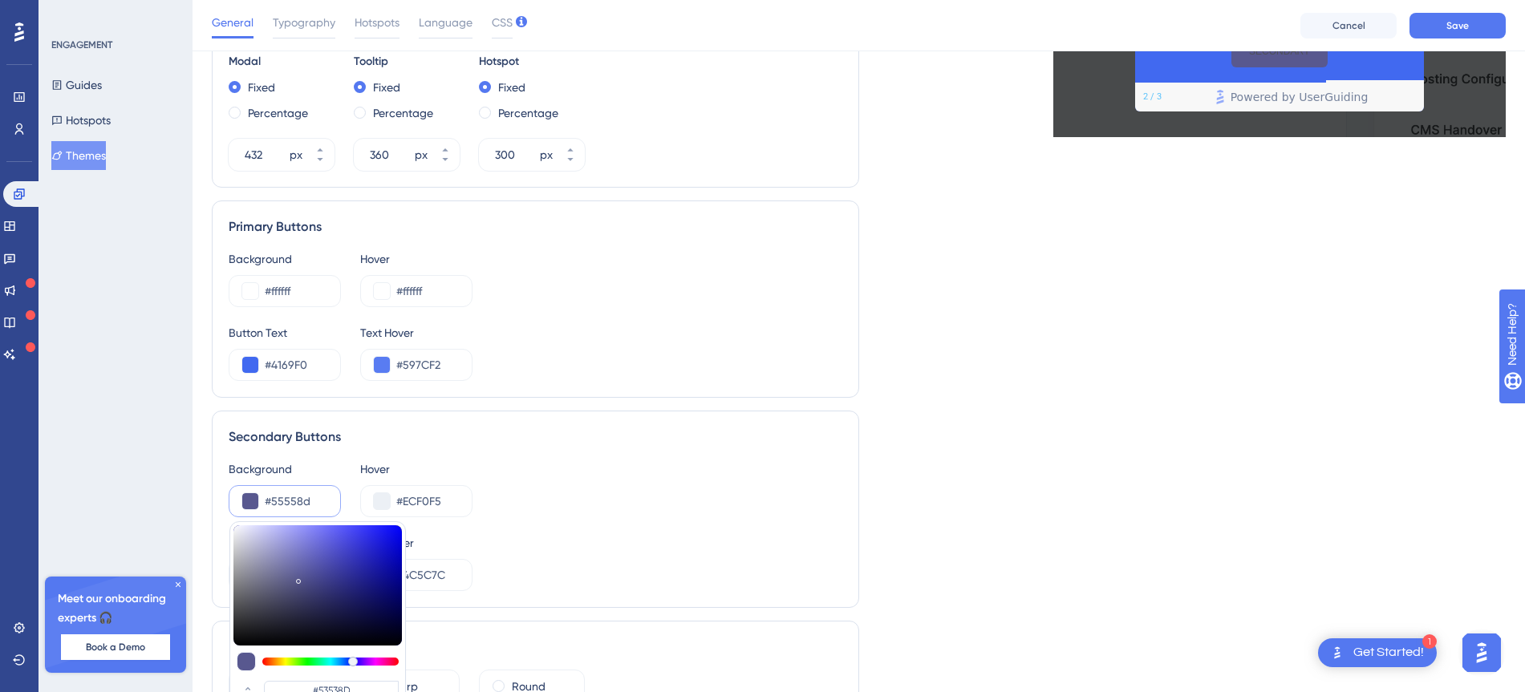
type input "#55558D"
type input "#626296"
type input "#58588F"
type input "#6b6b9c"
type input "#626296"
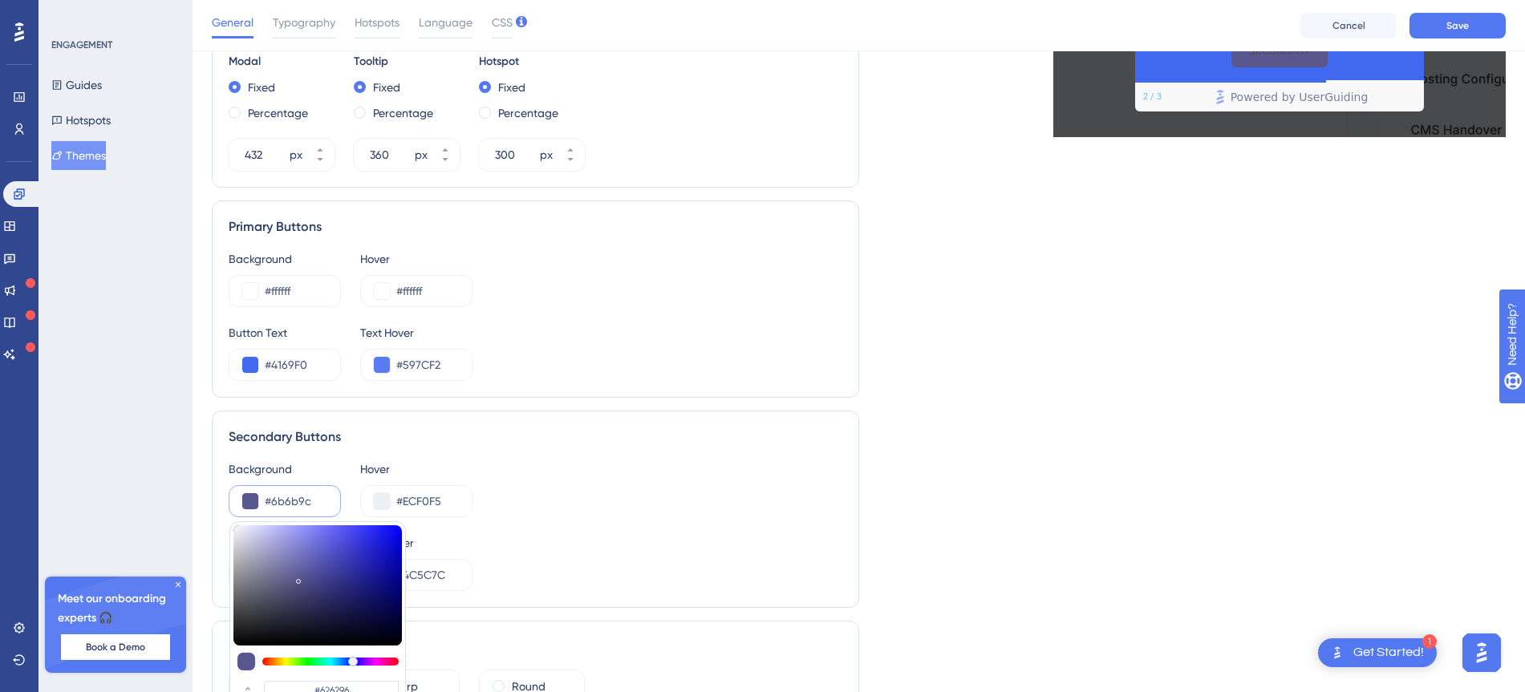
type input "#6f6fa0"
type input "#6F6FA0"
type input "#7777a8"
drag, startPoint x: 313, startPoint y: 581, endPoint x: 282, endPoint y: 566, distance: 33.7
click at [282, 566] on div at bounding box center [317, 585] width 168 height 120
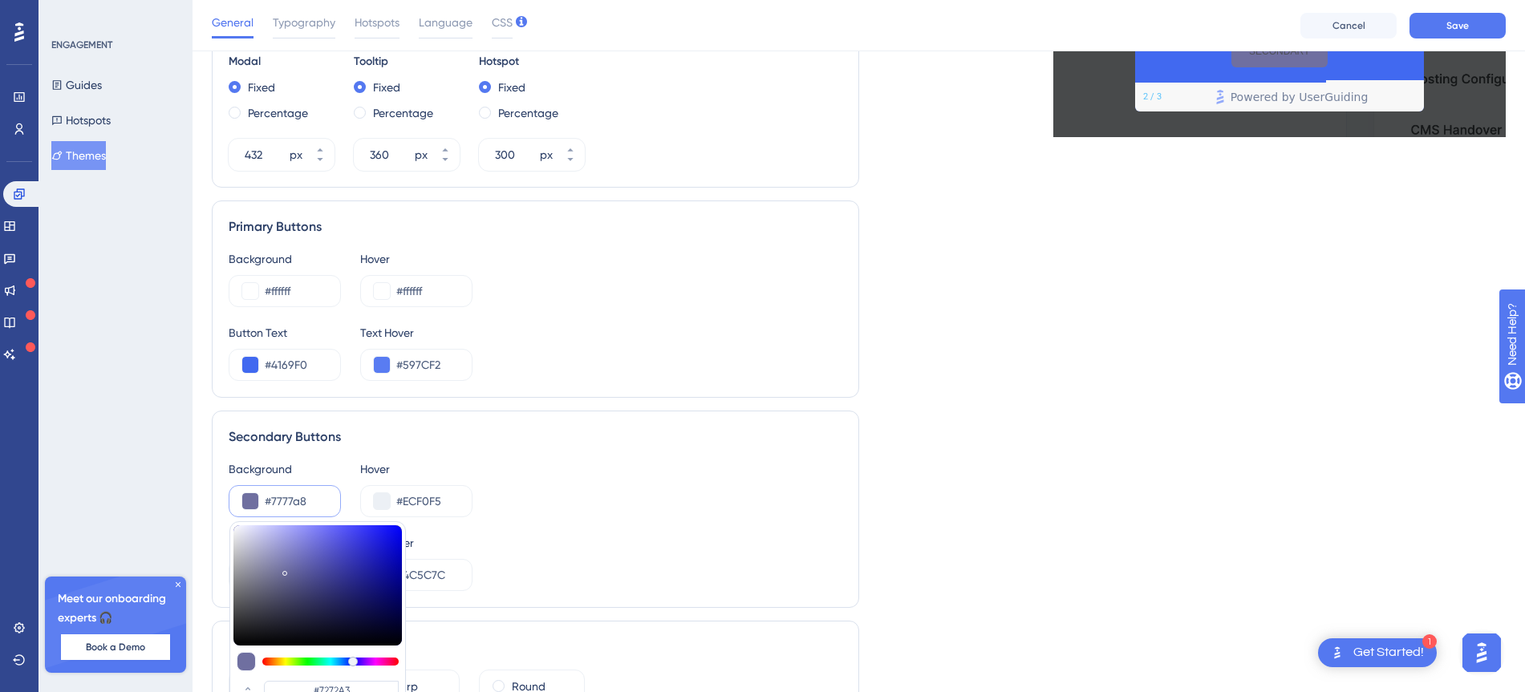
type input "#7777A8"
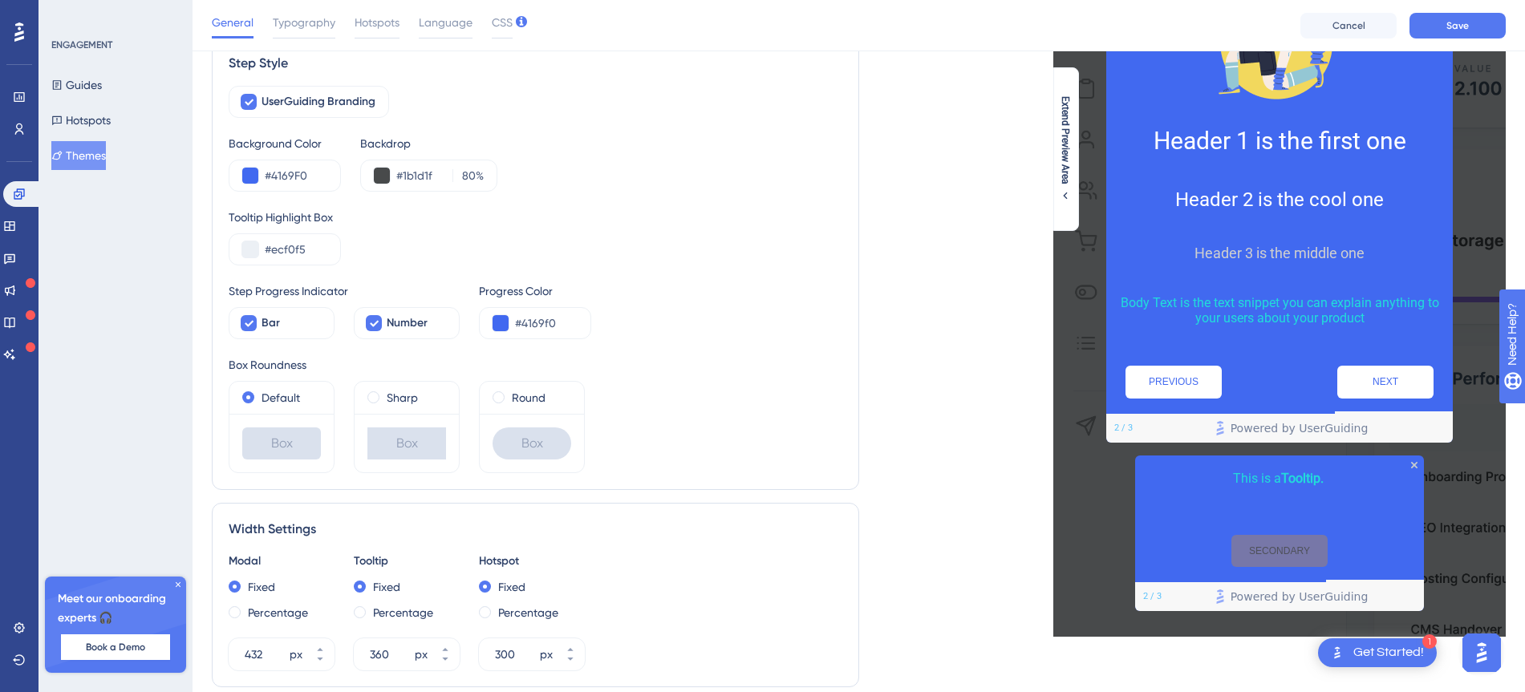
scroll to position [602, 0]
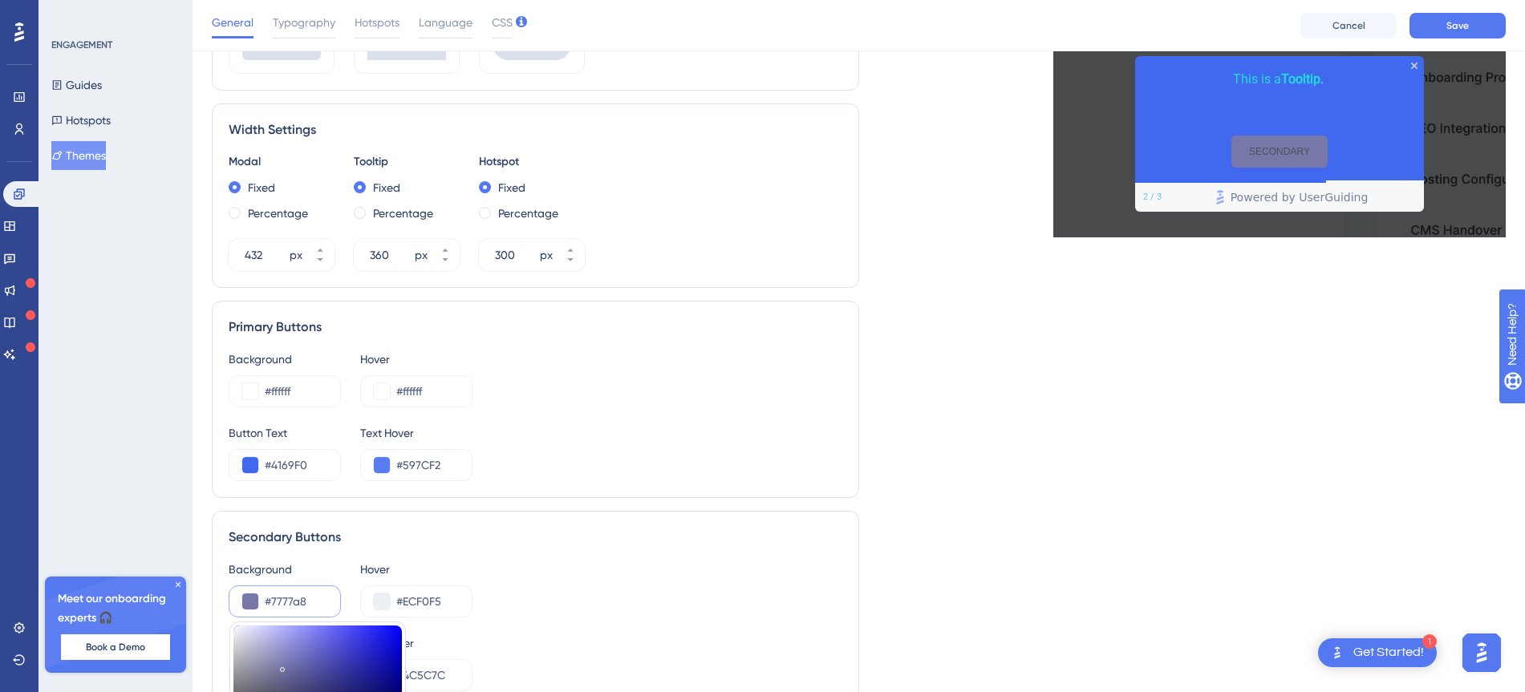
click at [256, 651] on div at bounding box center [317, 686] width 168 height 120
type input "#afafca"
type input "#AFAFCA"
type input "#a4a4bd"
type input "#A4A4BD"
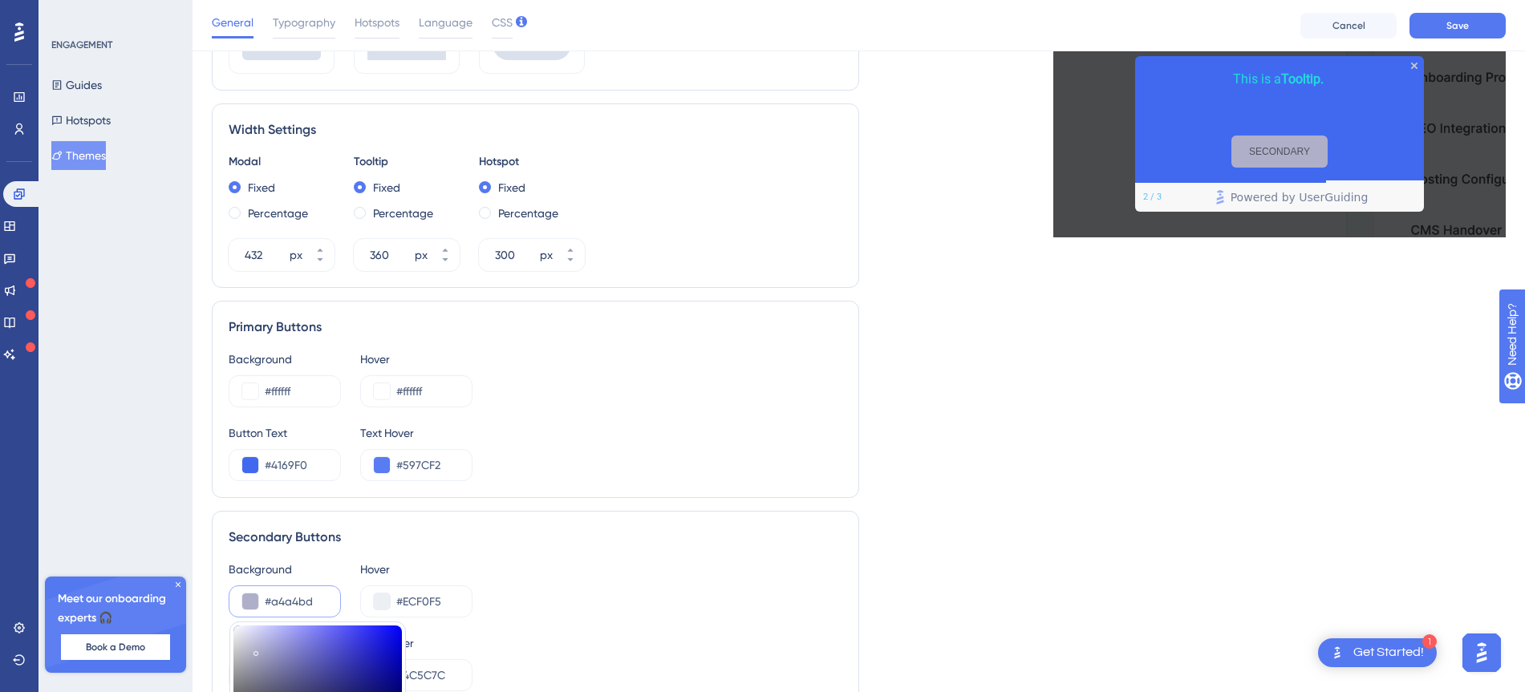
click at [256, 657] on div at bounding box center [317, 686] width 168 height 120
type input "#c5c5cf"
type input "#C5C5CF"
click at [242, 648] on div at bounding box center [317, 686] width 168 height 120
type input "#c0c0d1"
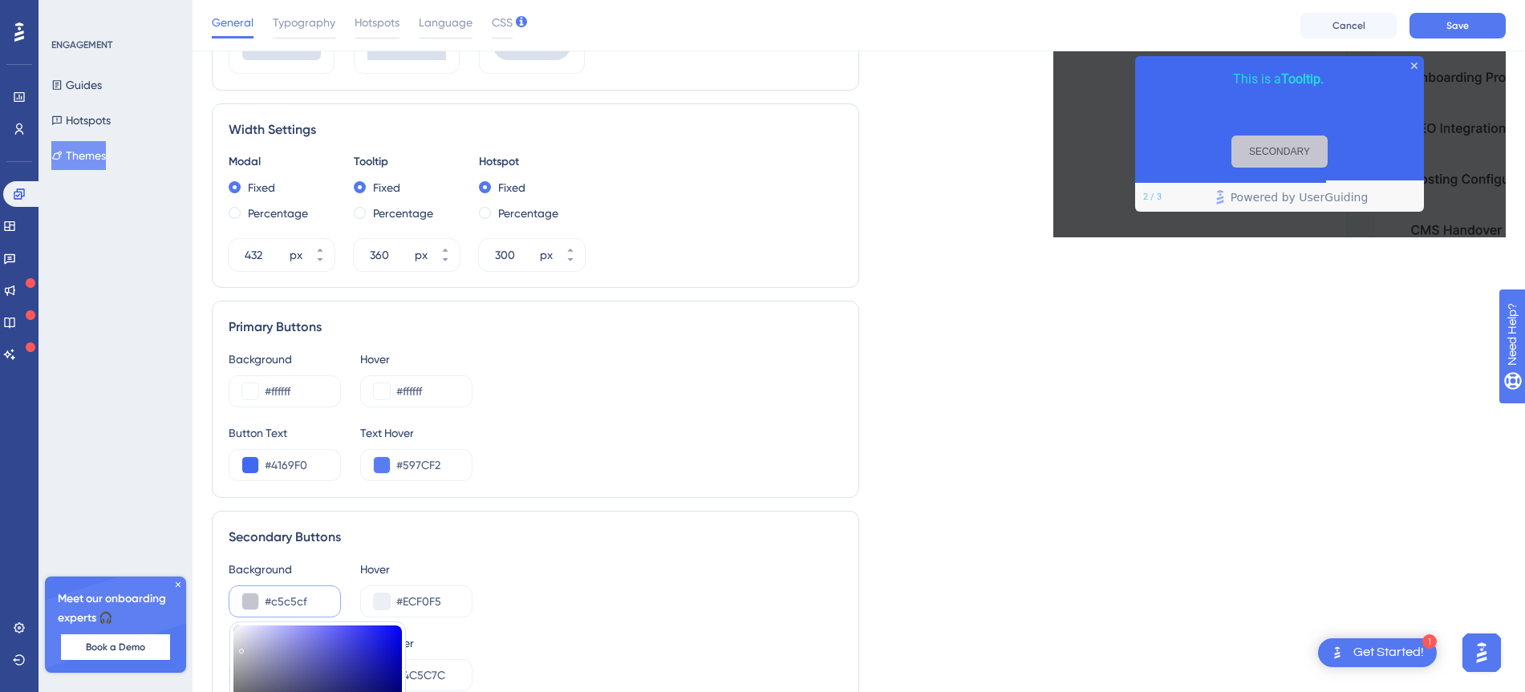
type input "#C0C0D1"
click at [247, 647] on div at bounding box center [317, 686] width 168 height 120
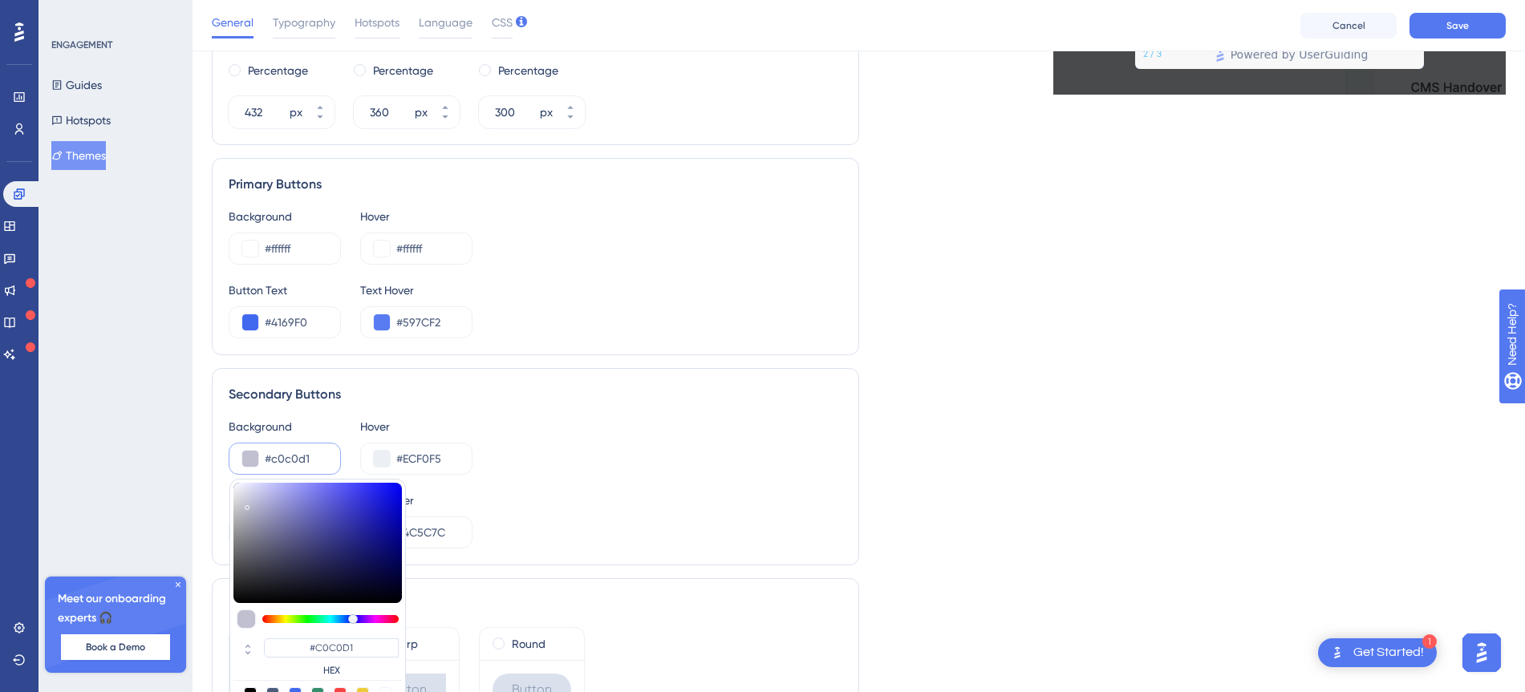
scroll to position [802, 0]
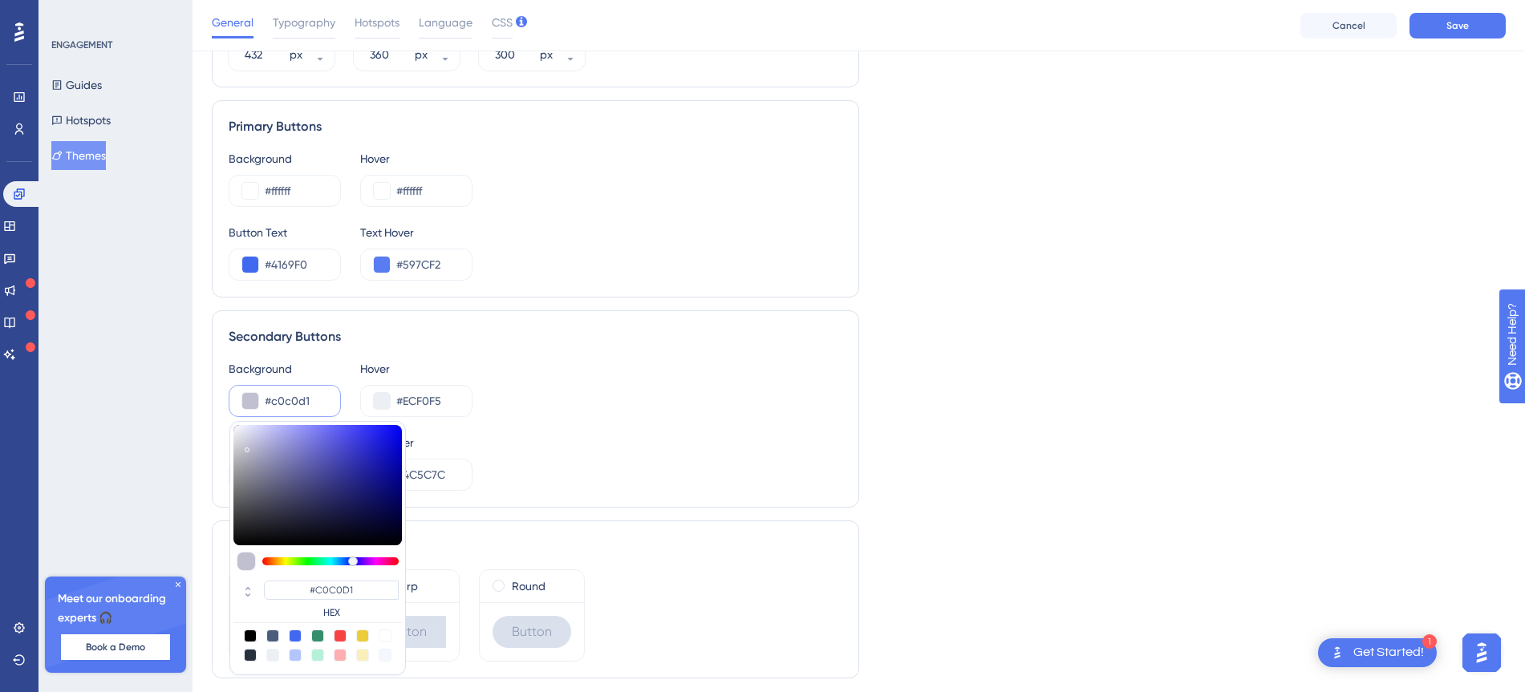
click at [540, 322] on div "Secondary Buttons Background #c0c0d1 #C0C0D1 HEX Hover #ECF0F5 Button Text #4e5…" at bounding box center [535, 408] width 647 height 197
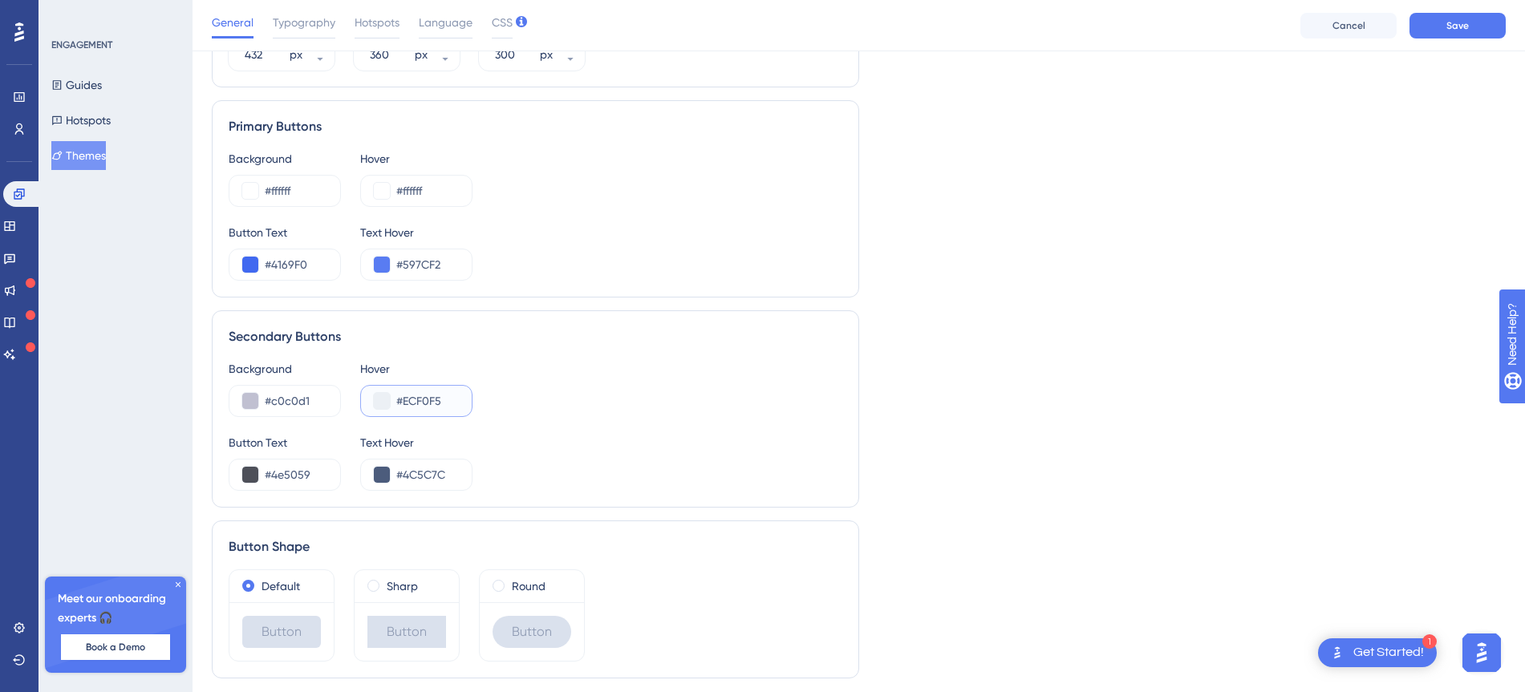
click at [379, 400] on button at bounding box center [382, 401] width 16 height 16
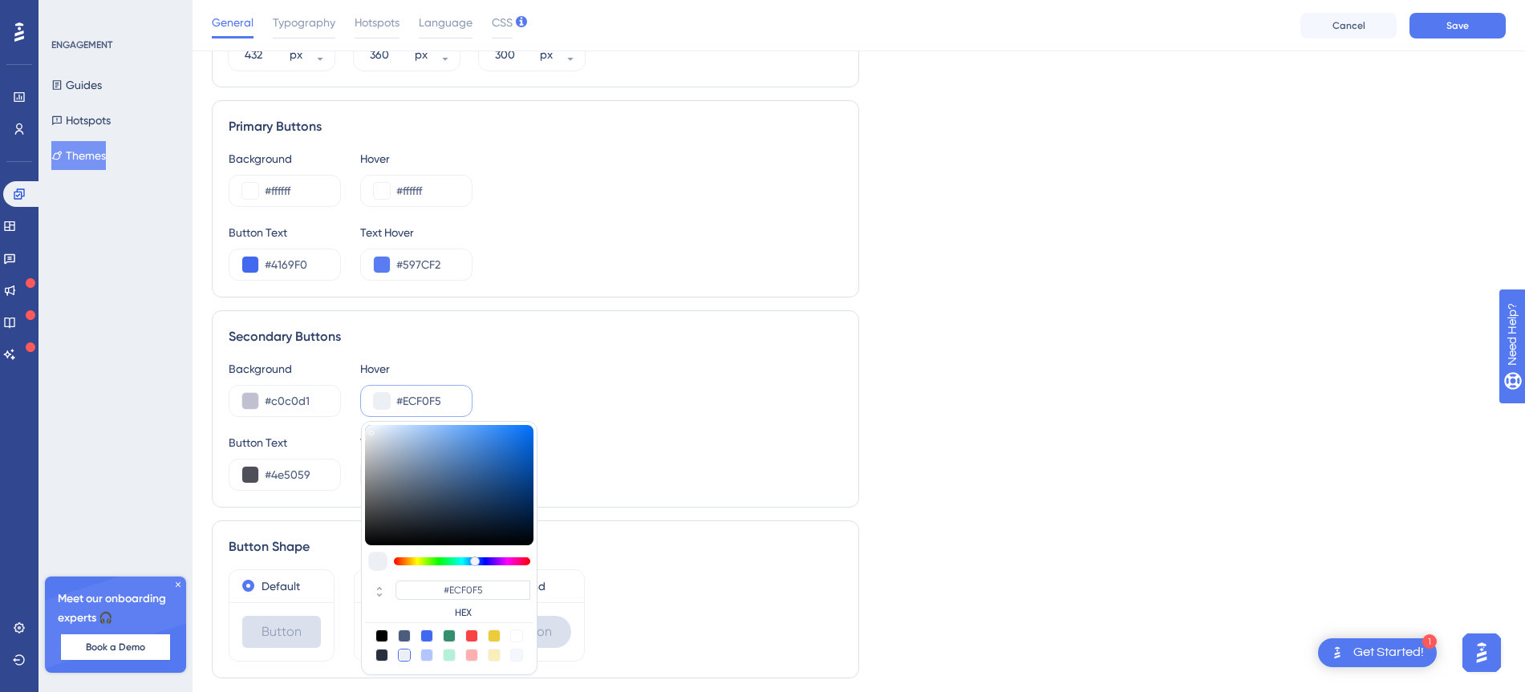
type input "#d2dce7"
type input "#D2DCE7"
type input "#dce3eb"
type input "#DCE3EB"
type input "#e5e9ee"
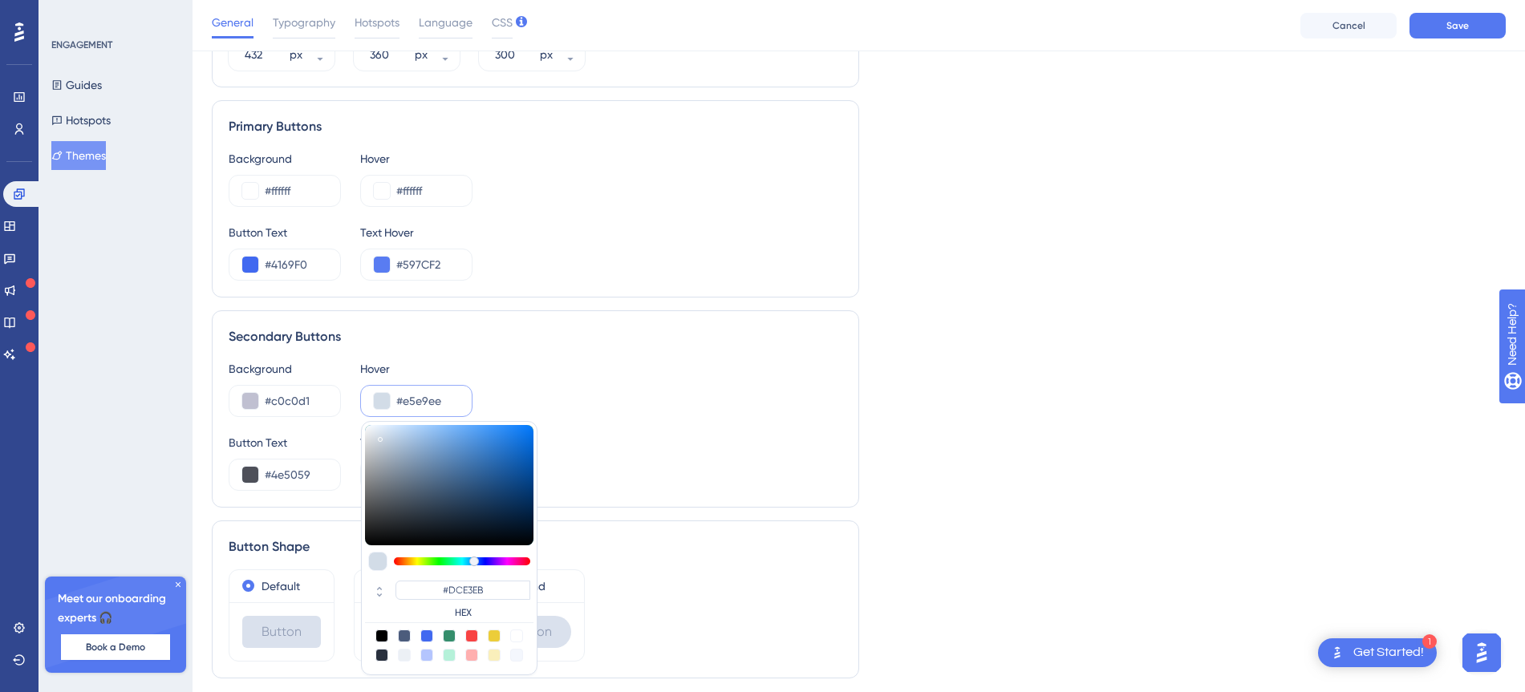
type input "#E5E9EE"
type input "#fcfcfc"
type input "#FCFCFC"
drag, startPoint x: 375, startPoint y: 435, endPoint x: 364, endPoint y: 427, distance: 13.8
click at [365, 427] on div at bounding box center [449, 485] width 168 height 120
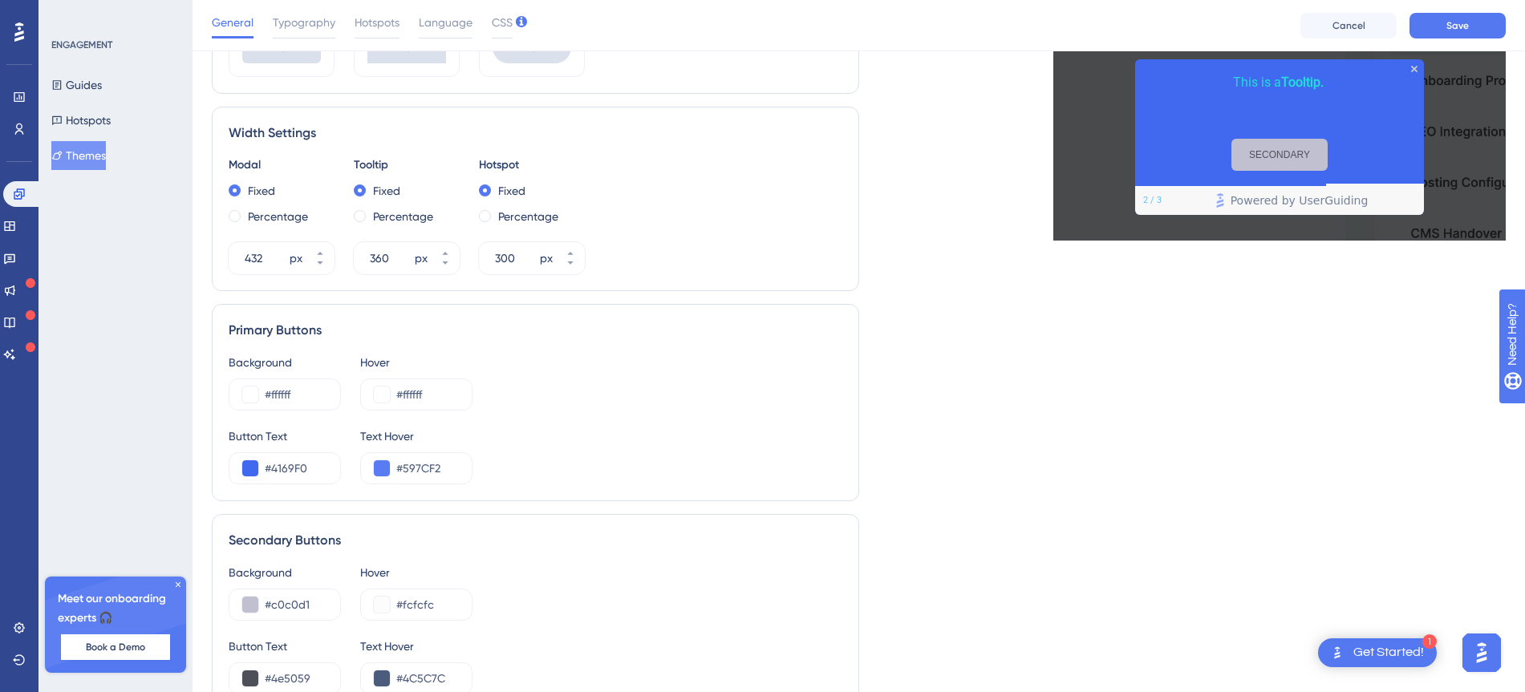
scroll to position [602, 0]
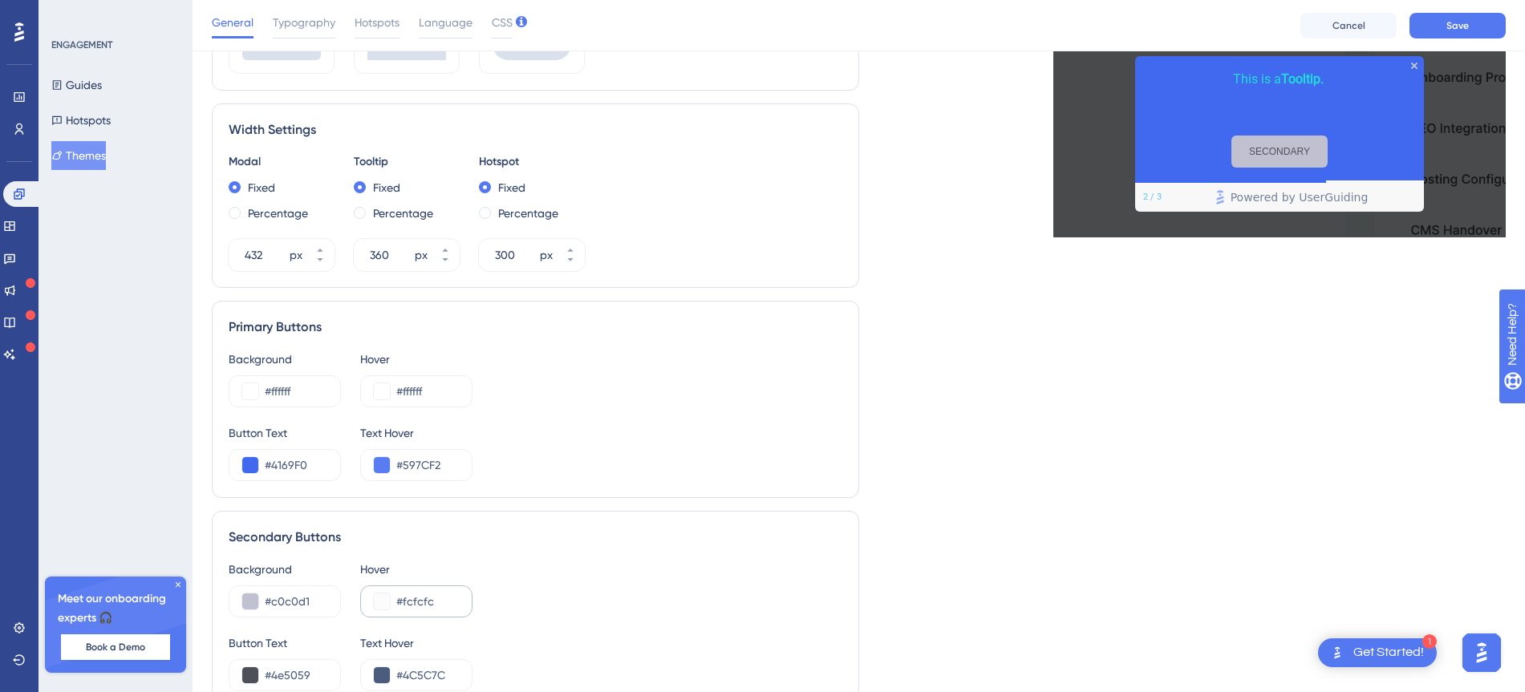
click at [373, 600] on div "#fcfcfc" at bounding box center [416, 602] width 112 height 32
click at [376, 602] on button at bounding box center [382, 602] width 16 height 16
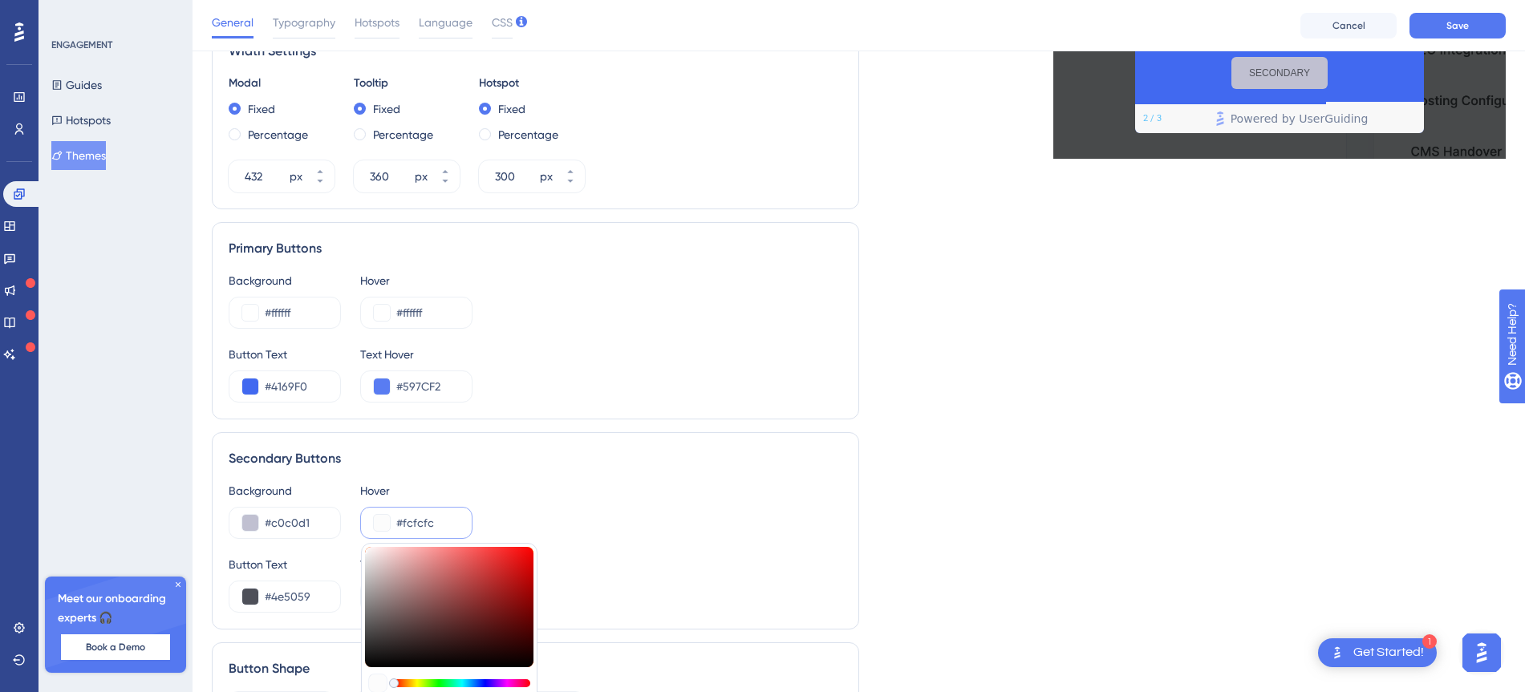
scroll to position [702, 0]
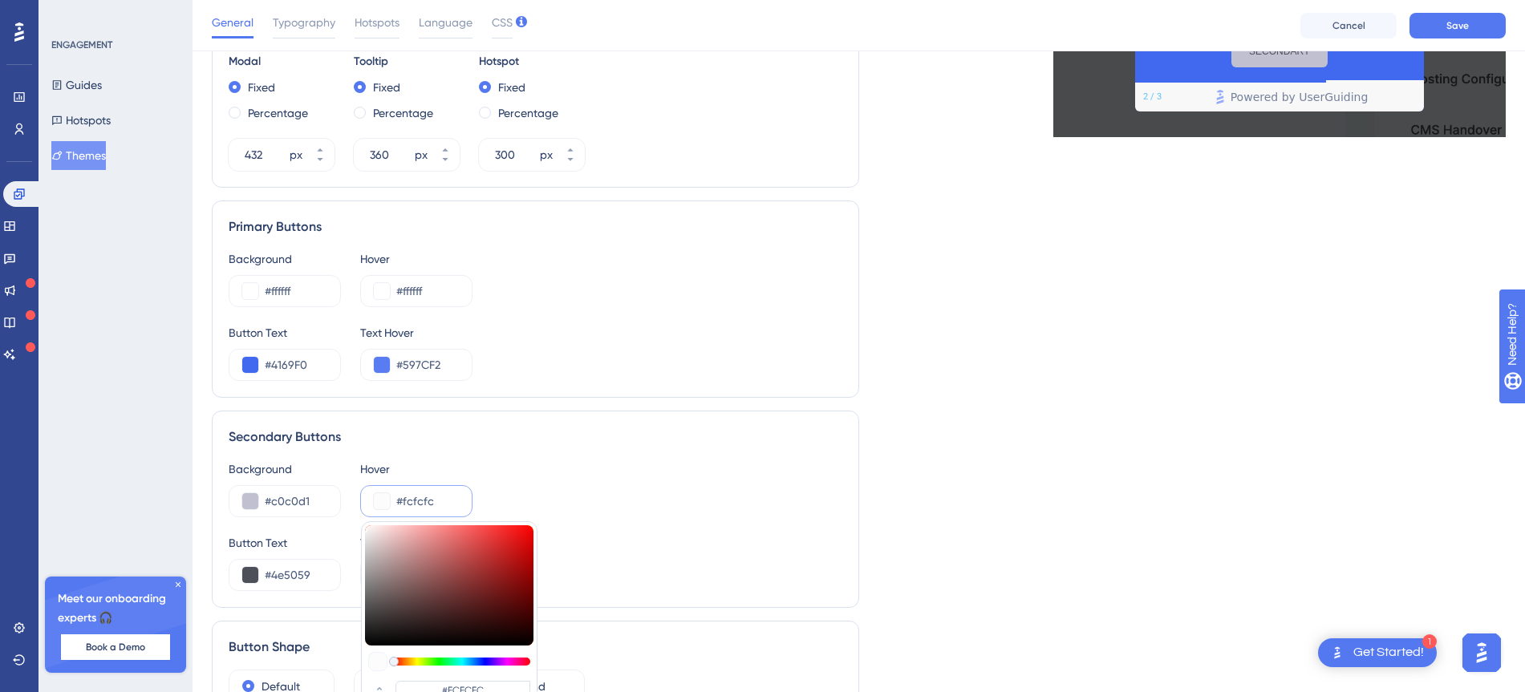
click at [371, 543] on div at bounding box center [449, 585] width 168 height 120
type input "#dad1d1"
type input "#DAD1D1"
type input "#dbd8d8"
type input "#DBD8D8"
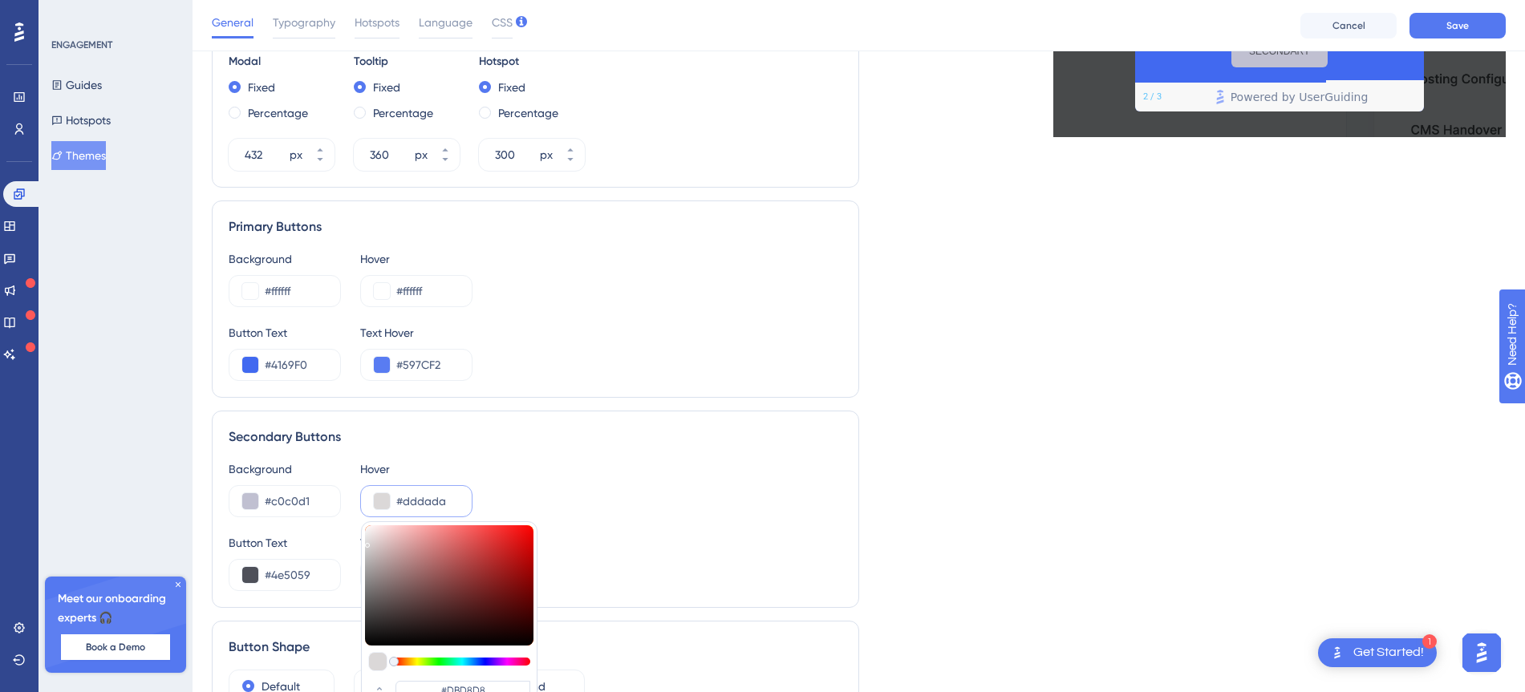
type input "#e2e0e0"
type input "#DDDADA"
type input "#e6e4e4"
type input "#E6E4E4"
type input "#e4e4e4"
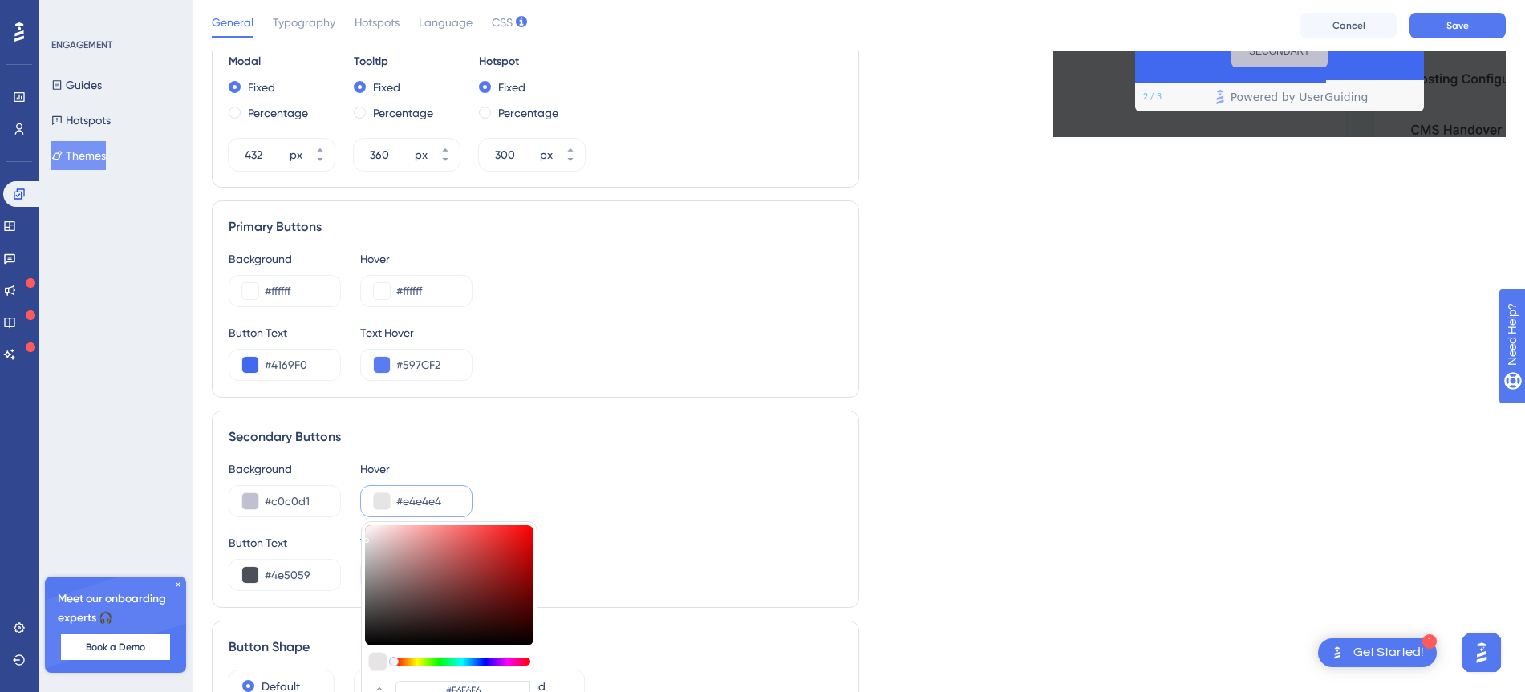
type input "#E4E4E4"
click at [365, 538] on div at bounding box center [449, 585] width 168 height 120
click at [520, 463] on div "Background #c0c0d1 Hover #e4e4e4 #E4E4E4 HEX" at bounding box center [536, 489] width 614 height 58
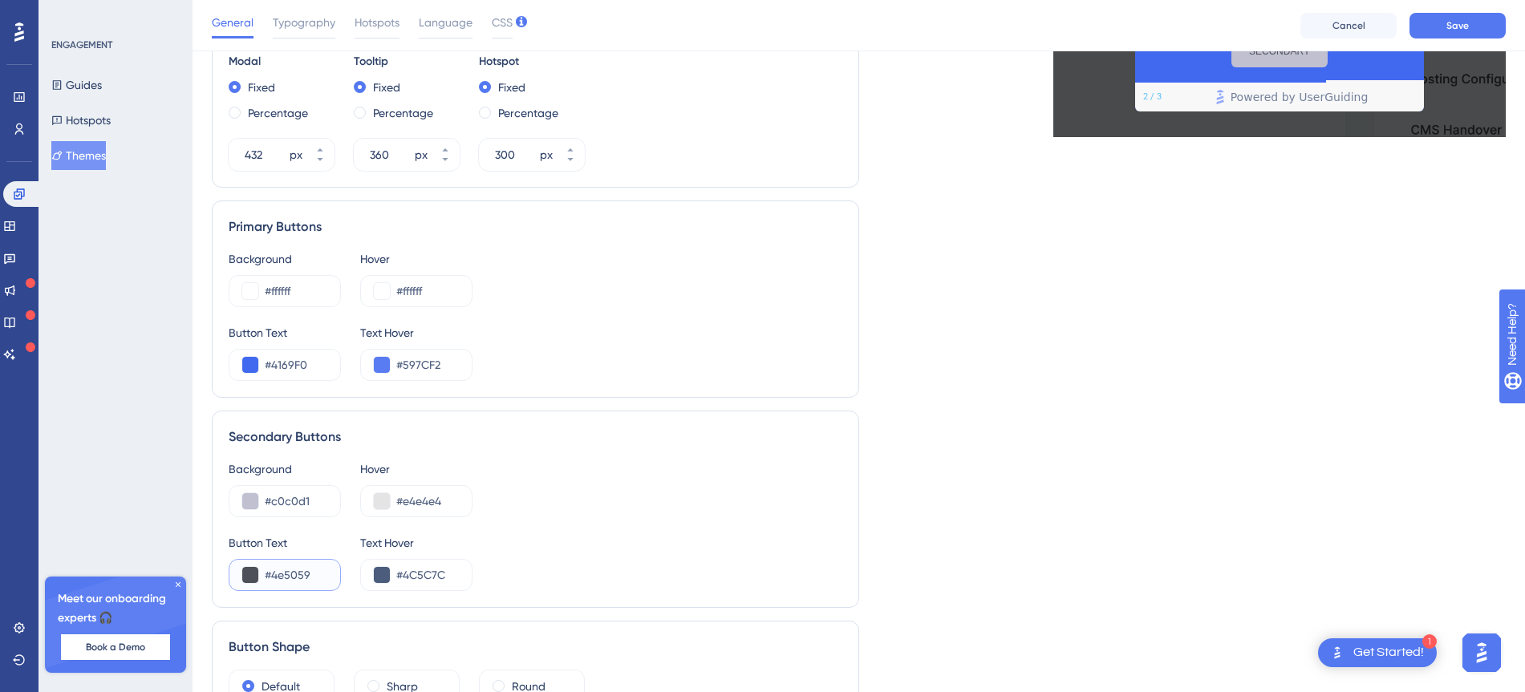
click at [249, 573] on button at bounding box center [250, 575] width 16 height 16
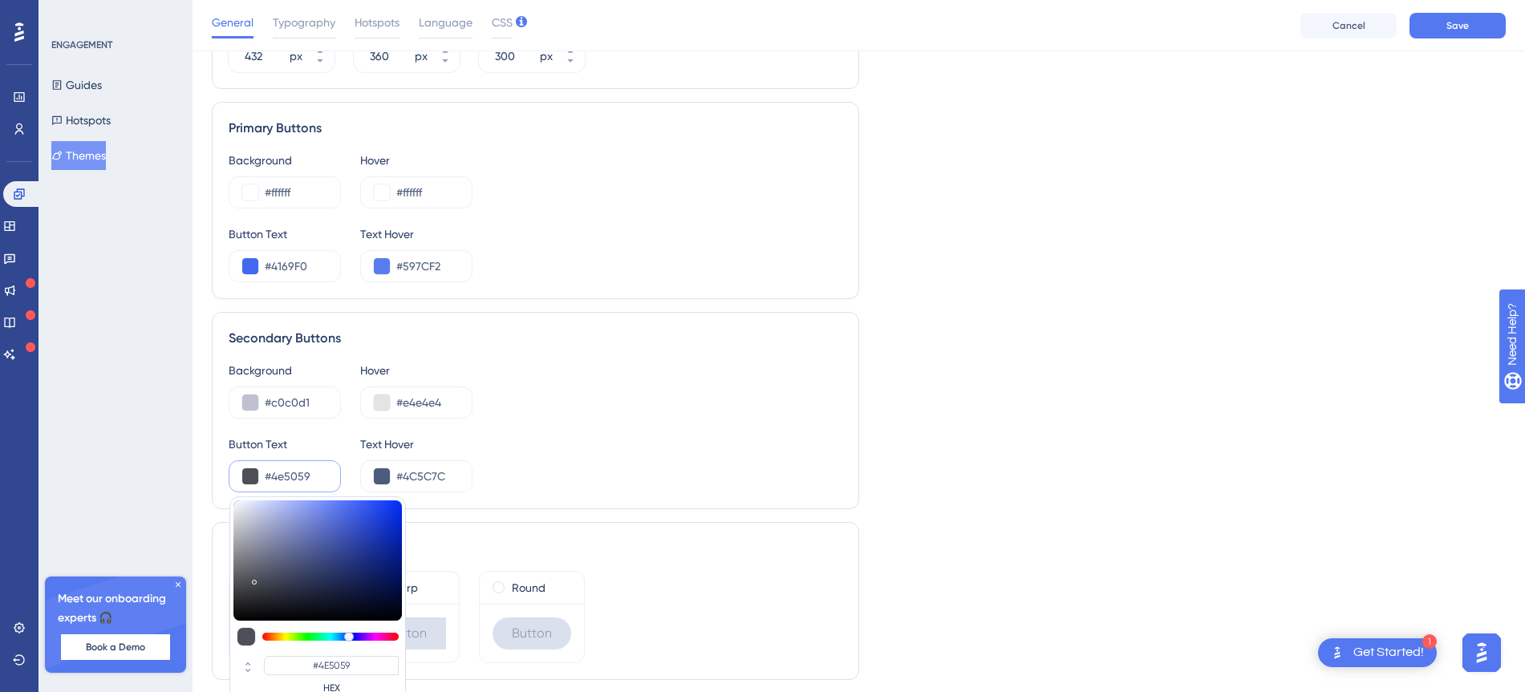
scroll to position [802, 0]
type input "#83858f"
type input "#83858F"
type input "#99999c"
type input "#84868F"
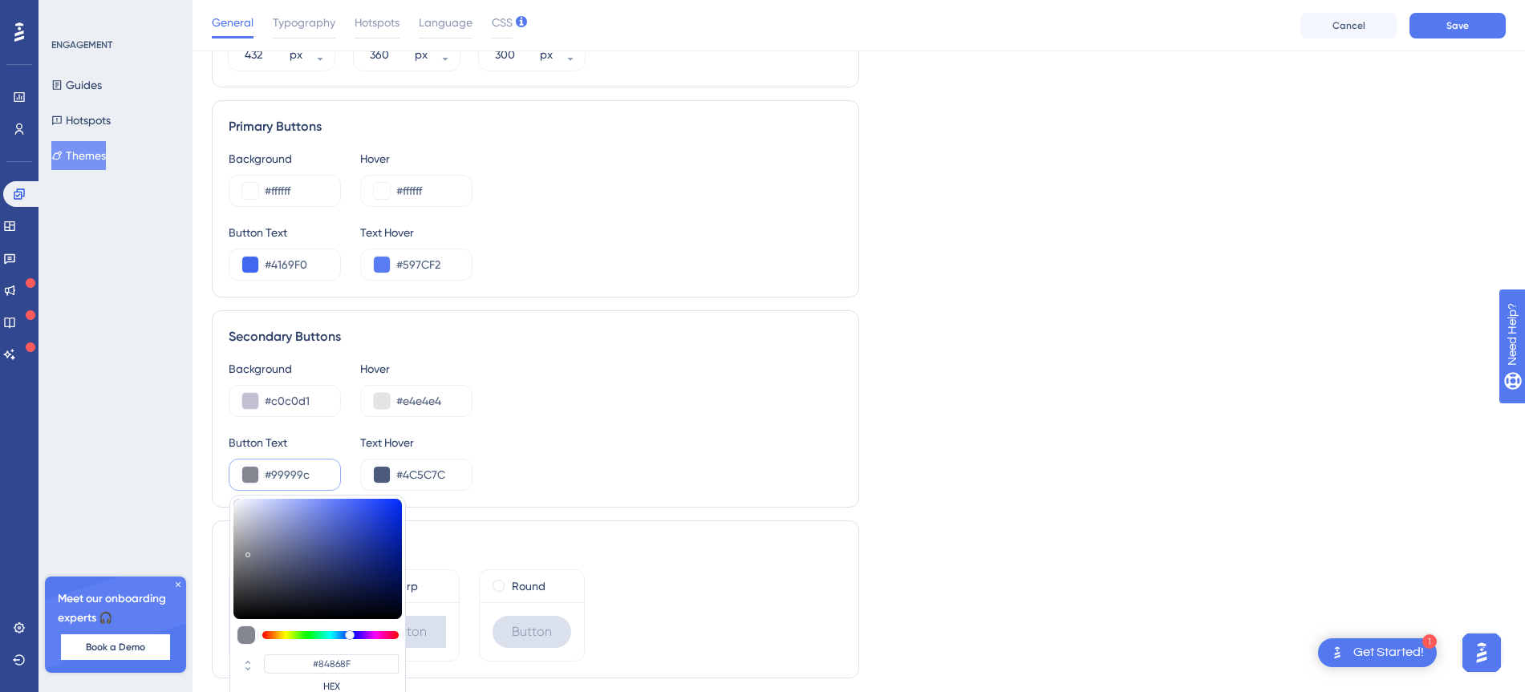
type input "#9b9b9e"
type input "#9B9B9E"
type input "#9d9da0"
type input "#9D9DA0"
drag, startPoint x: 247, startPoint y: 552, endPoint x: 237, endPoint y: 544, distance: 13.2
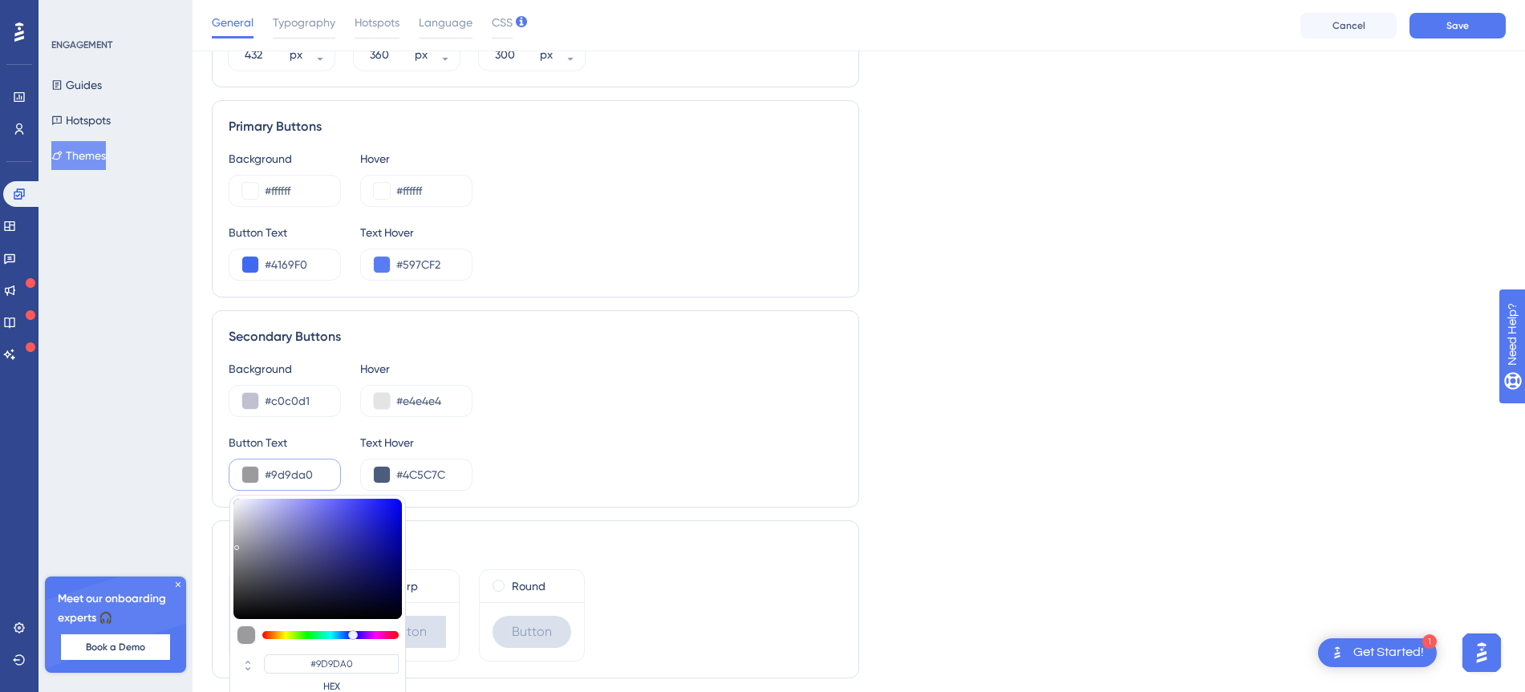
click at [237, 544] on div at bounding box center [317, 559] width 168 height 120
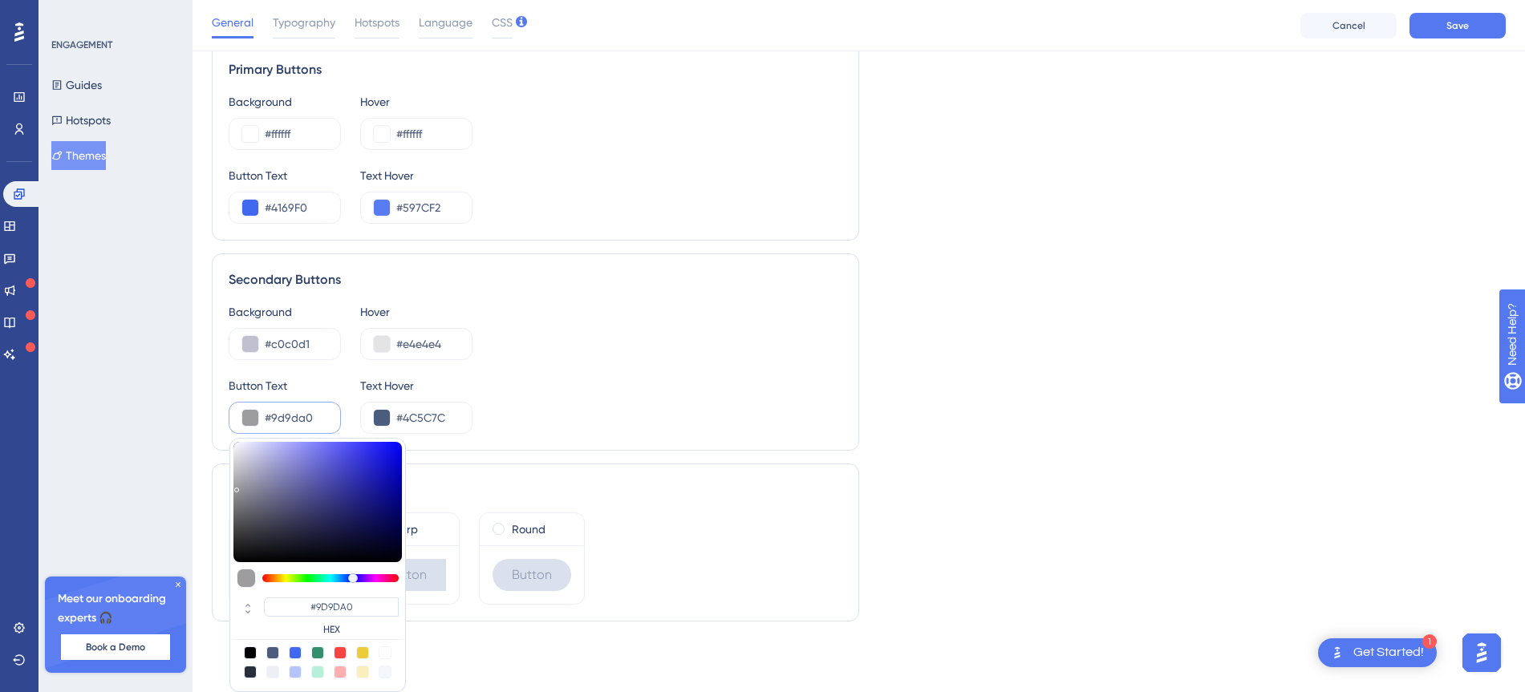
type input "#d6d6e0"
type input "#D6D6E0"
type input "#f9f9ff"
type input "#F9F9FF"
type input "#fefeff"
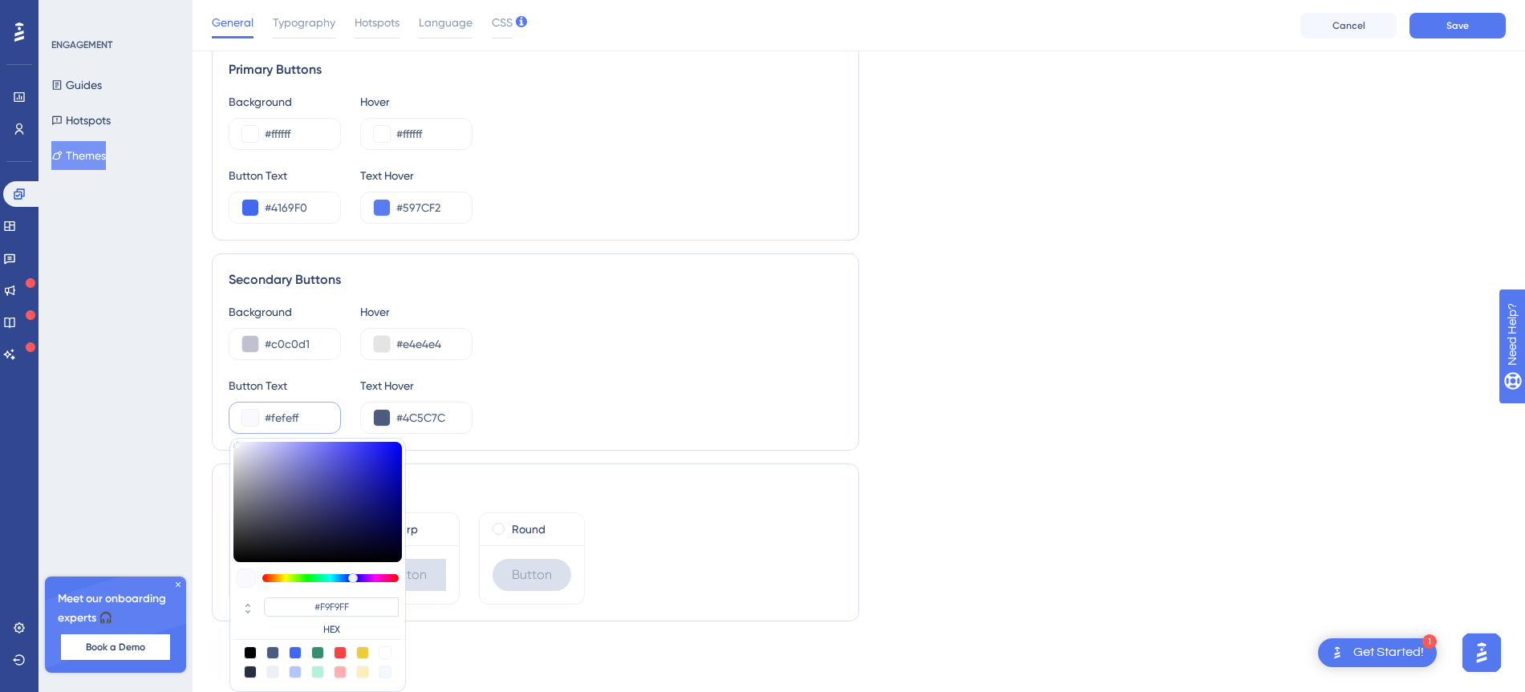
type input "#FEFEFF"
type input "#ffffff"
type input "#FFFFFF"
drag, startPoint x: 239, startPoint y: 448, endPoint x: 282, endPoint y: 417, distance: 52.3
click at [229, 420] on div "#ffffff #FFFFFF HEX" at bounding box center [285, 418] width 112 height 32
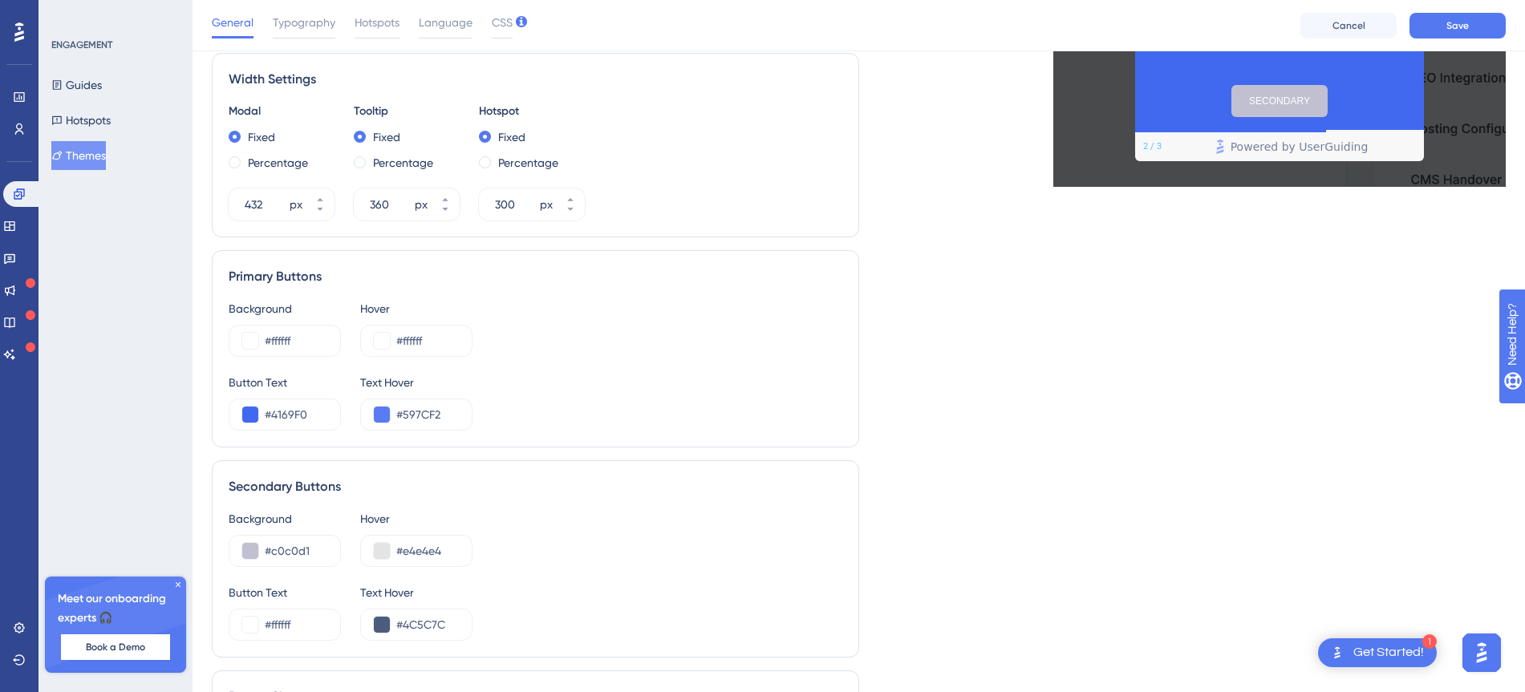
scroll to position [752, 0]
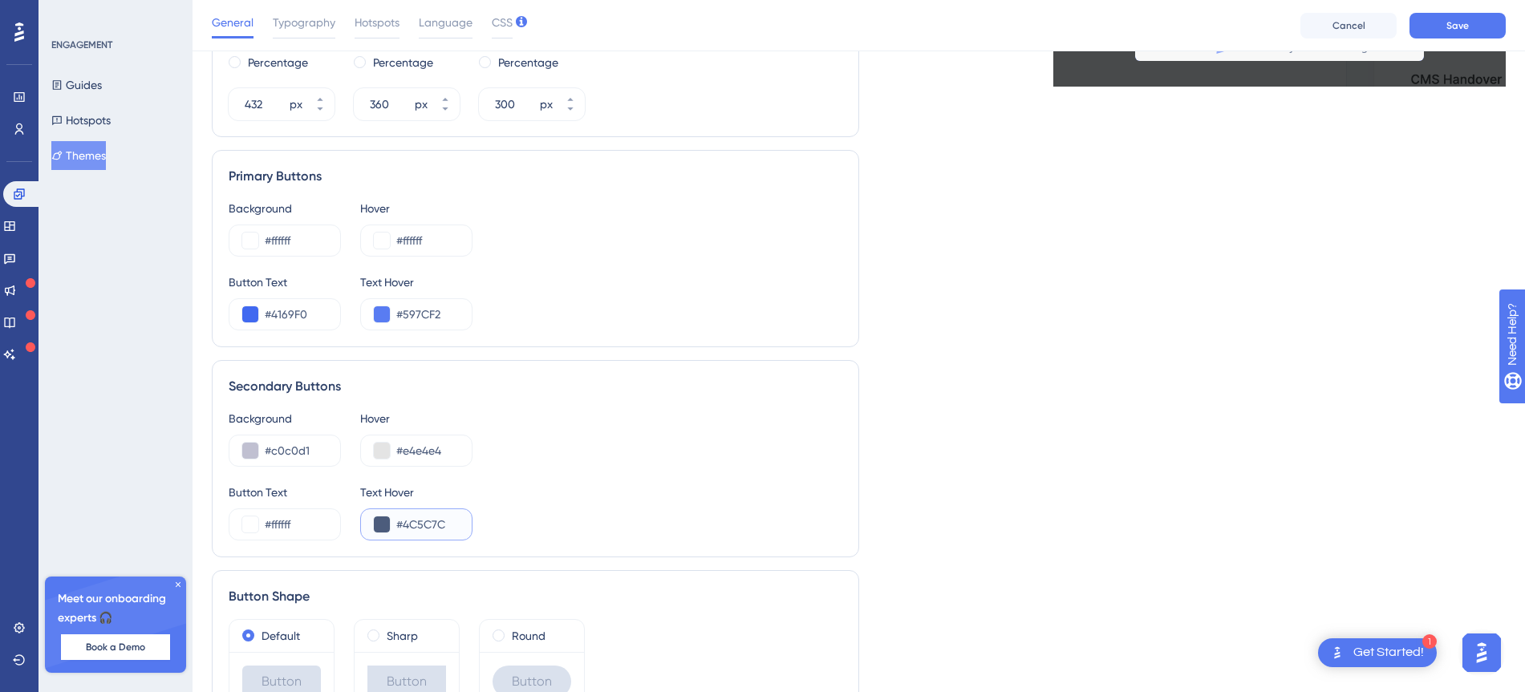
click at [383, 521] on button at bounding box center [382, 525] width 16 height 16
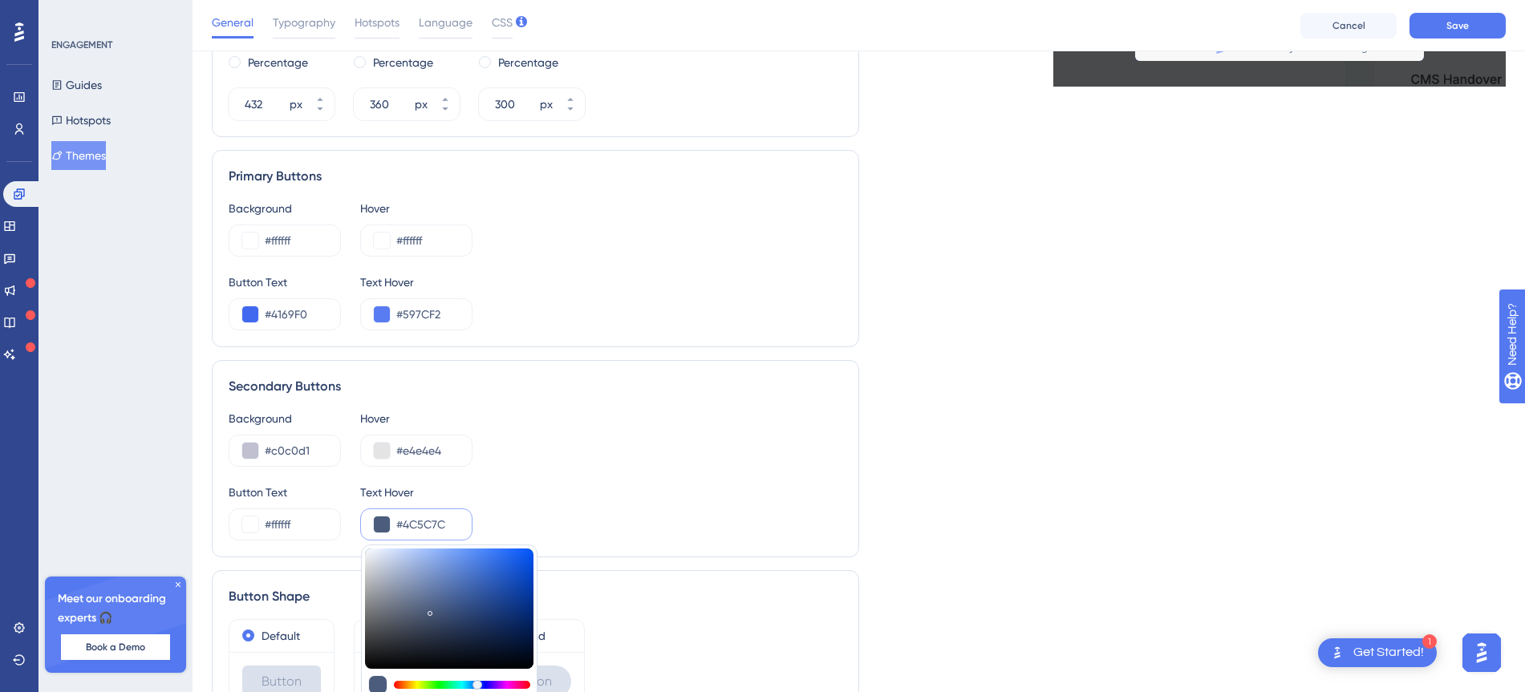
type input "#c9ccd1"
type input "#C9CCD1"
type input "#cacdd1"
type input "#CACDD1"
type input "#cbced1"
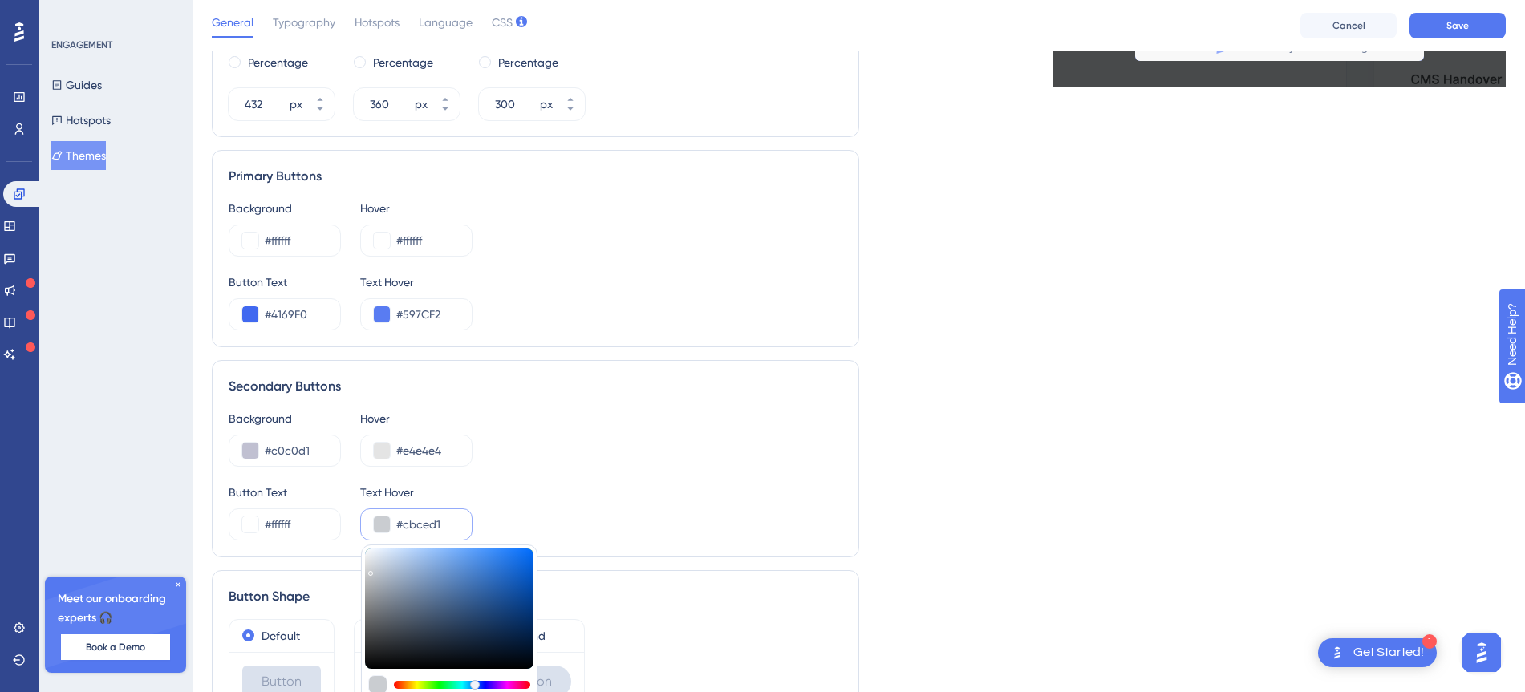
type input "#CBCED1"
type input "#cccfd1"
type input "#CCCFD1"
type input "#cdd0d1"
type input "#CDD0D1"
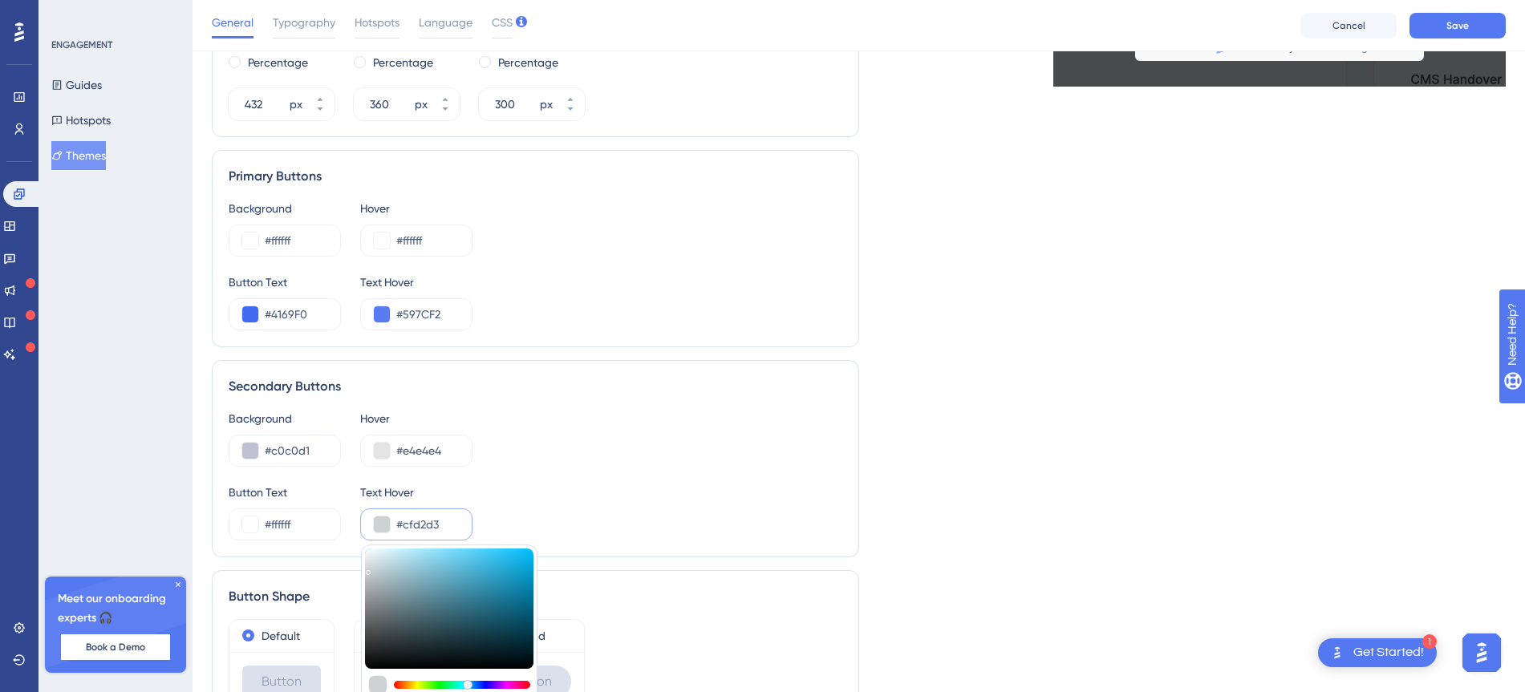
type input "#d0d3d4"
type input "#D0D3D4"
type input "#d3d6d6"
type input "#D3D6D6"
click at [367, 568] on div at bounding box center [449, 609] width 168 height 120
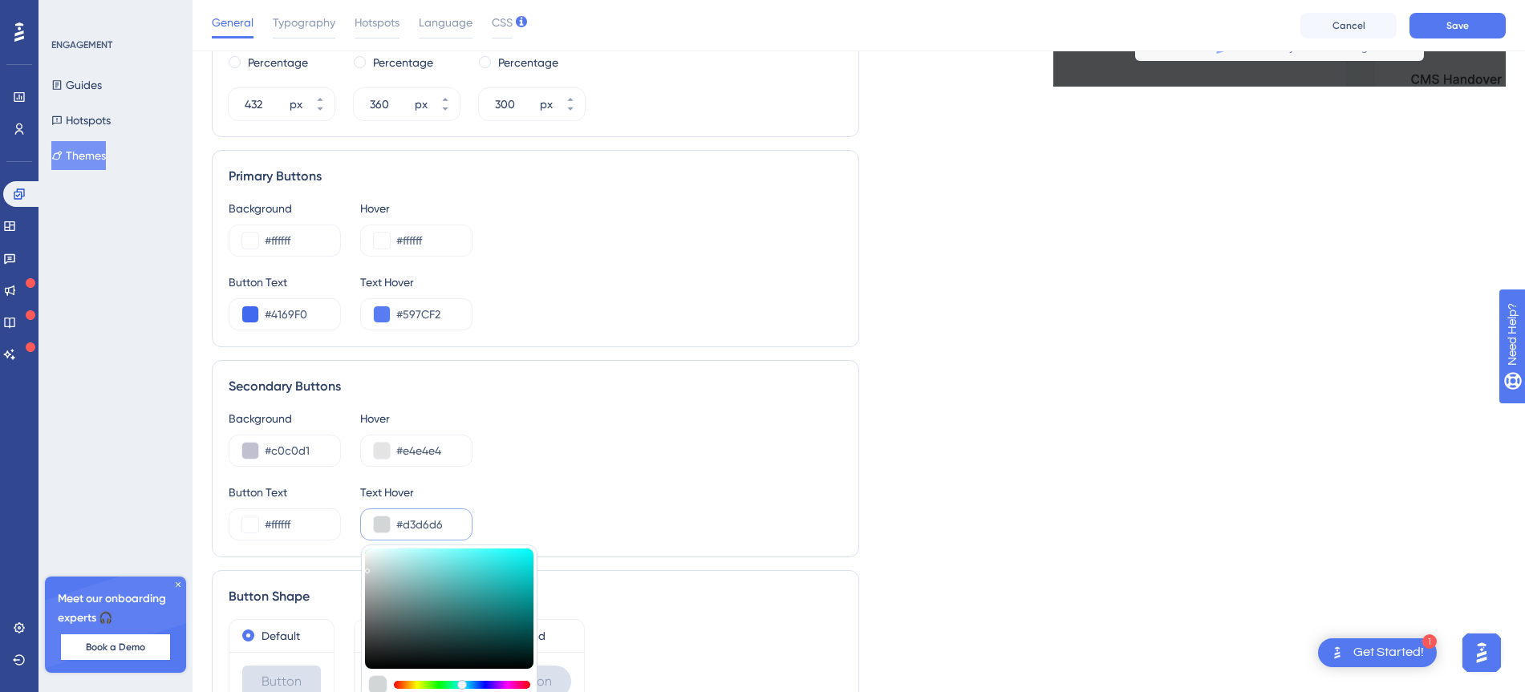
click at [972, 419] on div "Live Preview Header 1 is the first one Header 2 is the cool one Header 3 is the…" at bounding box center [1182, 45] width 647 height 1391
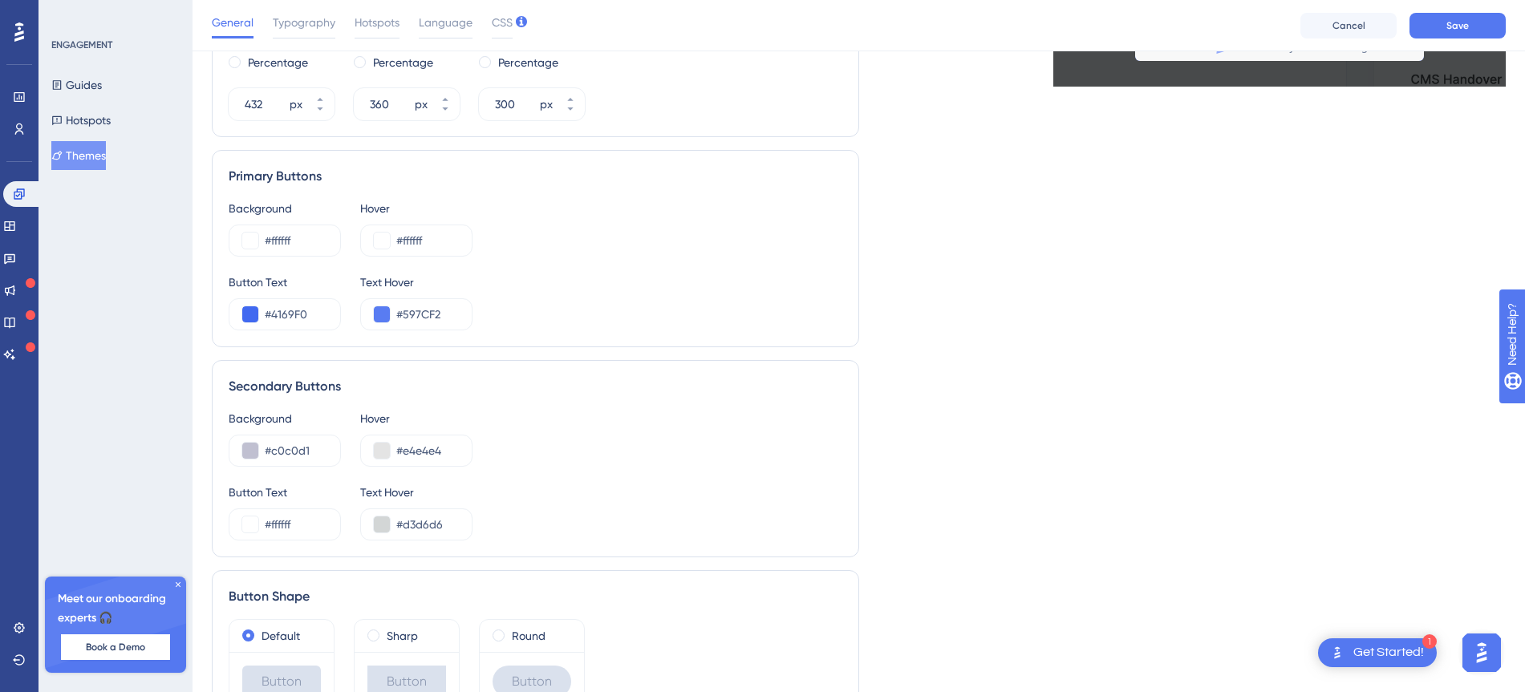
scroll to position [853, 0]
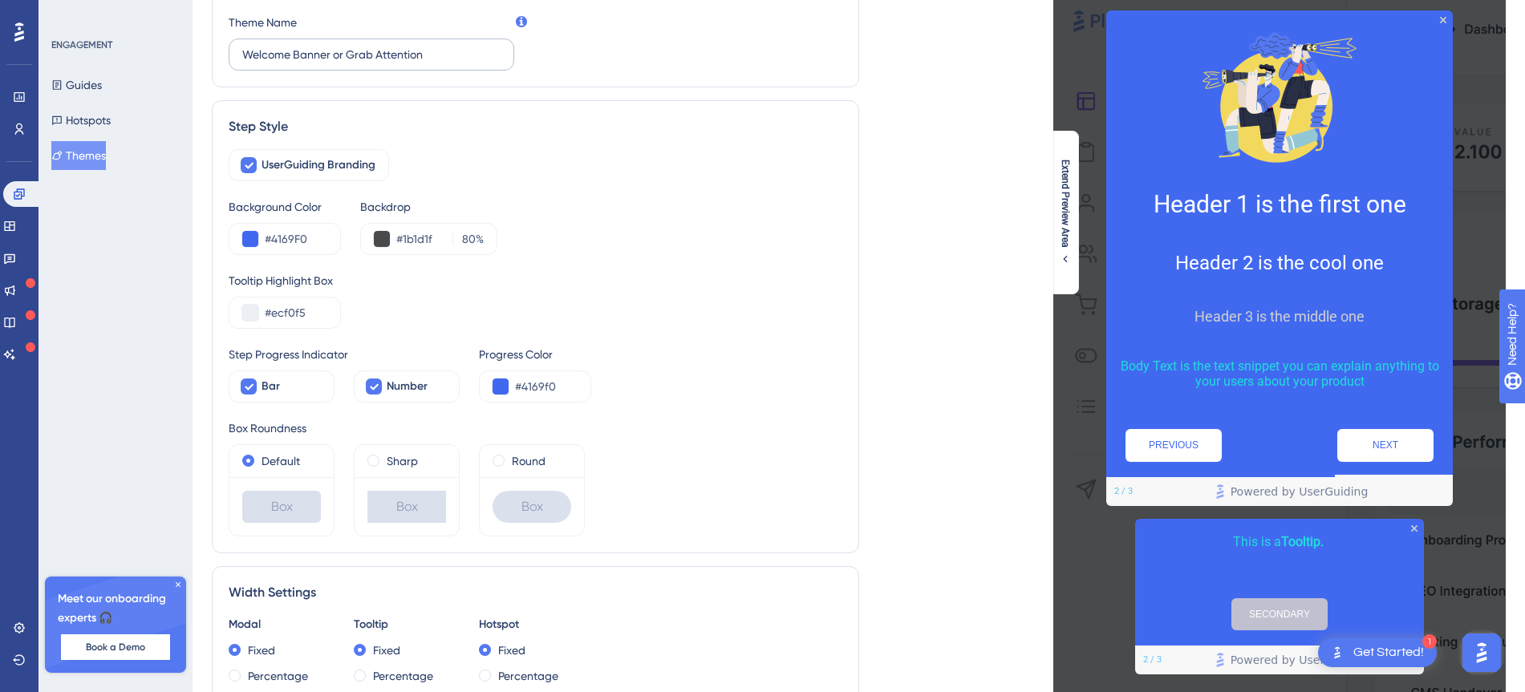
scroll to position [0, 0]
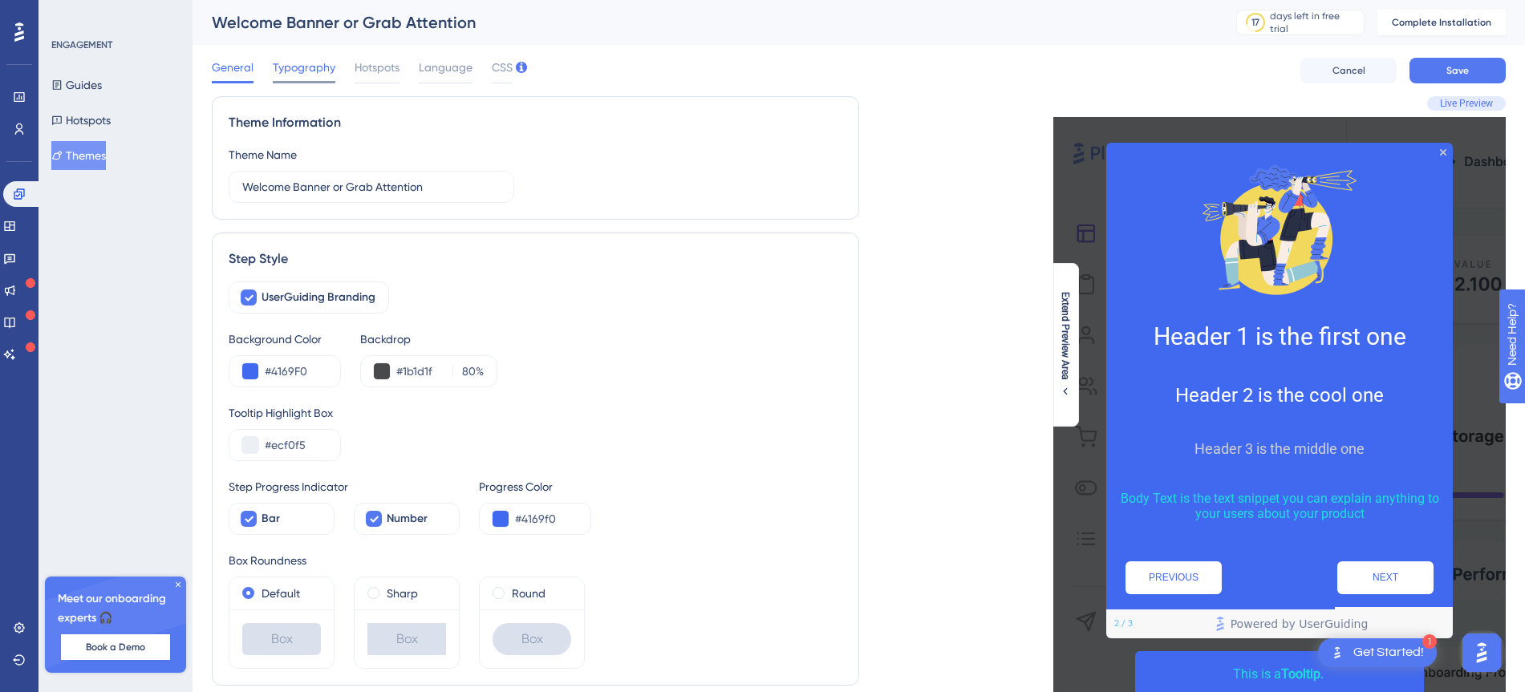
click at [306, 70] on span "Typography" at bounding box center [304, 67] width 63 height 19
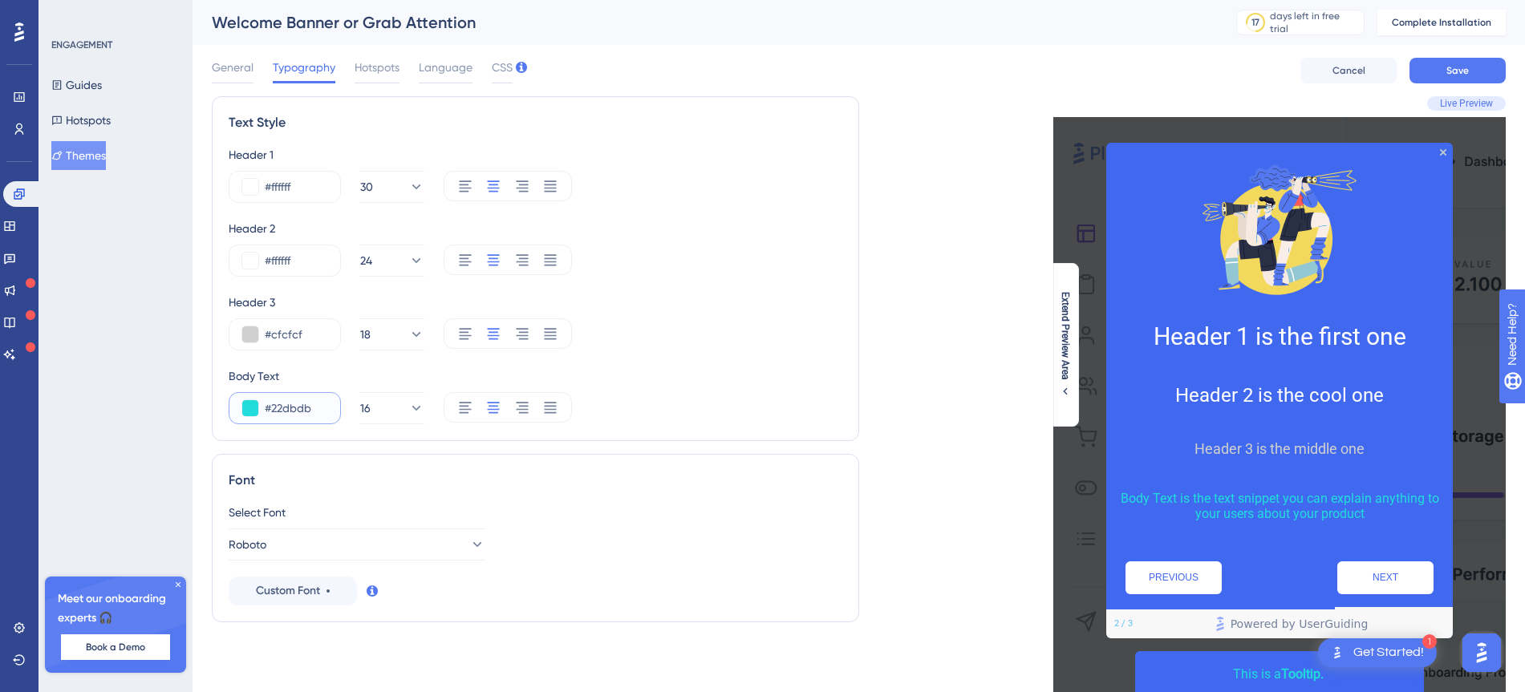
click at [256, 406] on button at bounding box center [250, 408] width 16 height 16
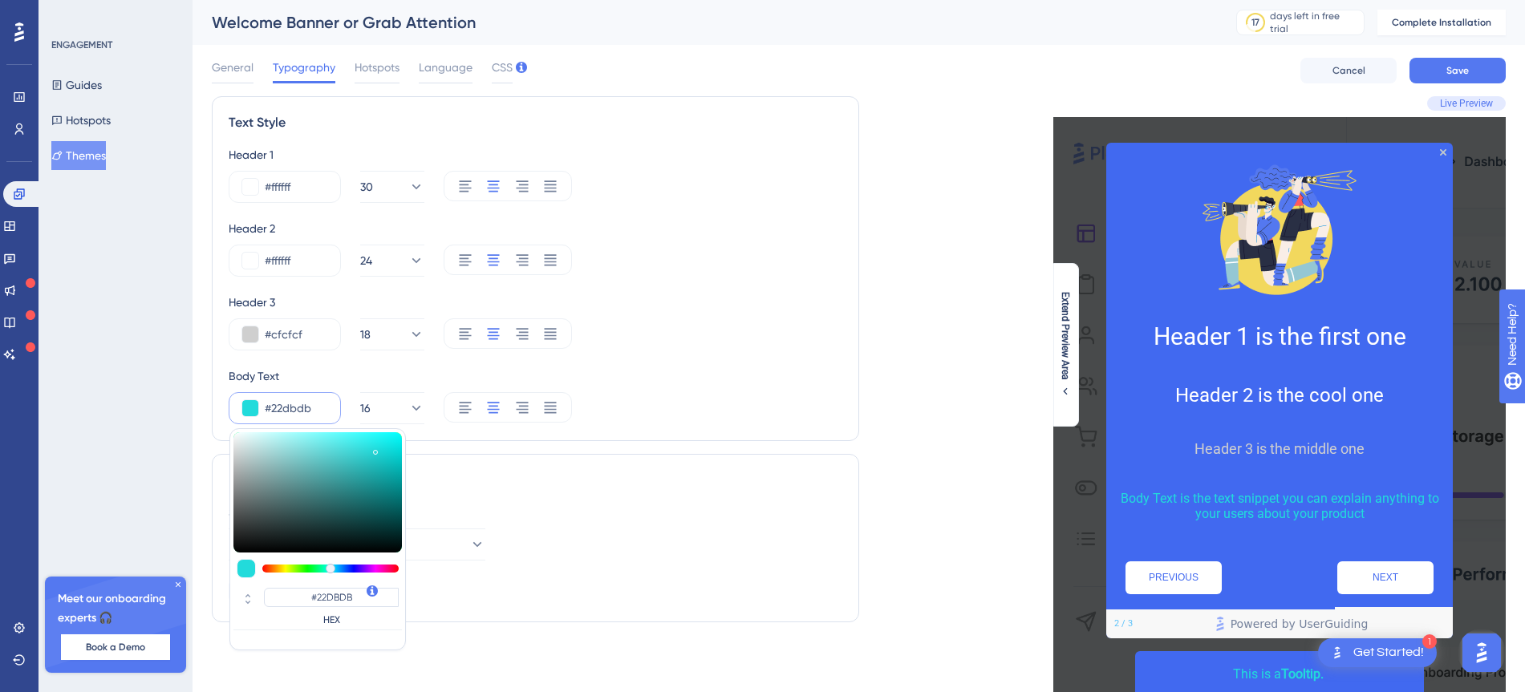
type input "#25b8b8"
type input "#25B8B8"
type input "#24b8b8"
type input "#24B8B8"
type input "#20acac"
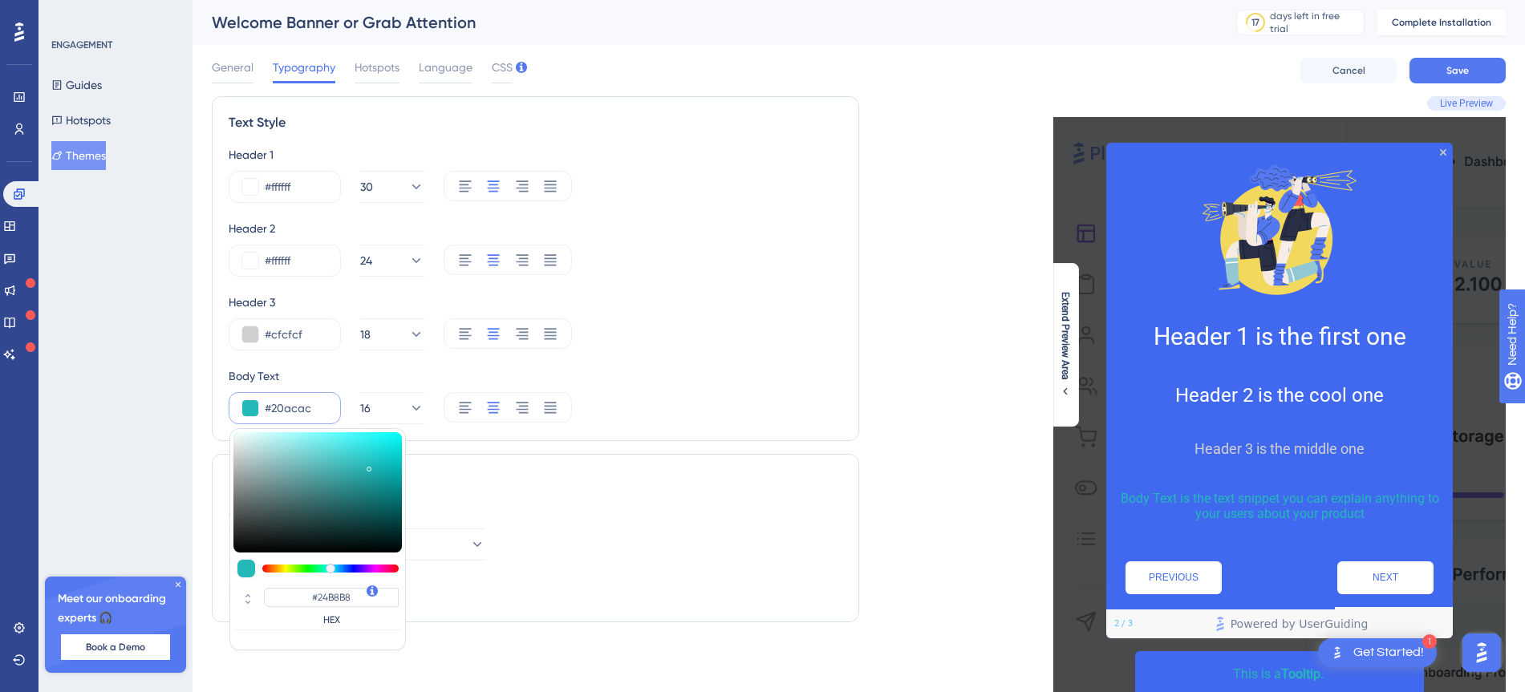
type input "#20ACAC"
type input "#1ea3a3"
type input "#1EA3A3"
type input "#1ca0a0"
type input "#1CA0A0"
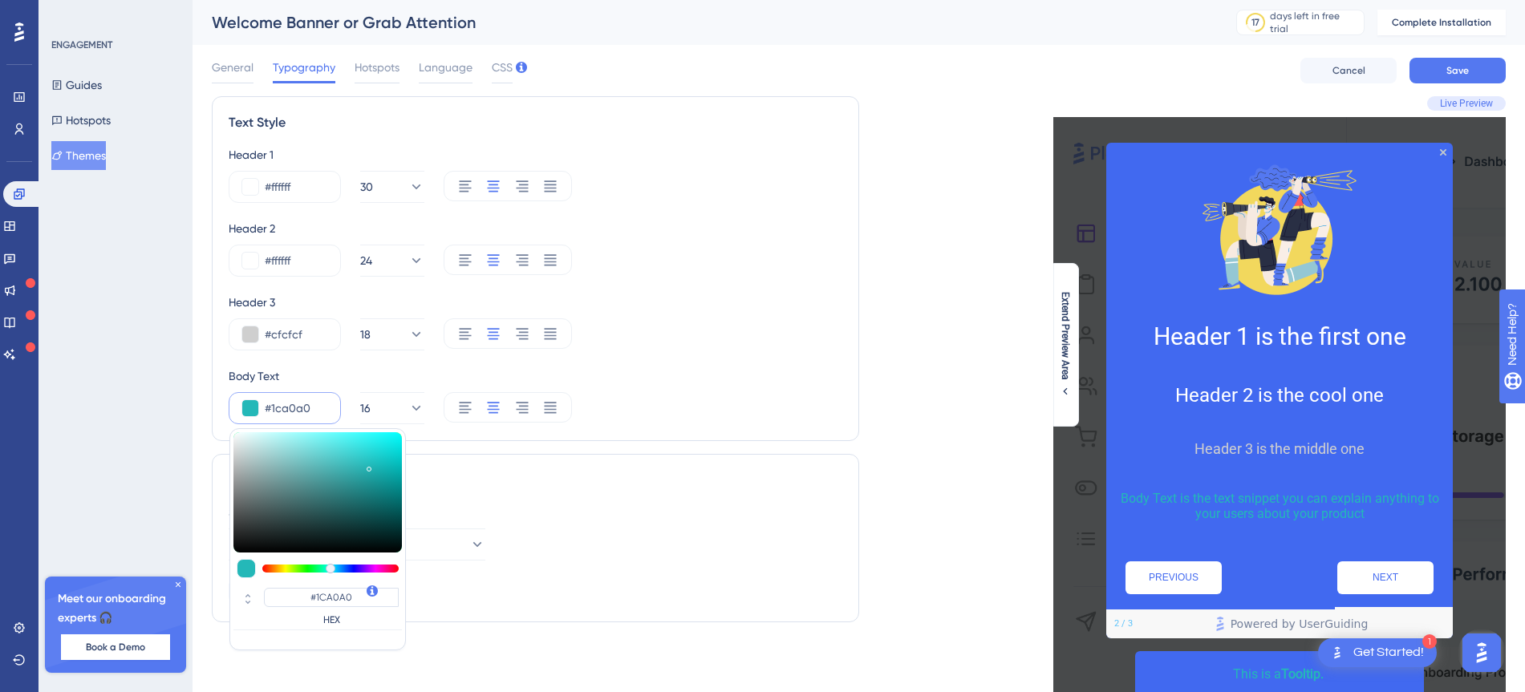
type input "#1b9e9e"
type input "#1B9E9E"
type input "#1a9c9c"
type input "#1A9C9C"
type input "#1a9b9b"
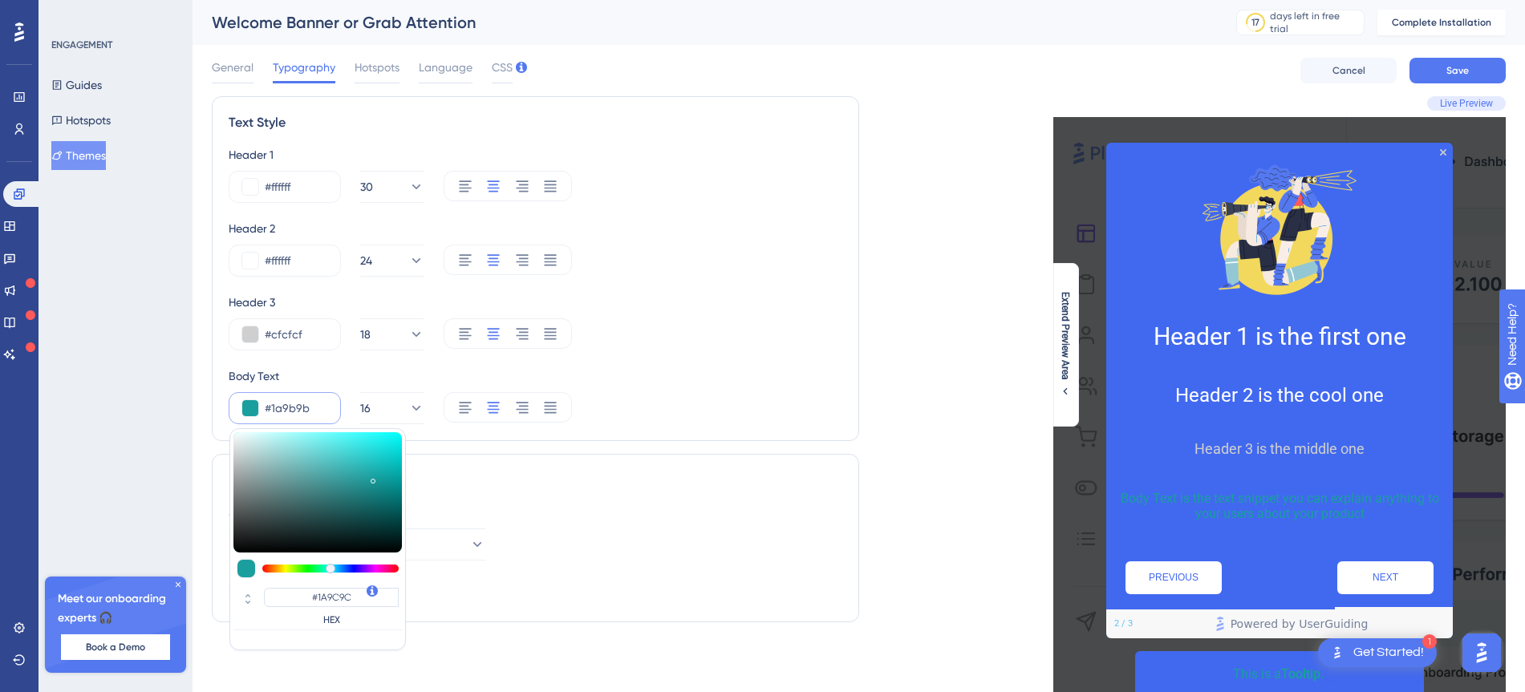
type input "#1A9B9B"
type input "#189999"
type input "#179999"
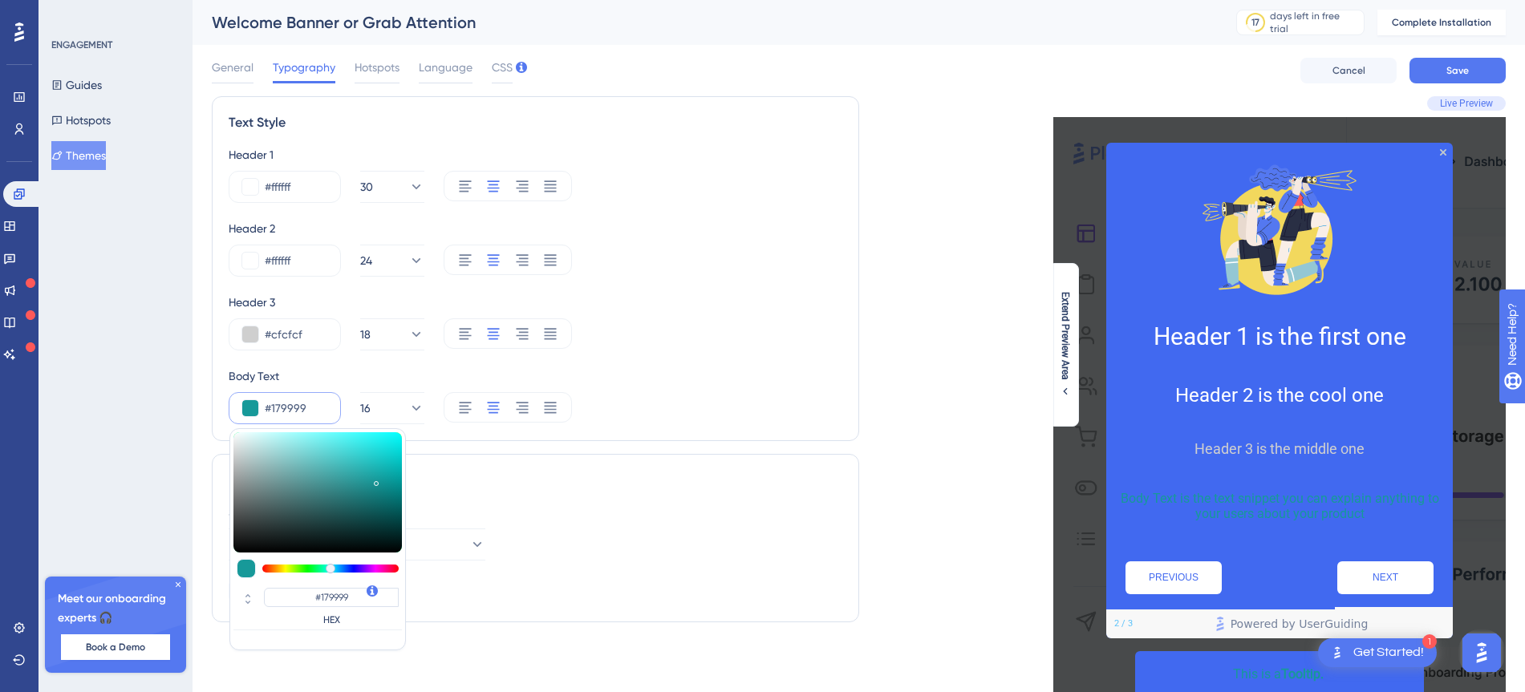
type input "#11a3a3"
type input "#11A3A3"
type input "#07c3c3"
type input "#07C3C3"
type input "#03cfcf"
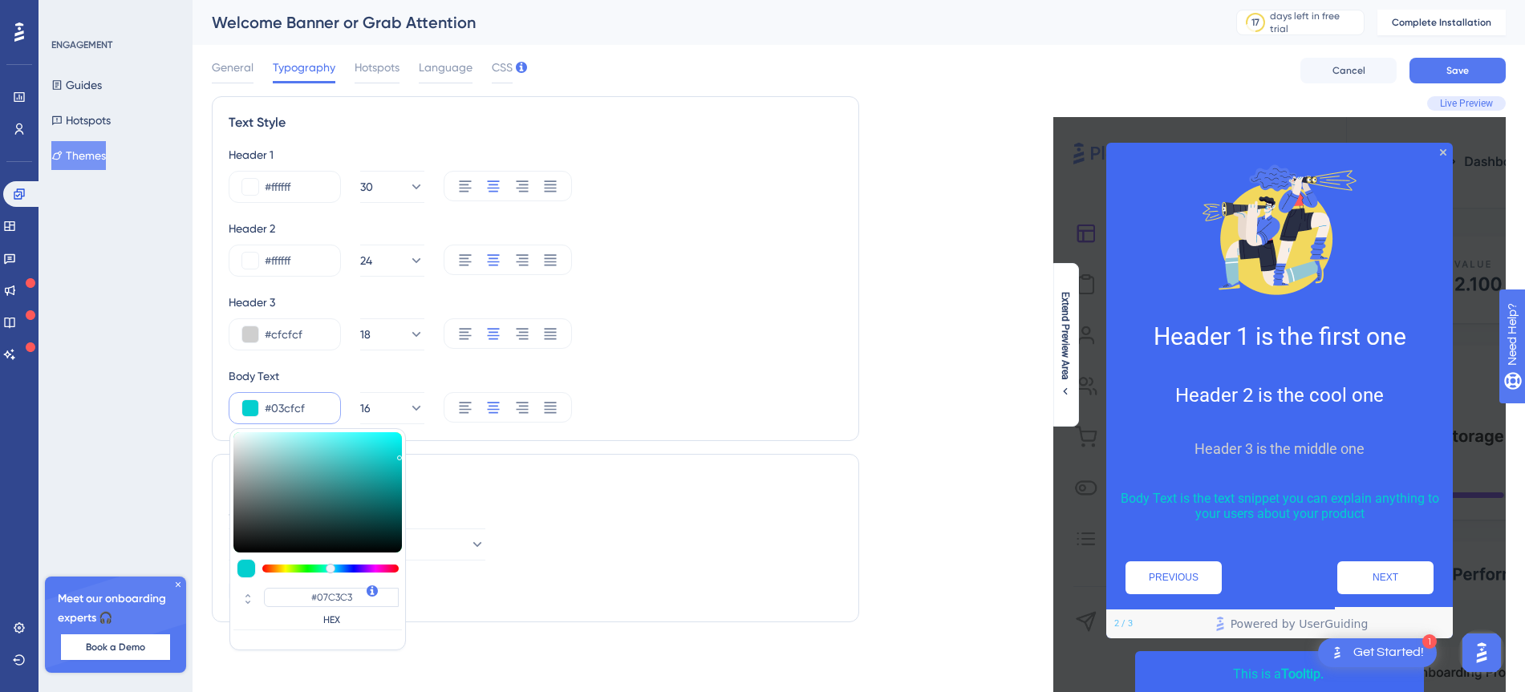
type input "#03CFCF"
type input "#00d8d8"
type input "#00D8D8"
type input "#00e0e0"
type input "#00E0E0"
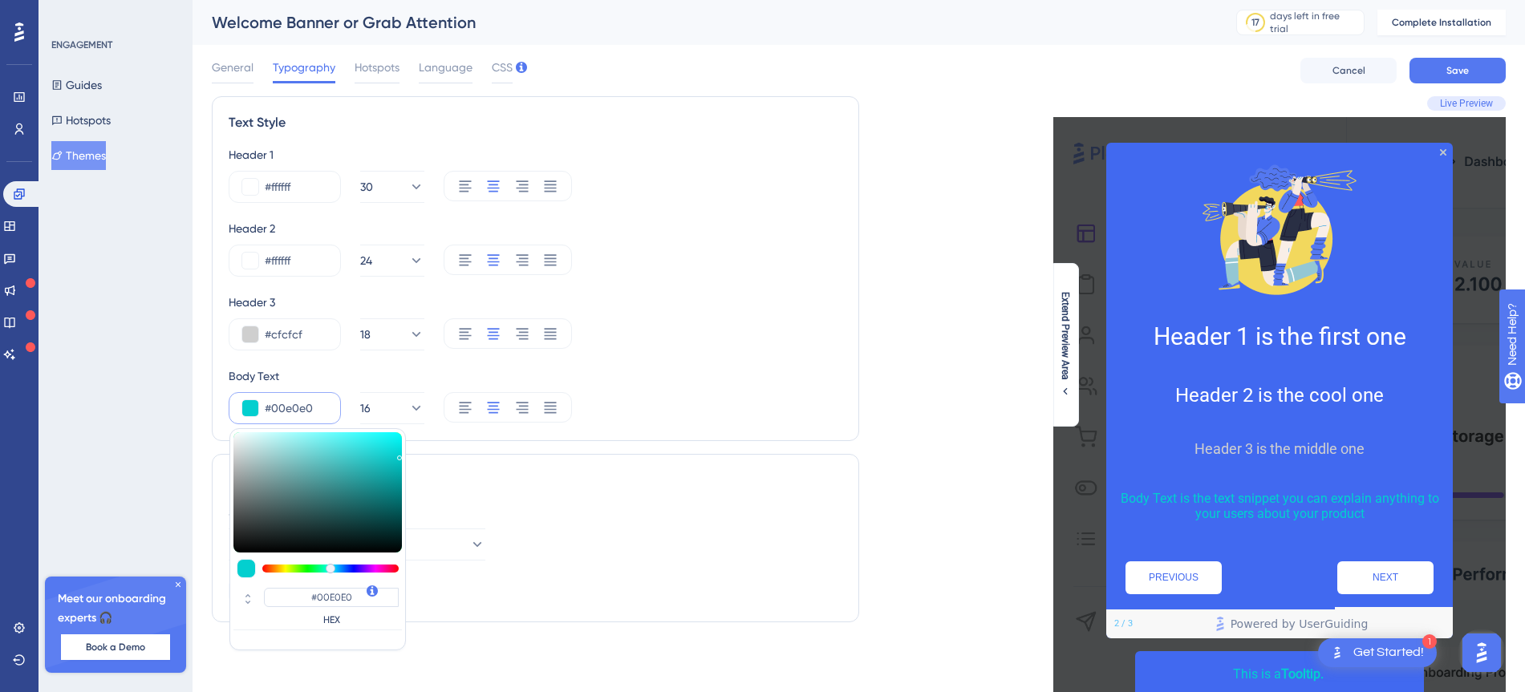
type input "#00ecec"
type input "#00ECEC"
type input "#00f3f3"
type input "#00F3F3"
type input "#00fafa"
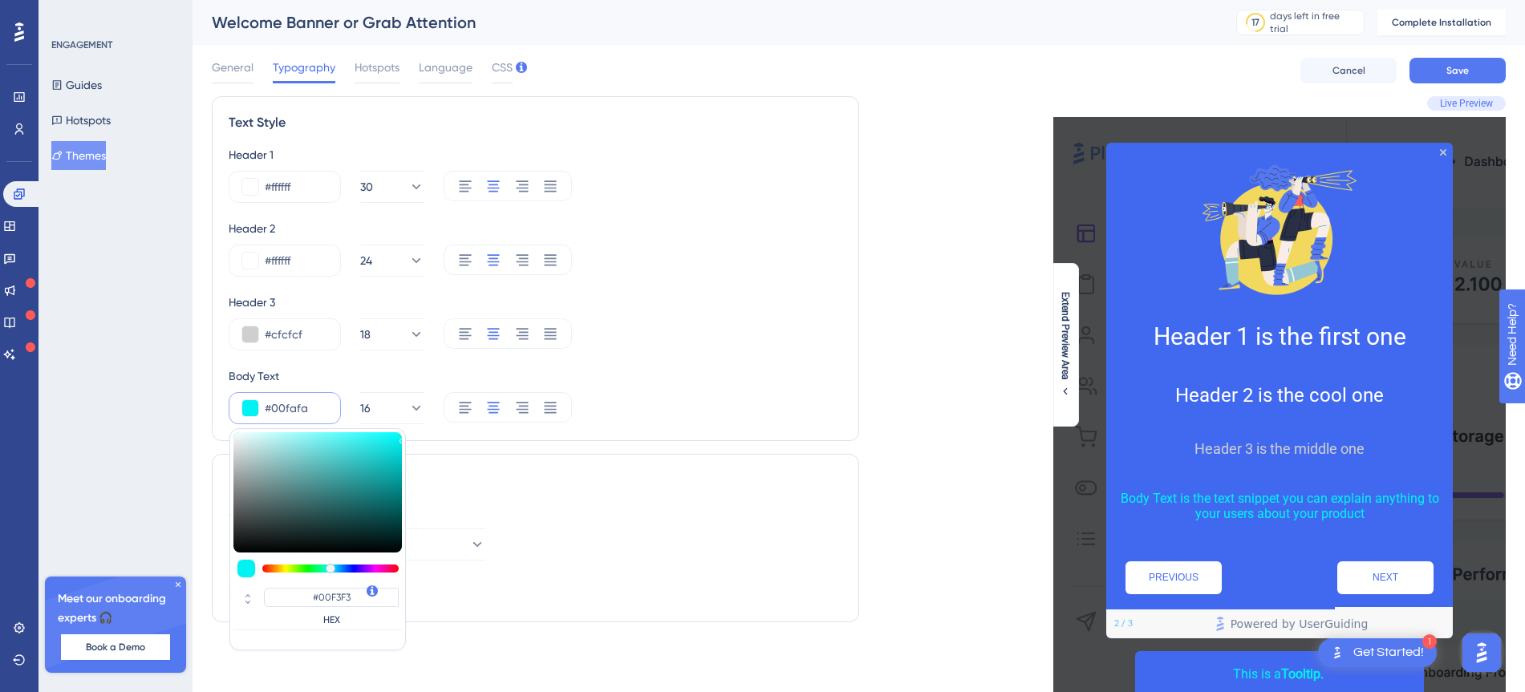
type input "#00FAFA"
type input "#00fdfd"
type input "#00FDFD"
type input "#00ffff"
type input "#00FFFF"
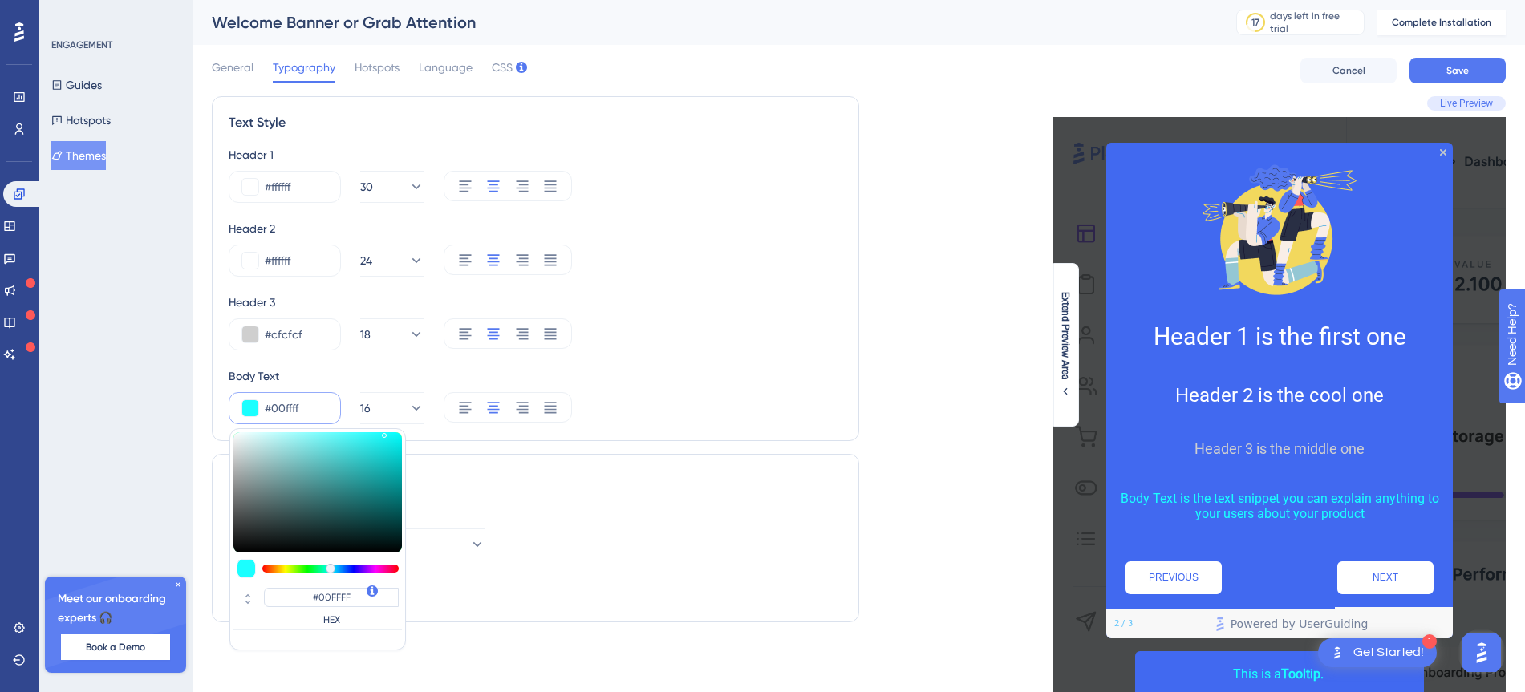
type input "#1bffff"
type input "#1BFFFF"
type input "#19ffff"
type input "#19FFFF"
type input "#18ffff"
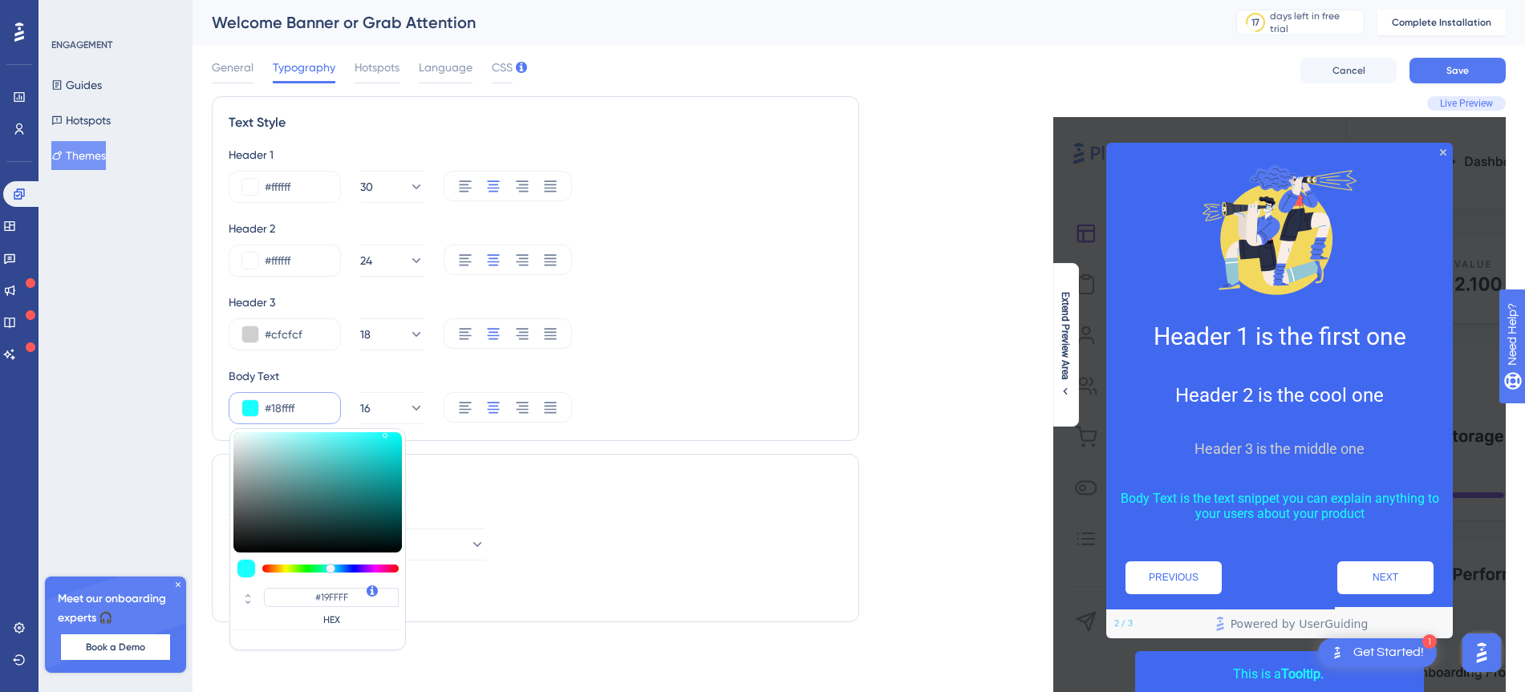
type input "#18FFFF"
type input "#17ffff"
type input "#17FFFF"
type input "#12ffff"
type input "#12FFFF"
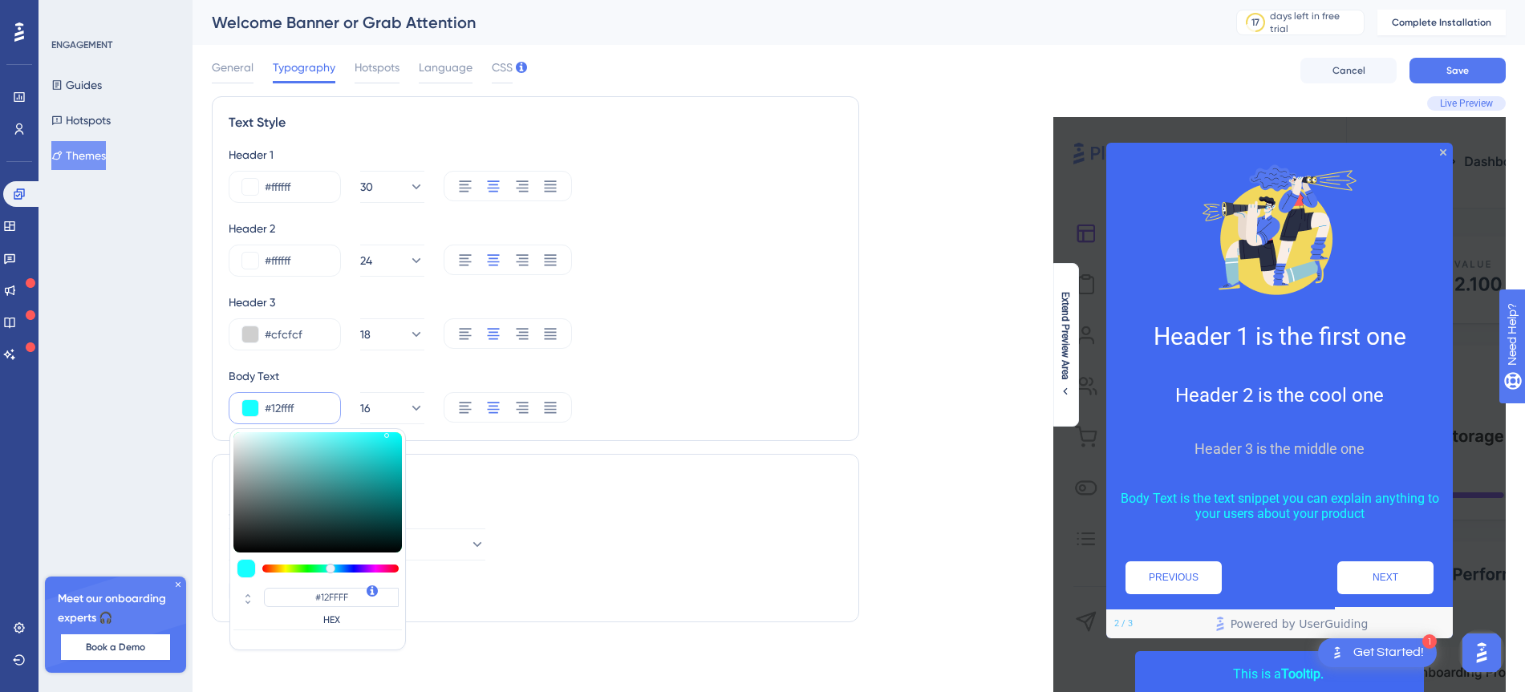
type input "#07fdfd"
type input "#07FDFD"
type input "#00fdfd"
type input "#00FDFD"
type input "#00fafa"
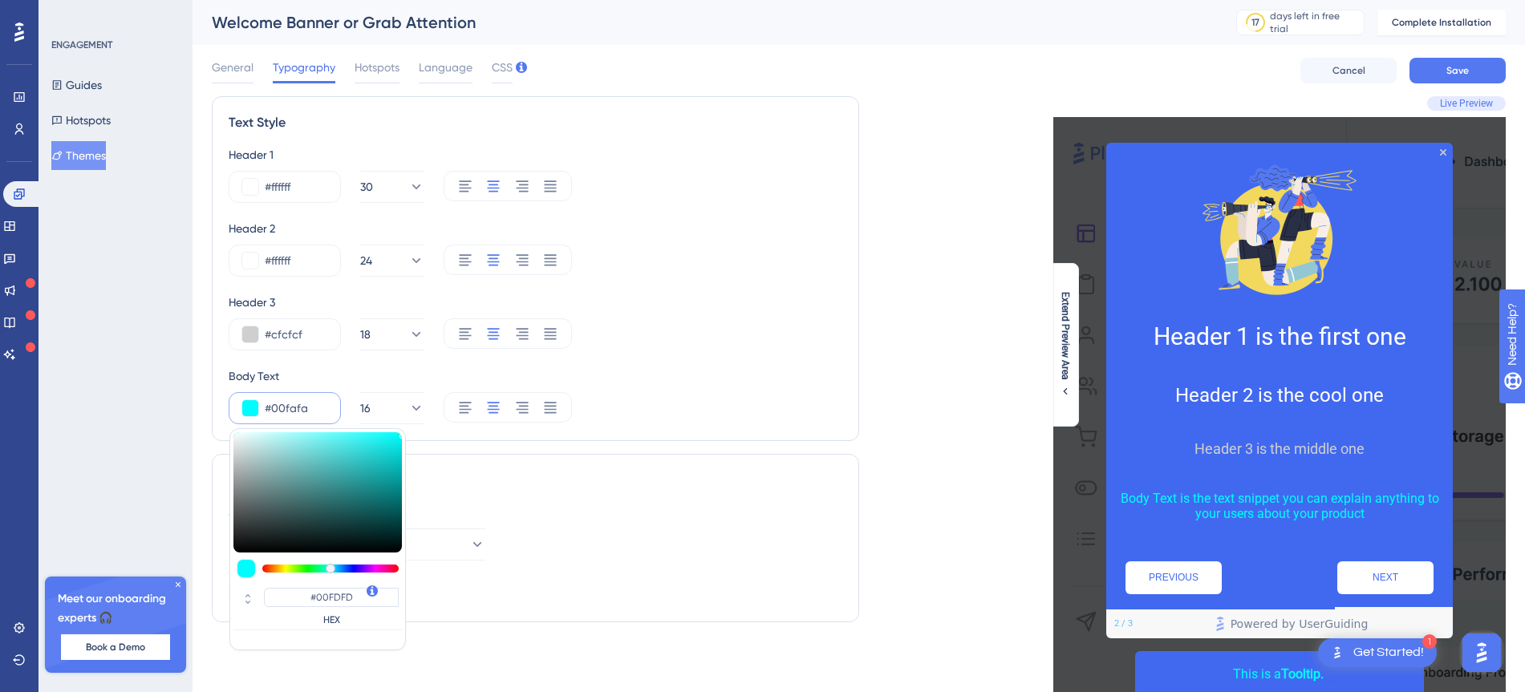
type input "#00FAFA"
type input "#00f6f6"
type input "#00F6F6"
type input "#00eeee"
type input "#00EEEE"
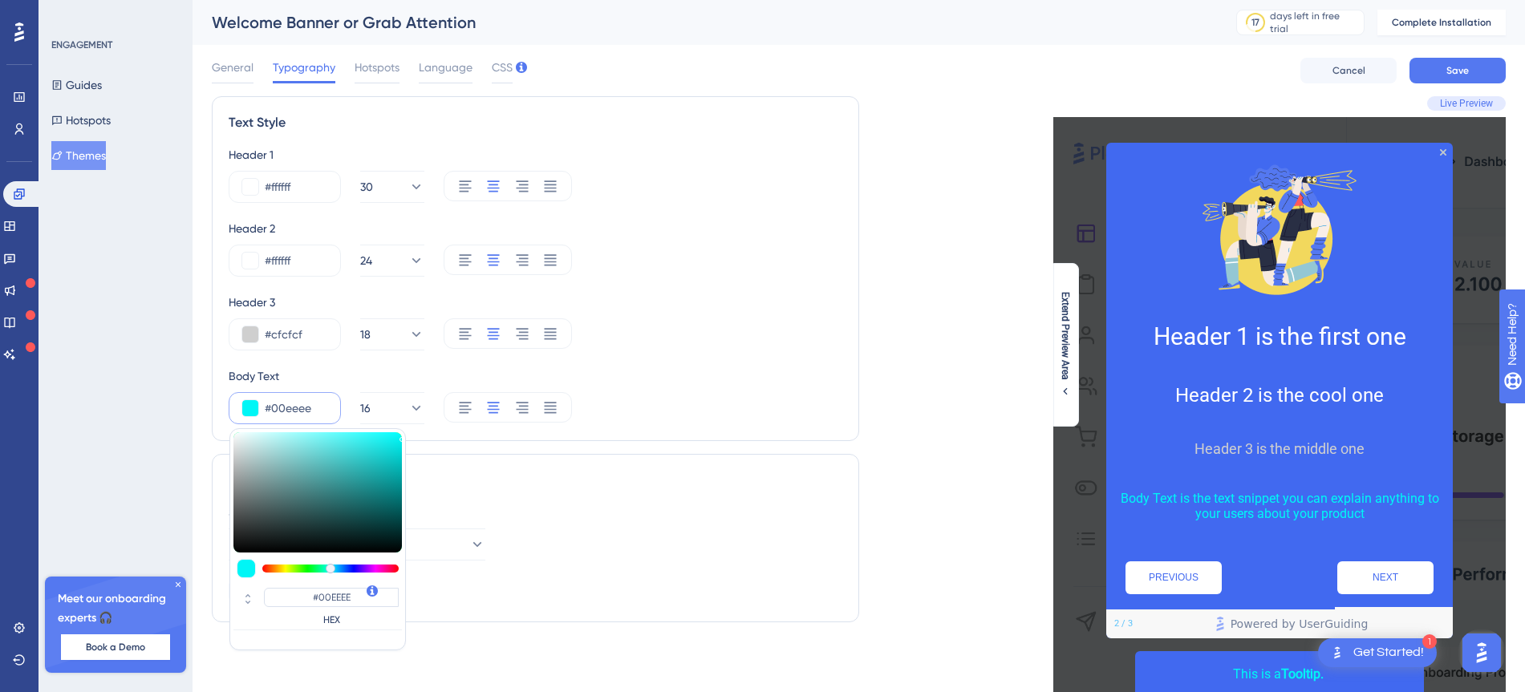
type input "#00ebeb"
type input "#00EBEB"
type input "#00e9e9"
type input "#00E9E9"
drag, startPoint x: 368, startPoint y: 466, endPoint x: 421, endPoint y: 447, distance: 56.3
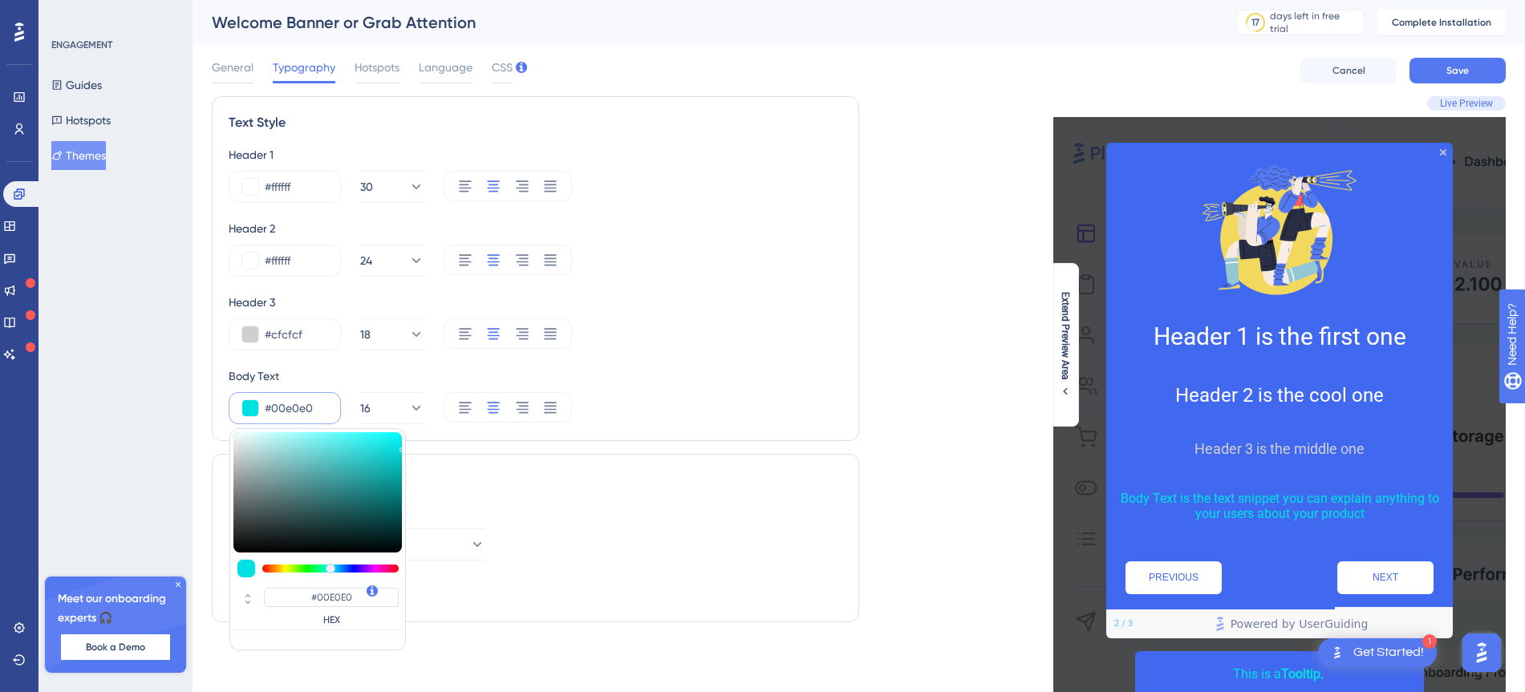
click at [421, 447] on div "Text Style Header 1 #ffffff 30 Header 2 #ffffff 24 Header 3 #cfcfcf 18 Body Tex…" at bounding box center [535, 365] width 647 height 539
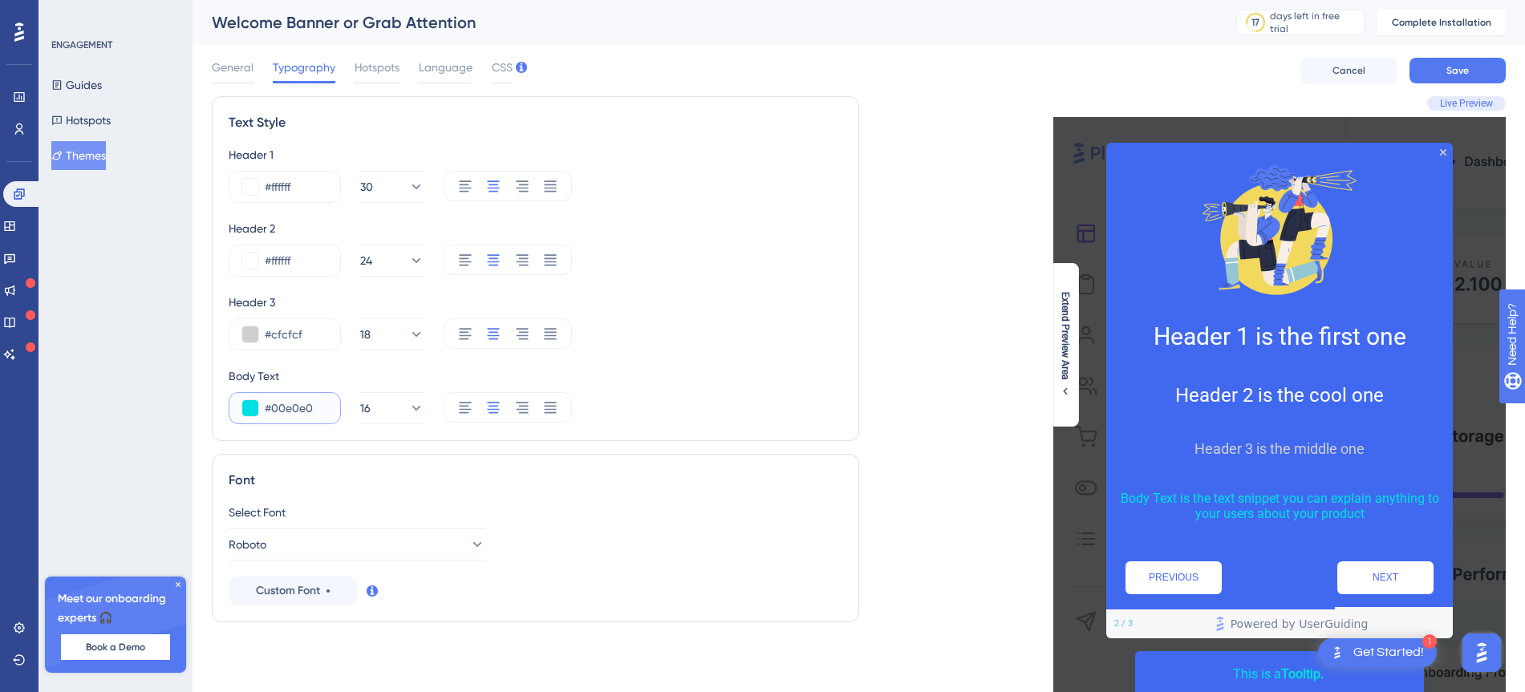
click at [248, 405] on button at bounding box center [250, 408] width 16 height 16
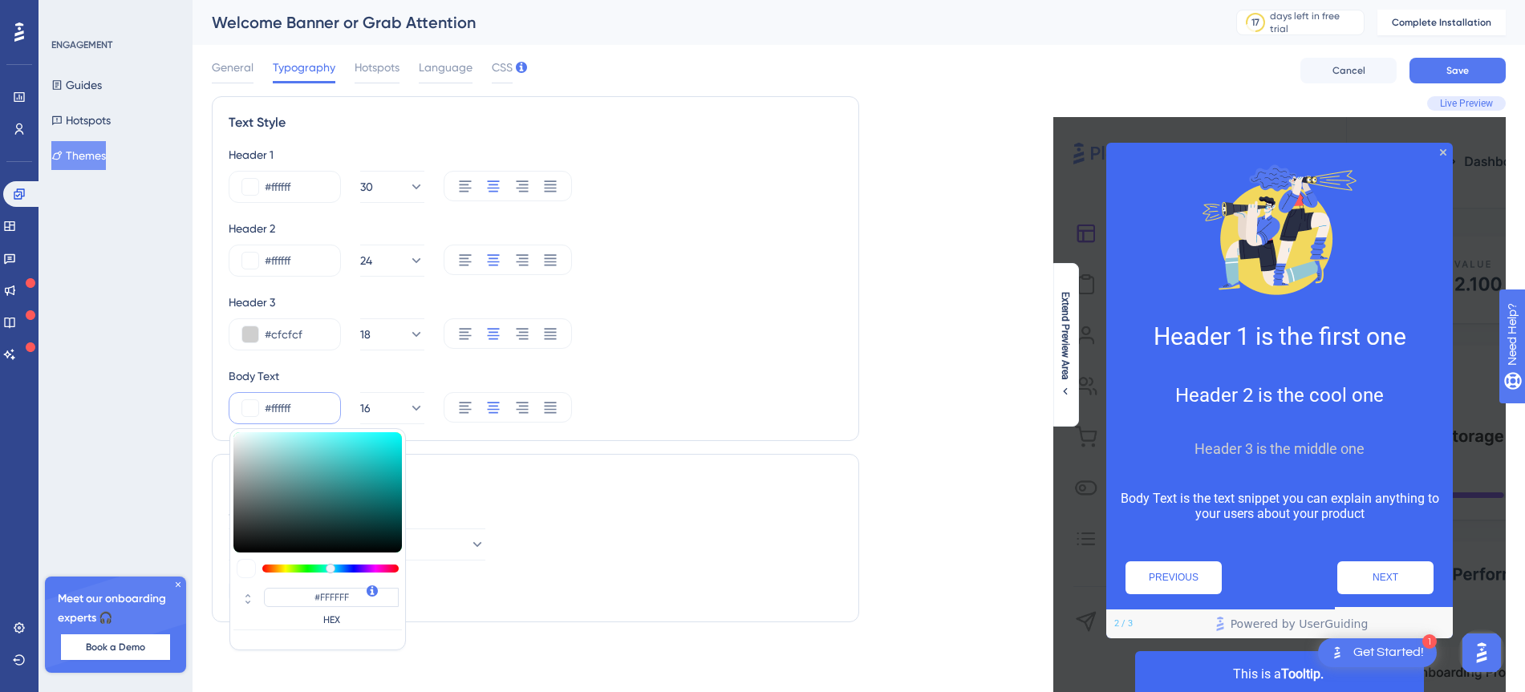
drag, startPoint x: 282, startPoint y: 445, endPoint x: 230, endPoint y: 426, distance: 54.8
click at [230, 426] on div "Text Style Header 1 #ffffff 30 Header 2 #ffffff 24 Header 3 #cfcfcf 18 Body Tex…" at bounding box center [535, 268] width 647 height 345
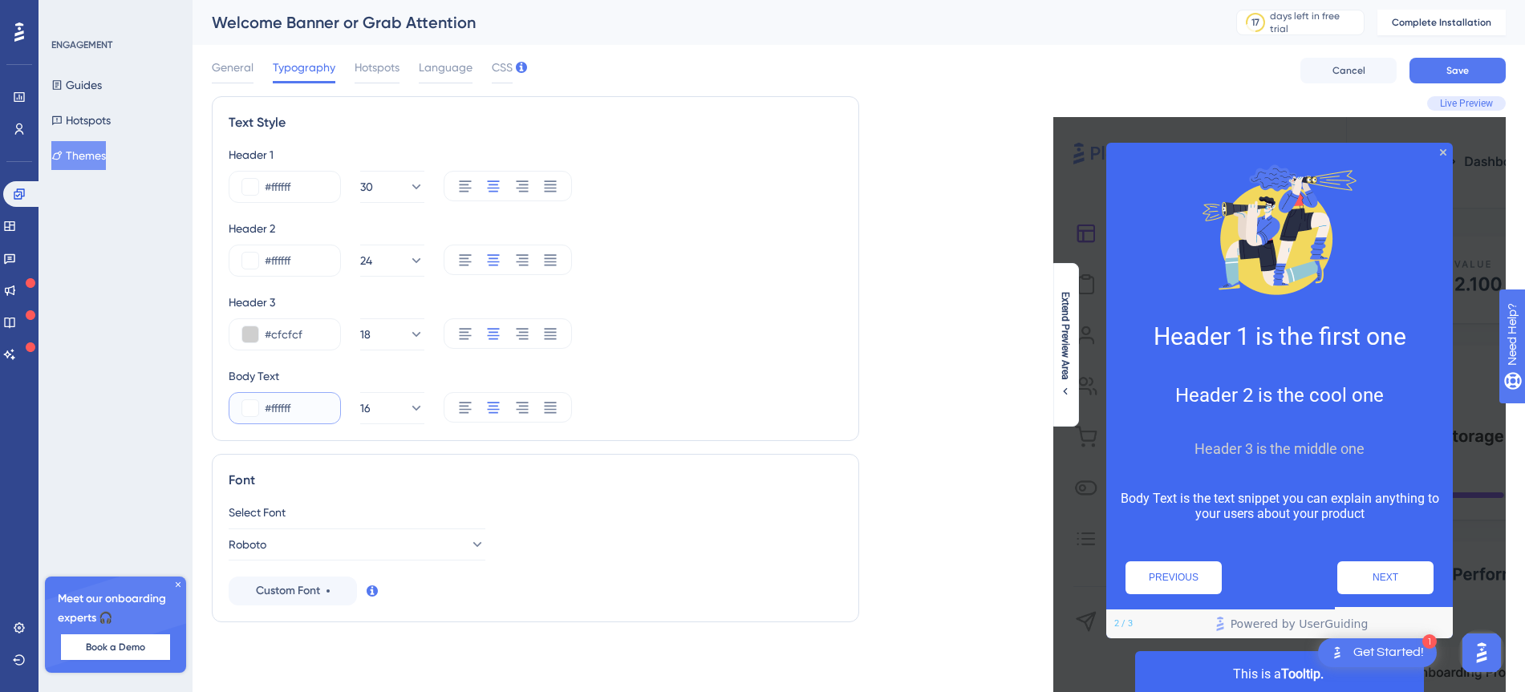
click at [245, 406] on button at bounding box center [250, 408] width 16 height 16
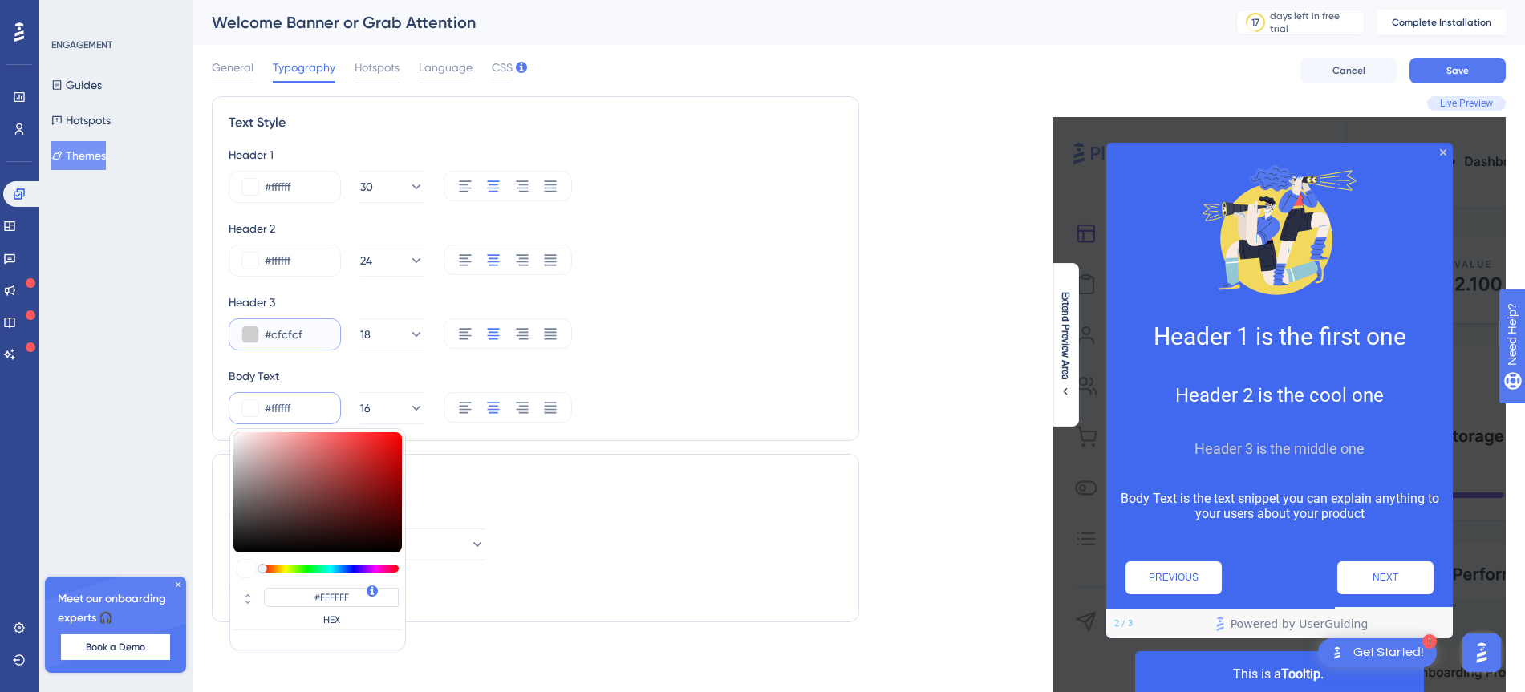
click at [281, 334] on input "#cfcfcf" at bounding box center [296, 334] width 63 height 19
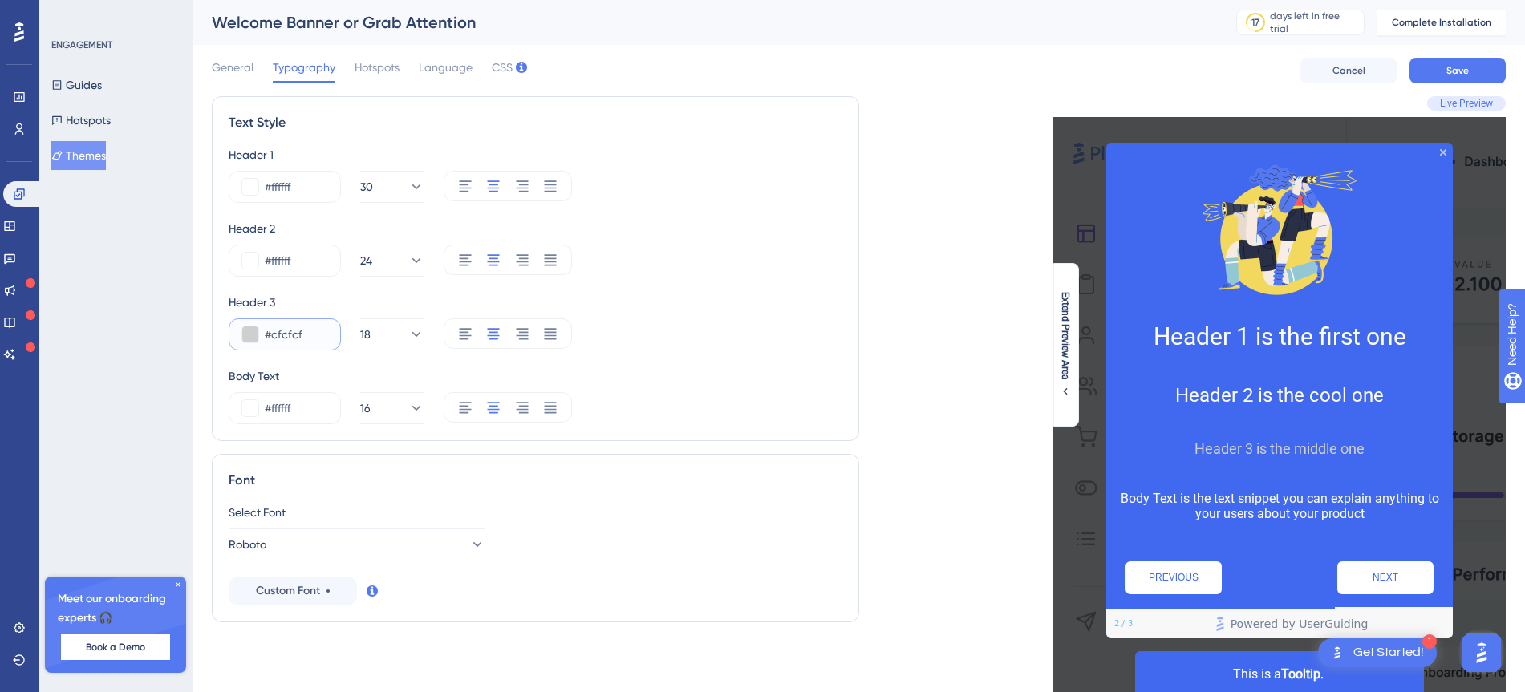
click at [281, 334] on input "#cfcfcf" at bounding box center [296, 334] width 63 height 19
click at [243, 407] on button at bounding box center [250, 408] width 16 height 16
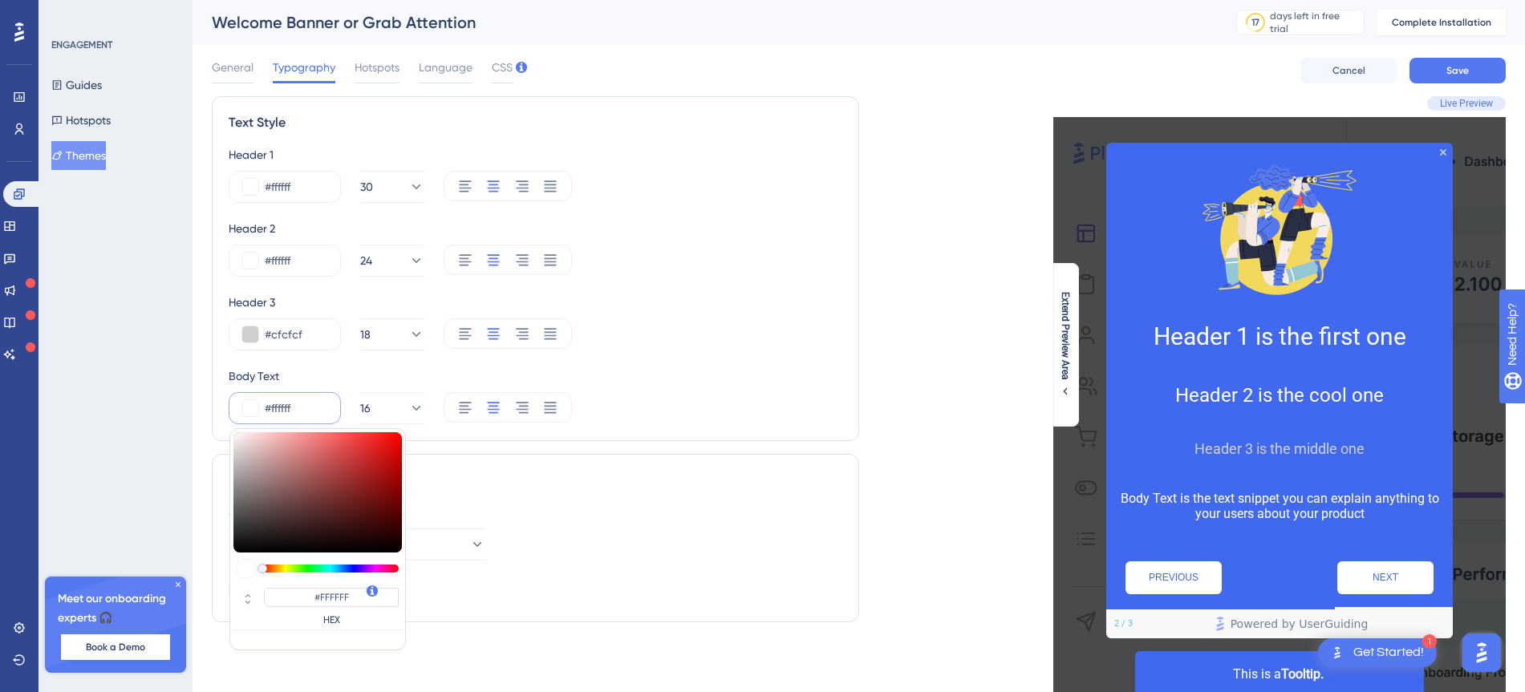
click at [282, 409] on input "#ffffff" at bounding box center [296, 408] width 63 height 19
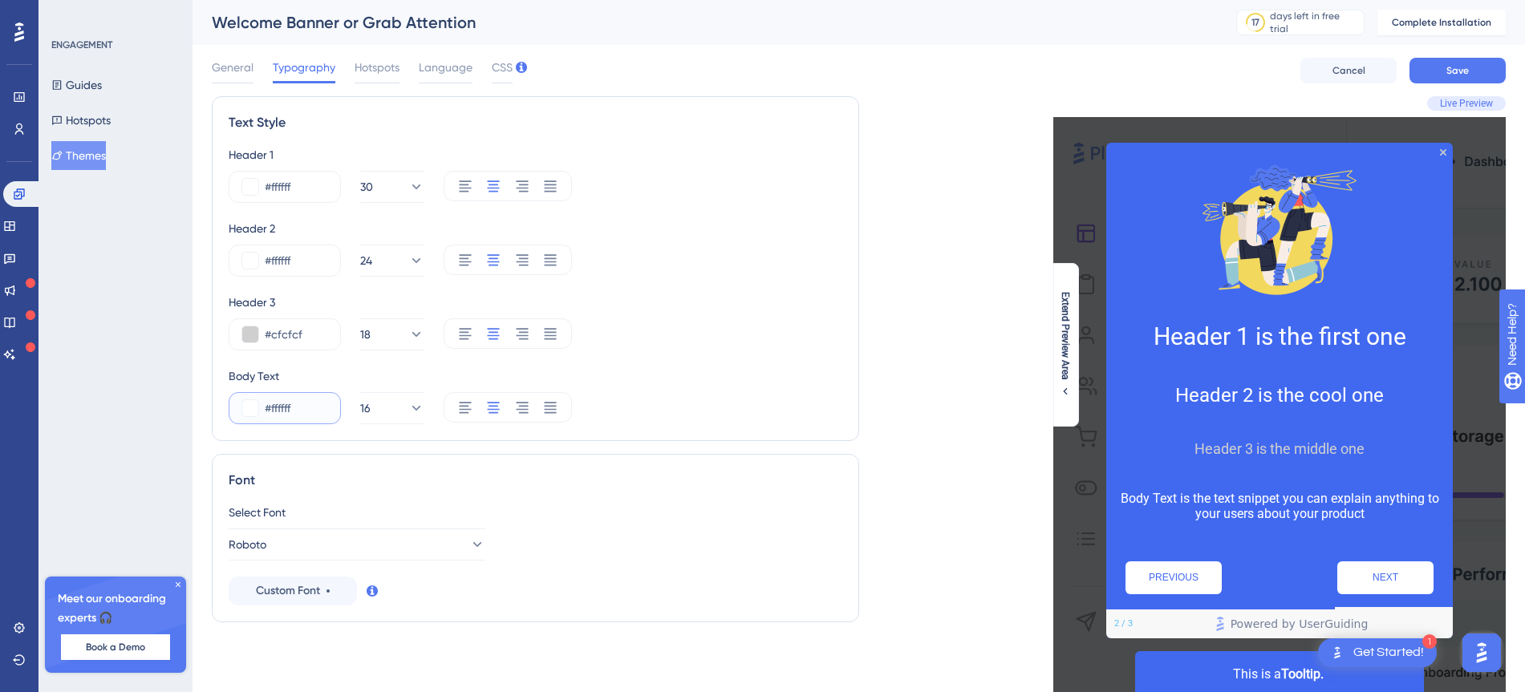
click at [282, 409] on input "#ffffff" at bounding box center [296, 408] width 63 height 19
paste input "CFCFCF"
click at [248, 338] on button at bounding box center [250, 334] width 16 height 16
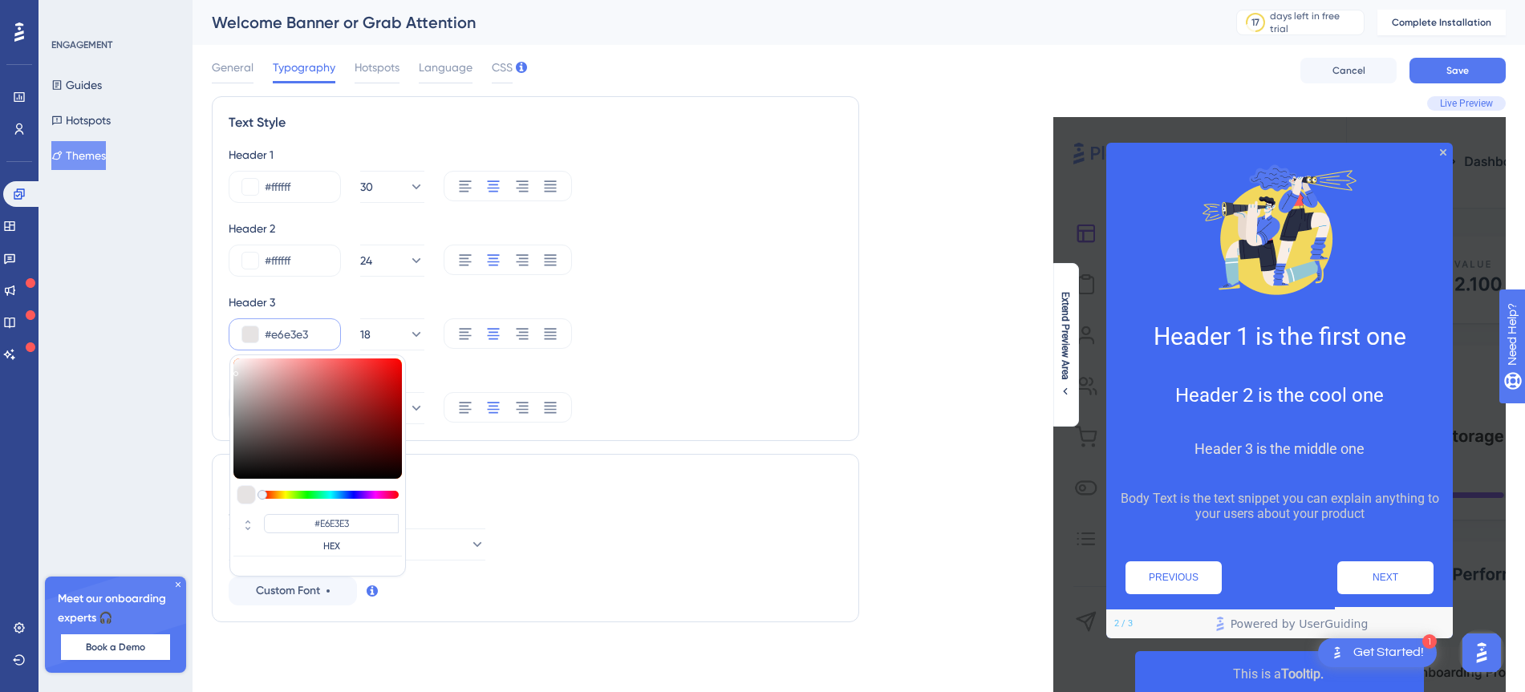
click at [235, 371] on div at bounding box center [317, 419] width 168 height 120
click at [570, 381] on div "Body Text" at bounding box center [536, 376] width 614 height 19
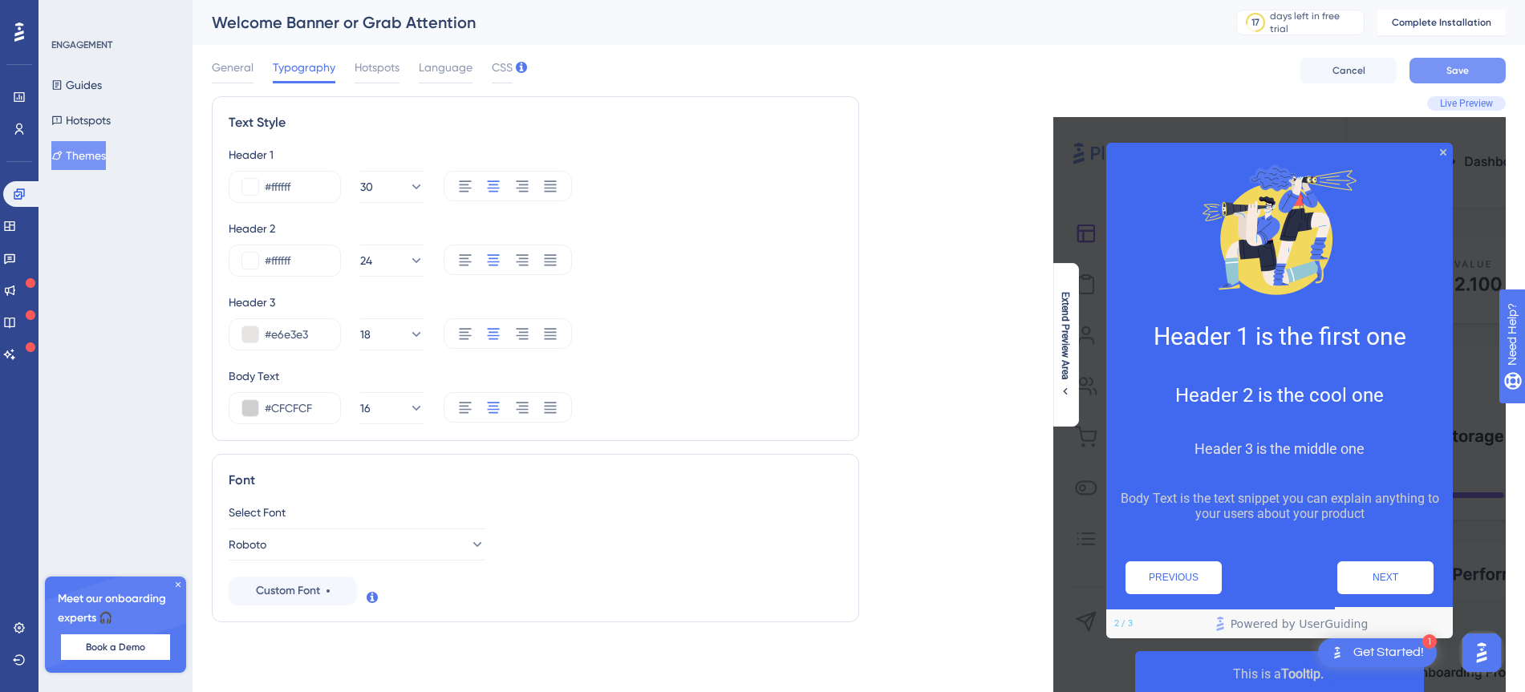
click at [1449, 70] on span "Save" at bounding box center [1457, 70] width 22 height 13
click at [917, 264] on div "Live Preview Header 1 is the first one Header 2 is the cool one Header 3 is the…" at bounding box center [1182, 464] width 647 height 736
click at [1446, 149] on div at bounding box center [1279, 229] width 347 height 173
click at [998, 148] on div "Live Preview Header 1 is the first one Header 2 is the cool one Header 3 is the…" at bounding box center [1182, 464] width 647 height 736
click at [237, 60] on span "General" at bounding box center [233, 67] width 42 height 19
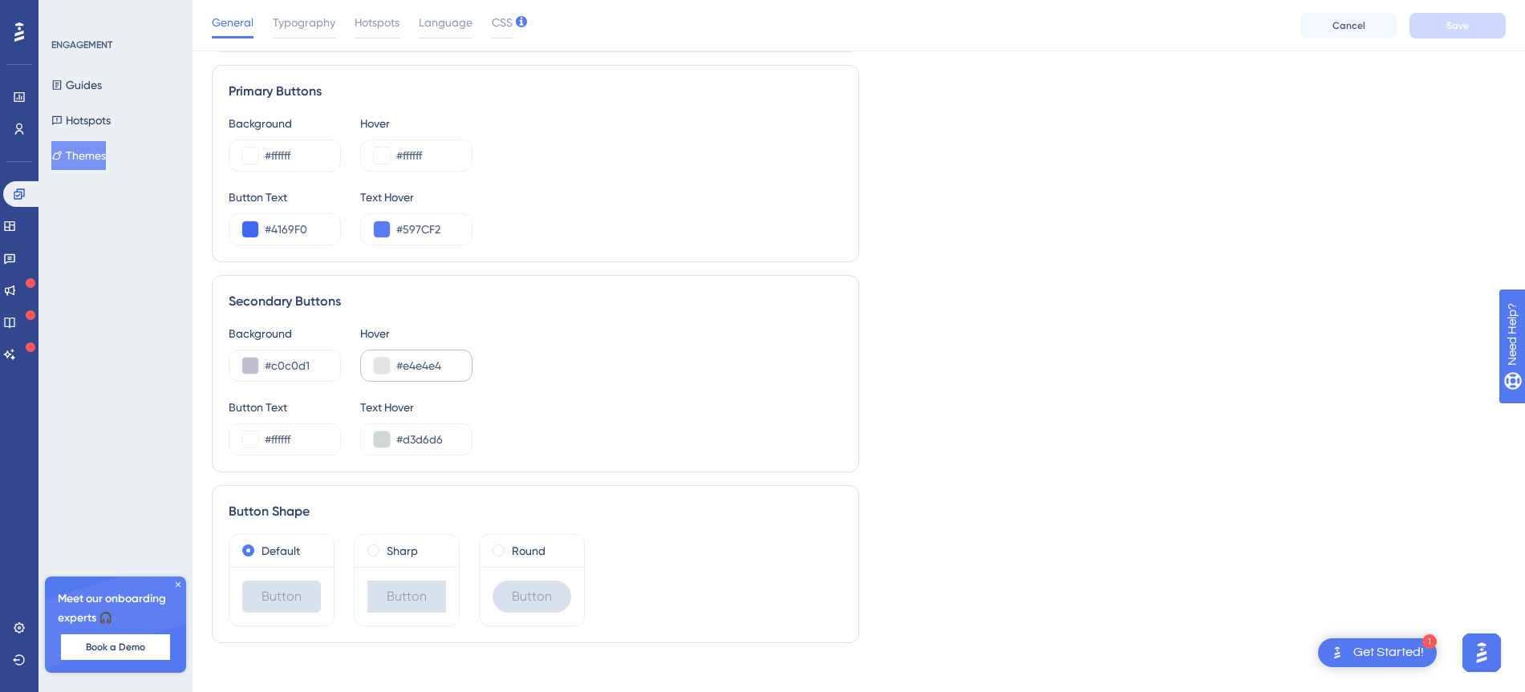
scroll to position [853, 0]
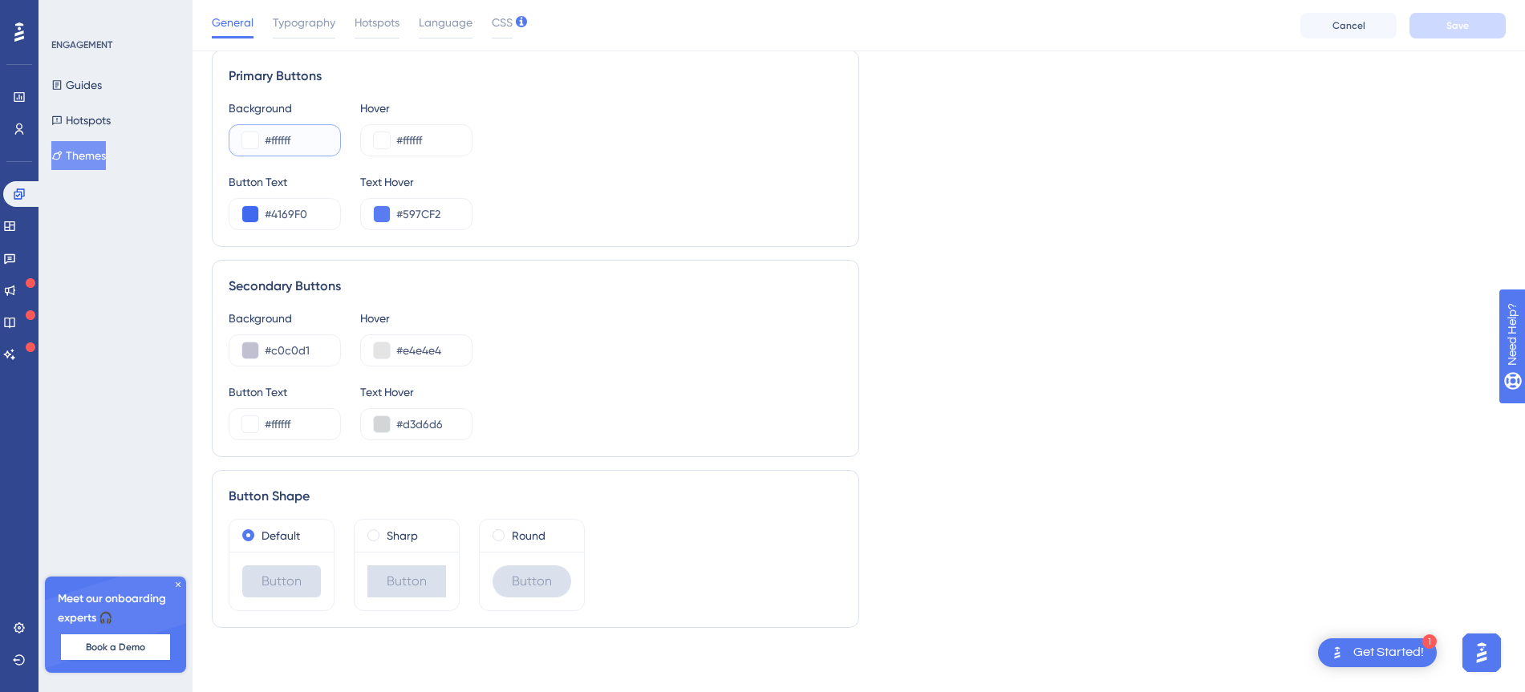
click at [246, 142] on button at bounding box center [250, 140] width 16 height 16
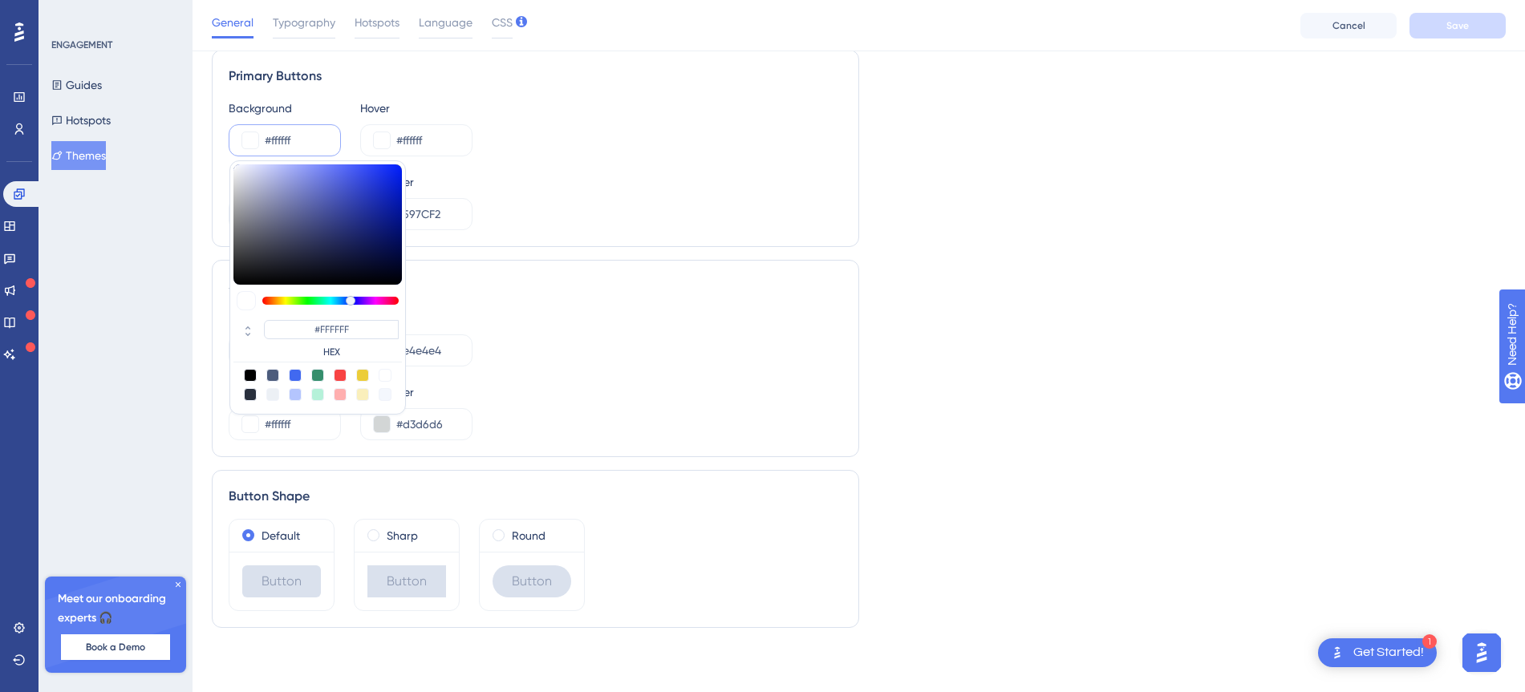
click at [351, 298] on div at bounding box center [330, 301] width 136 height 8
drag, startPoint x: 367, startPoint y: 188, endPoint x: 460, endPoint y: 136, distance: 106.7
click at [460, 136] on div "Background #001dff #001DFF HEX Hover #ffffff" at bounding box center [536, 128] width 614 height 58
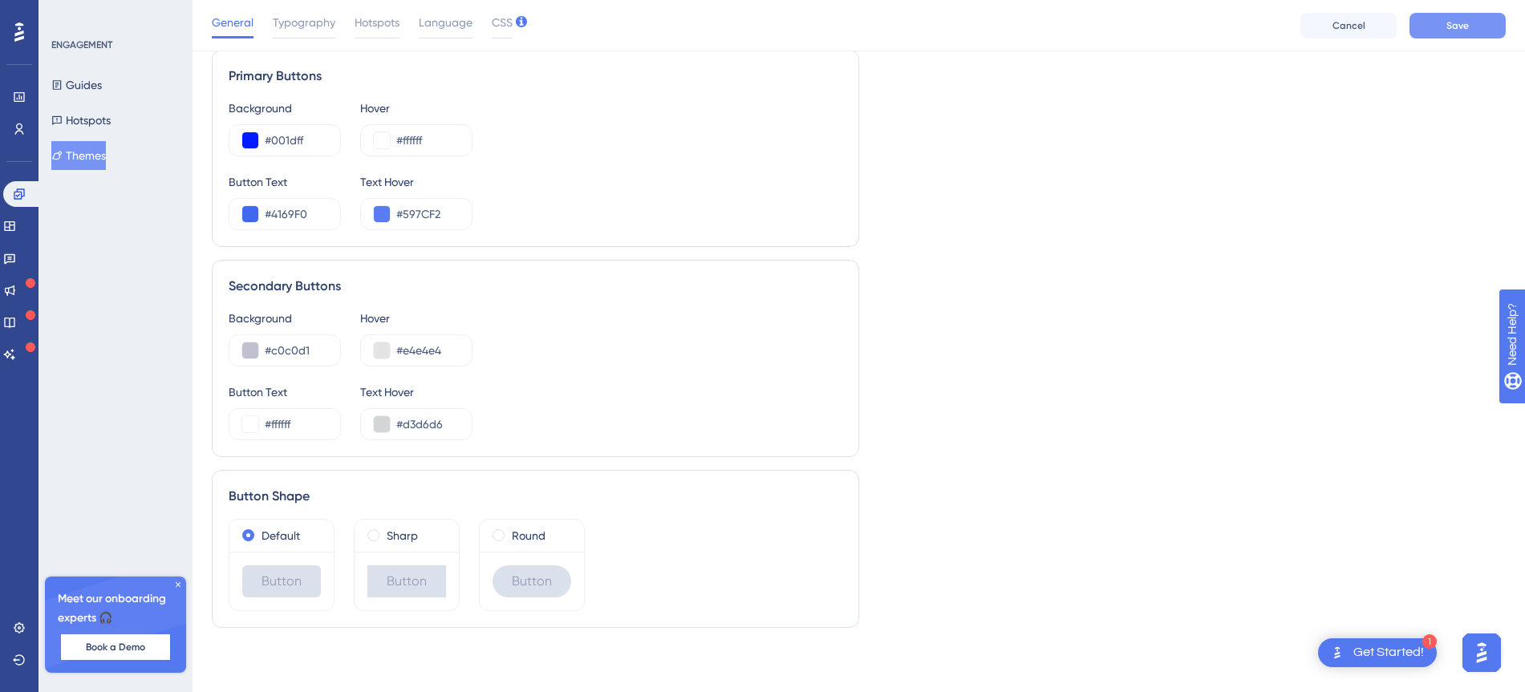
click at [1453, 24] on span "Save" at bounding box center [1457, 25] width 22 height 13
click at [380, 141] on button at bounding box center [382, 140] width 16 height 16
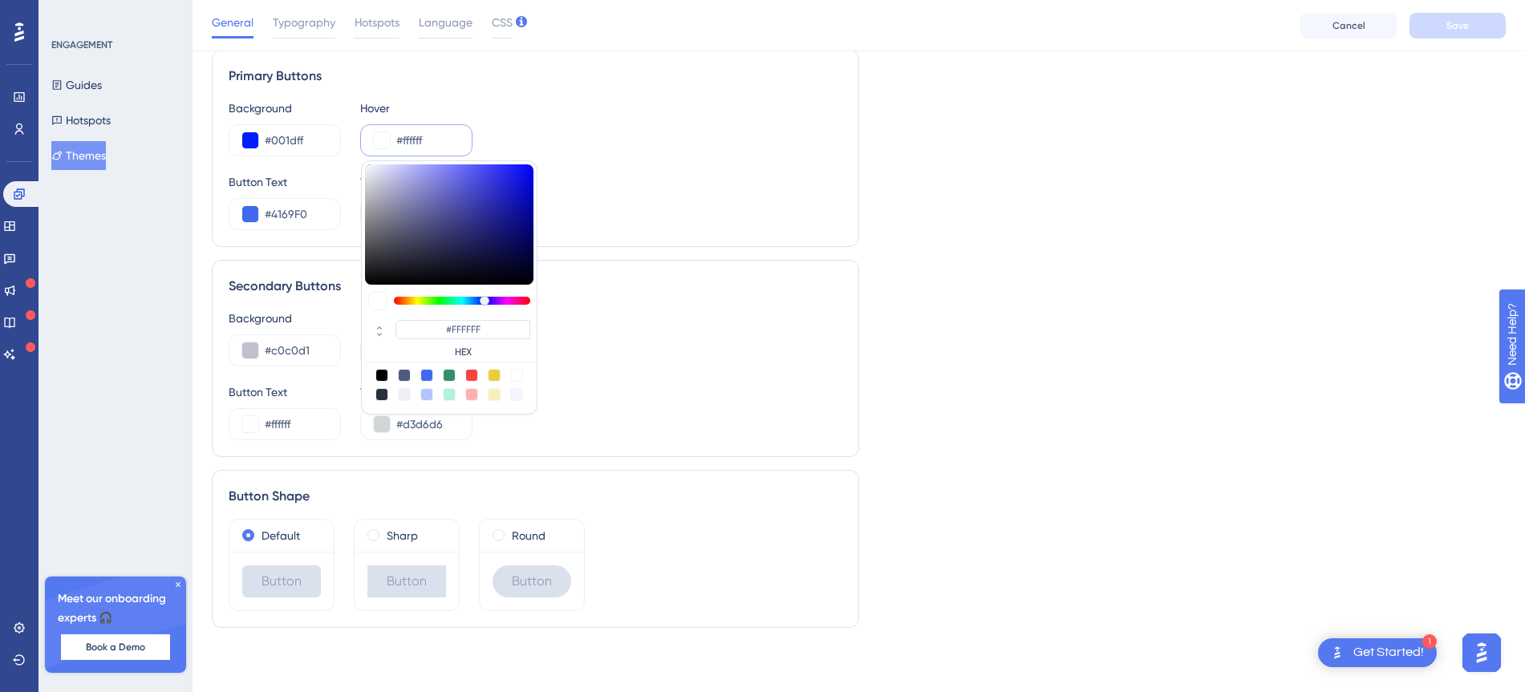
click at [484, 299] on div at bounding box center [462, 301] width 136 height 8
drag, startPoint x: 528, startPoint y: 189, endPoint x: 567, endPoint y: 205, distance: 42.8
click at [567, 205] on div "Background #001dff Hover #0002a8 #0002A8 HEX Button Text #4169F0 Text Hover #59…" at bounding box center [536, 165] width 614 height 132
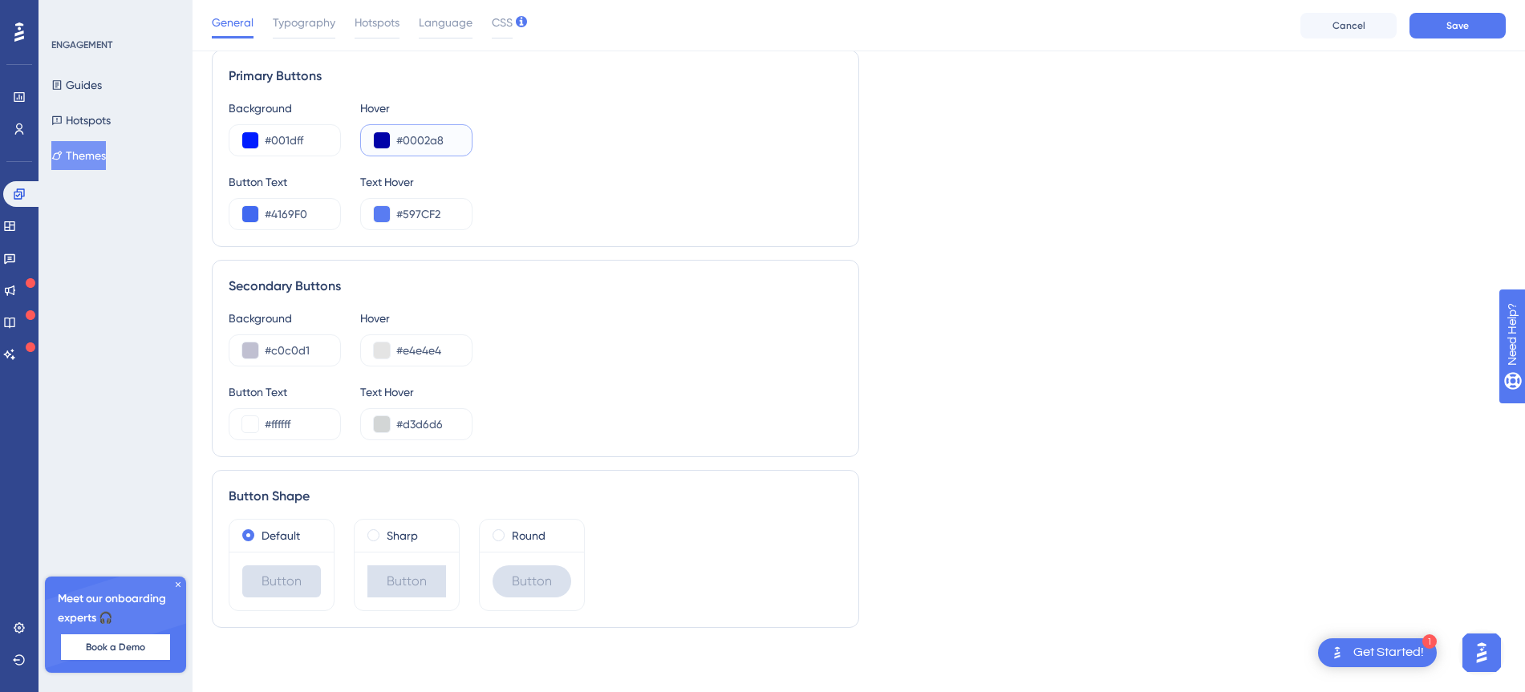
click at [414, 138] on input "#0002a8" at bounding box center [427, 140] width 63 height 19
click at [282, 145] on input "#001dff" at bounding box center [296, 140] width 63 height 19
paste input "02A8"
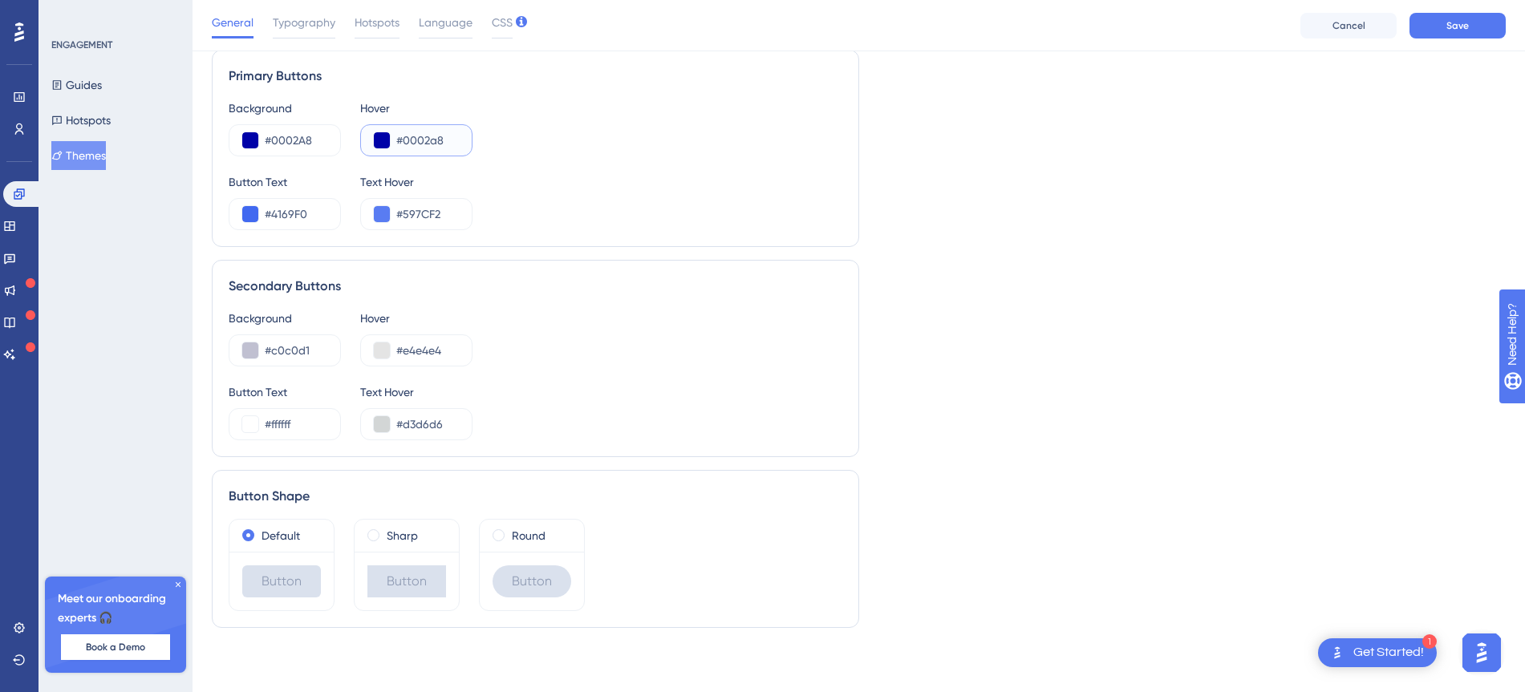
click at [396, 144] on input "#0002a8" at bounding box center [427, 140] width 63 height 19
click at [391, 140] on div "#0002a8" at bounding box center [416, 140] width 112 height 32
click at [383, 142] on button at bounding box center [382, 140] width 16 height 16
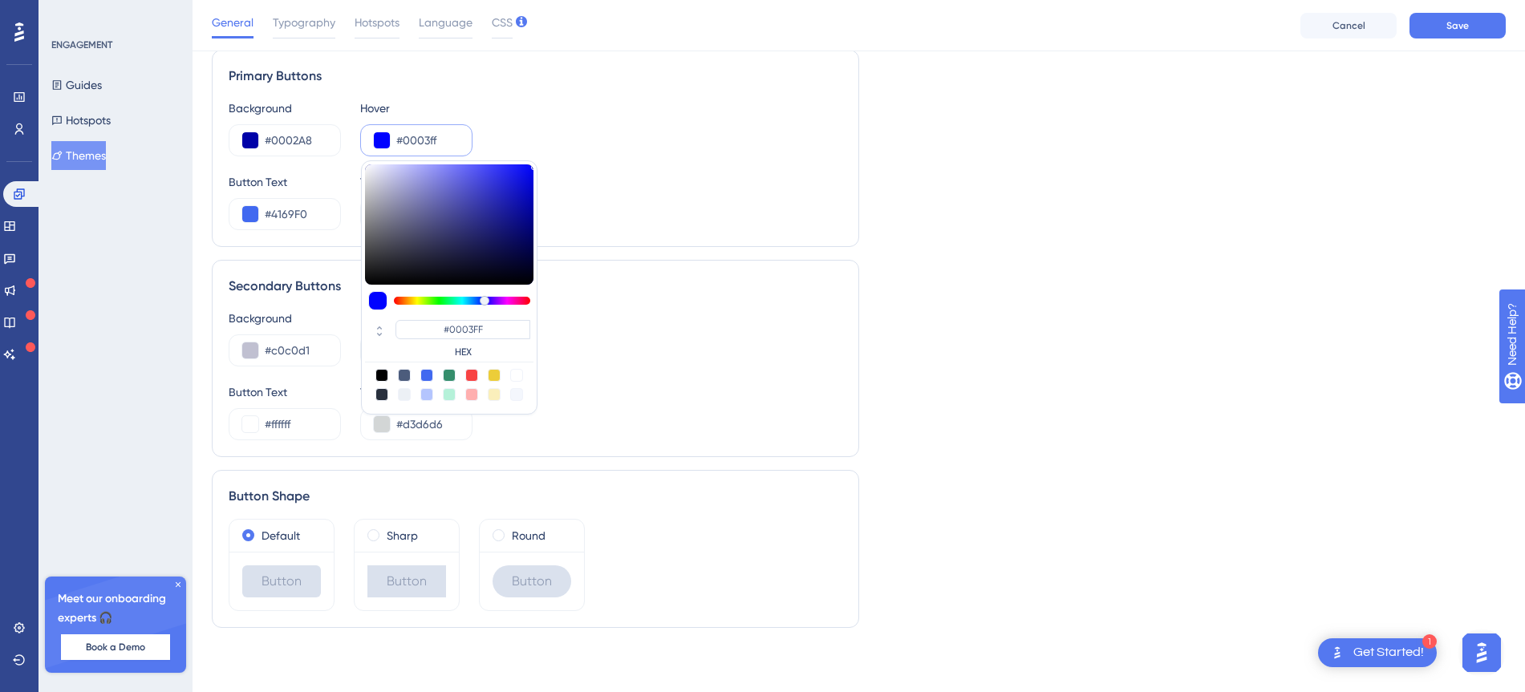
drag, startPoint x: 529, startPoint y: 178, endPoint x: 537, endPoint y: 162, distance: 17.6
click at [537, 162] on div "#0003FF HEX" at bounding box center [449, 287] width 176 height 254
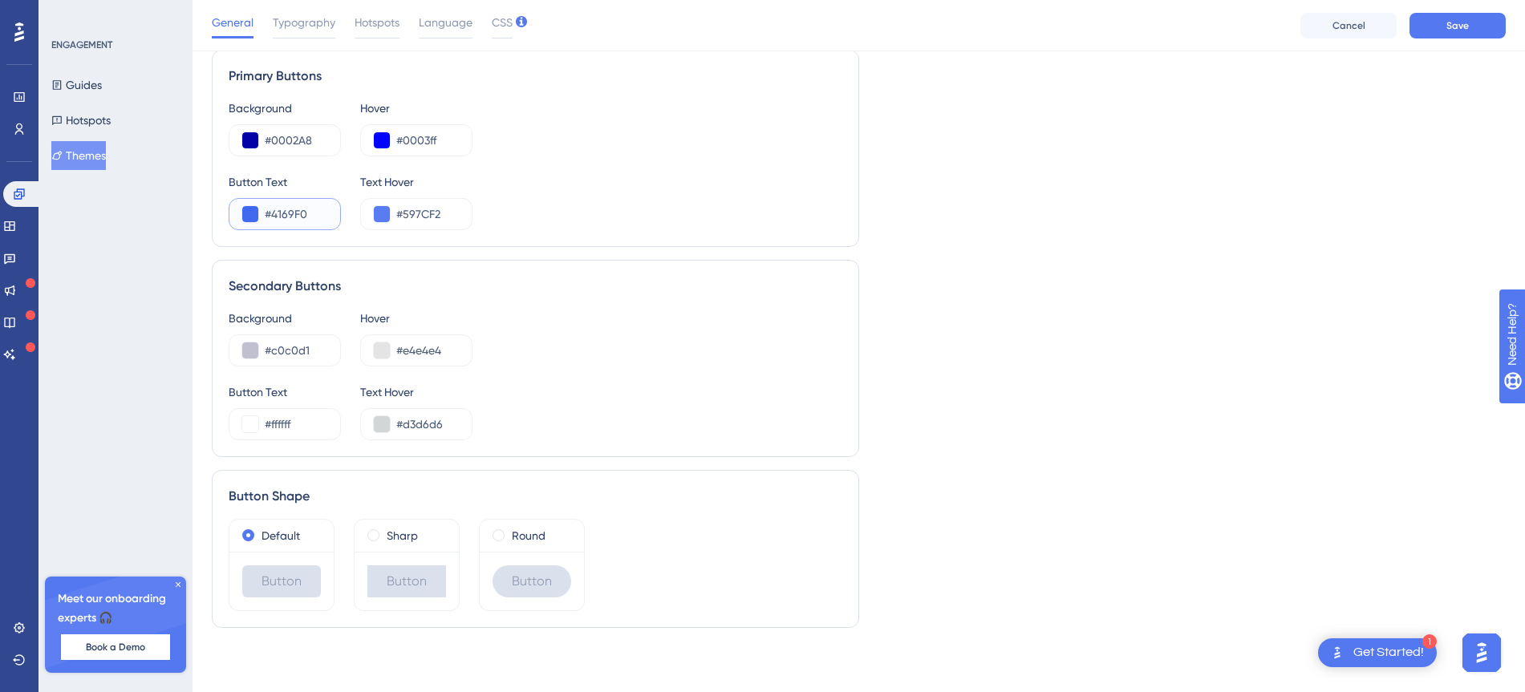
click at [253, 211] on button at bounding box center [250, 214] width 16 height 16
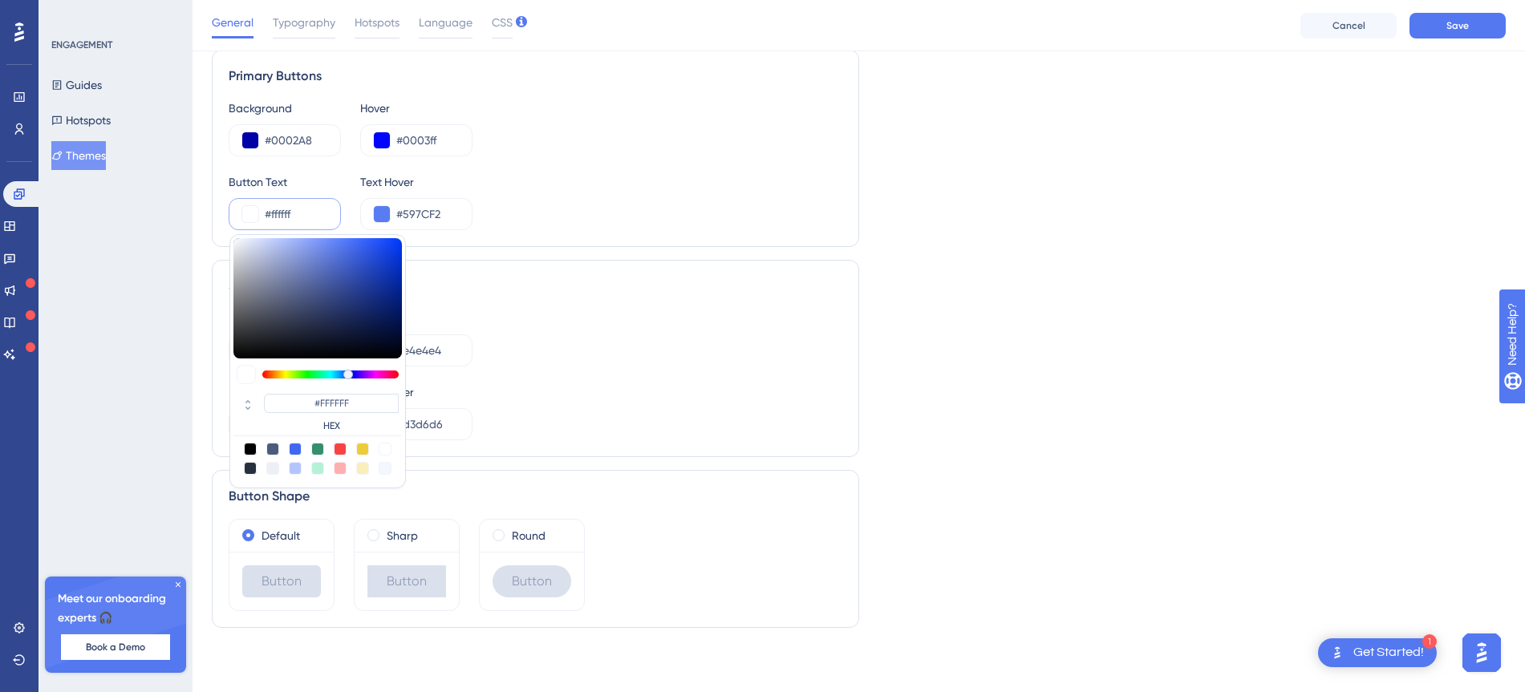
drag, startPoint x: 292, startPoint y: 255, endPoint x: 212, endPoint y: 210, distance: 91.9
click at [212, 210] on div "Primary Buttons Background #0002A8 Hover #0003ff Button Text #ffffff #FFFFFF HE…" at bounding box center [535, 148] width 647 height 197
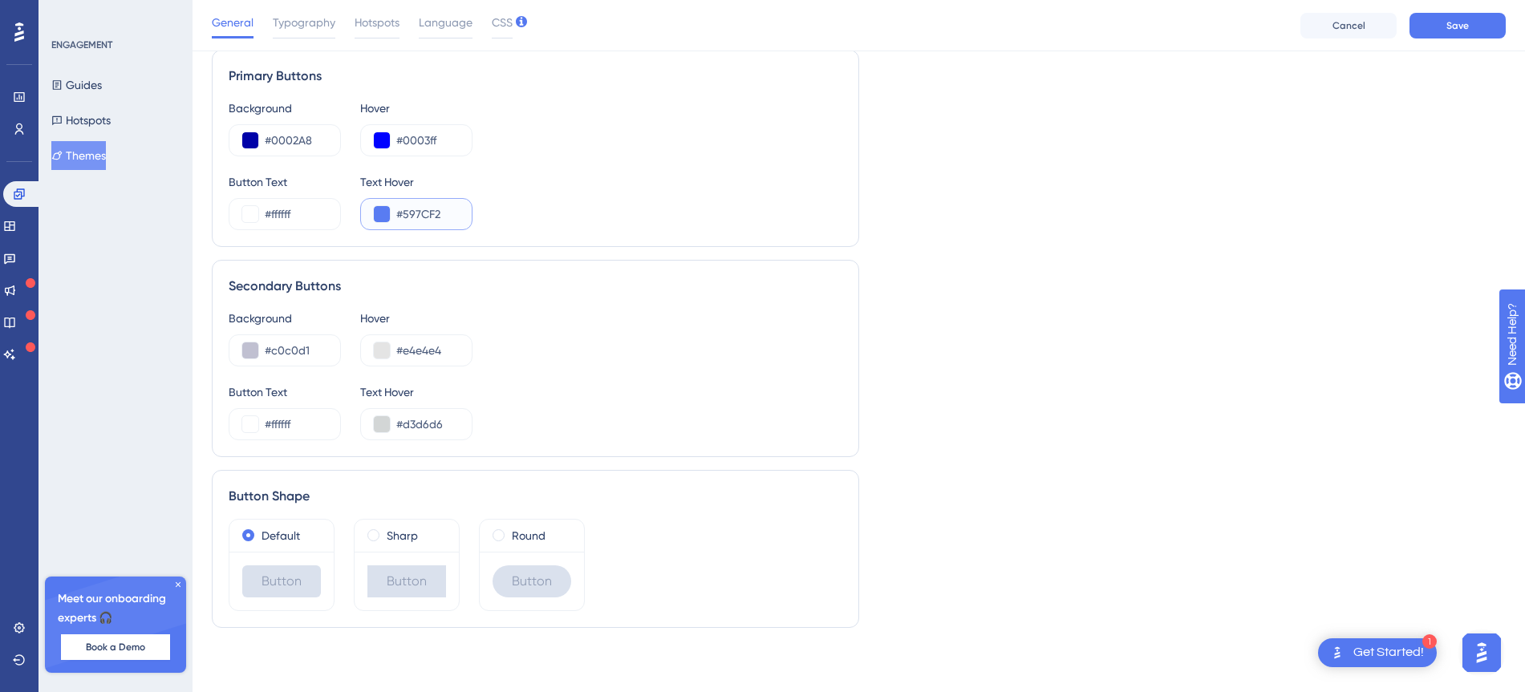
click at [388, 212] on button at bounding box center [382, 214] width 16 height 16
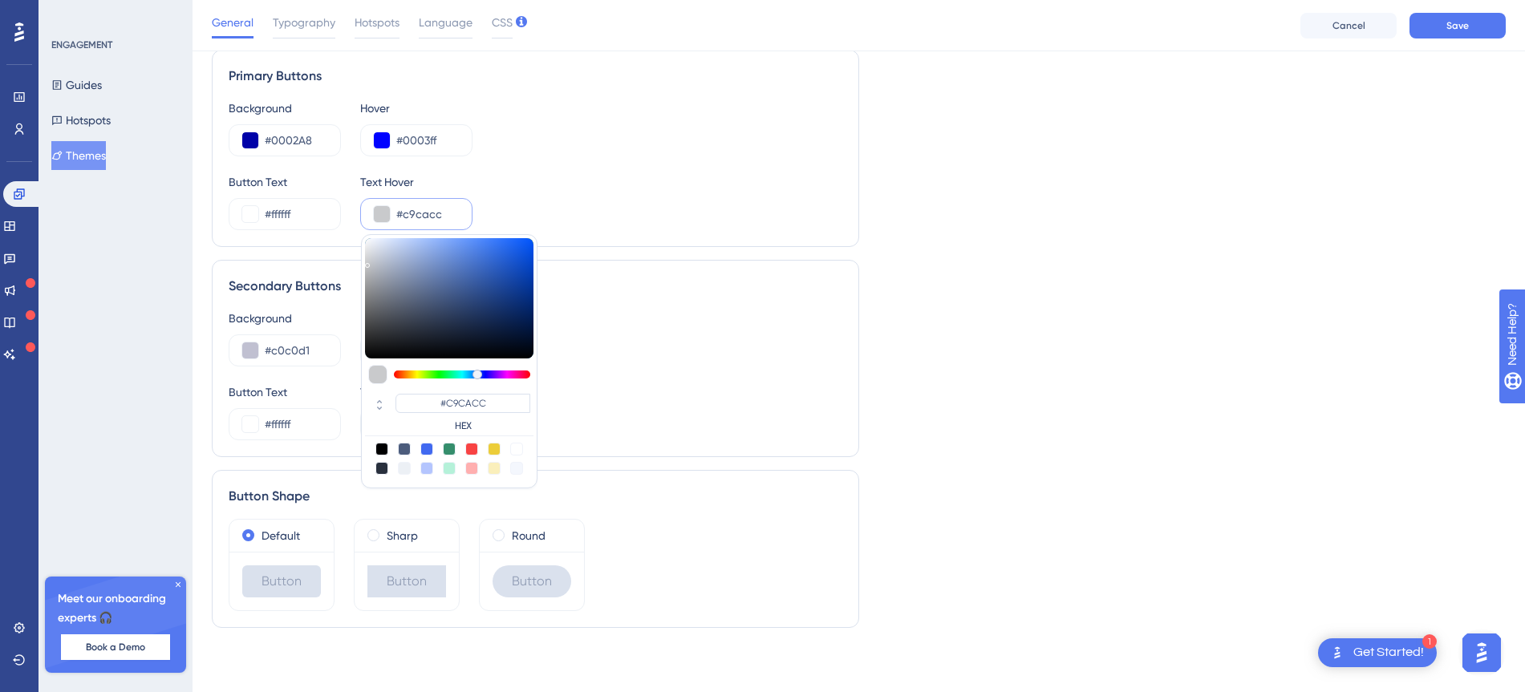
click at [367, 262] on div at bounding box center [449, 298] width 168 height 120
click at [421, 213] on input "#c9cacc" at bounding box center [427, 214] width 63 height 19
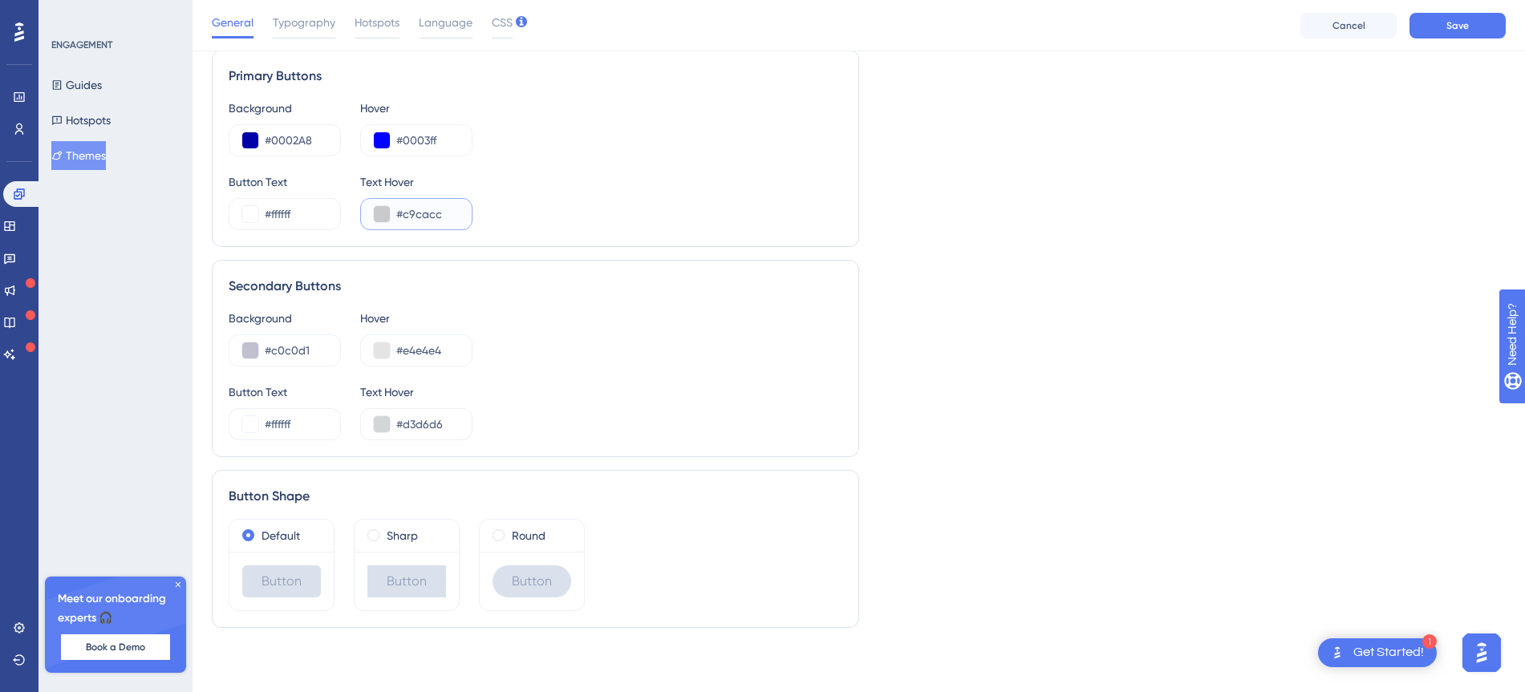
click at [421, 213] on input "#c9cacc" at bounding box center [427, 214] width 63 height 19
click at [286, 217] on input "#ffffff" at bounding box center [296, 214] width 63 height 19
paste input "C9CACC"
click at [412, 216] on input "#c9cacc" at bounding box center [427, 214] width 63 height 19
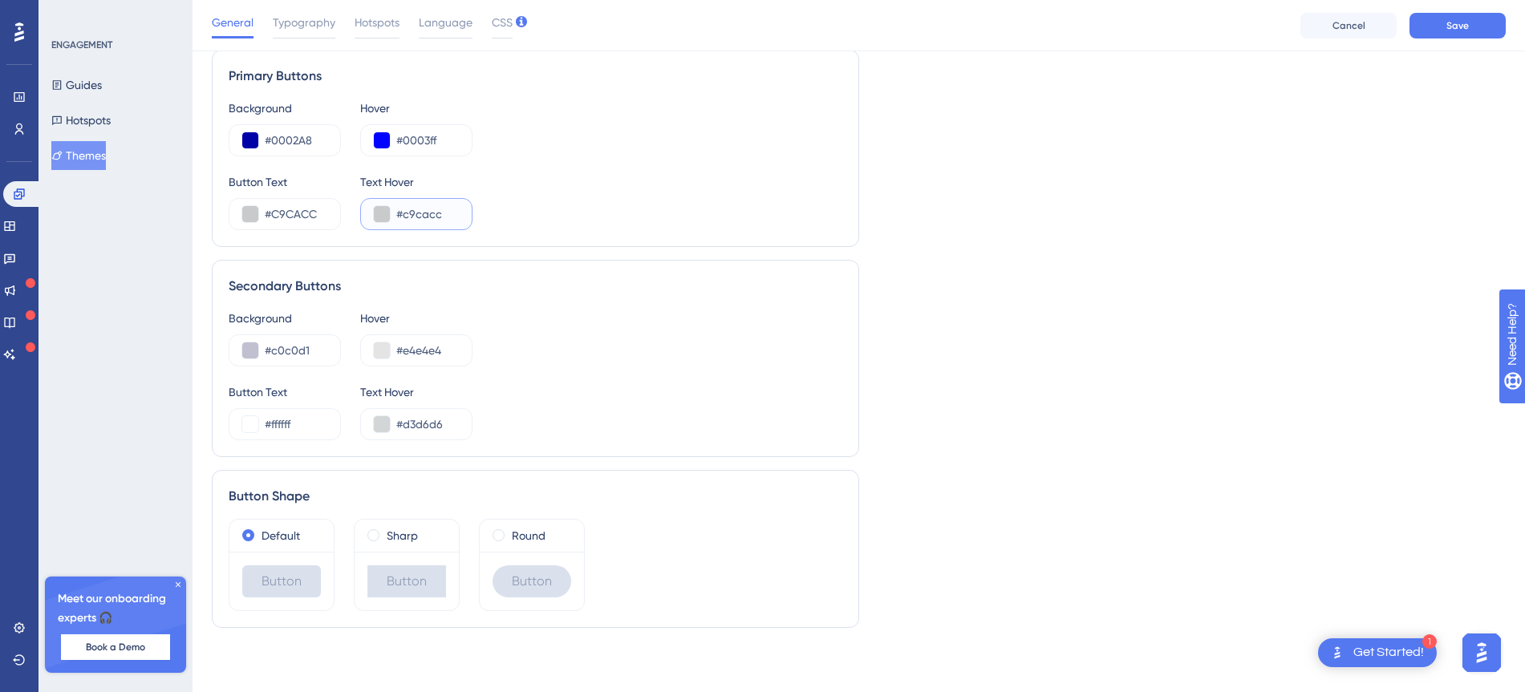
click at [387, 216] on button at bounding box center [382, 214] width 16 height 16
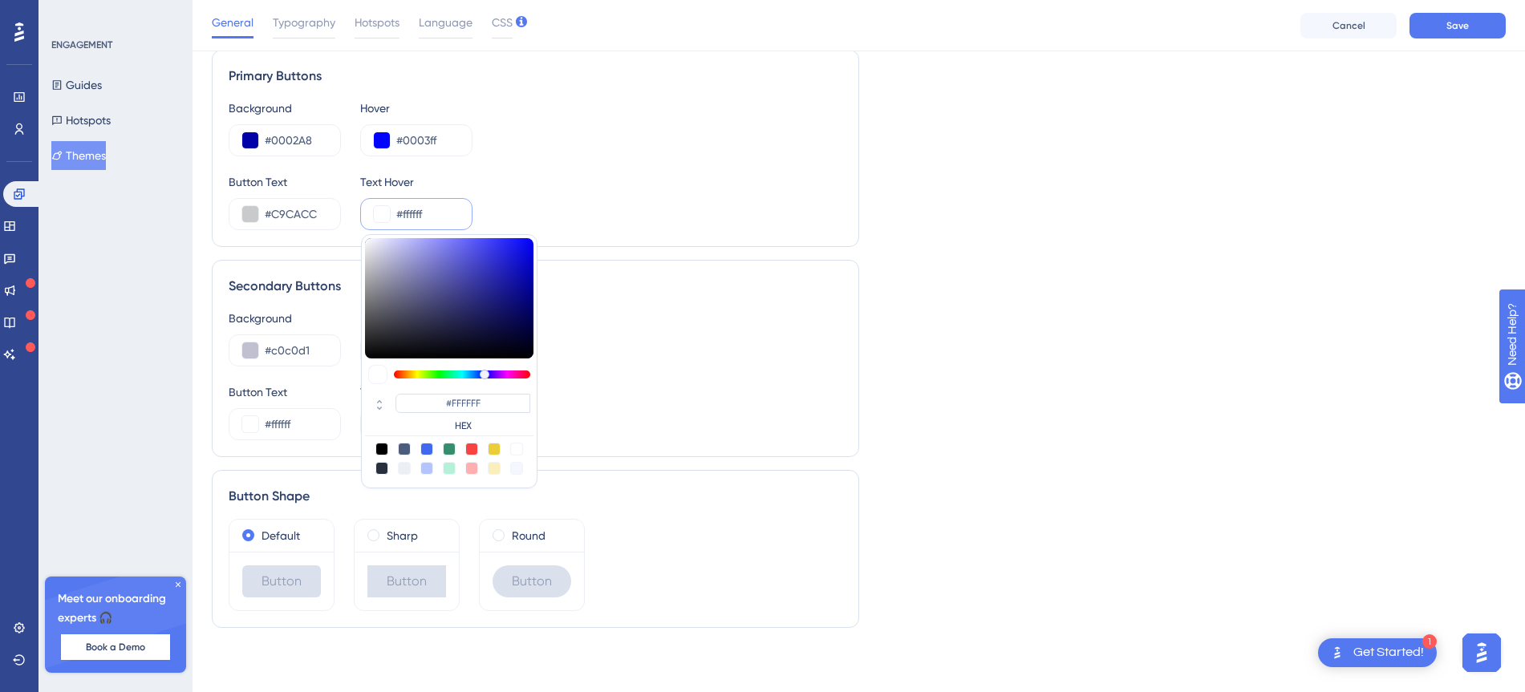
drag, startPoint x: 372, startPoint y: 246, endPoint x: 366, endPoint y: 231, distance: 16.5
click at [363, 233] on div "Primary Buttons Background #0002A8 Hover #0003ff Button Text #C9CACC Text Hover…" at bounding box center [535, 148] width 647 height 197
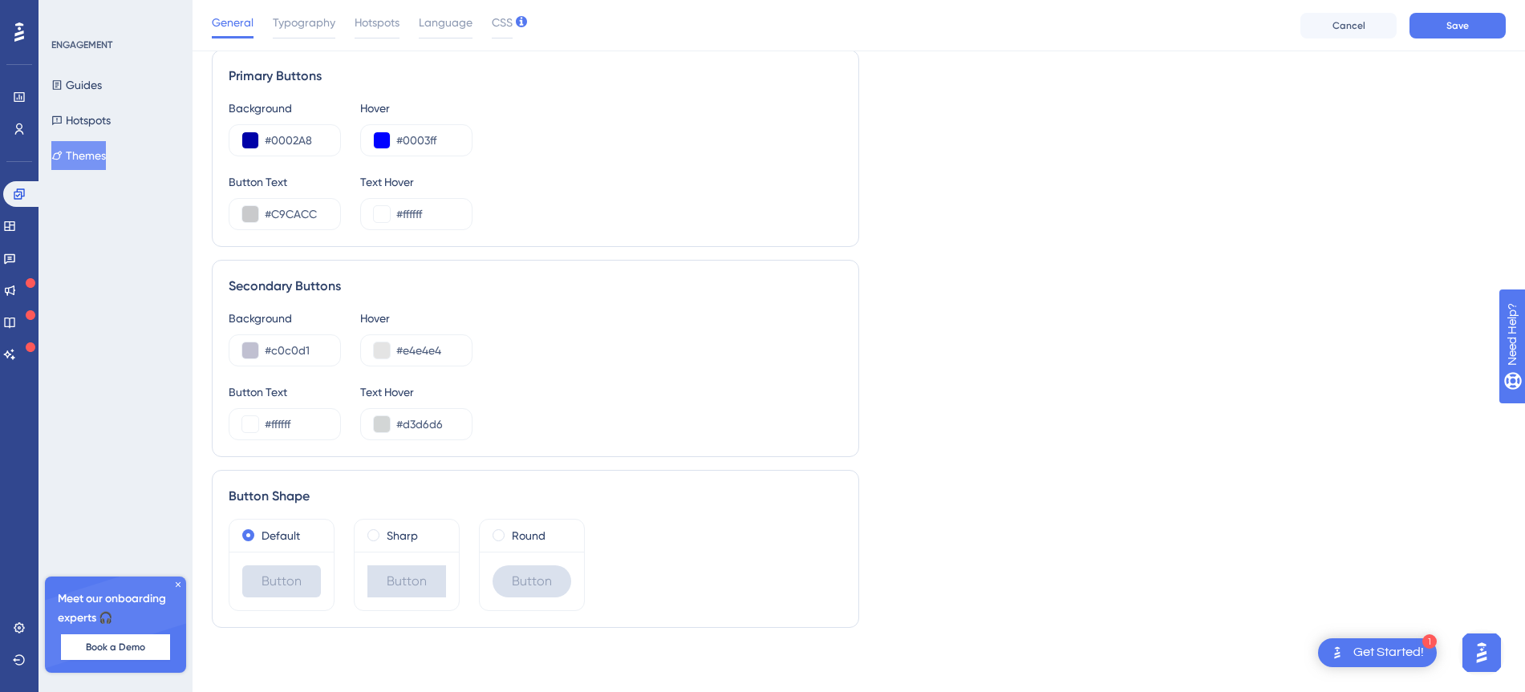
click at [248, 351] on button at bounding box center [250, 351] width 16 height 16
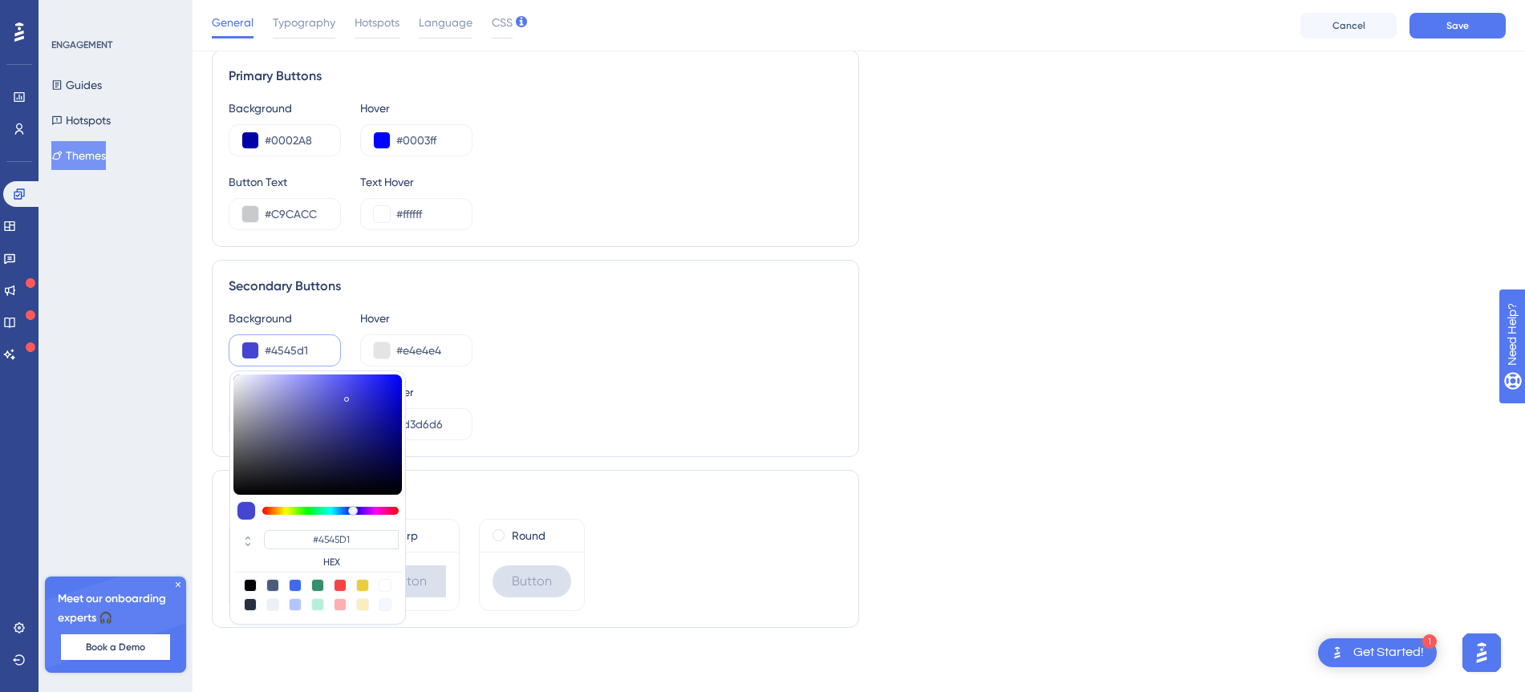
click at [347, 396] on div at bounding box center [348, 399] width 2 height 6
drag, startPoint x: 347, startPoint y: 396, endPoint x: 364, endPoint y: 402, distance: 18.5
click at [364, 403] on div at bounding box center [364, 405] width 5 height 5
click at [387, 347] on button at bounding box center [382, 351] width 16 height 16
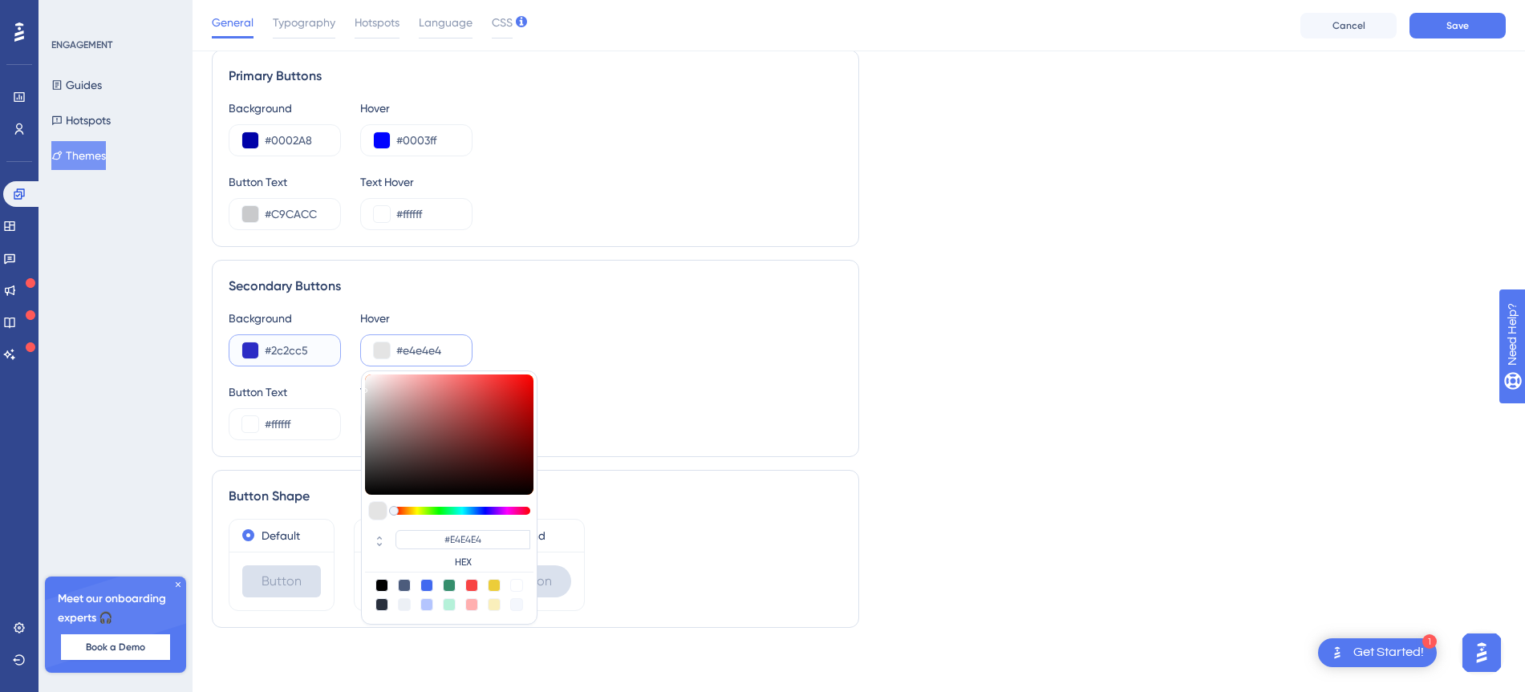
click at [287, 349] on input "#2c2cc5" at bounding box center [296, 350] width 63 height 19
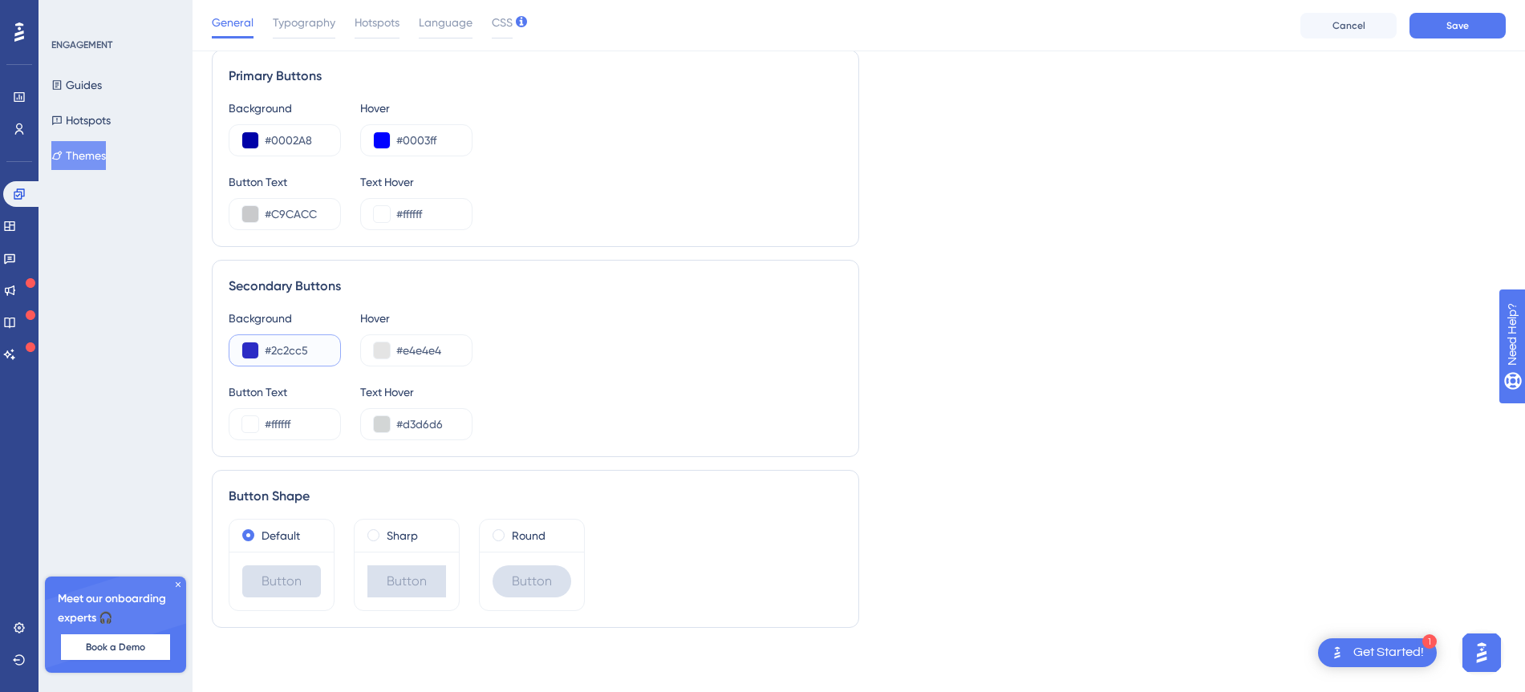
click at [287, 349] on input "#2c2cc5" at bounding box center [296, 350] width 63 height 19
click at [417, 350] on input "#e4e4e4" at bounding box center [427, 350] width 63 height 19
paste input "2C2CC5"
click at [392, 350] on div "#2C2CC5" at bounding box center [416, 350] width 112 height 32
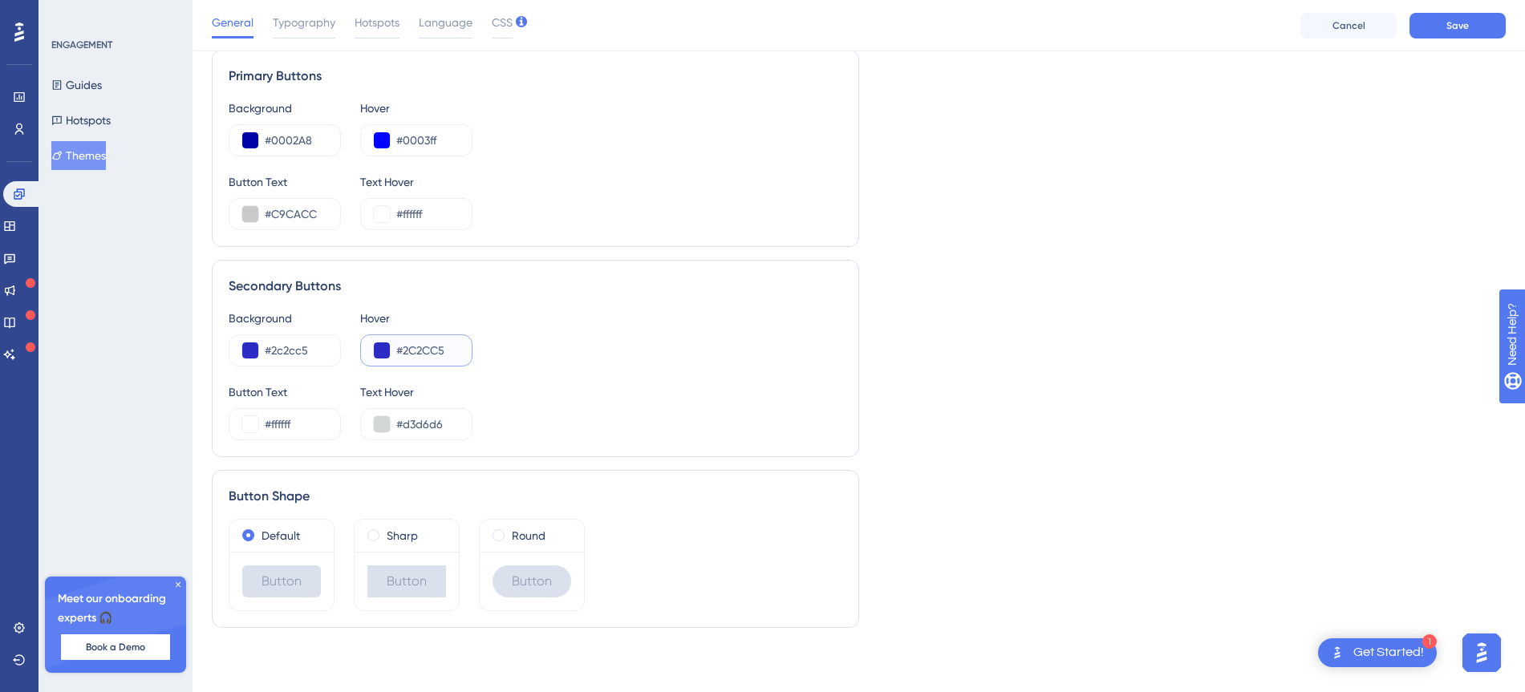
click at [387, 350] on button at bounding box center [382, 351] width 16 height 16
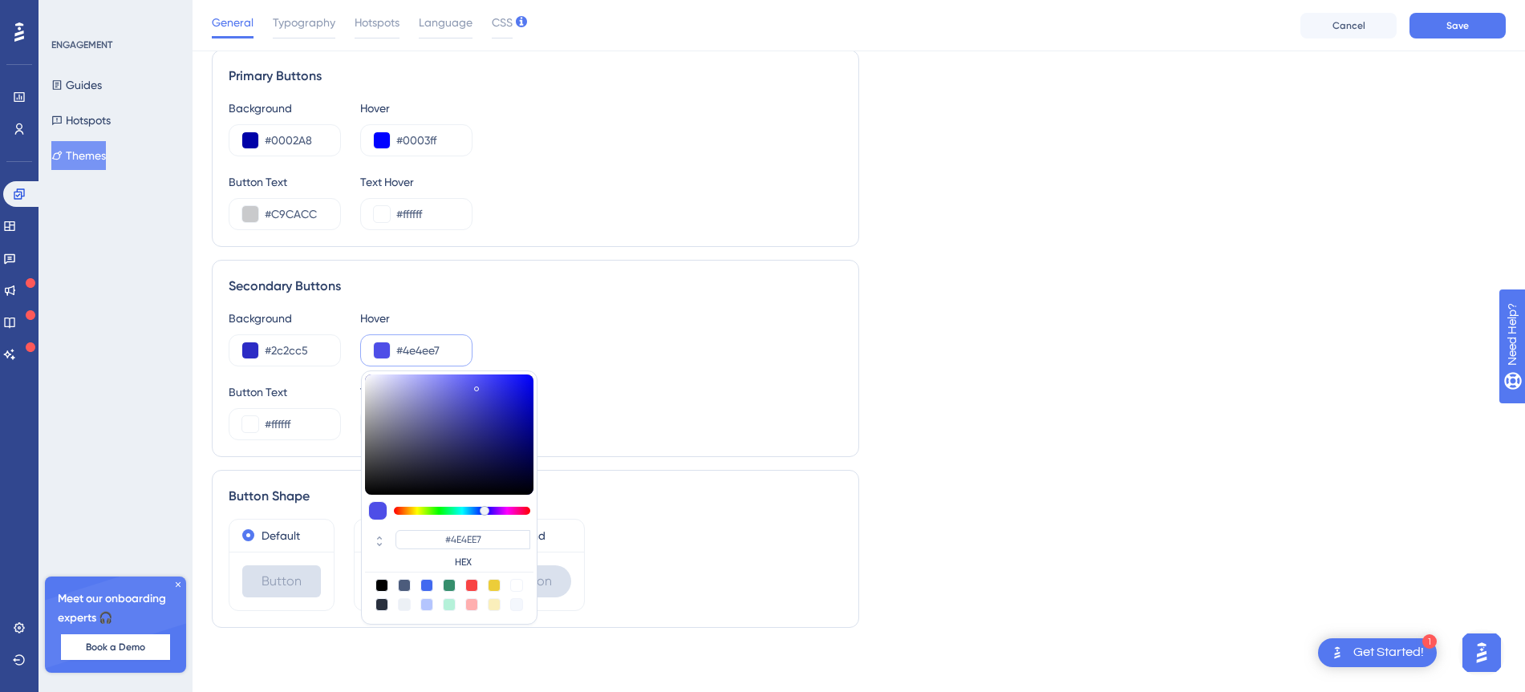
drag, startPoint x: 497, startPoint y: 377, endPoint x: 476, endPoint y: 386, distance: 22.6
click at [476, 386] on div at bounding box center [449, 435] width 168 height 120
click at [250, 427] on button at bounding box center [250, 424] width 16 height 16
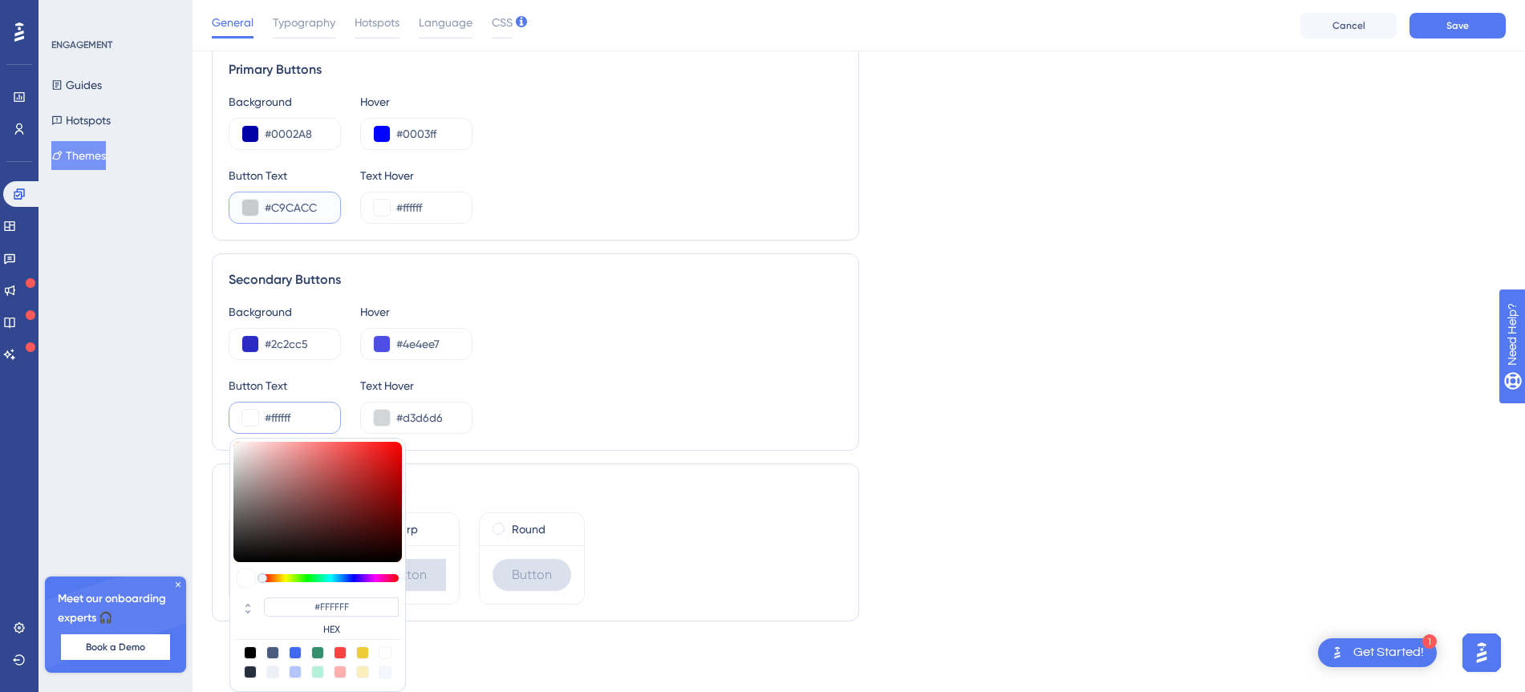
click at [289, 209] on input "#C9CACC" at bounding box center [296, 207] width 63 height 19
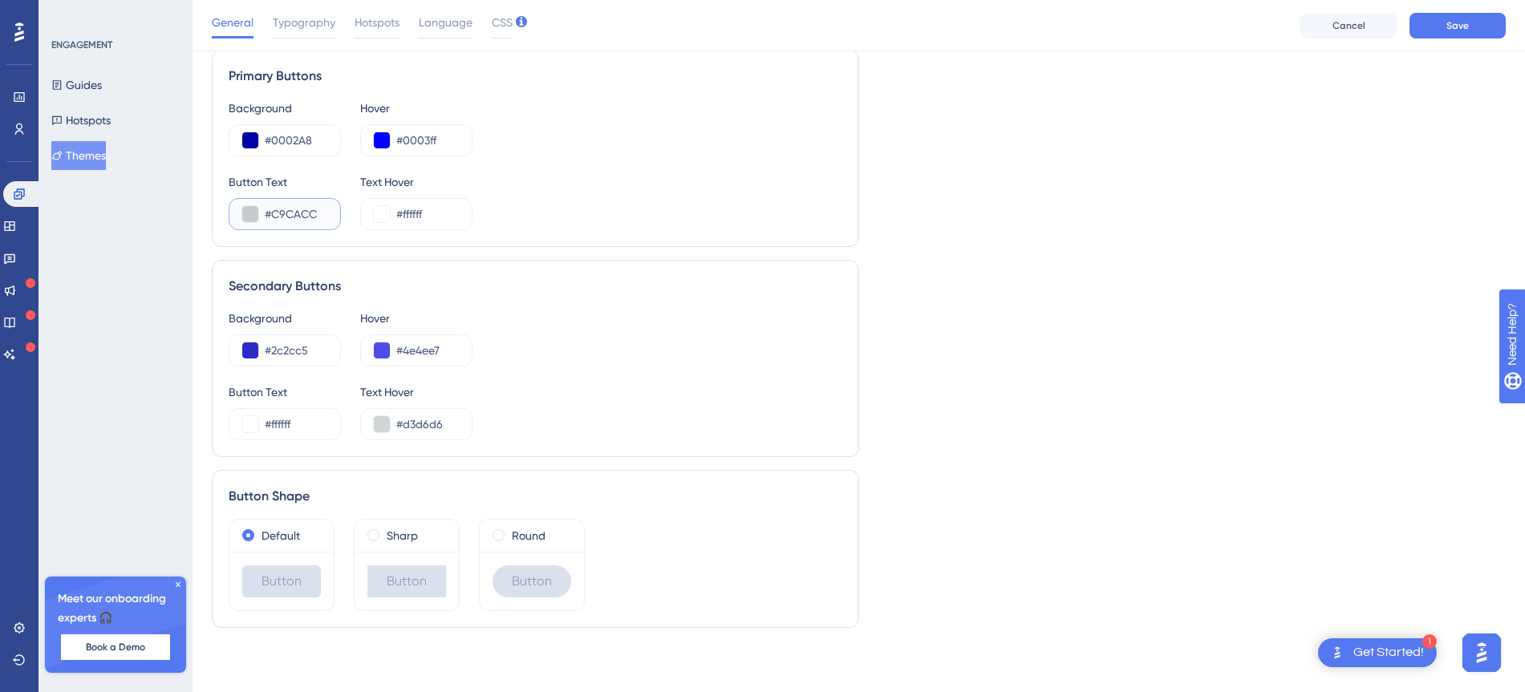
click at [289, 209] on input "#C9CACC" at bounding box center [296, 214] width 63 height 19
click at [243, 420] on button at bounding box center [250, 424] width 16 height 16
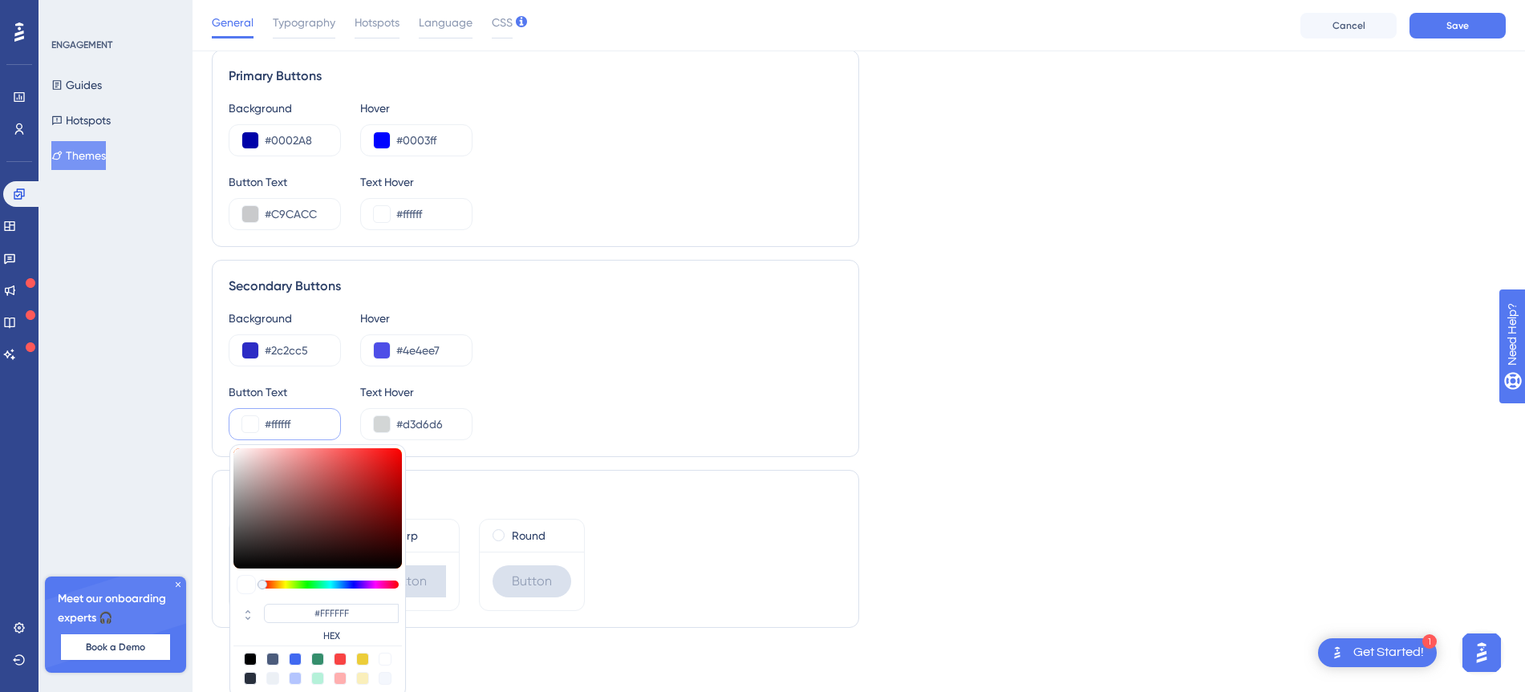
click at [276, 424] on input "#ffffff" at bounding box center [296, 424] width 63 height 19
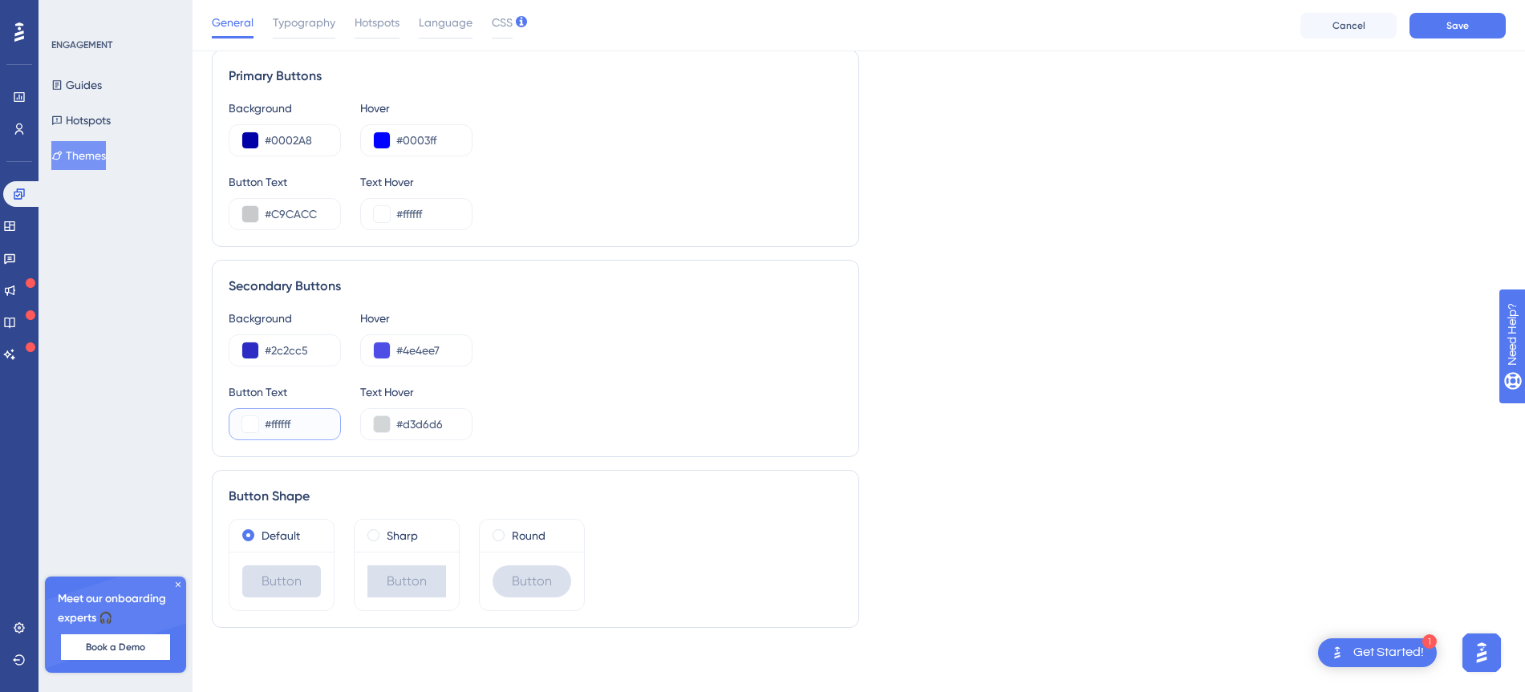
paste input "C9CACC"
click at [385, 424] on button at bounding box center [382, 424] width 16 height 16
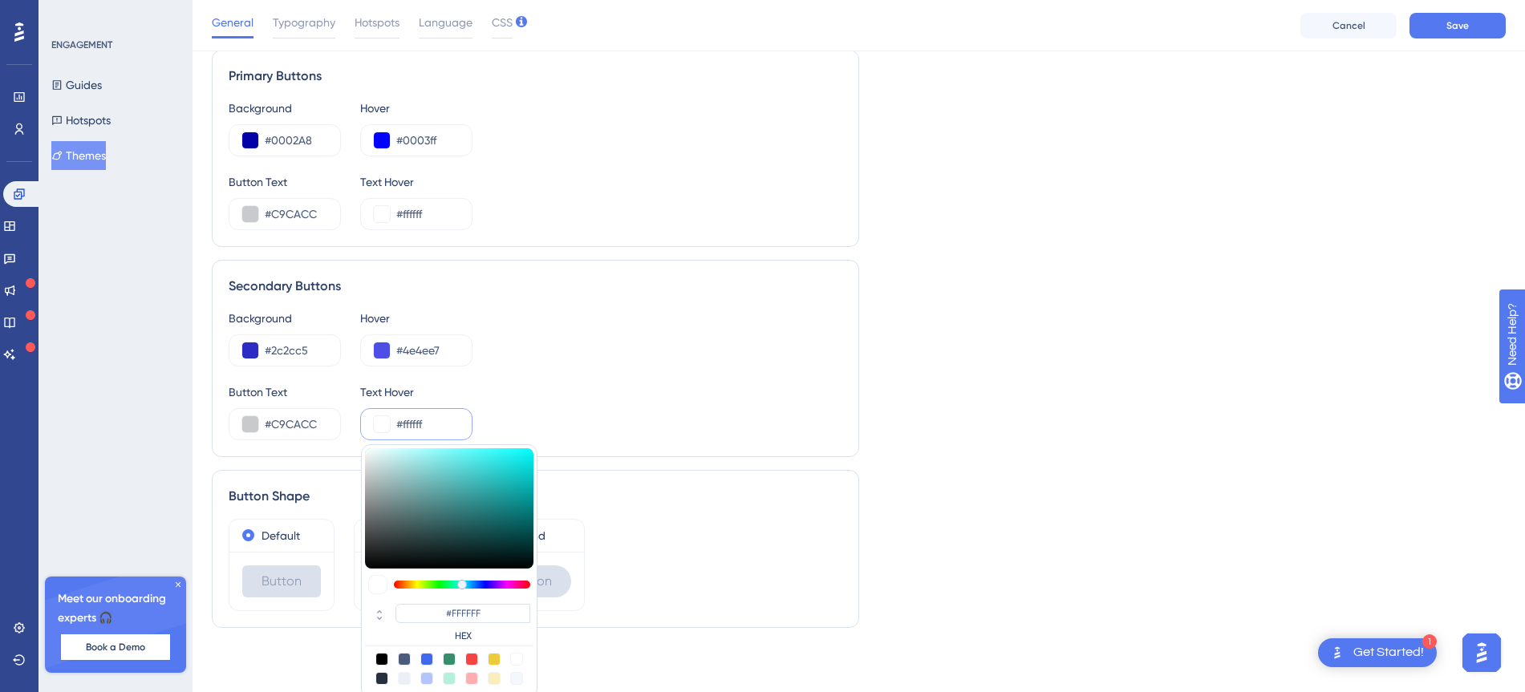
drag, startPoint x: 373, startPoint y: 446, endPoint x: 347, endPoint y: 416, distance: 39.9
click at [348, 420] on div "Button Text #C9CACC Text Hover #ffffff #FFFFFF HEX" at bounding box center [536, 412] width 614 height 58
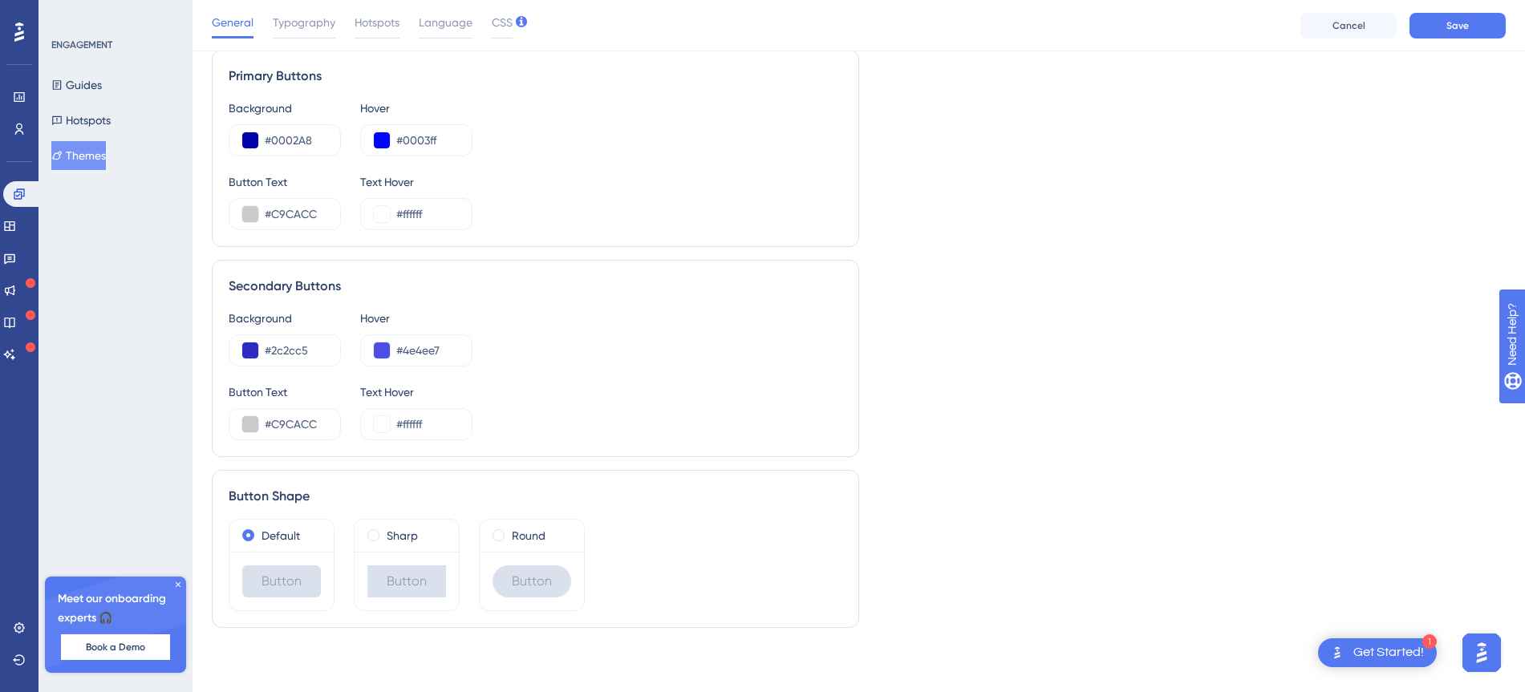
click at [581, 311] on div "Background #2c2cc5 Hover #4e4ee7" at bounding box center [536, 338] width 614 height 58
click at [1435, 26] on button "Save" at bounding box center [1457, 26] width 96 height 26
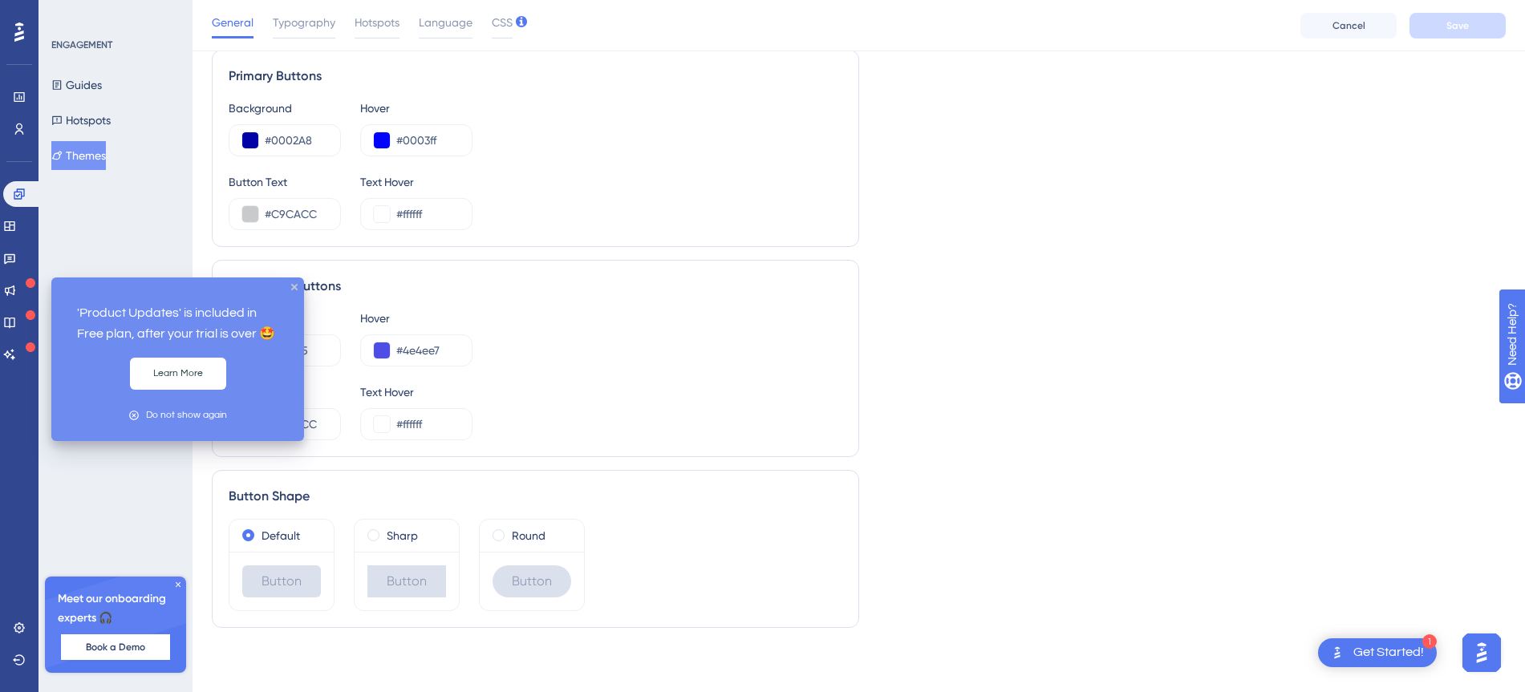
click at [30, 281] on icon at bounding box center [31, 283] width 10 height 10
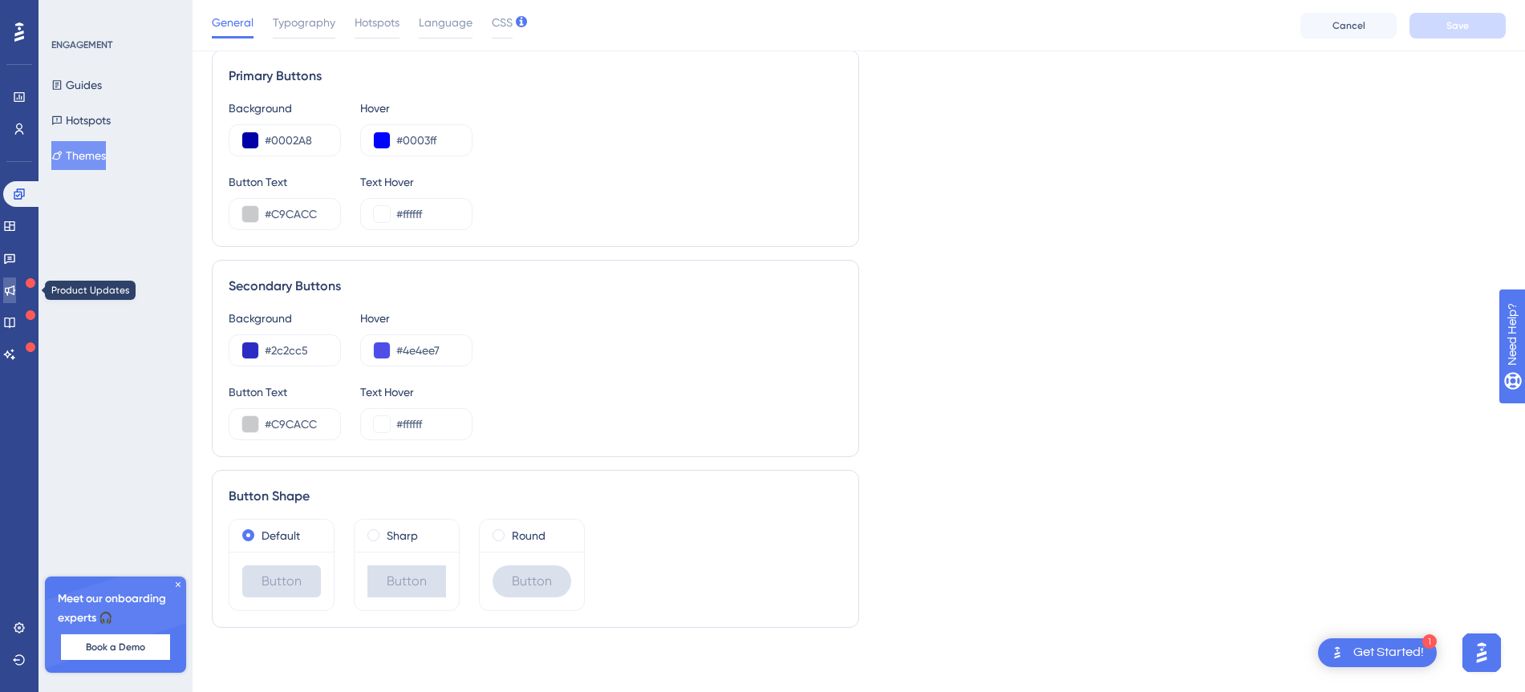
click at [14, 286] on icon at bounding box center [9, 290] width 13 height 13
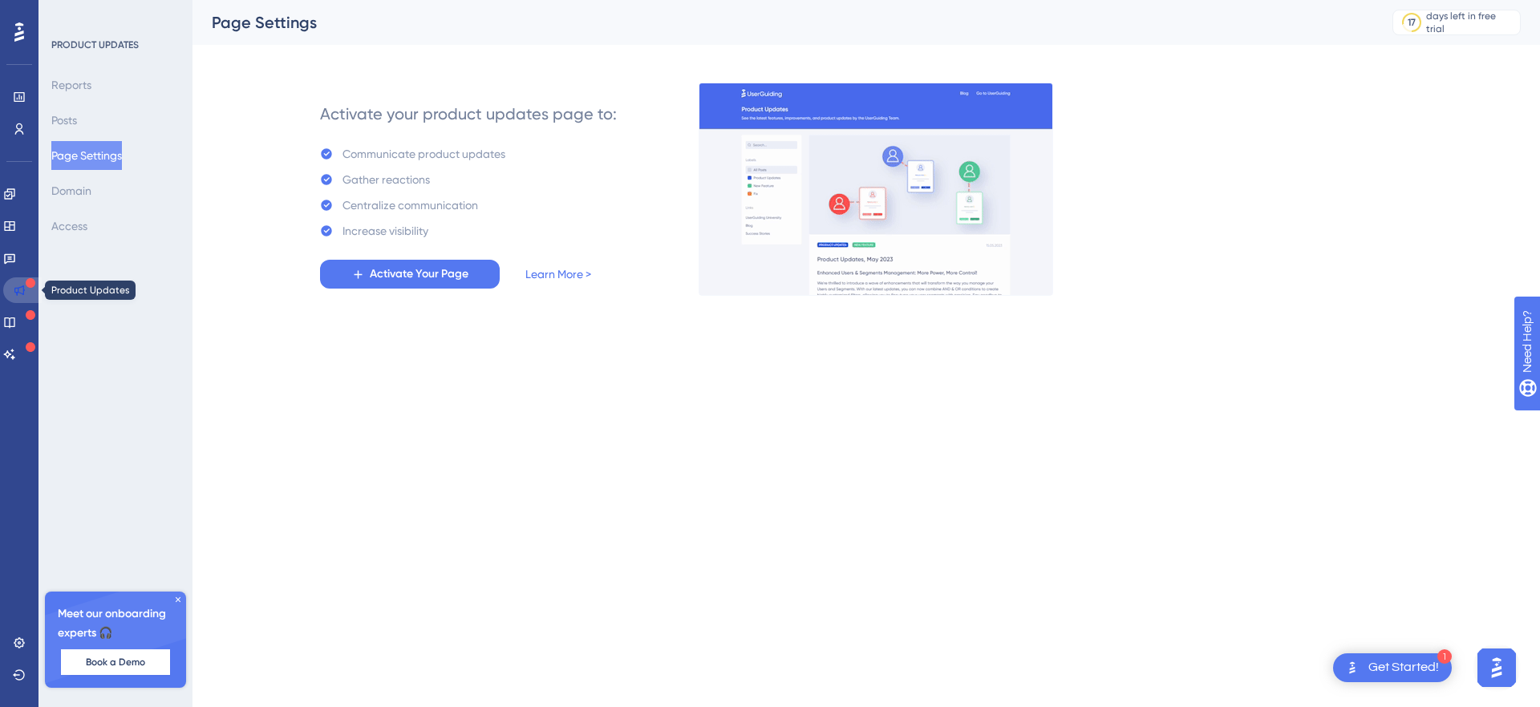
click at [25, 291] on icon at bounding box center [19, 290] width 13 height 13
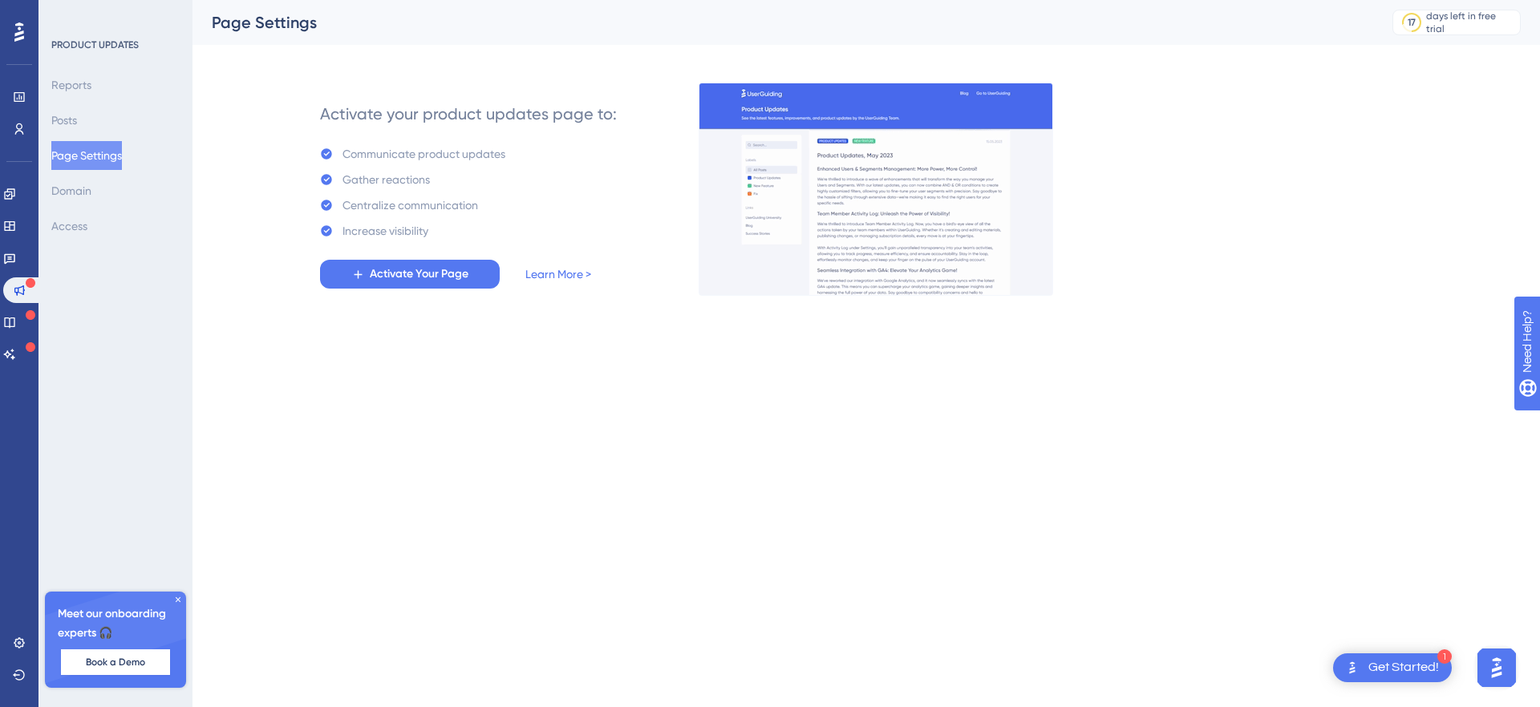
click at [389, 0] on html "1 Get Started! Performance Users Engagement Widgets Feedback Product Updates Kn…" at bounding box center [770, 0] width 1540 height 0
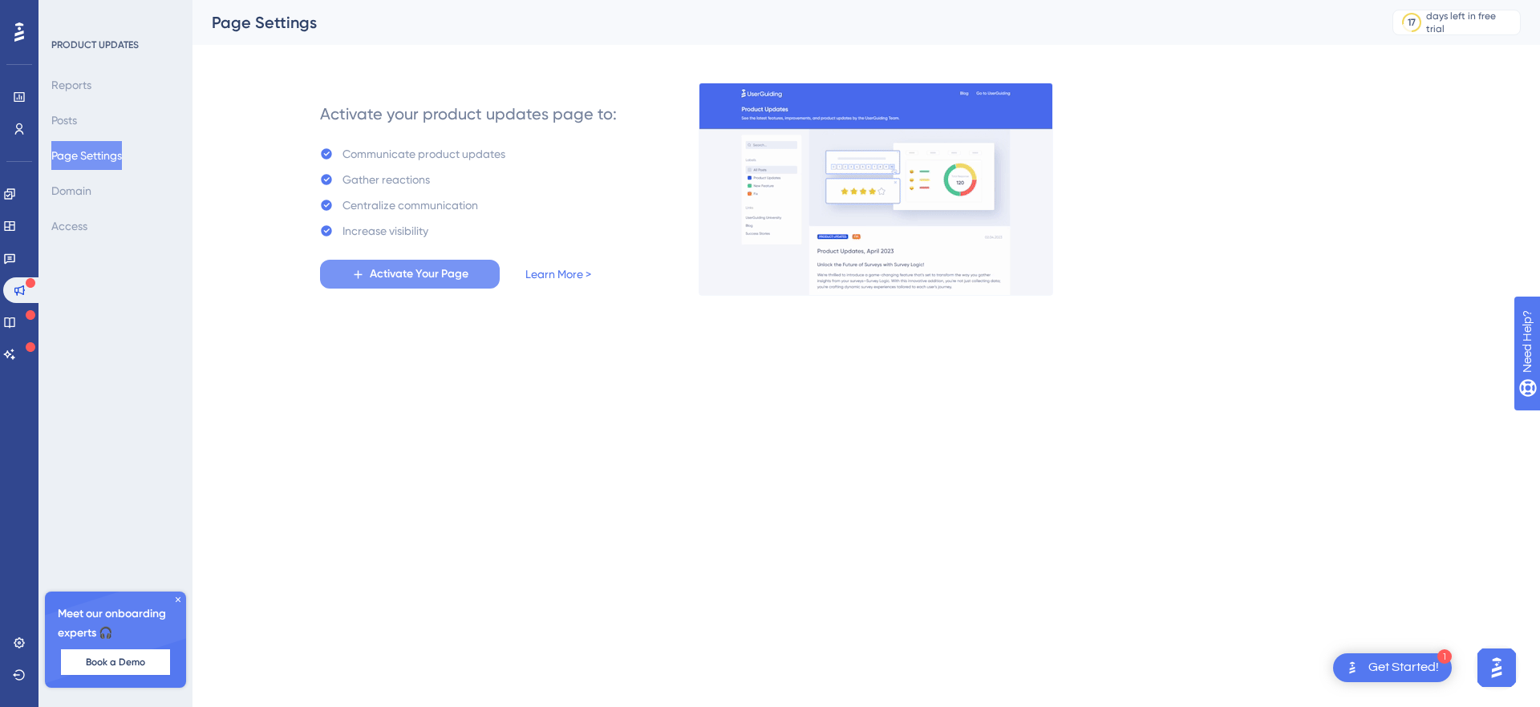
click at [391, 274] on span "Activate Your Page" at bounding box center [419, 274] width 99 height 19
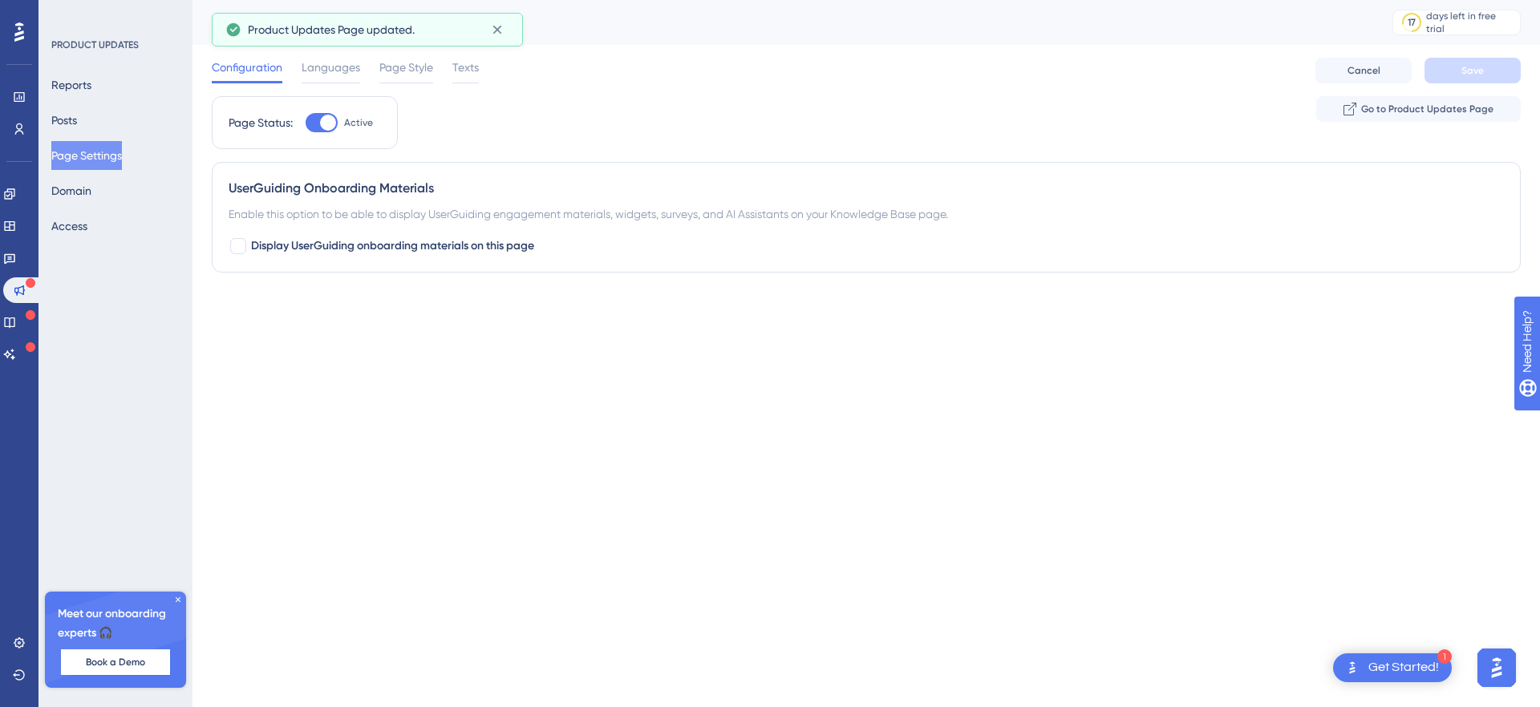
click at [317, 302] on div "Performance Users Engagement Widgets Feedback Product Updates Knowledge Base AI…" at bounding box center [867, 155] width 1348 height 311
click at [493, 25] on icon at bounding box center [497, 30] width 16 height 16
click at [111, 155] on button "Page Settings" at bounding box center [86, 155] width 71 height 29
click at [77, 107] on button "Posts" at bounding box center [64, 120] width 26 height 29
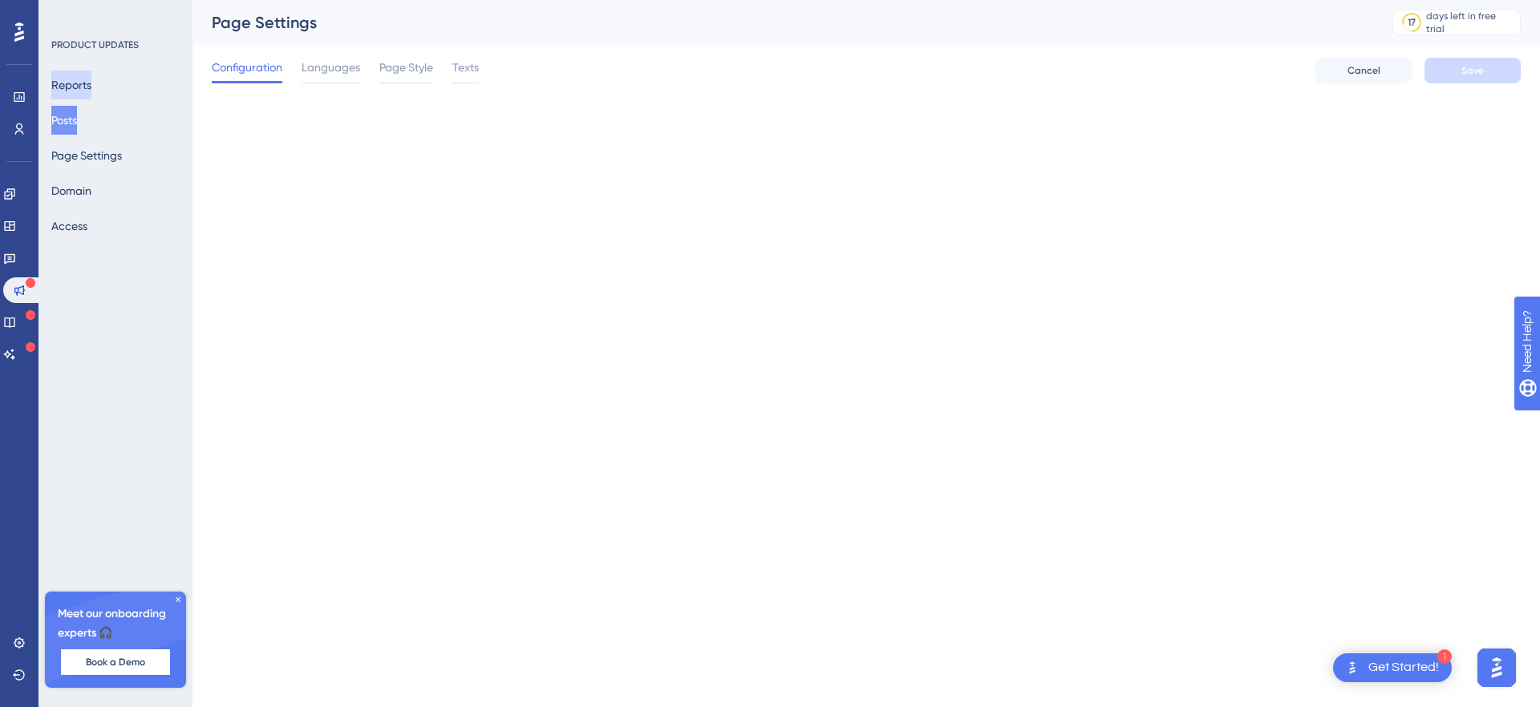
click at [91, 89] on button "Reports" at bounding box center [71, 85] width 40 height 29
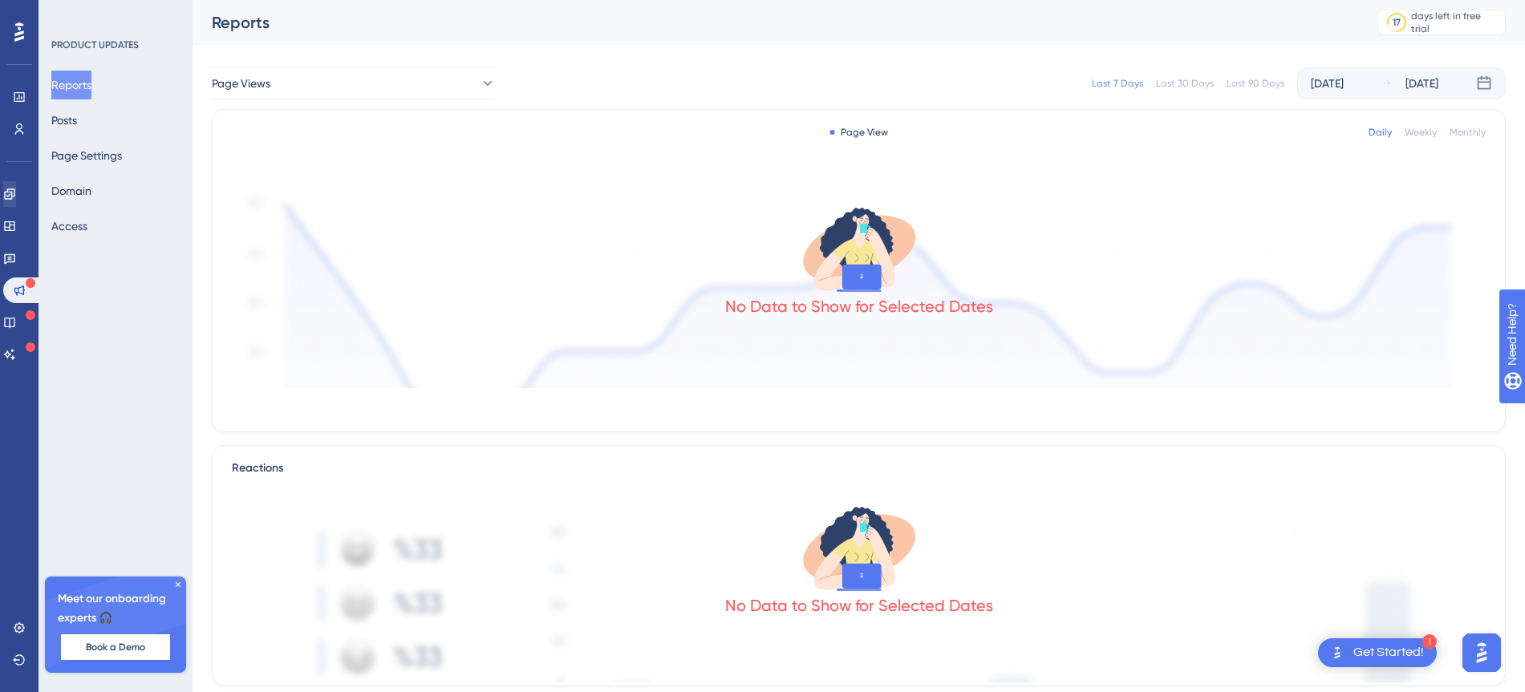
drag, startPoint x: 30, startPoint y: 208, endPoint x: 32, endPoint y: 193, distance: 15.4
click at [30, 208] on div "Engagement Widgets Feedback Product Updates Knowledge Base AI Assistant" at bounding box center [19, 274] width 32 height 186
click at [16, 193] on link at bounding box center [9, 194] width 13 height 26
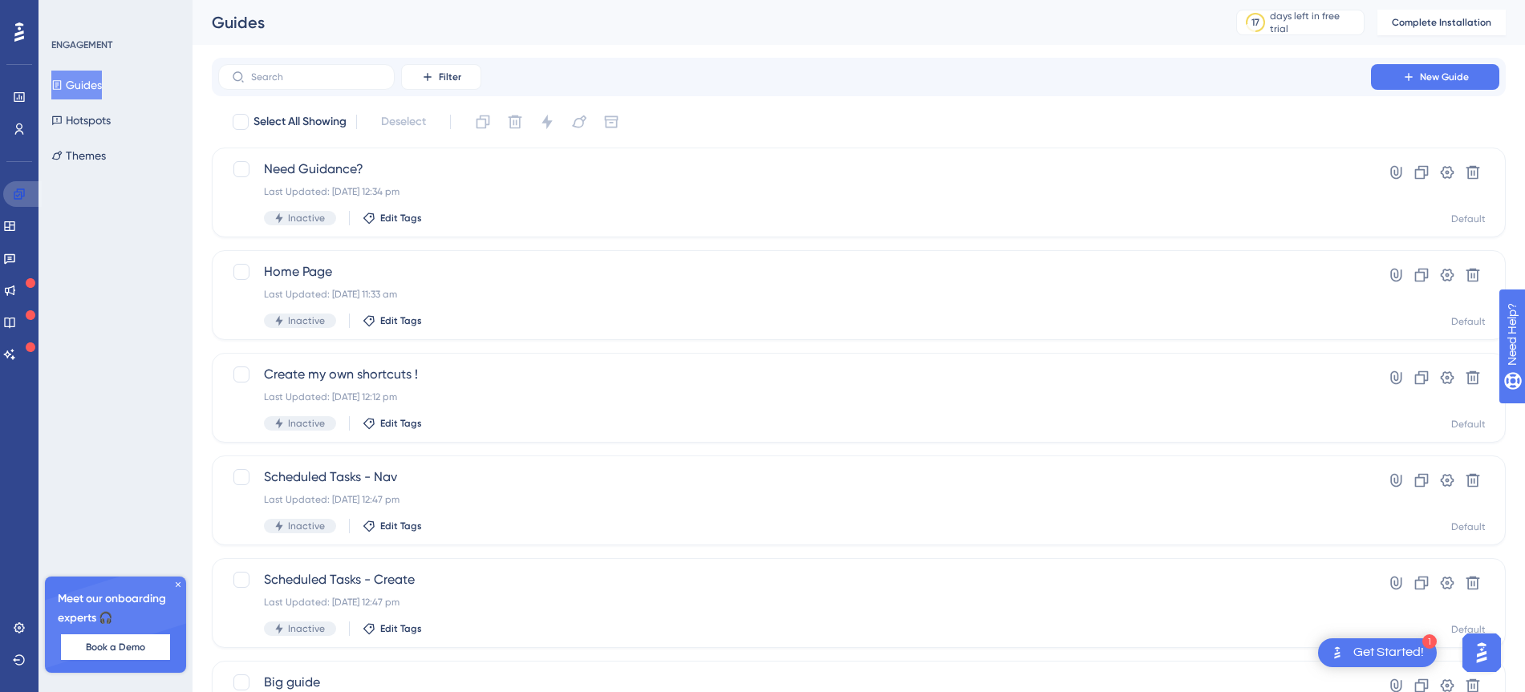
click at [27, 193] on link at bounding box center [22, 194] width 39 height 26
